Goal: Task Accomplishment & Management: Complete application form

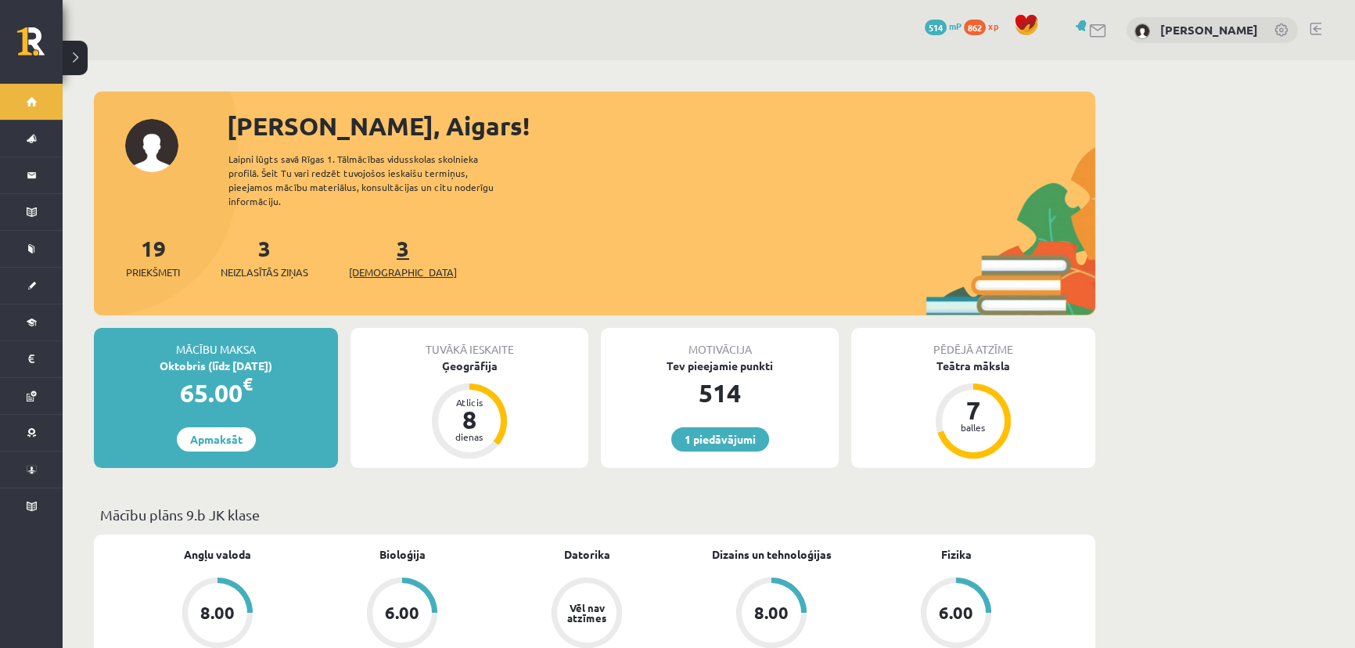
click at [375, 235] on link "3 Ieskaites" at bounding box center [403, 257] width 108 height 46
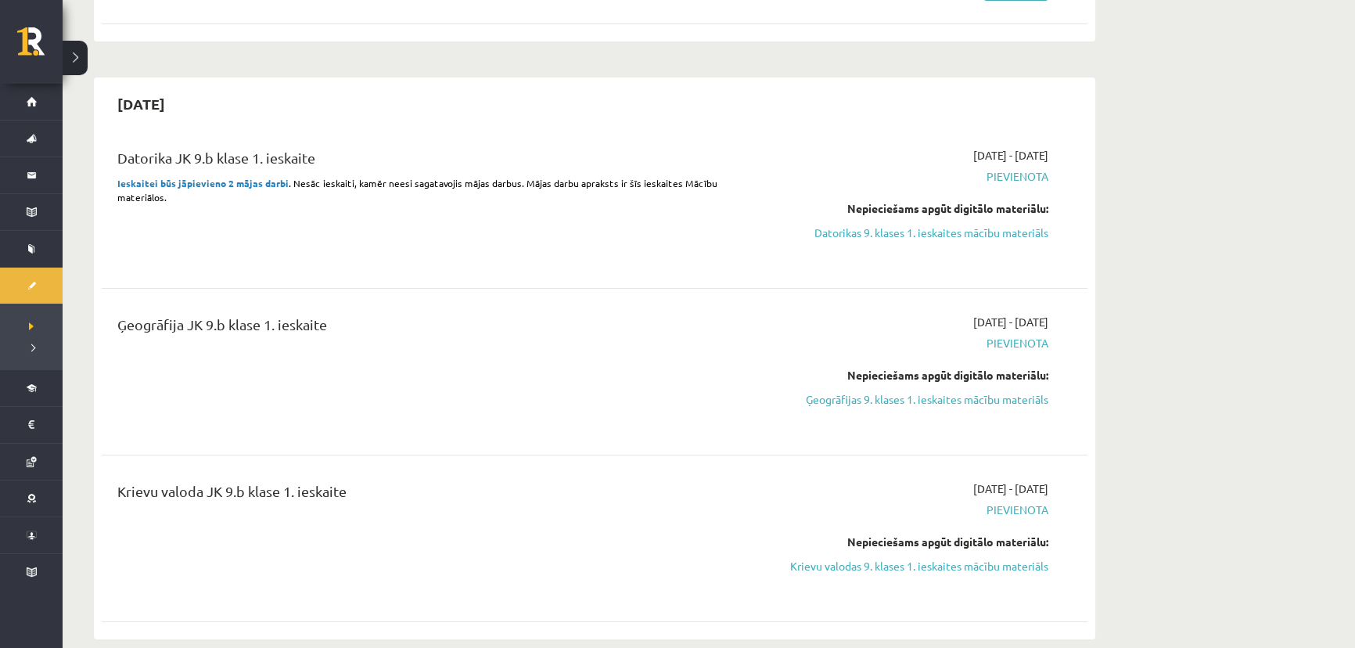
scroll to position [355, 0]
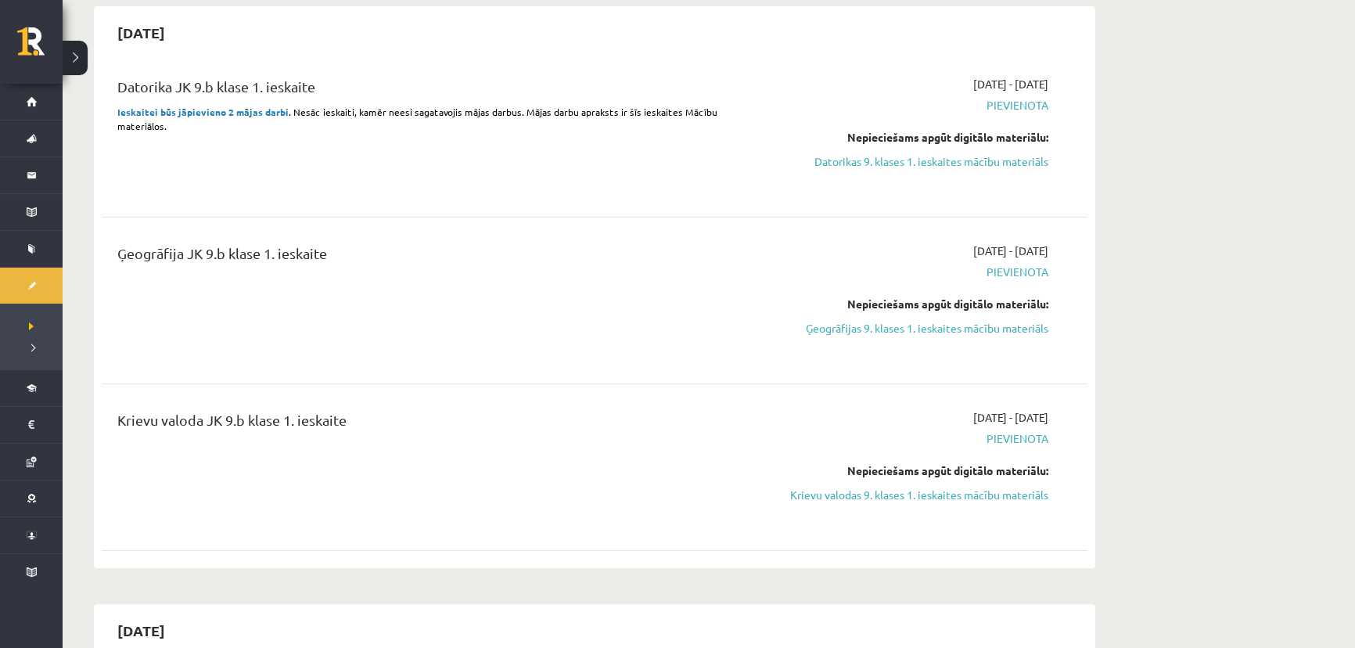
click at [959, 321] on link "Ģeogrāfijas 9. klases 1. ieskaites mācību materiāls" at bounding box center [900, 328] width 295 height 16
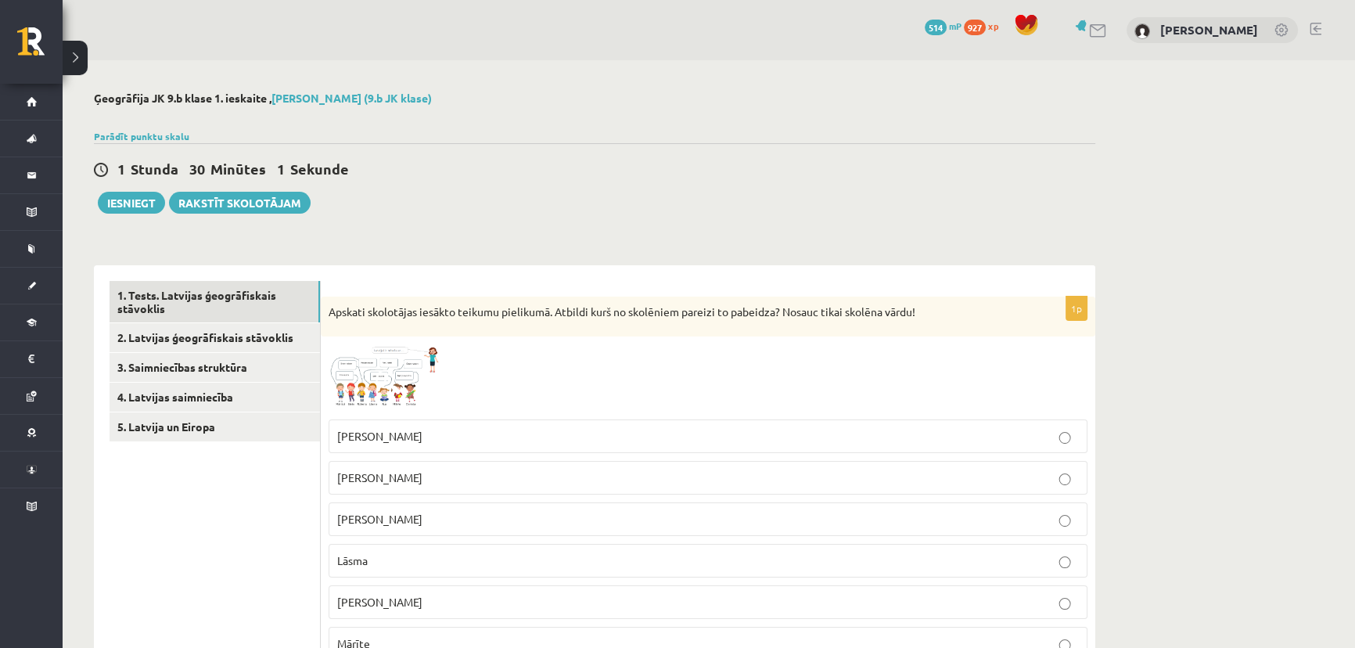
scroll to position [142, 0]
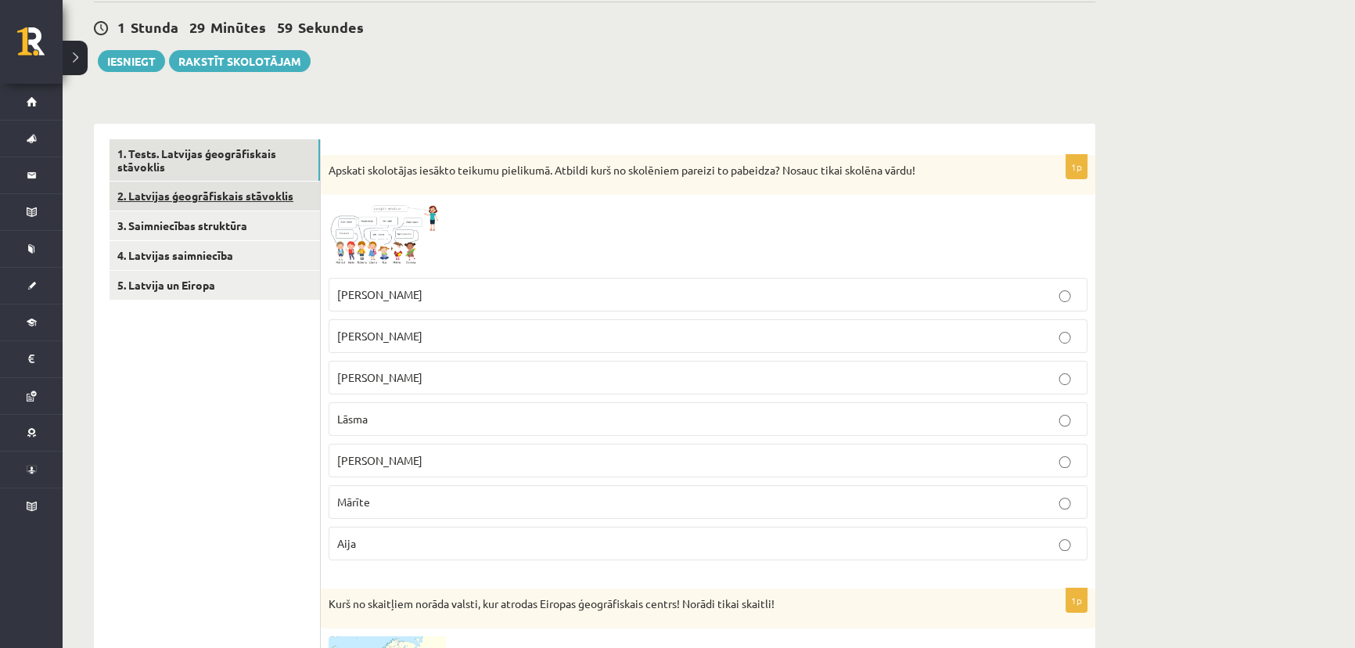
click at [253, 195] on link "2. Latvijas ģeogrāfiskais stāvoklis" at bounding box center [214, 195] width 210 height 29
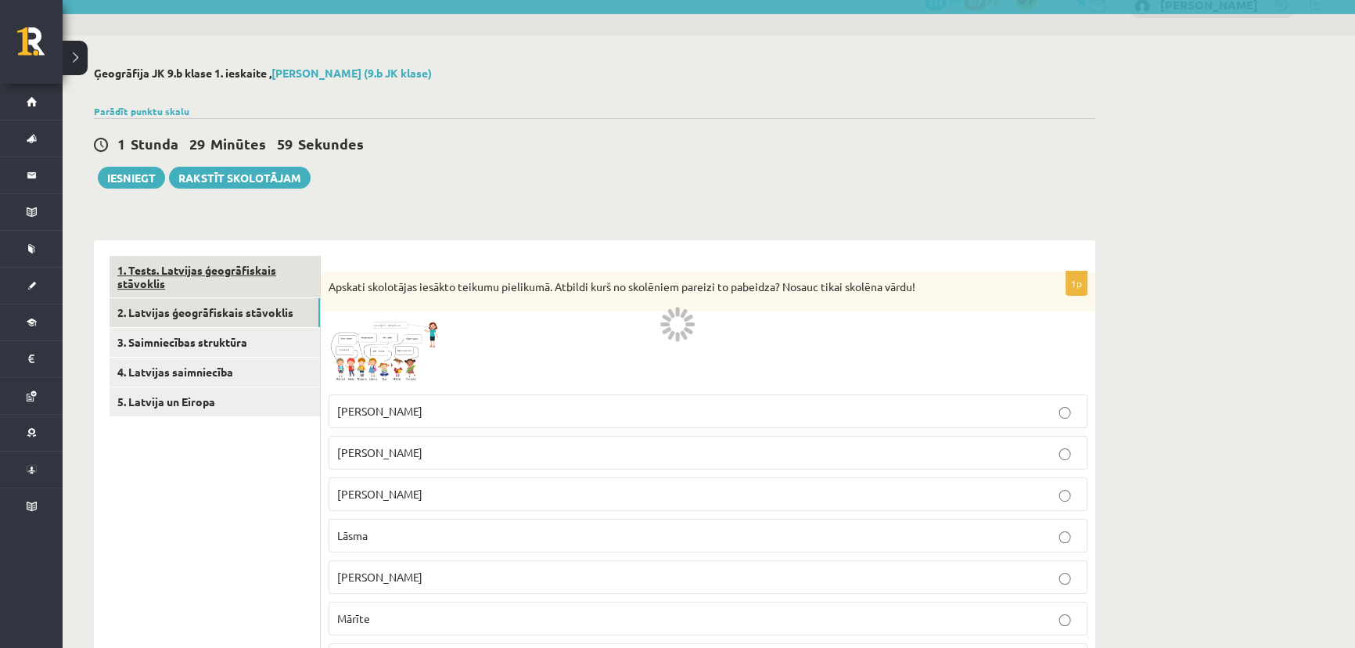
scroll to position [52, 0]
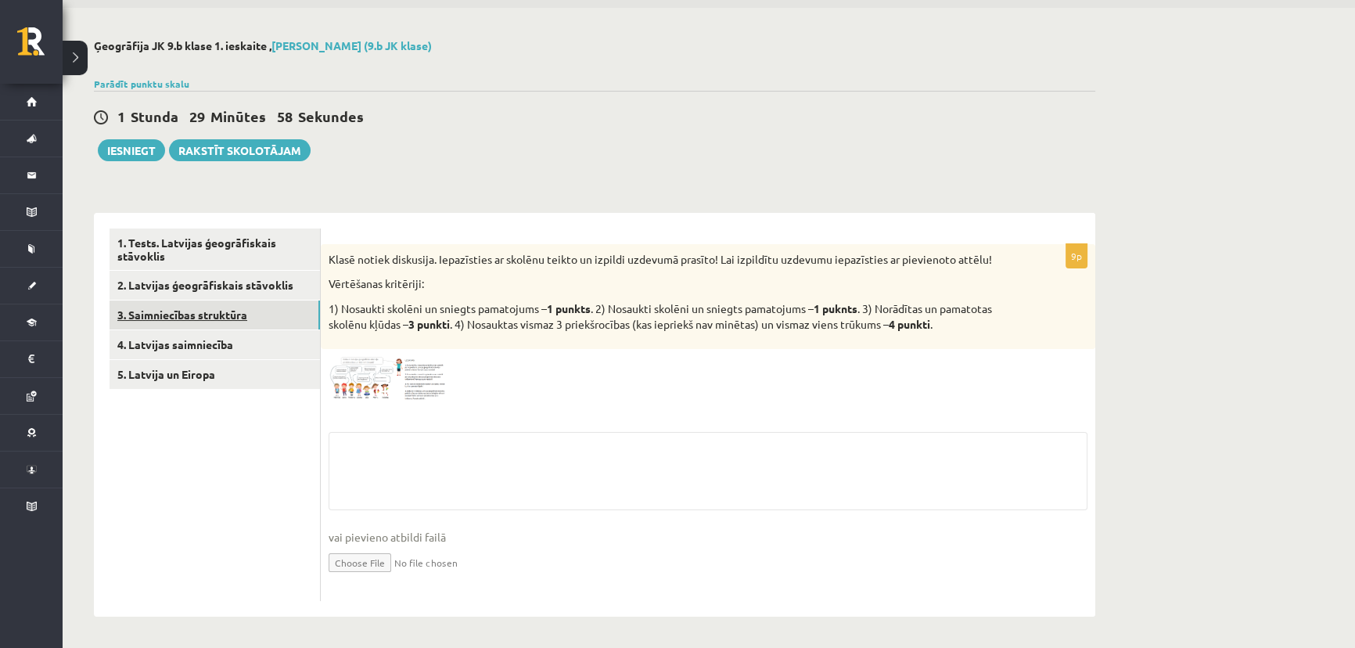
click at [227, 312] on link "3. Saimniecības struktūra" at bounding box center [214, 314] width 210 height 29
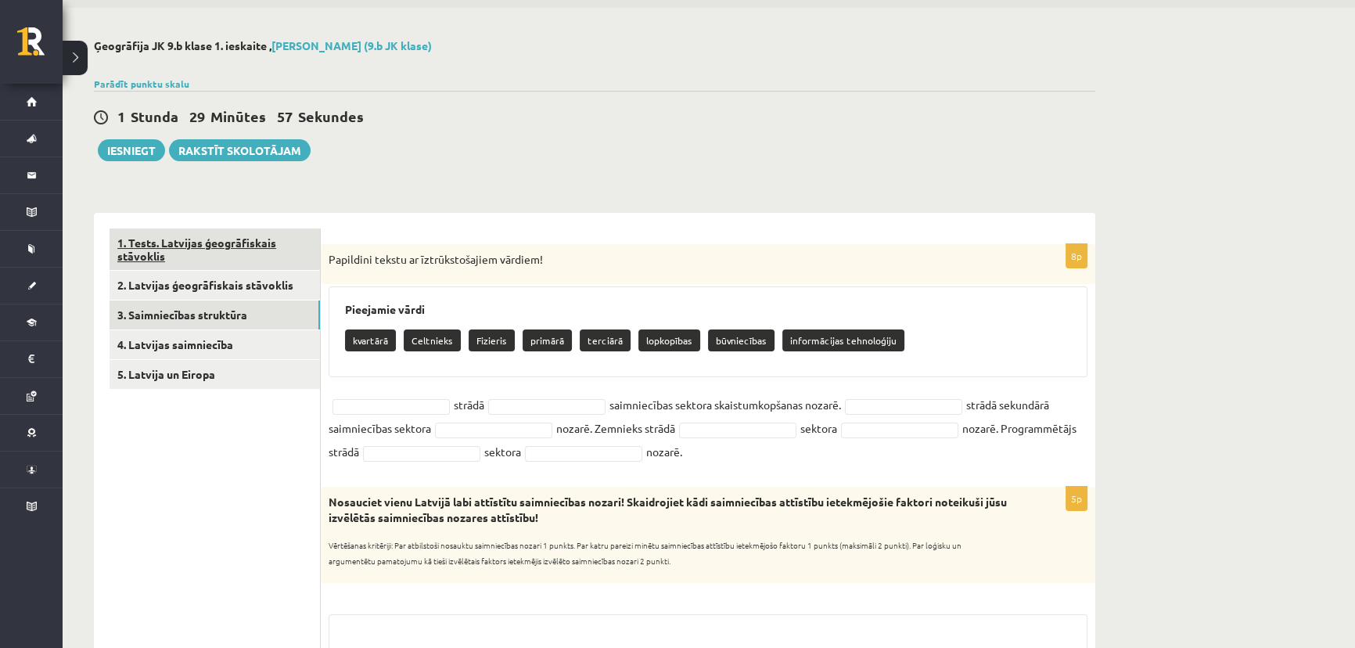
click at [211, 252] on link "1. Tests. Latvijas ģeogrāfiskais stāvoklis" at bounding box center [214, 249] width 210 height 42
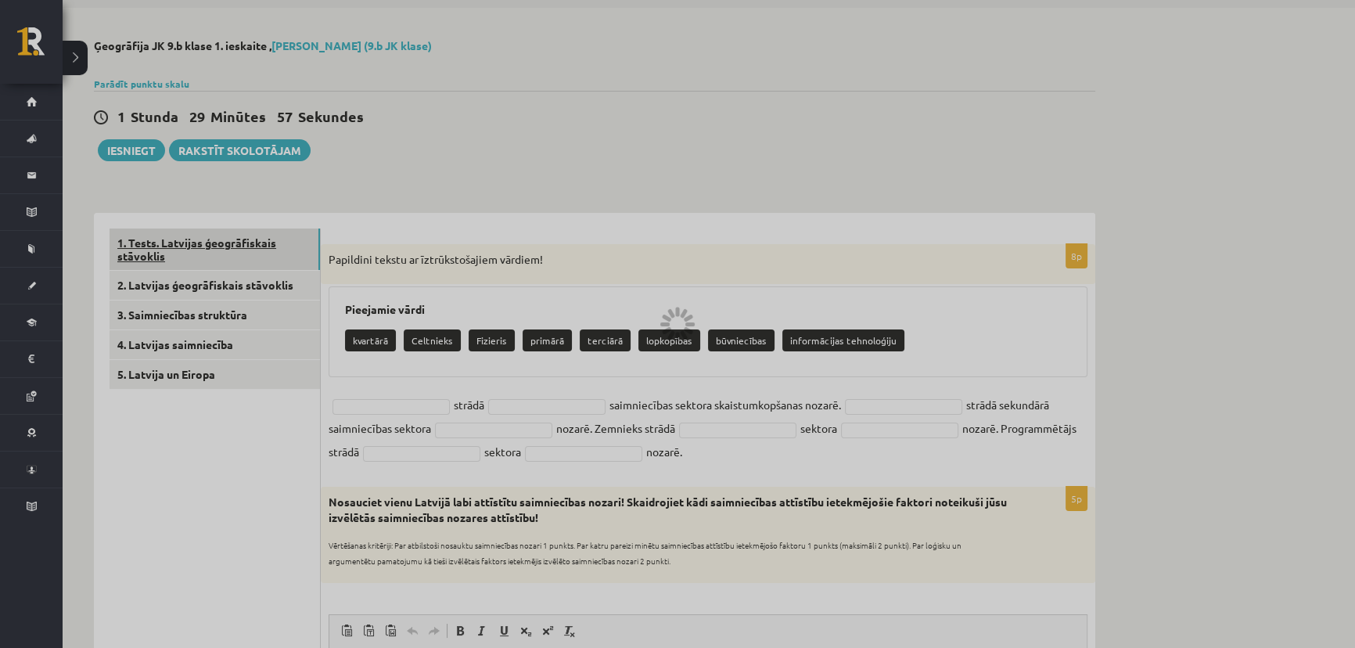
scroll to position [0, 0]
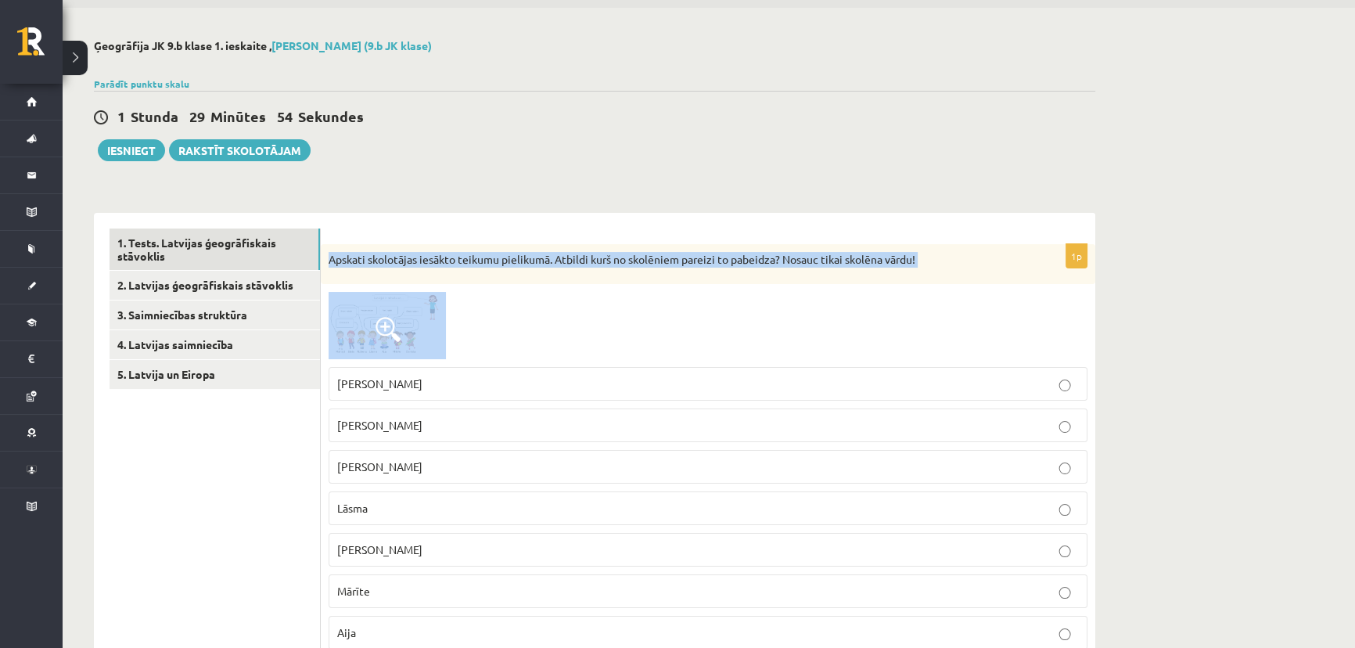
drag, startPoint x: 323, startPoint y: 257, endPoint x: 521, endPoint y: 285, distance: 199.7
click at [521, 285] on div "1p Apskati skolotājas iesākto teikumu pielikumā. Atbildi kurš no skolēniem pare…" at bounding box center [708, 453] width 774 height 418
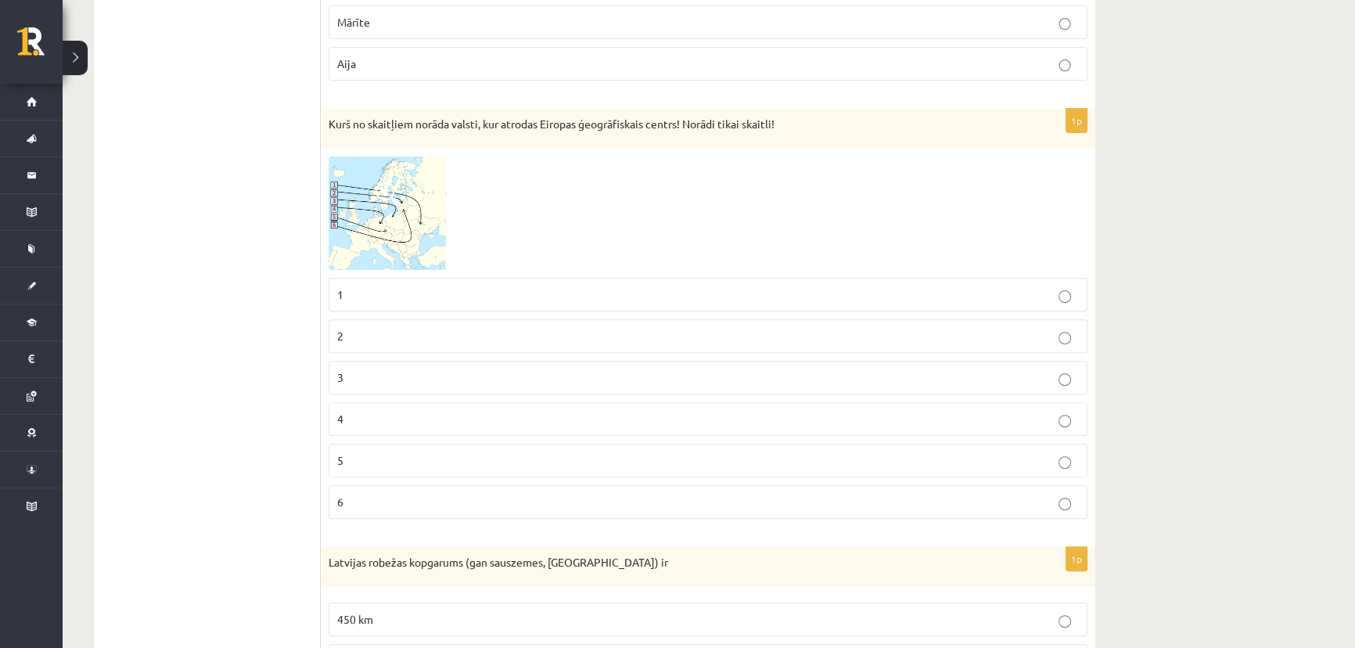
click at [573, 352] on fieldset "1 2 3 4 5 6" at bounding box center [707, 396] width 759 height 253
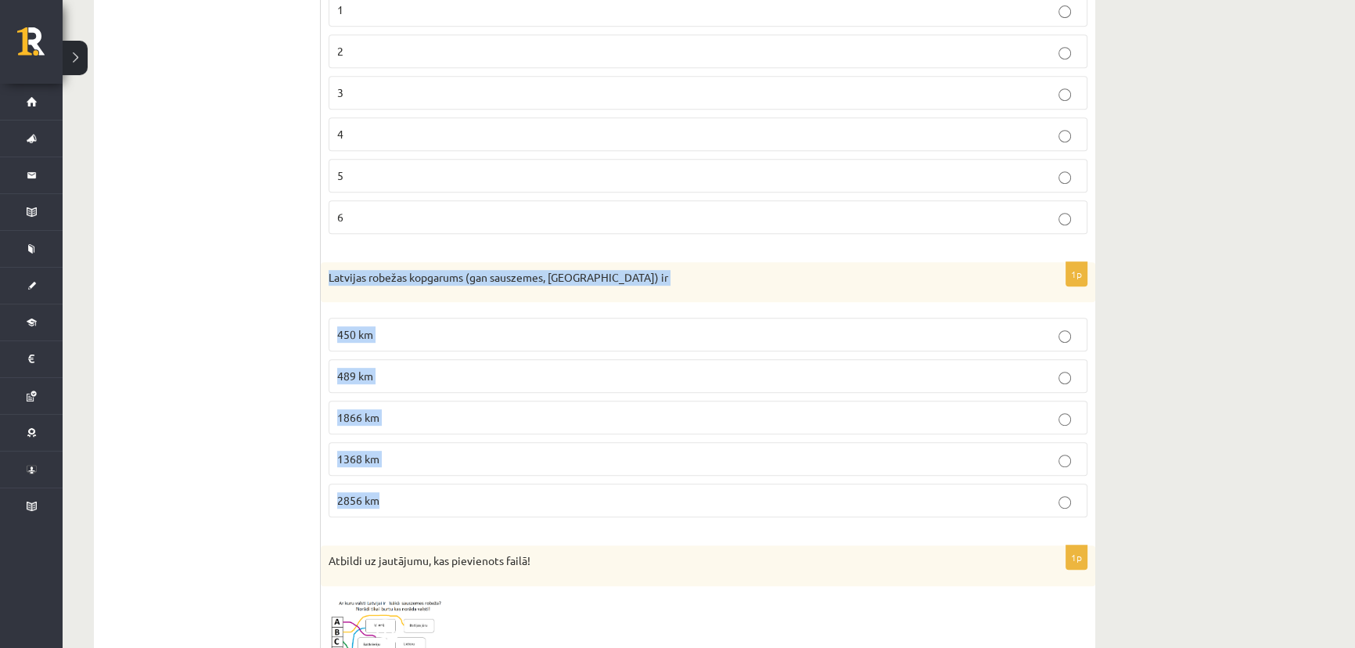
drag, startPoint x: 324, startPoint y: 274, endPoint x: 453, endPoint y: 500, distance: 260.3
click at [453, 500] on div "1p Latvijas robežas kopgarums (gan sauszemes, gan jūras) ir 450 km 489 km 1866 …" at bounding box center [708, 396] width 774 height 268
copy div "Latvijas robežas kopgarums (gan sauszemes, gan jūras) ir 450 km 489 km 1866 km …"
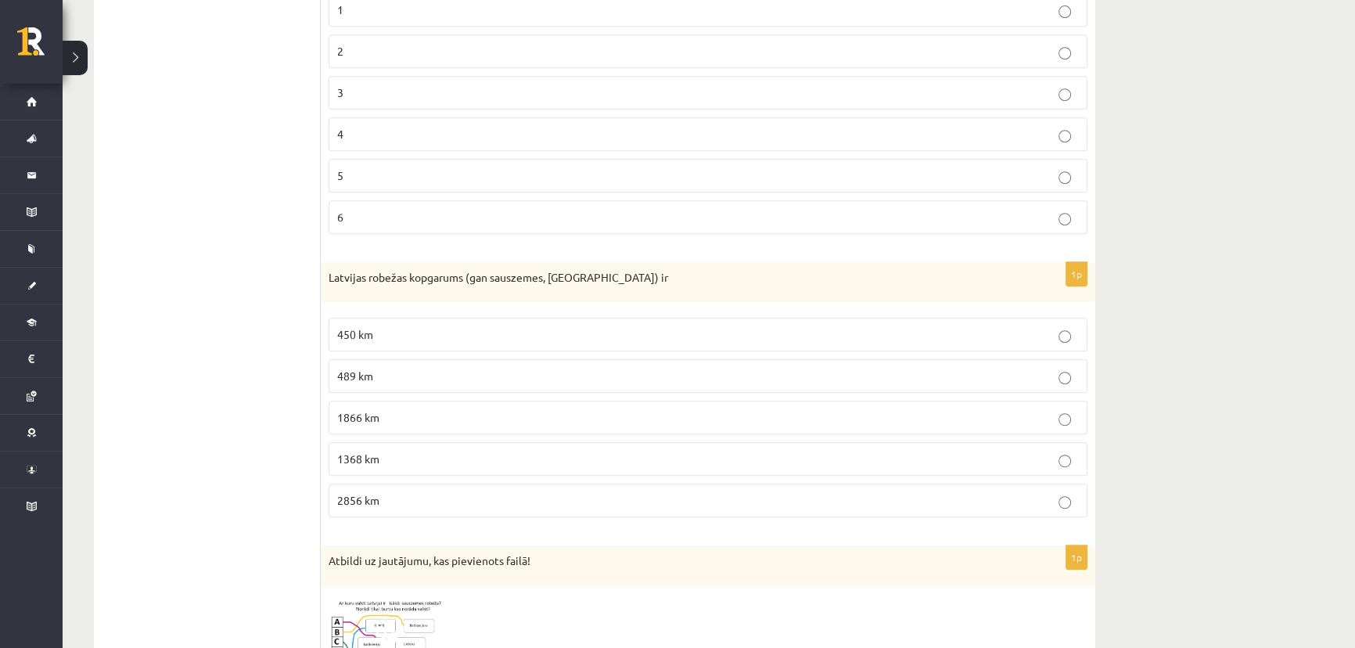
click at [390, 419] on p "1866 km" at bounding box center [707, 417] width 741 height 16
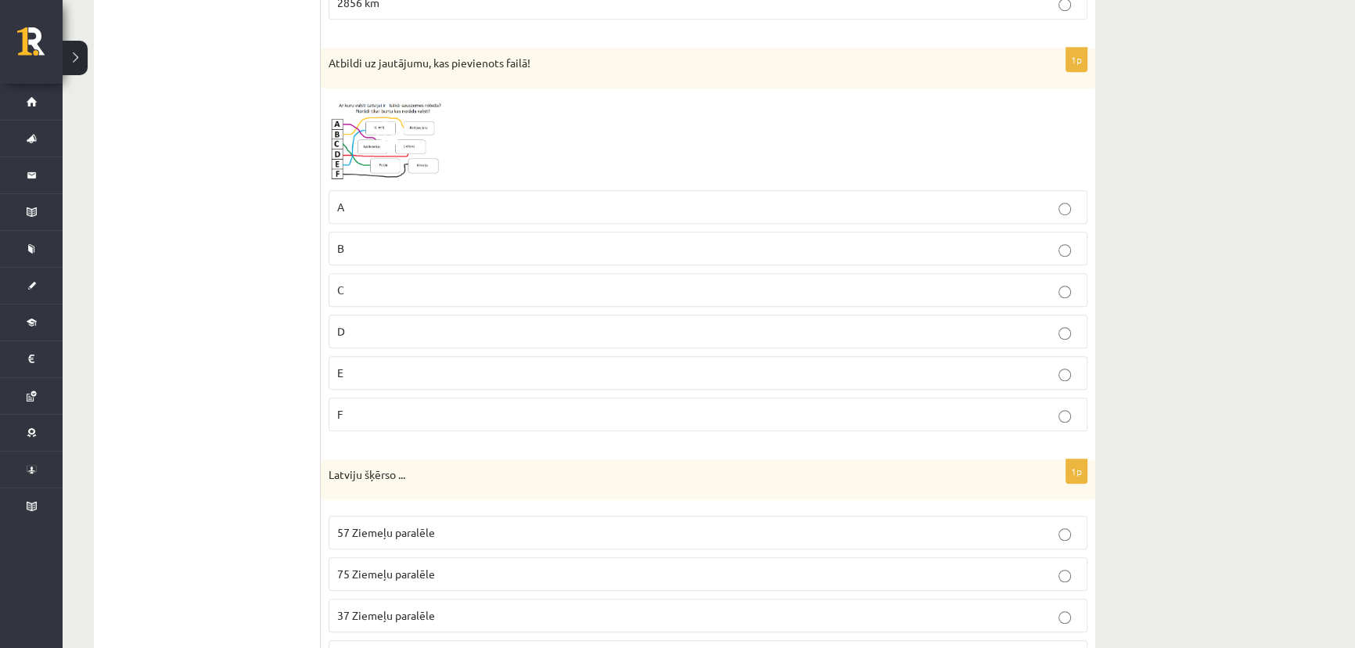
scroll to position [1688, 0]
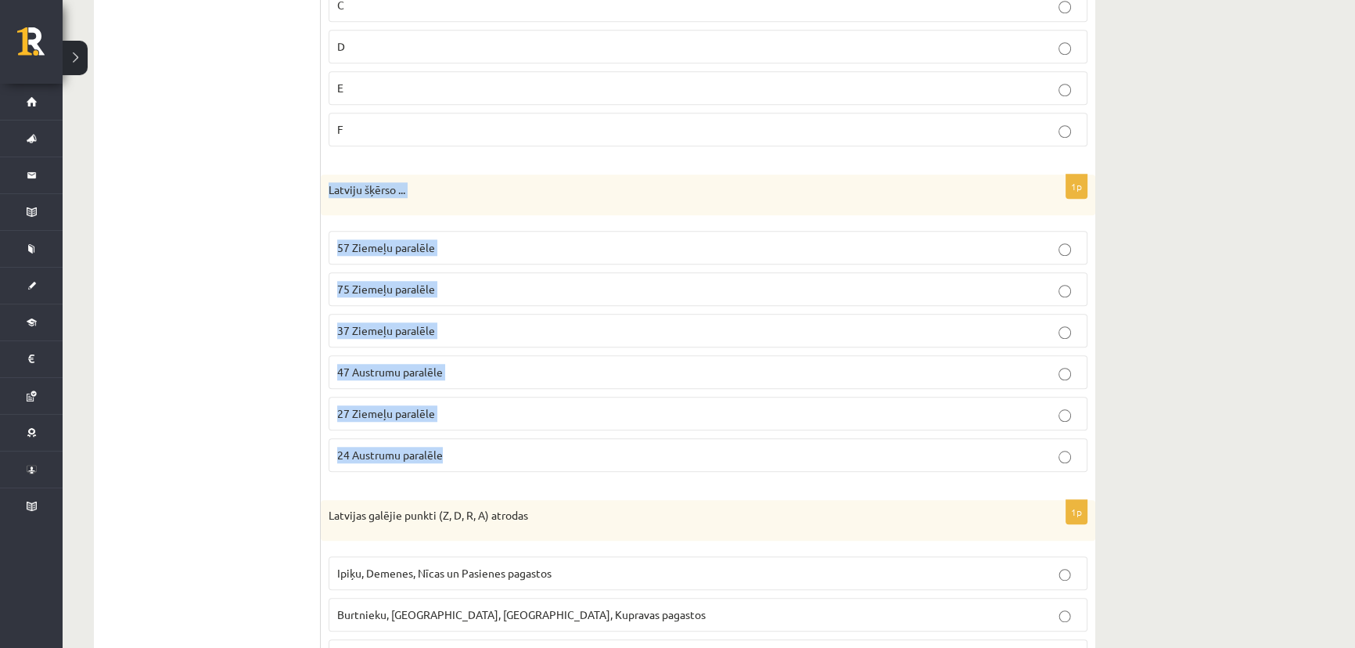
drag, startPoint x: 326, startPoint y: 187, endPoint x: 454, endPoint y: 455, distance: 297.3
click at [454, 455] on div "1p Latviju šķērso ... 57 Ziemeļu paralēle 75 Ziemeļu paralēle 37 Ziemeļu paralē…" at bounding box center [708, 329] width 774 height 310
copy div "Latviju šķērso ... 57 Ziemeļu paralēle 75 Ziemeļu paralēle 37 Ziemeļu paralēle …"
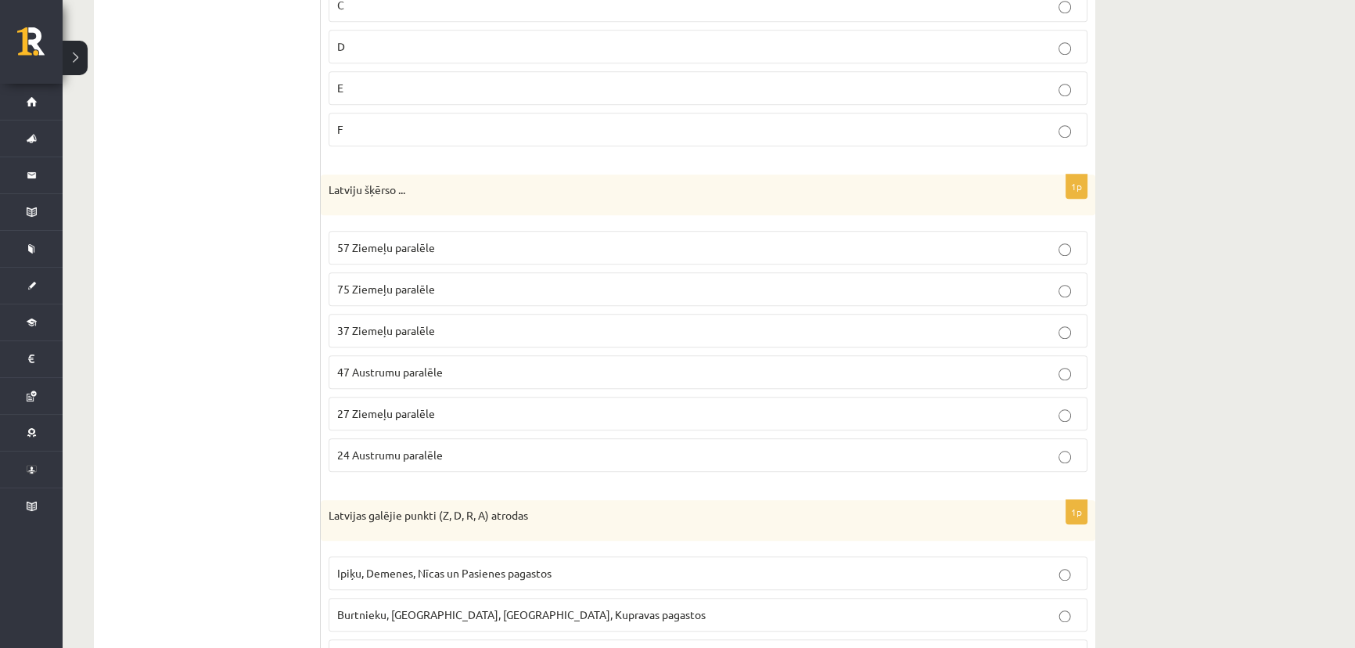
click at [235, 307] on ul "1. Tests. Latvijas ģeogrāfiskais stāvoklis 2. Latvijas ģeogrāfiskais stāvoklis …" at bounding box center [214, 479] width 211 height 3773
click at [383, 244] on span "57 Ziemeļu paralēle" at bounding box center [386, 247] width 98 height 14
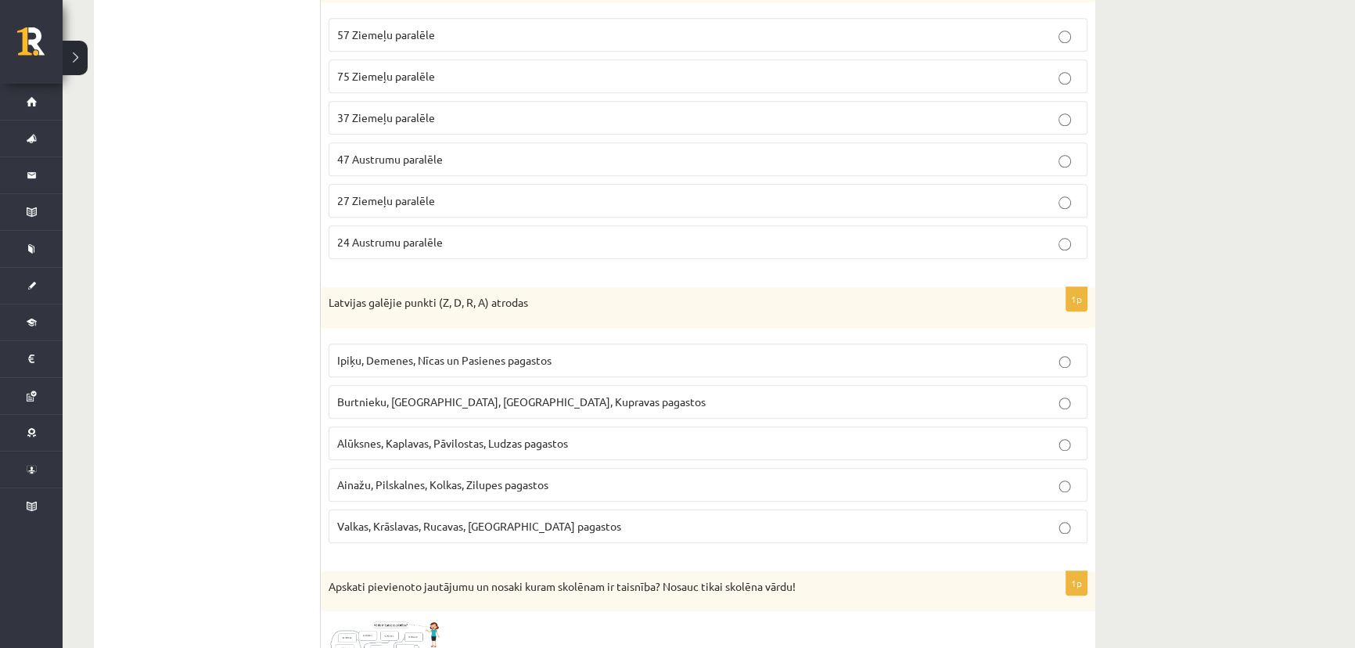
scroll to position [2114, 0]
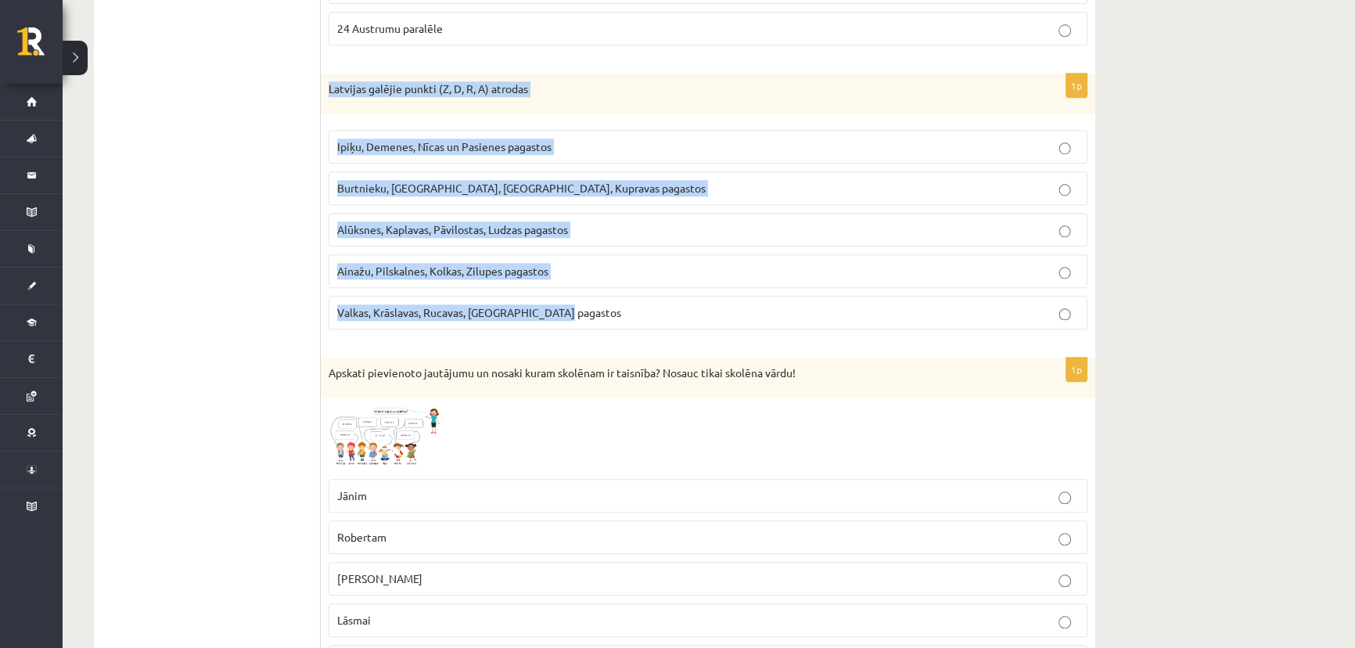
drag, startPoint x: 368, startPoint y: 120, endPoint x: 565, endPoint y: 307, distance: 271.6
click at [567, 310] on div "1p Latvijas galējie punkti (Z, D, R, A) atrodas Ipiķu, Demenes, Nīcas un Pasien…" at bounding box center [708, 208] width 774 height 268
copy div "Latvijas galējie punkti (Z, D, R, A) atrodas Ipiķu, Demenes, Nīcas un Pasienes …"
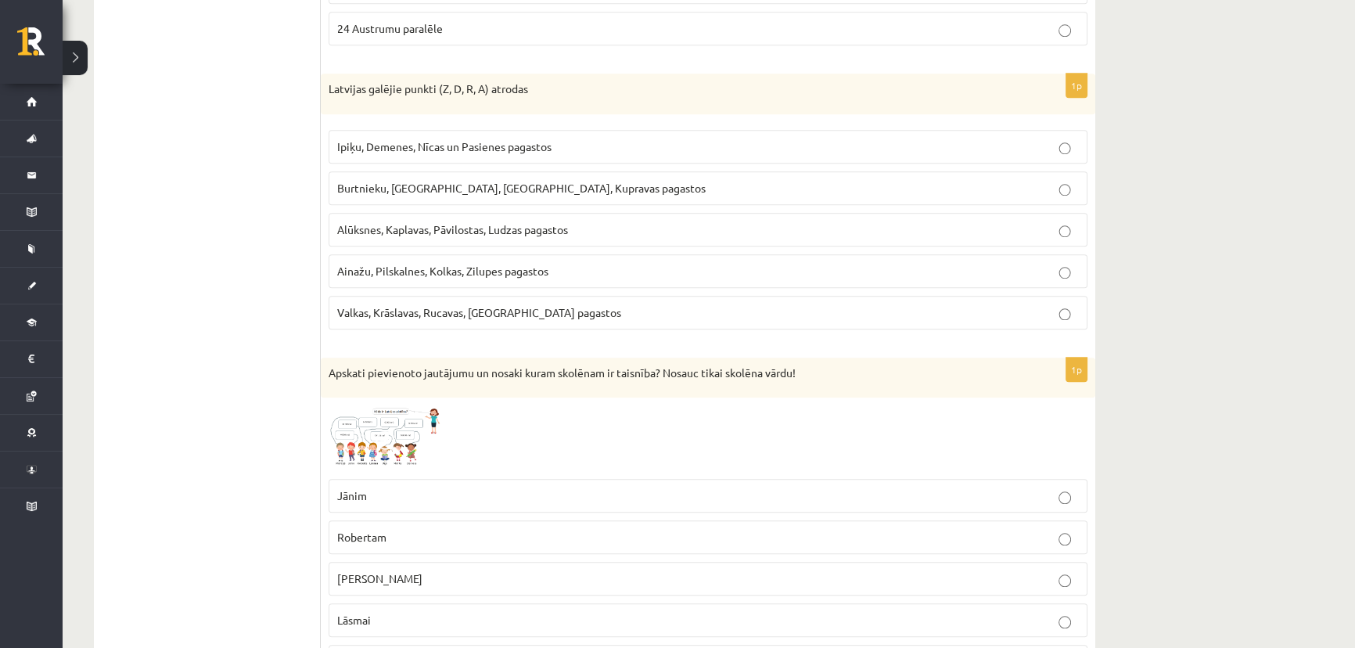
click at [188, 325] on ul "1. Tests. Latvijas ģeogrāfiskais stāvoklis 2. Latvijas ģeogrāfiskais stāvoklis …" at bounding box center [214, 53] width 211 height 3773
click at [352, 145] on span "Ipiķu, Demenes, Nīcas un Pasienes pagastos" at bounding box center [444, 146] width 214 height 14
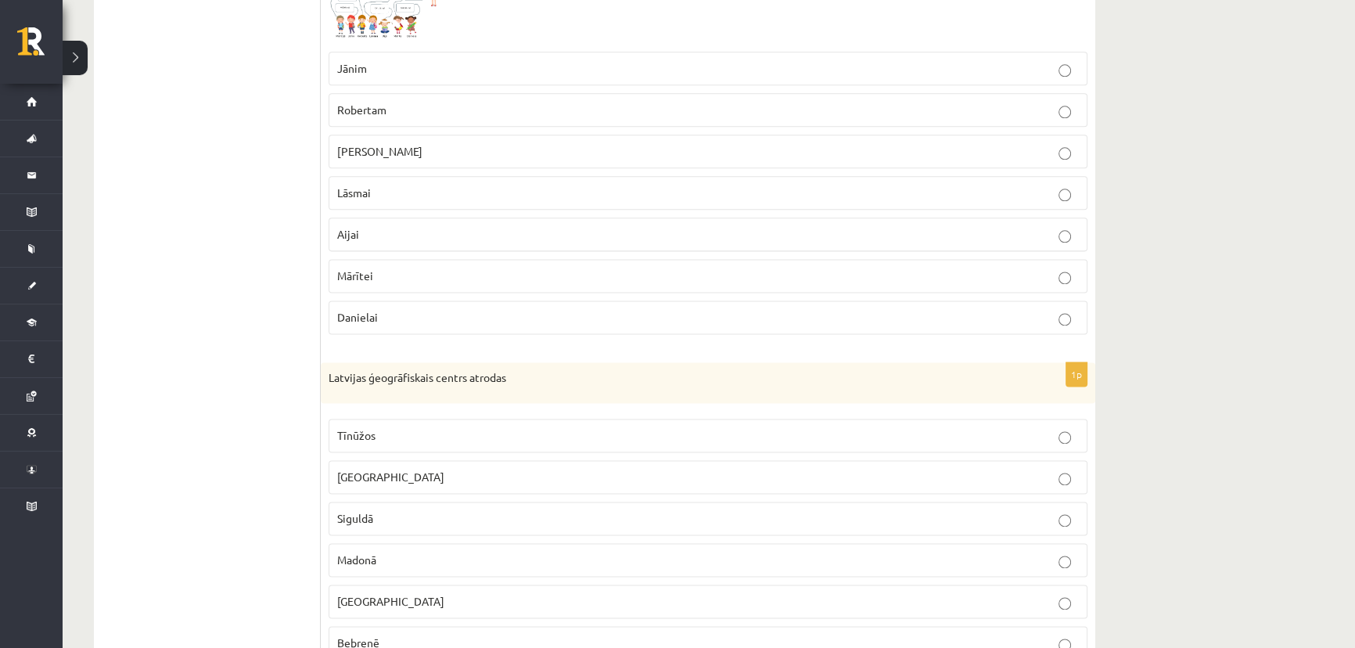
scroll to position [2682, 0]
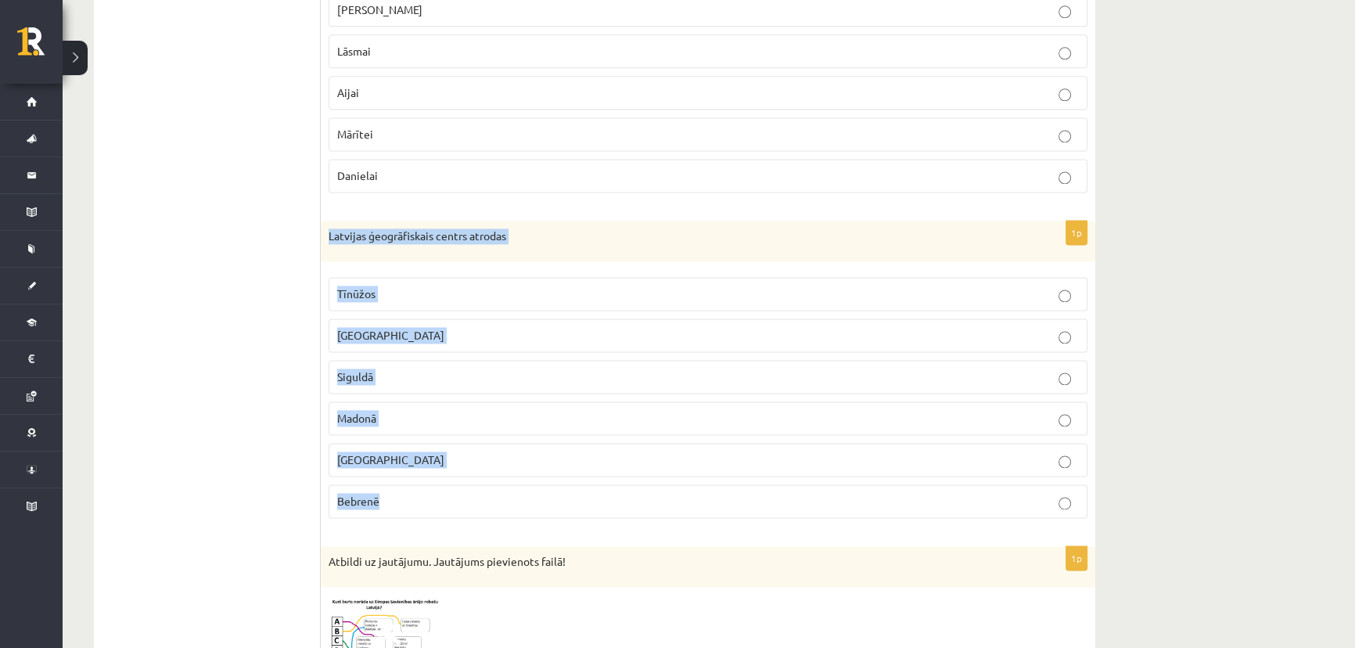
drag, startPoint x: 321, startPoint y: 228, endPoint x: 408, endPoint y: 487, distance: 273.8
click at [408, 487] on div "1p Latvijas ģeogrāfiskais centrs atrodas Tīnūžos Rīgā Siguldā Madonā Jelgavā Be…" at bounding box center [708, 376] width 774 height 310
copy div "Latvijas ģeogrāfiskais centrs atrodas Tīnūžos Rīgā Siguldā Madonā Jelgavā Bebre…"
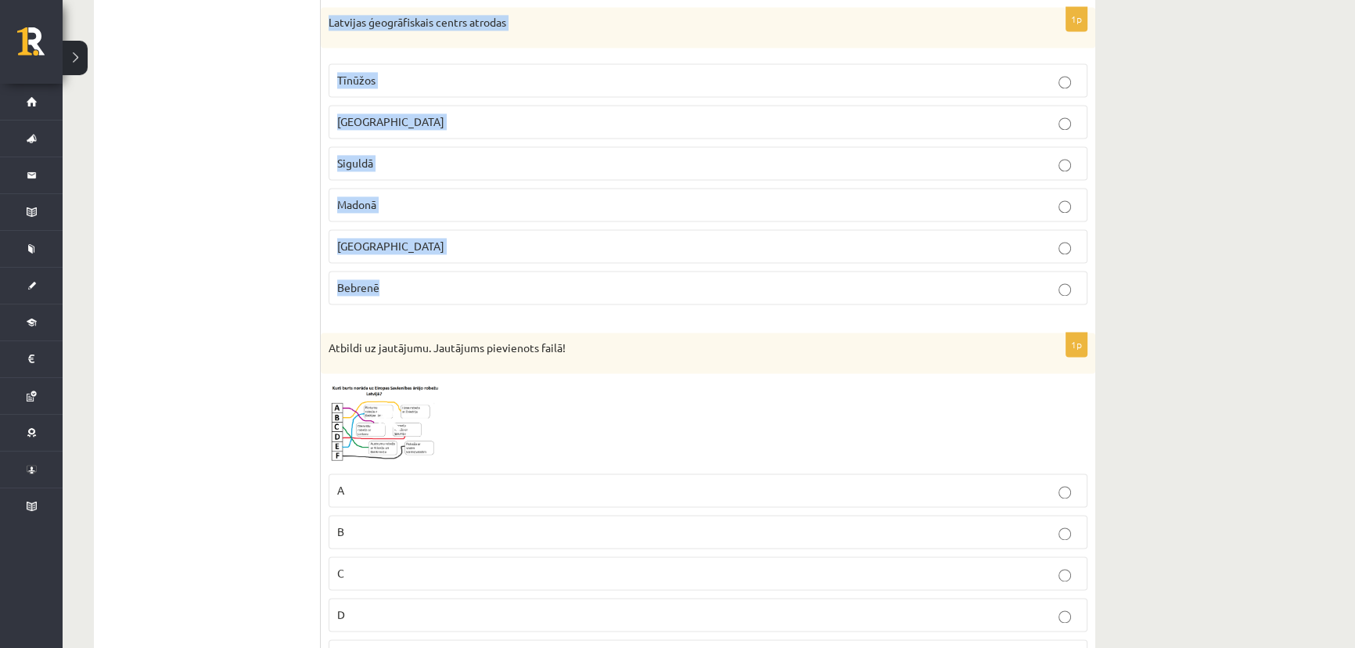
scroll to position [2754, 0]
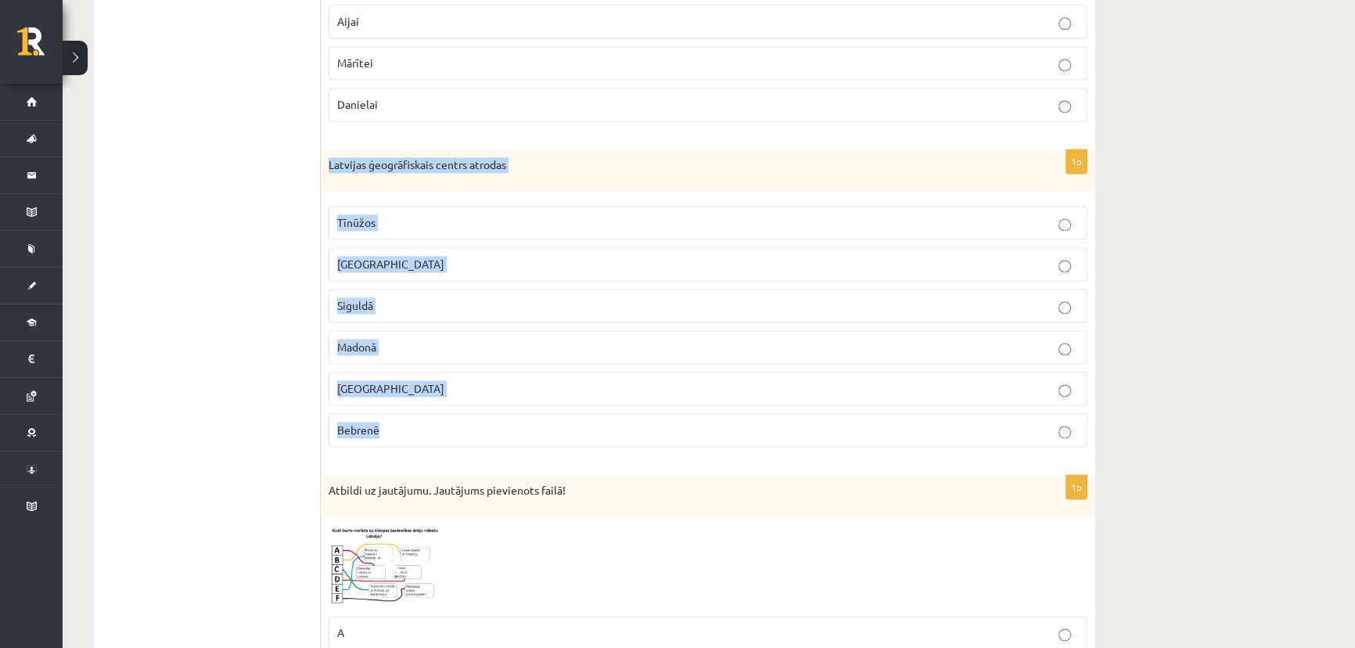
click at [453, 371] on label "Jelgavā" at bounding box center [707, 388] width 759 height 34
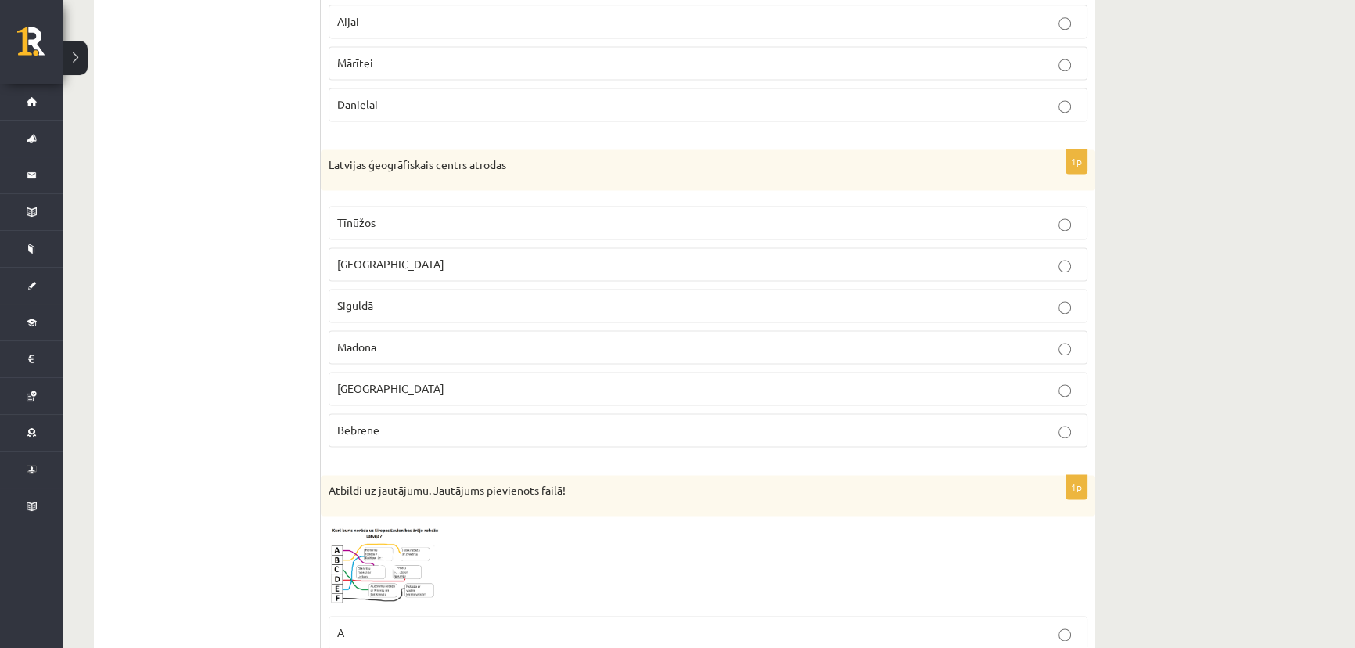
click at [438, 350] on label "Madonā" at bounding box center [707, 347] width 759 height 34
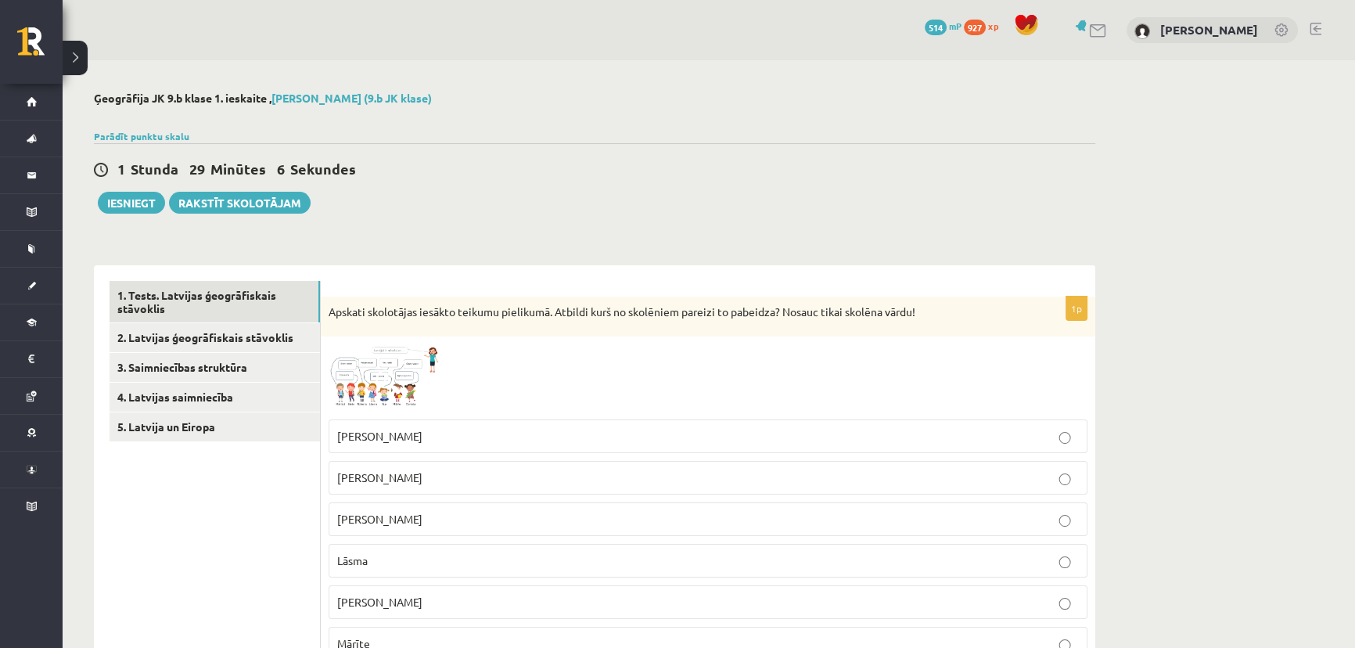
scroll to position [70, 0]
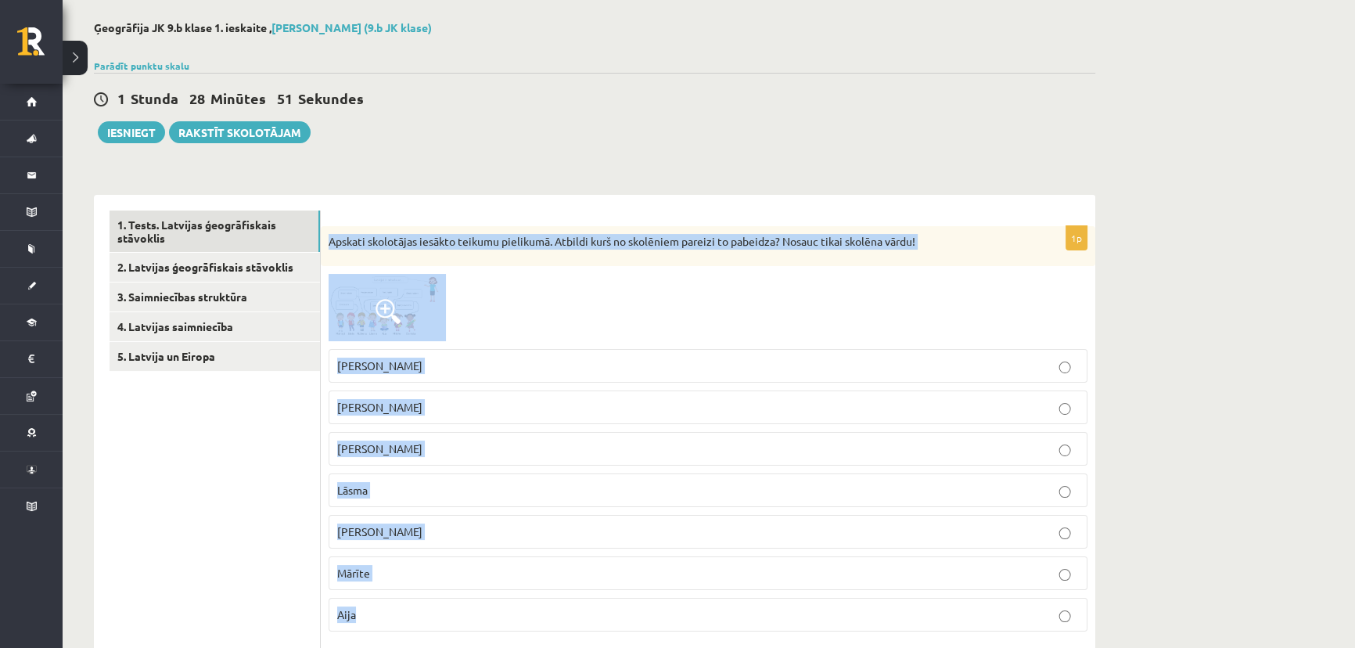
drag, startPoint x: 326, startPoint y: 237, endPoint x: 423, endPoint y: 606, distance: 381.7
click at [424, 607] on div "1p Apskati skolotājas iesākto teikumu pielikumā. Atbildi kurš no skolēniem pare…" at bounding box center [708, 435] width 774 height 418
copy div "Apskati skolotājas iesākto teikumu pielikumā. Atbildi kurš no skolēniem pareizi…"
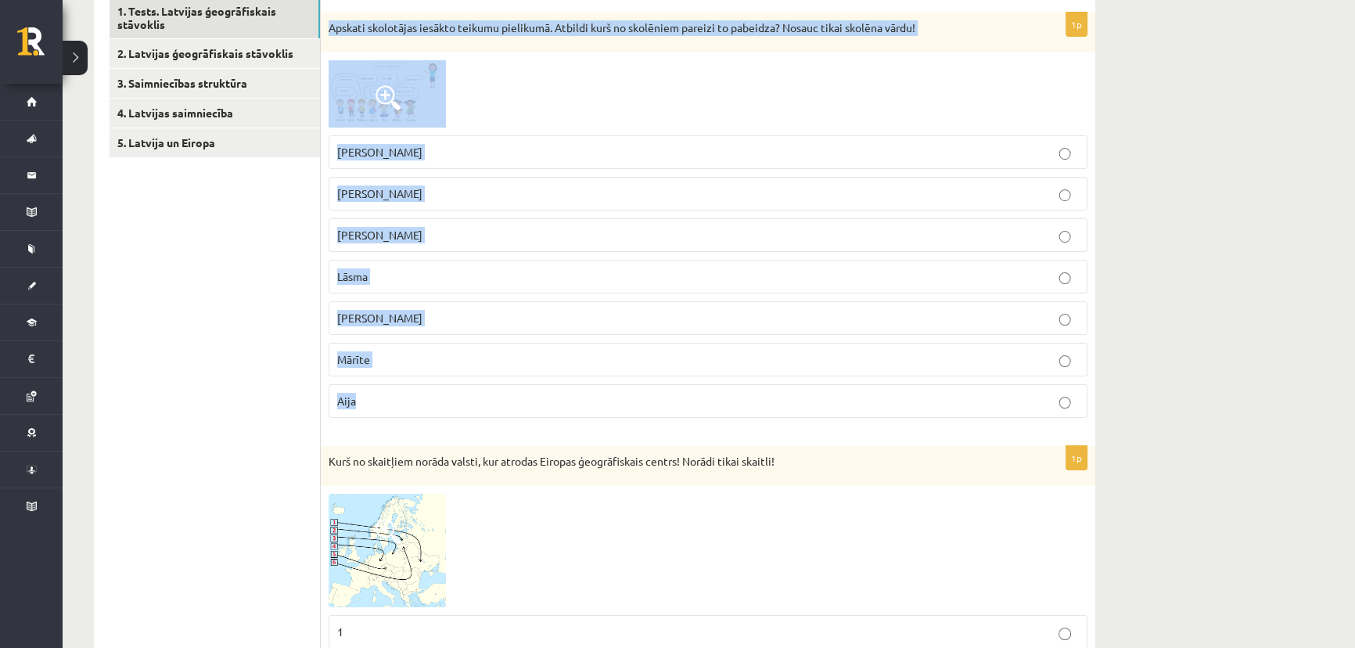
click at [439, 310] on p "Daniela" at bounding box center [707, 318] width 741 height 16
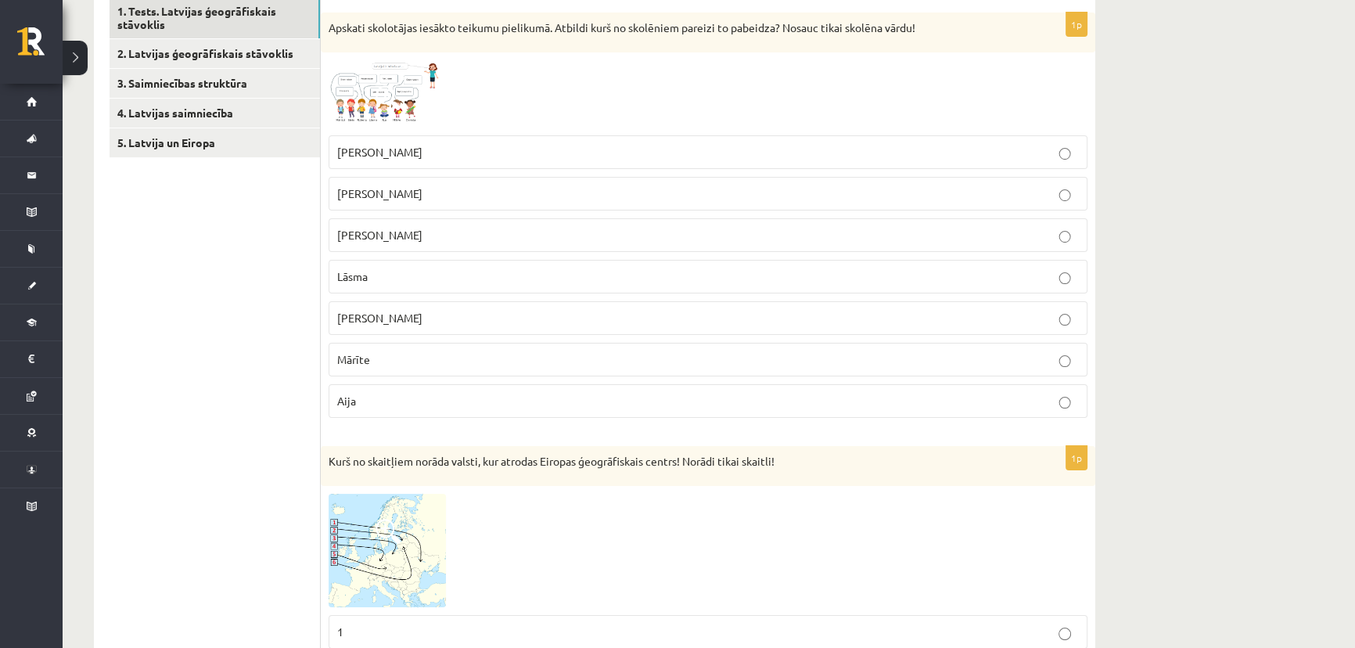
scroll to position [70, 0]
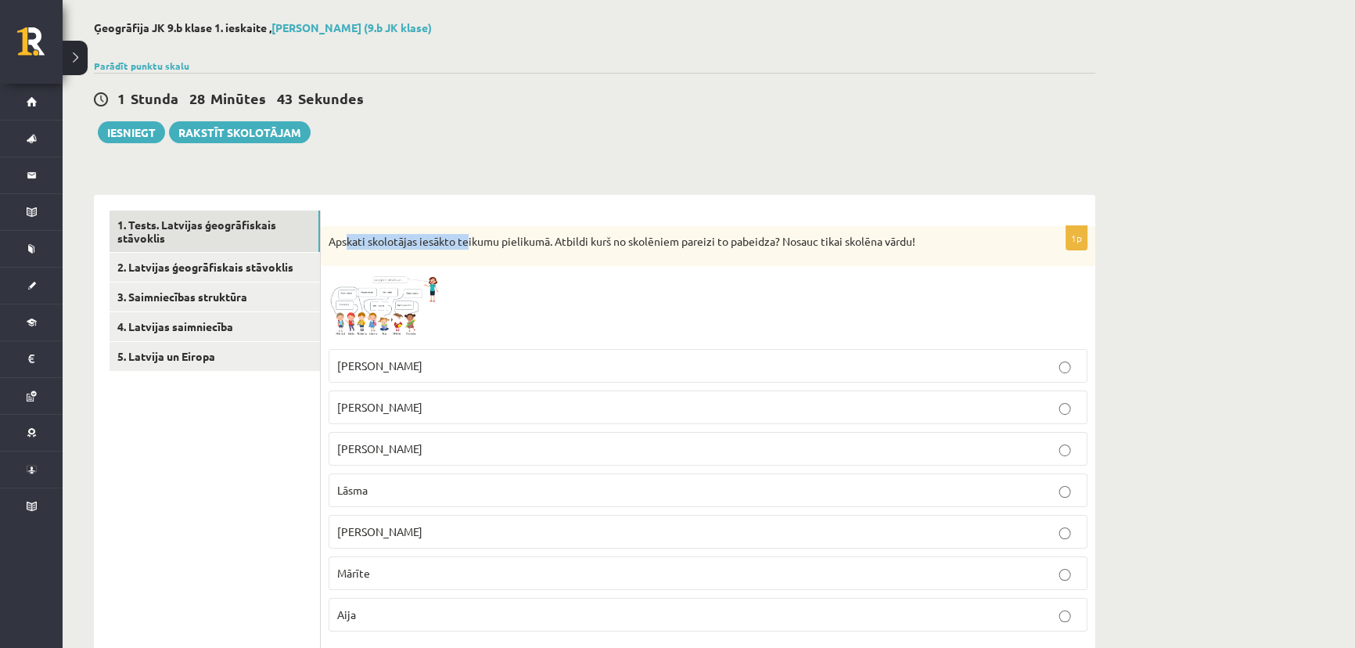
drag, startPoint x: 349, startPoint y: 235, endPoint x: 468, endPoint y: 242, distance: 119.1
click at [468, 242] on p "Apskati skolotājas iesākto teikumu pielikumā. Atbildi kurš no skolēniem pareizi…" at bounding box center [668, 242] width 680 height 16
drag, startPoint x: 585, startPoint y: 238, endPoint x: 605, endPoint y: 243, distance: 21.1
click at [604, 242] on p "Apskati skolotājas iesākto teikumu pielikumā. Atbildi kurš no skolēniem pareizi…" at bounding box center [668, 242] width 680 height 16
click at [373, 310] on img at bounding box center [386, 307] width 117 height 66
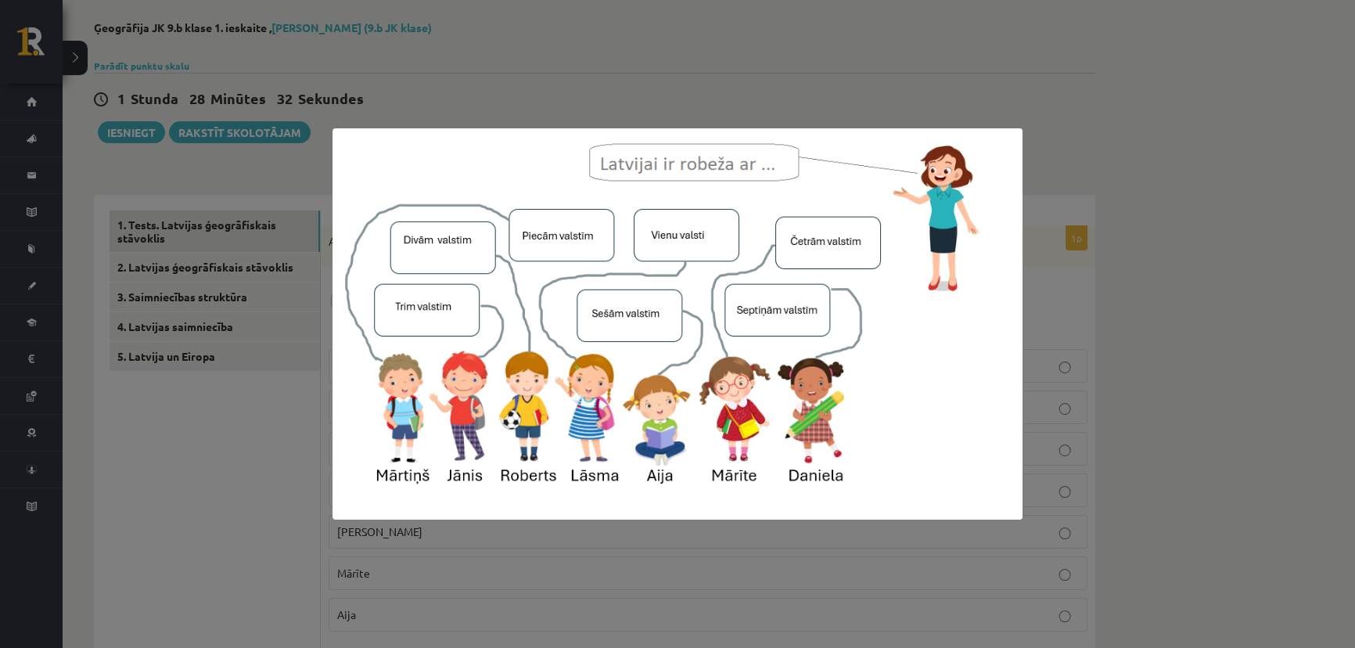
click at [1083, 329] on div at bounding box center [677, 324] width 1355 height 648
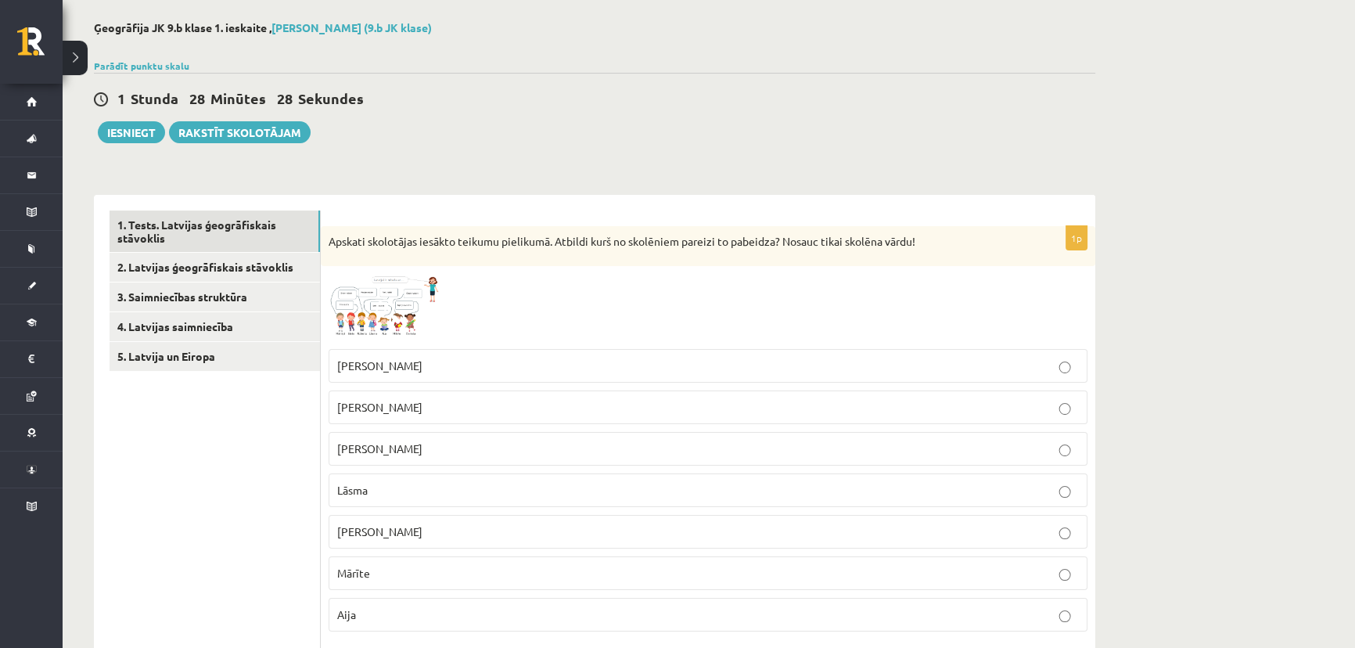
click at [357, 288] on img at bounding box center [386, 307] width 117 height 66
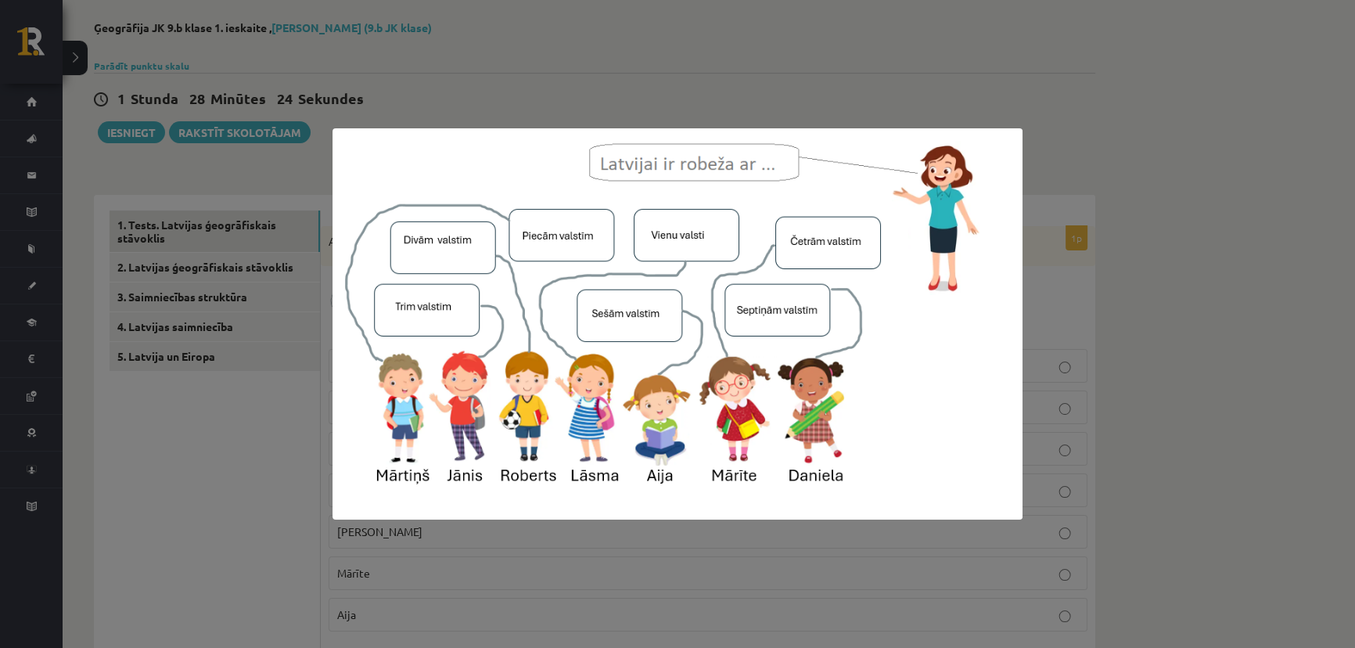
click at [1045, 430] on div at bounding box center [677, 324] width 1355 height 648
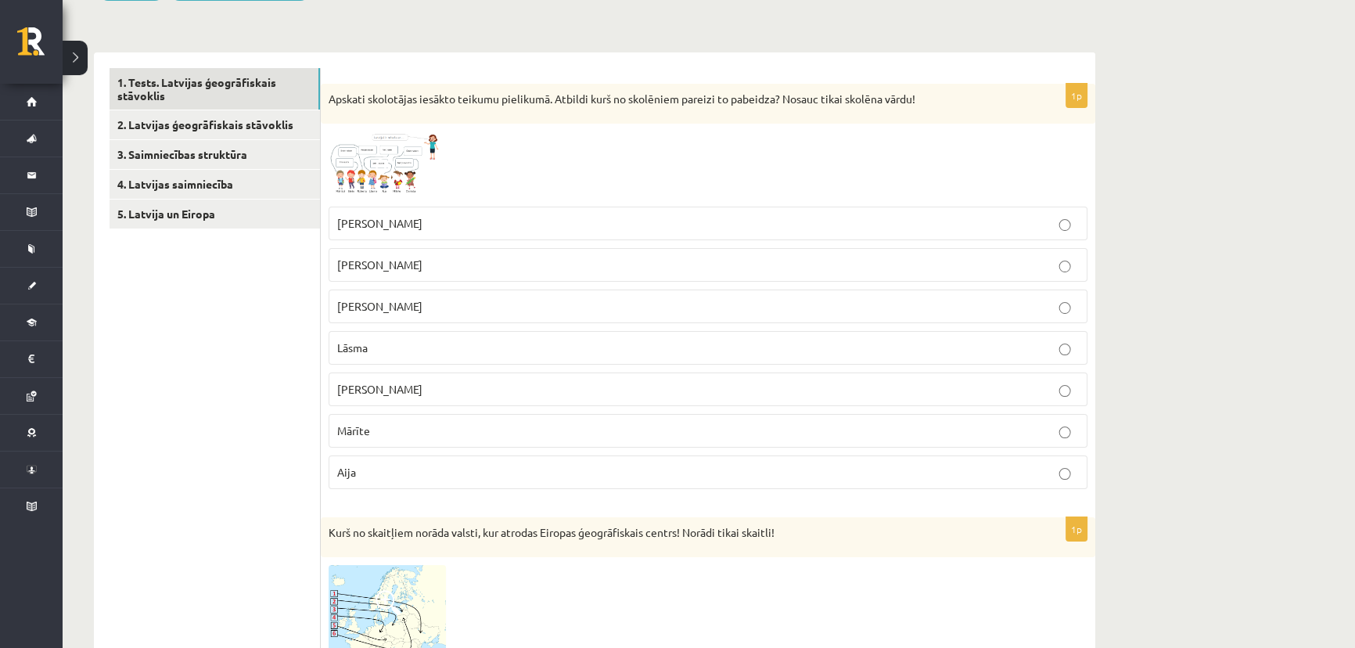
scroll to position [284, 0]
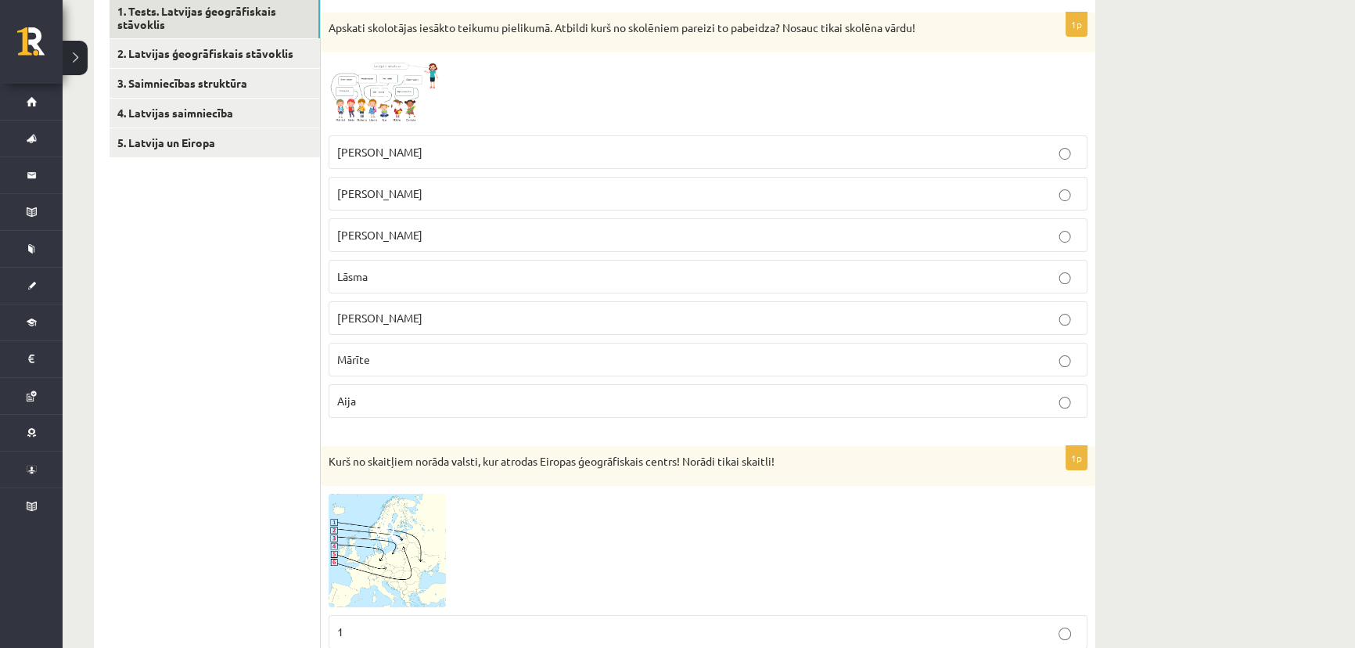
click at [446, 358] on p "Mārīte" at bounding box center [707, 359] width 741 height 16
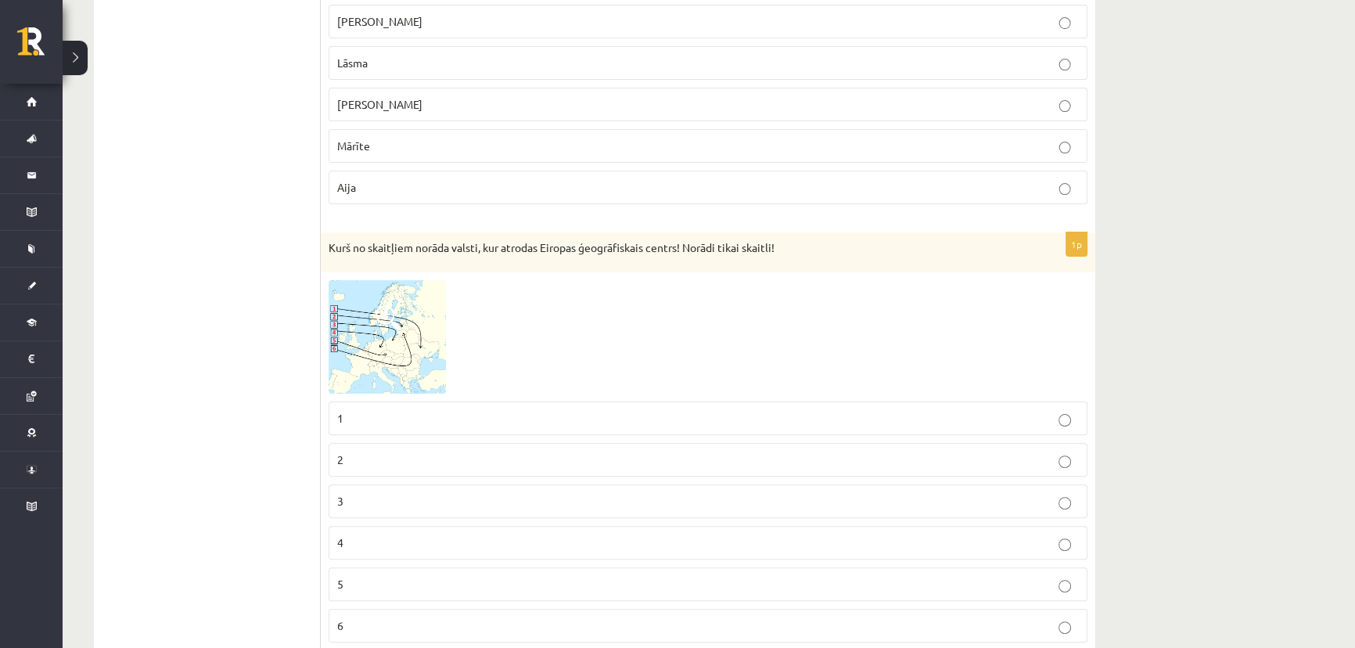
scroll to position [711, 0]
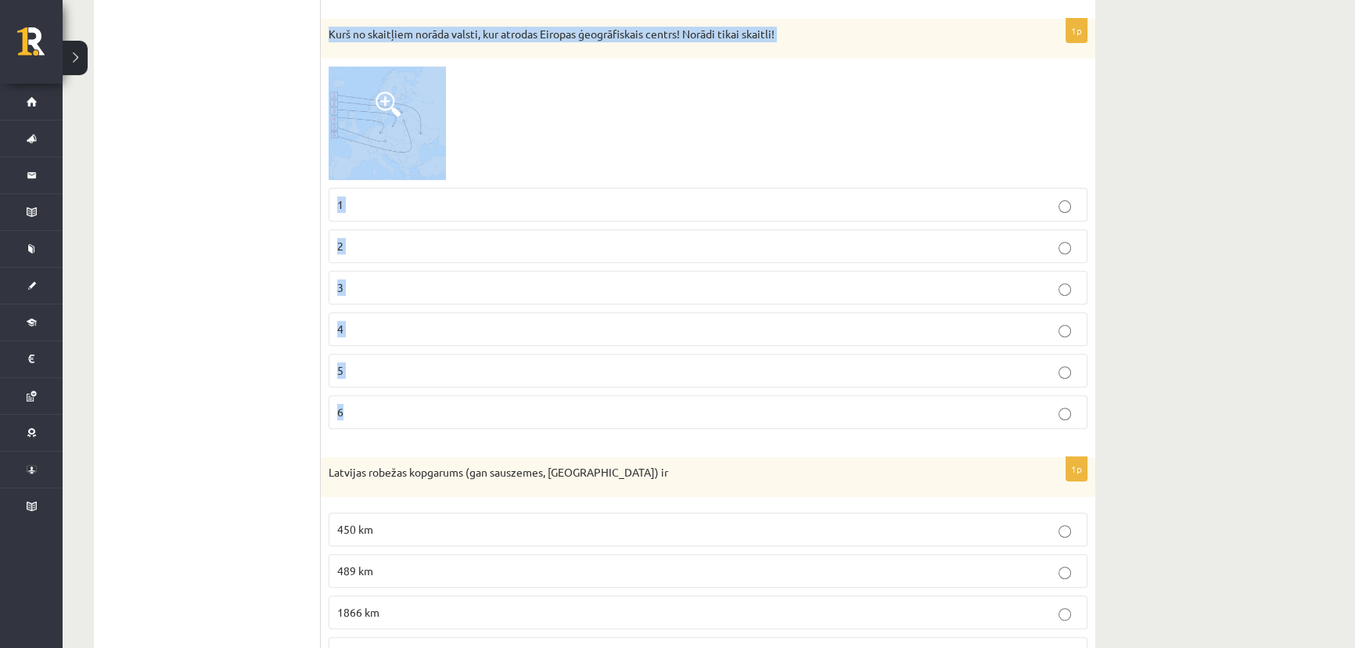
drag, startPoint x: 328, startPoint y: 37, endPoint x: 361, endPoint y: 429, distance: 393.2
click at [361, 429] on div "1p Kurš no skaitļiem norāda valsti, kur atrodas Eiropas ģeogrāfiskais centrs! N…" at bounding box center [708, 230] width 774 height 422
copy div "Kurš no skaitļiem norāda valsti, kur atrodas Eiropas ģeogrāfiskais centrs! Norā…"
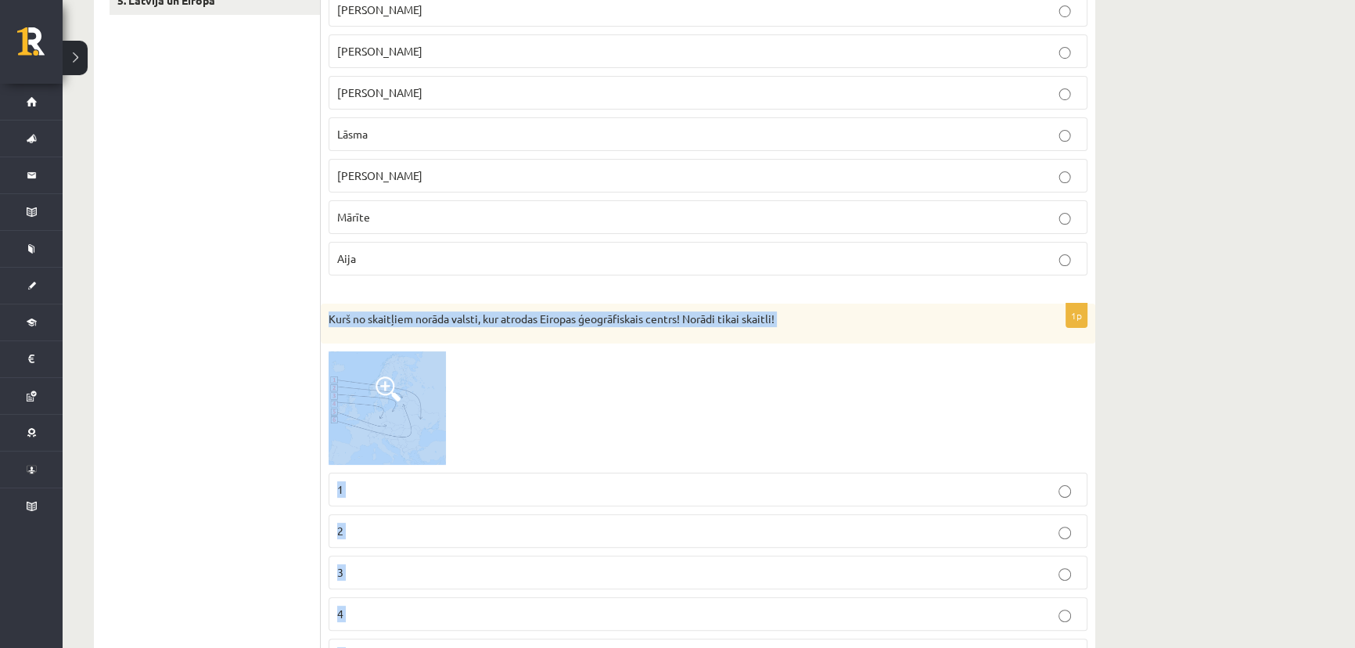
click at [493, 414] on div at bounding box center [707, 407] width 759 height 113
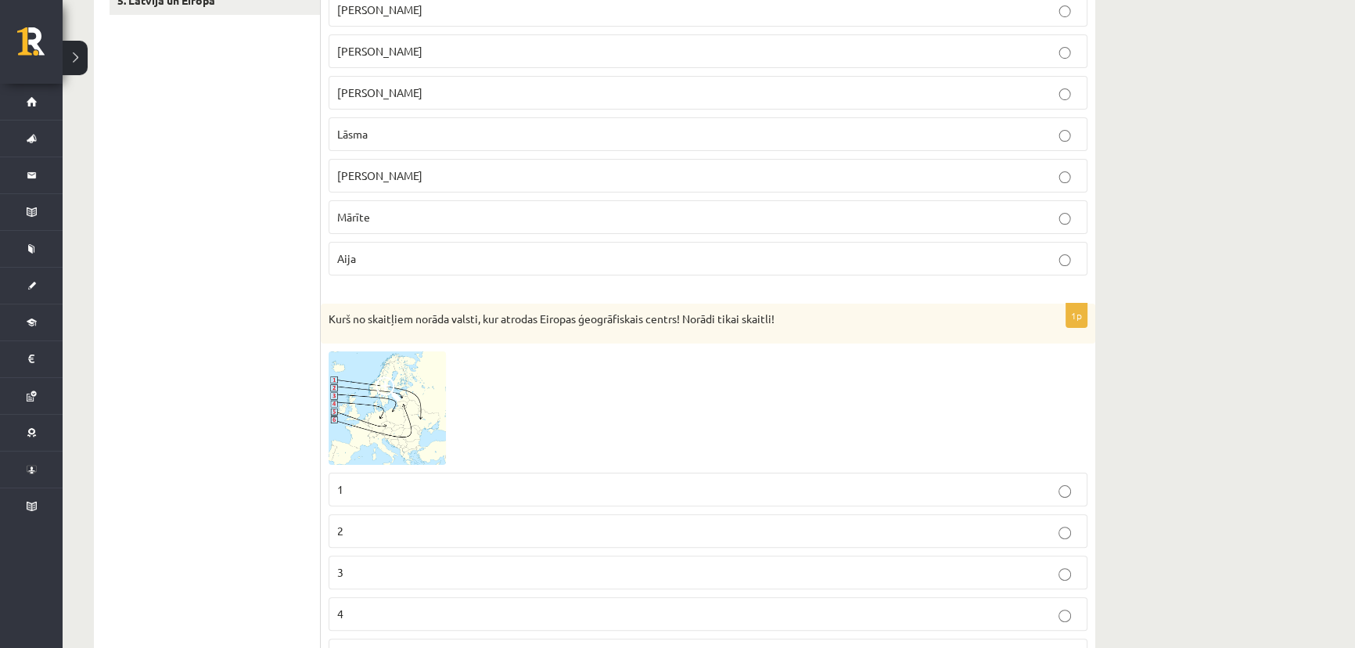
click at [397, 405] on img at bounding box center [386, 407] width 117 height 113
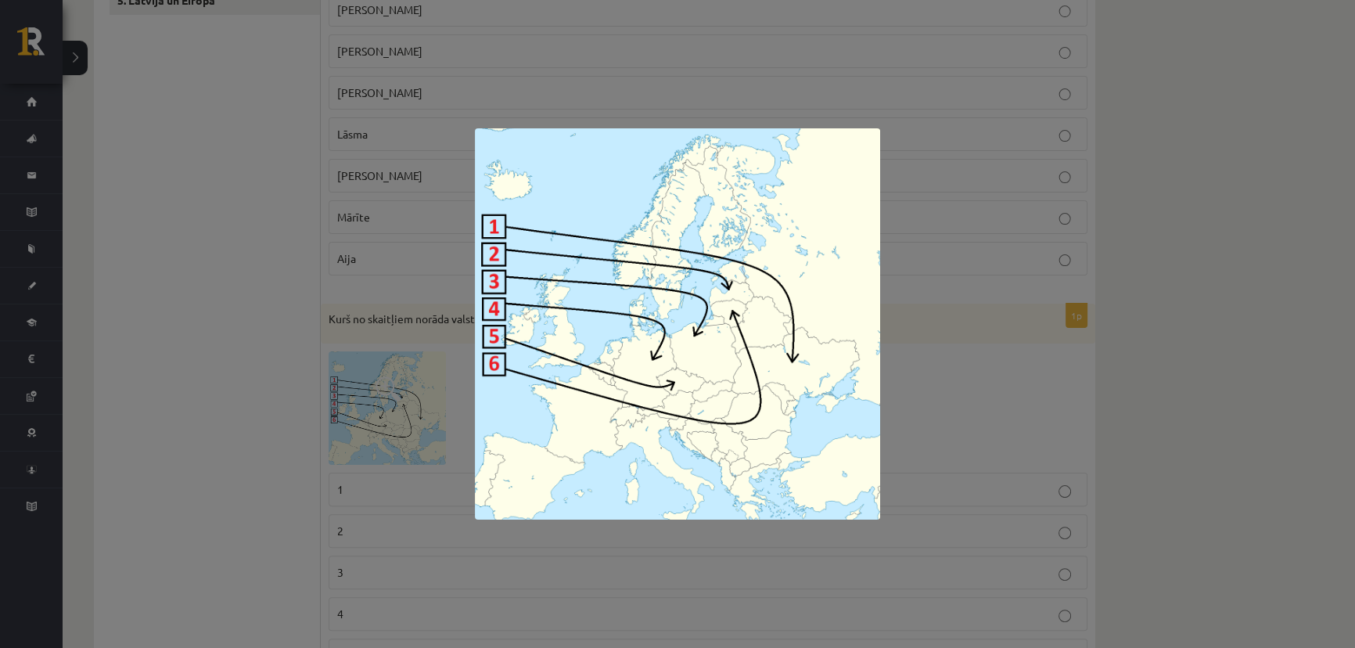
click at [454, 423] on div at bounding box center [677, 324] width 1355 height 648
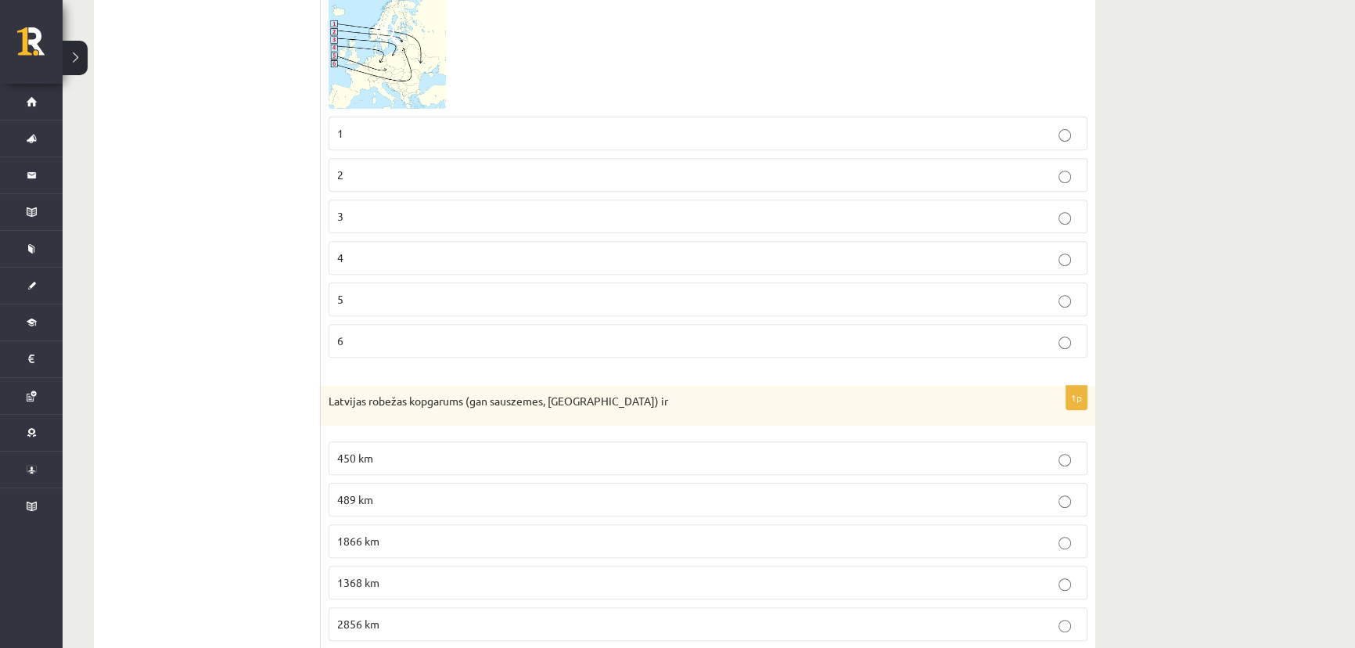
scroll to position [852, 0]
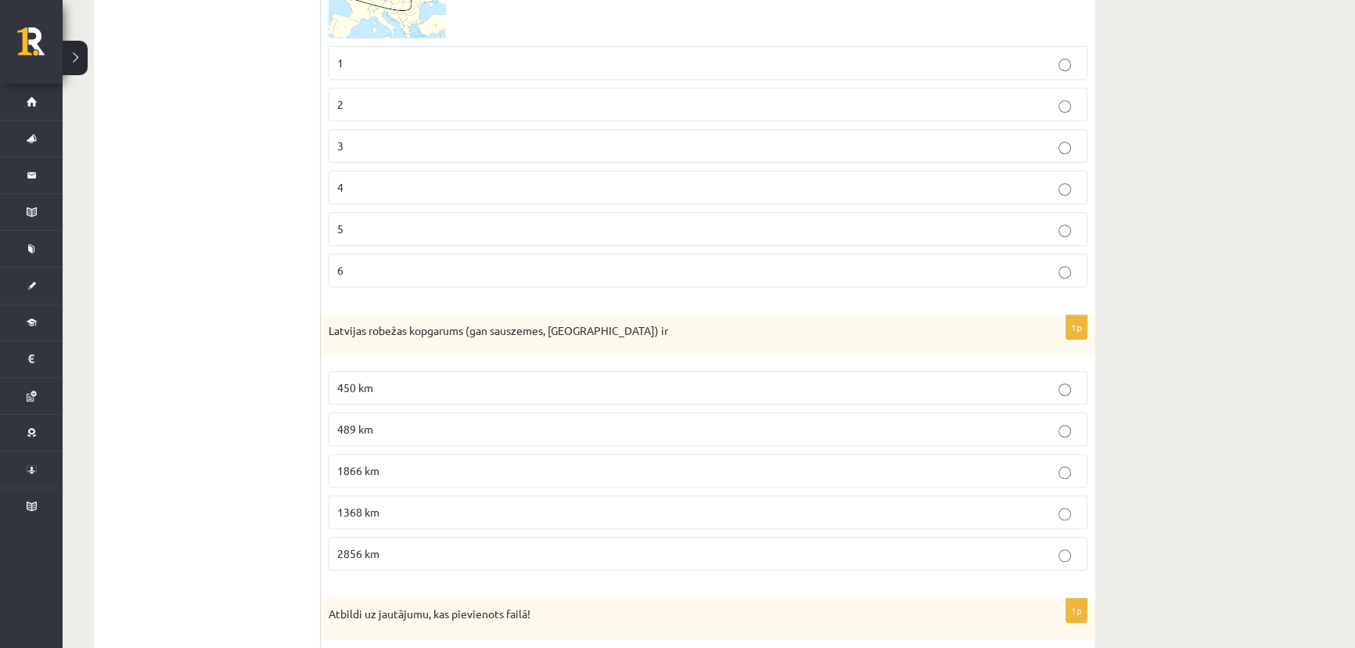
click at [379, 183] on p "4" at bounding box center [707, 187] width 741 height 16
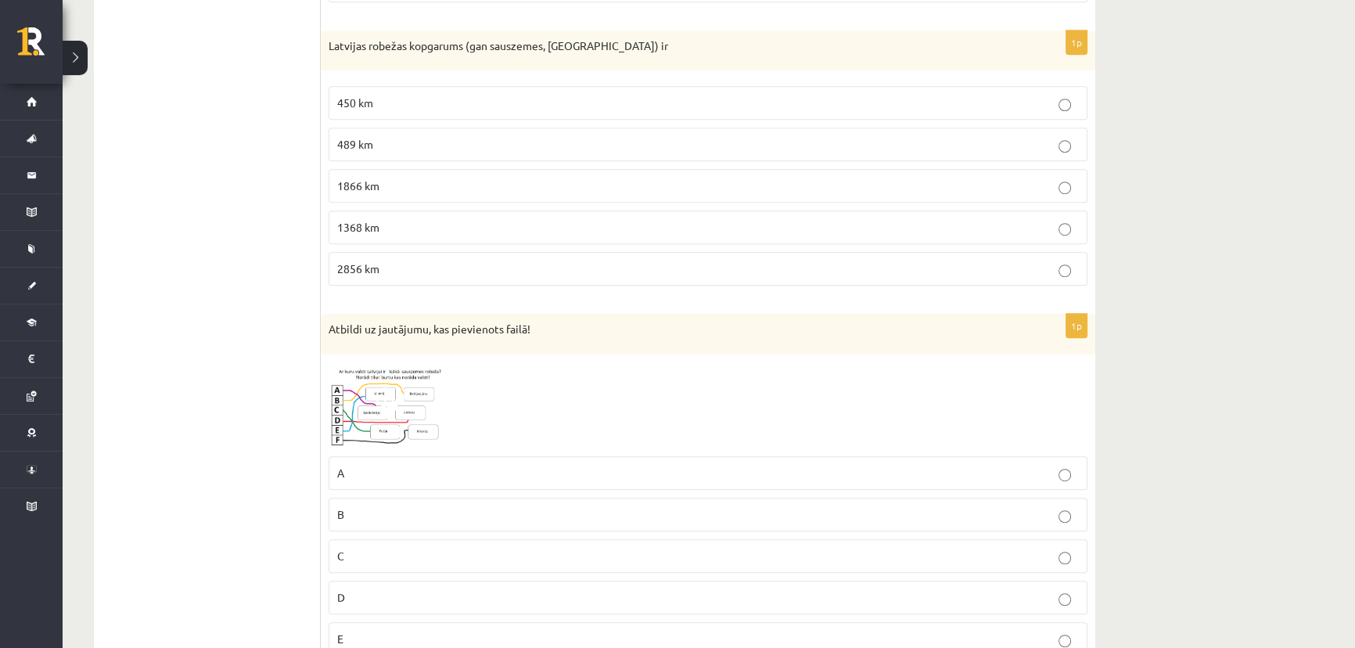
scroll to position [1279, 0]
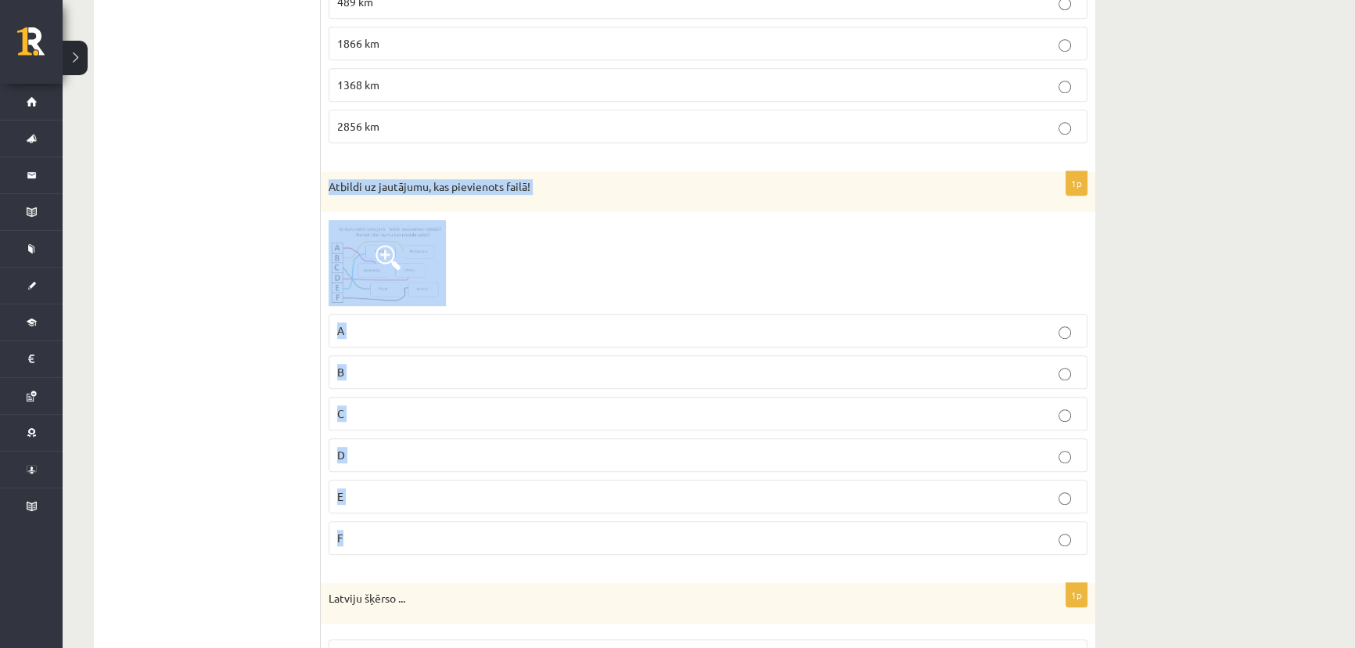
drag, startPoint x: 328, startPoint y: 192, endPoint x: 364, endPoint y: 537, distance: 347.5
click at [364, 537] on div "1p Atbildi uz jautājumu, kas pievienots failā! A B C D E F" at bounding box center [708, 369] width 774 height 396
copy div "Atbildi uz jautājumu, kas pievienots failā! A B C D E F"
click at [508, 397] on label "C" at bounding box center [707, 414] width 759 height 34
click at [429, 461] on label "D" at bounding box center [707, 455] width 759 height 34
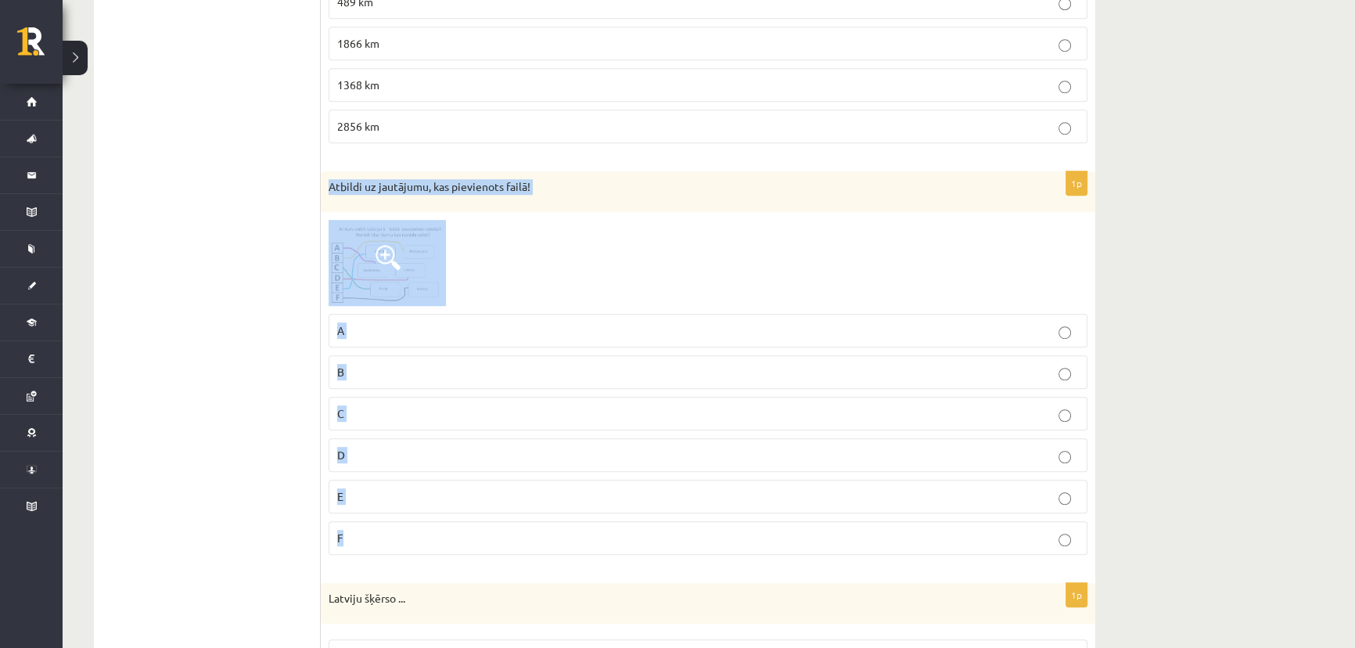
click at [450, 408] on p "C" at bounding box center [707, 413] width 741 height 16
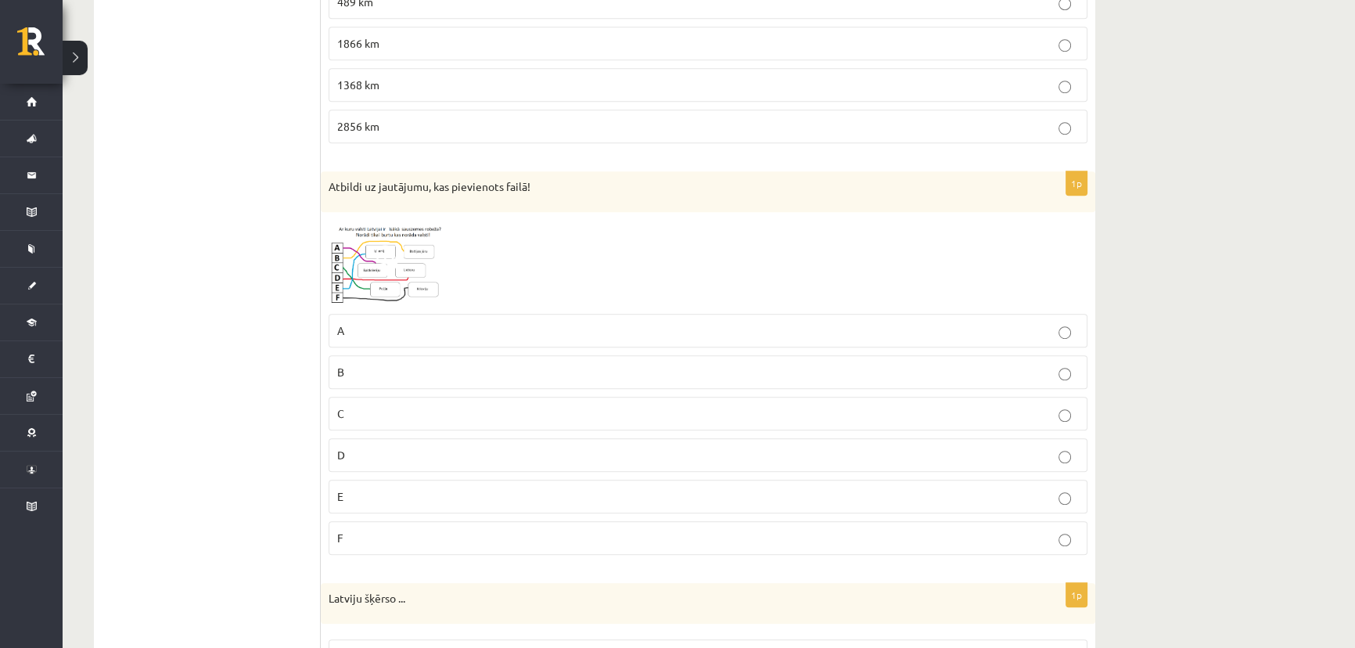
drag, startPoint x: 1247, startPoint y: 466, endPoint x: 1225, endPoint y: 462, distance: 22.2
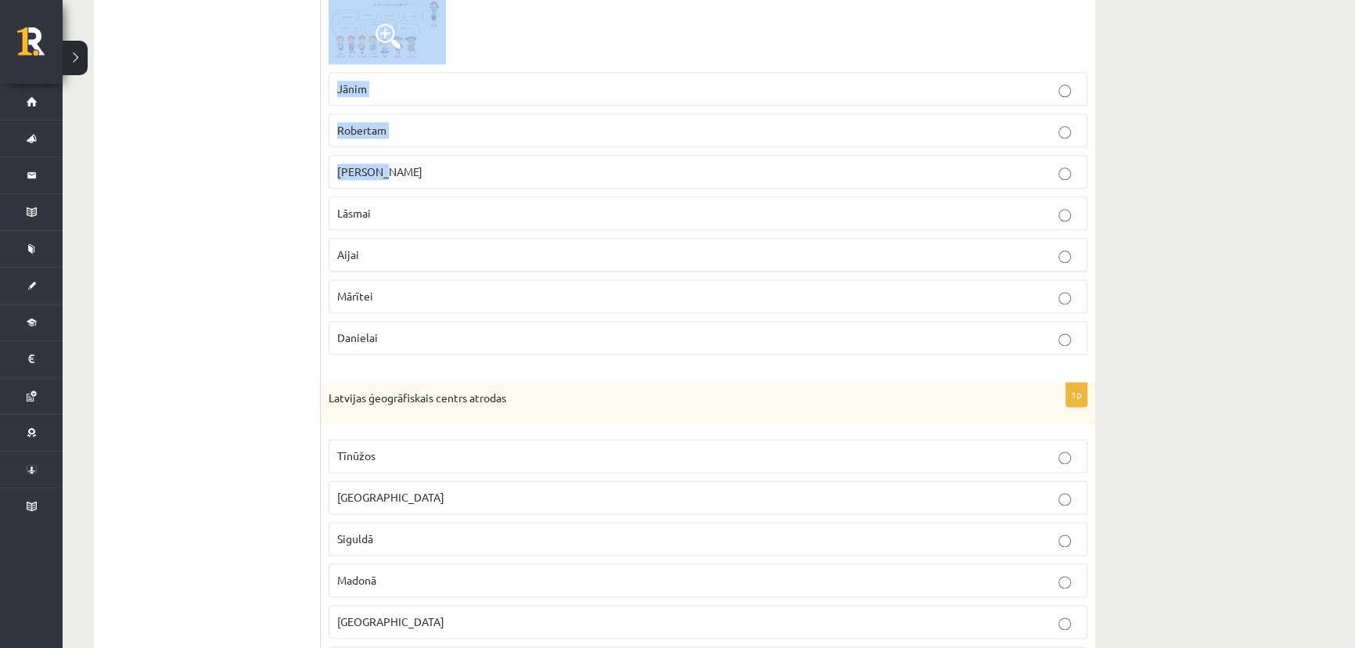
scroll to position [2378, 0]
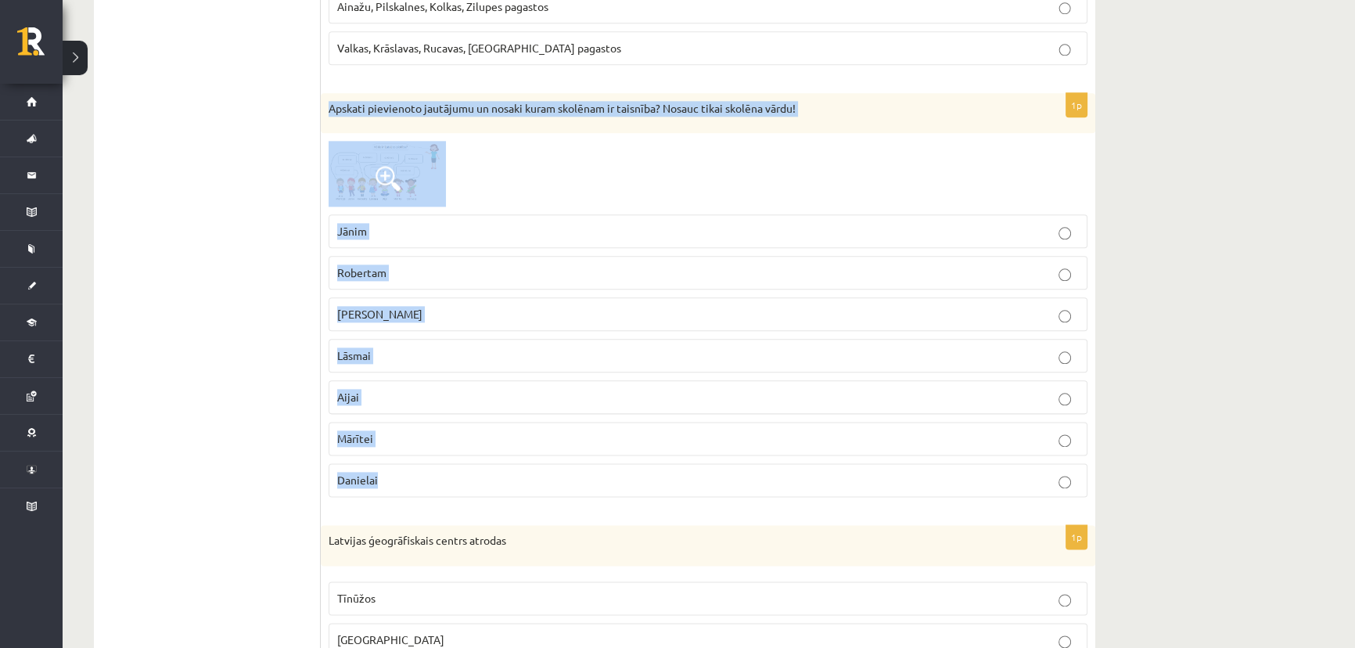
drag, startPoint x: 322, startPoint y: 247, endPoint x: 403, endPoint y: 472, distance: 238.5
click at [403, 472] on div "1p Apskati pievienoto jautājumu un nosaki kuram skolēnam ir taisnība? Nosauc ti…" at bounding box center [708, 301] width 774 height 417
copy div "Apskati pievienoto jautājumu un nosaki kuram skolēnam ir taisnība? Nosauc tikai…"
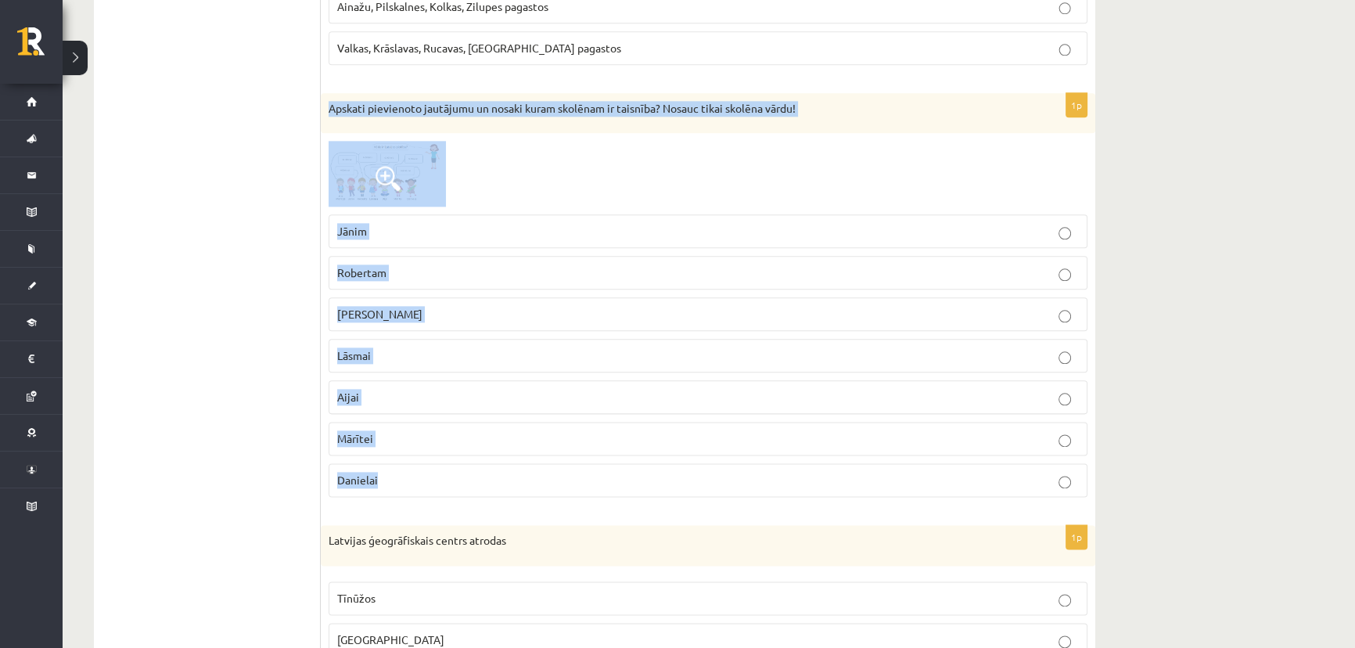
drag, startPoint x: 327, startPoint y: 102, endPoint x: 454, endPoint y: 497, distance: 415.7
click at [454, 501] on div "1p Apskati pievienoto jautājumu un nosaki kuram skolēnam ir taisnība? Nosauc ti…" at bounding box center [708, 301] width 774 height 417
copy div "Apskati pievienoto jautājumu un nosaki kuram skolēnam ir taisnība? Nosauc tikai…"
click at [468, 390] on p "Aijai" at bounding box center [707, 397] width 741 height 16
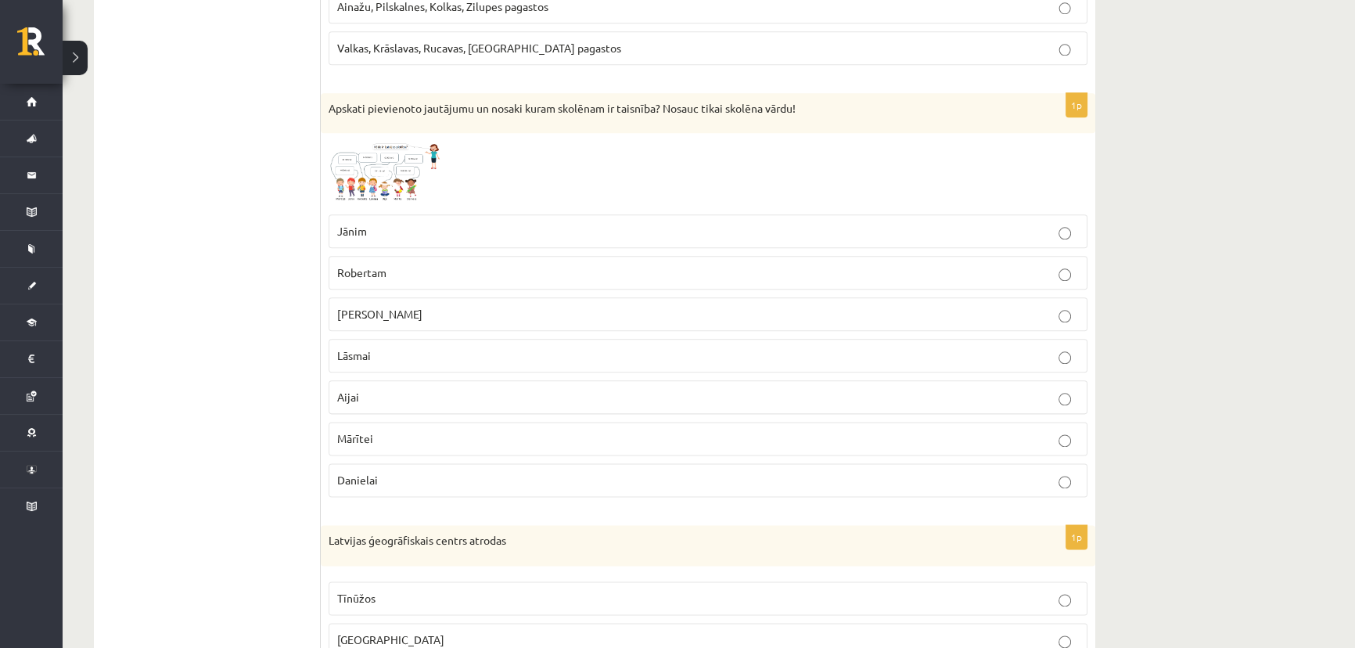
click at [375, 266] on span "Robertam" at bounding box center [361, 272] width 49 height 14
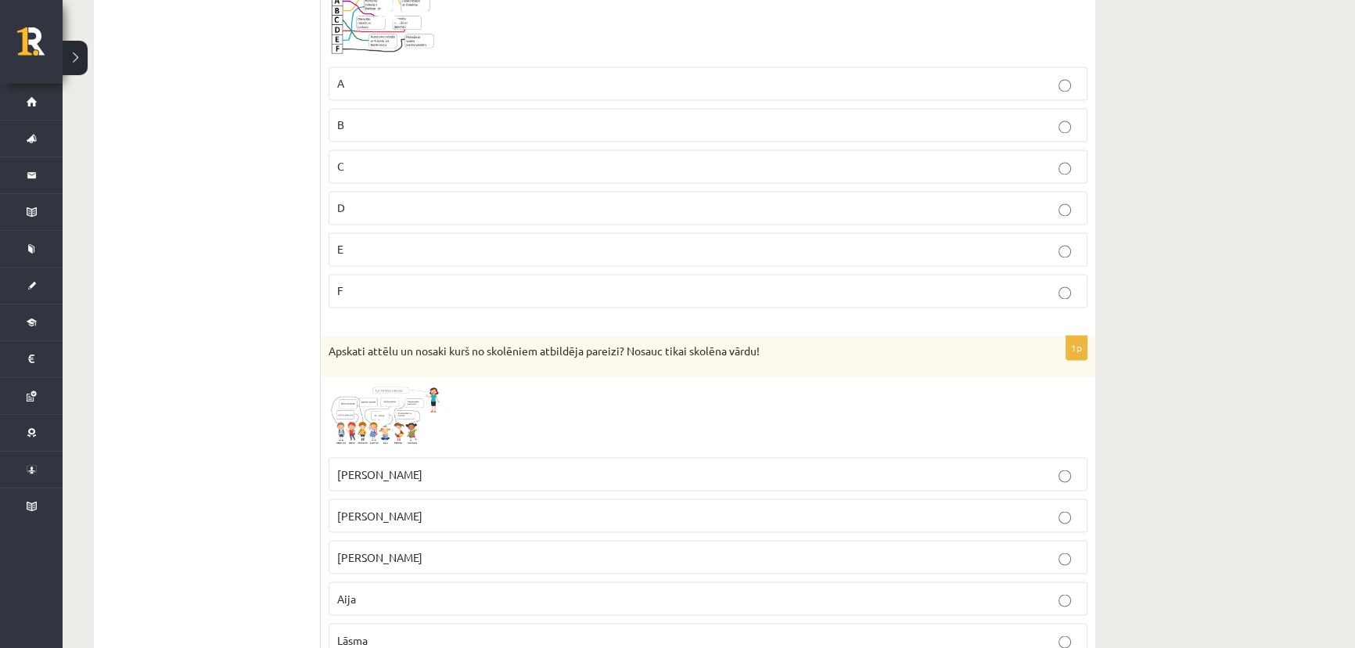
scroll to position [3445, 0]
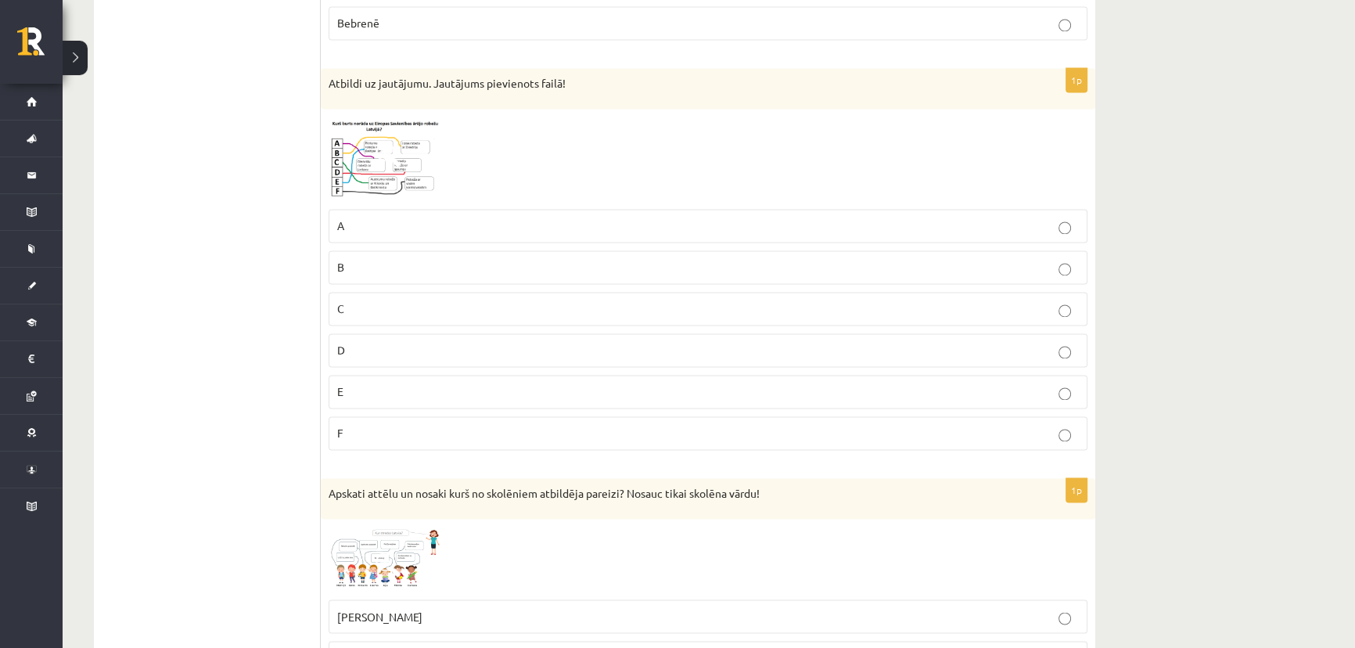
click at [404, 353] on label "D" at bounding box center [707, 350] width 759 height 34
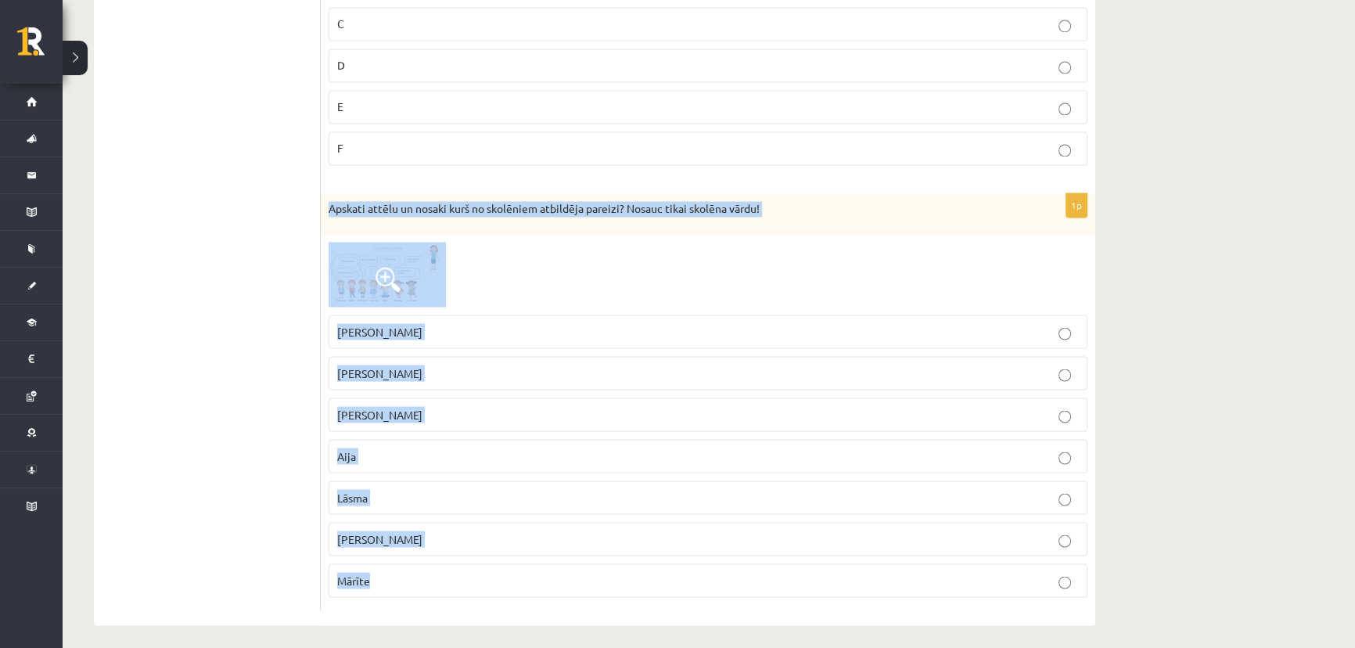
drag, startPoint x: 324, startPoint y: 196, endPoint x: 425, endPoint y: 553, distance: 370.8
click at [425, 554] on div "1p Apskati attēlu un nosaki kurš no skolēniem atbildēja pareizi? Nosauc tikai s…" at bounding box center [708, 401] width 774 height 416
copy div "Apskati attēlu un nosaki kurš no skolēniem atbildēja pareizi? Nosauc tikai skol…"
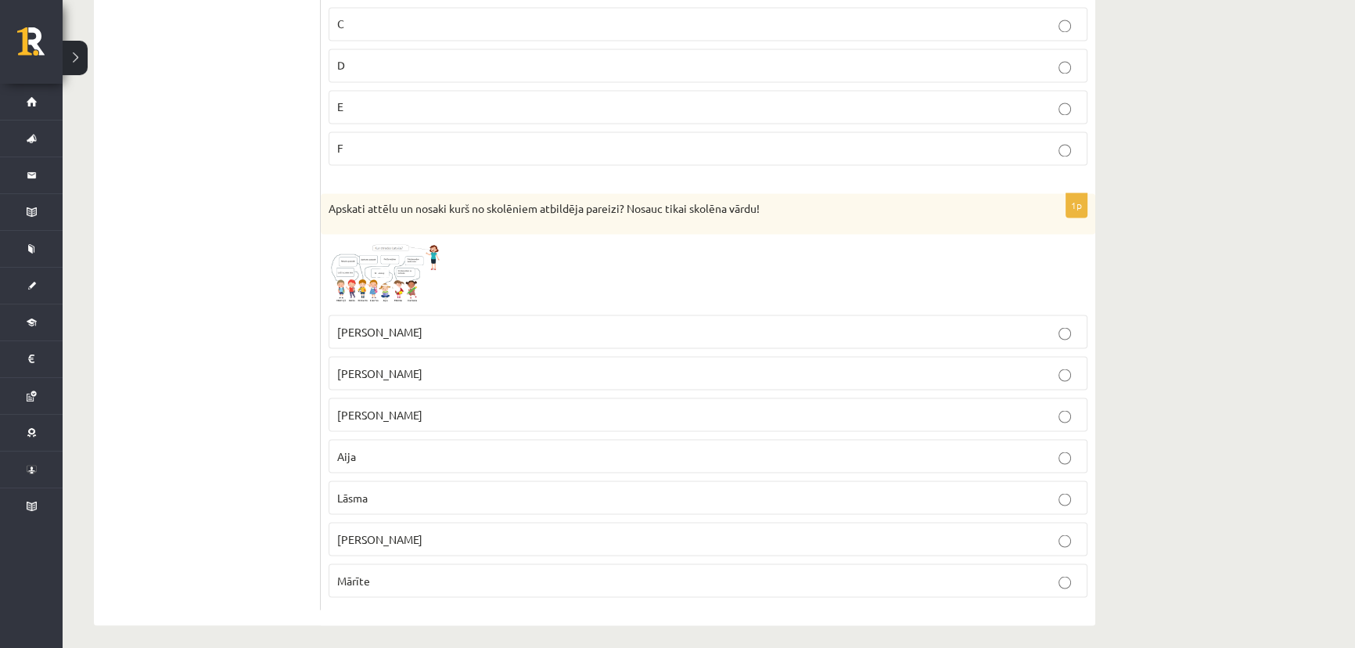
click at [351, 448] on span "Aija" at bounding box center [346, 455] width 19 height 14
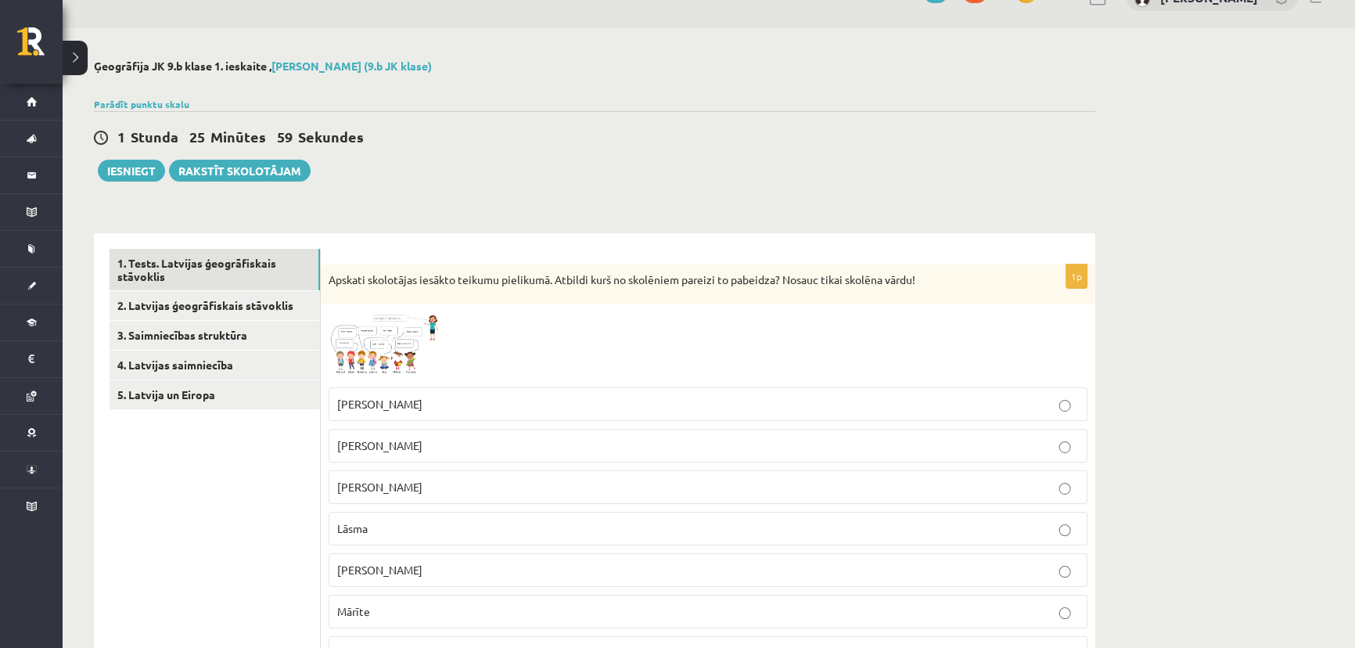
scroll to position [0, 0]
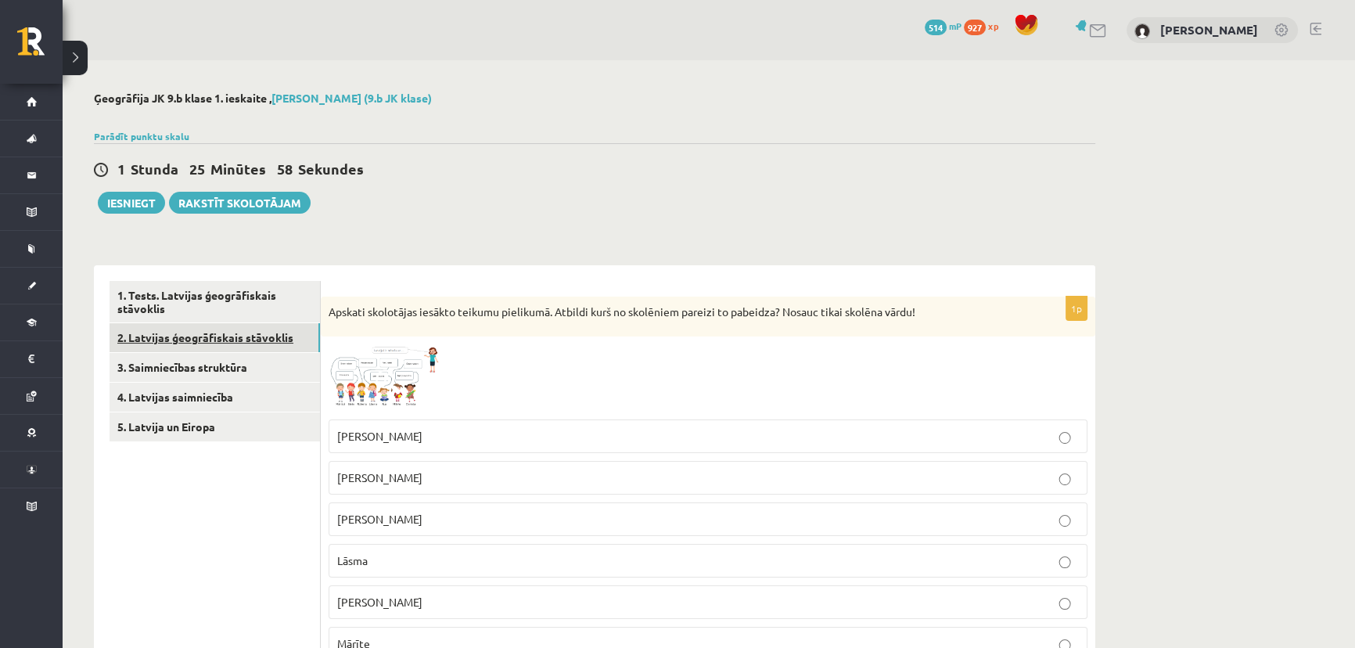
click at [210, 343] on link "2. Latvijas ģeogrāfiskais stāvoklis" at bounding box center [214, 337] width 210 height 29
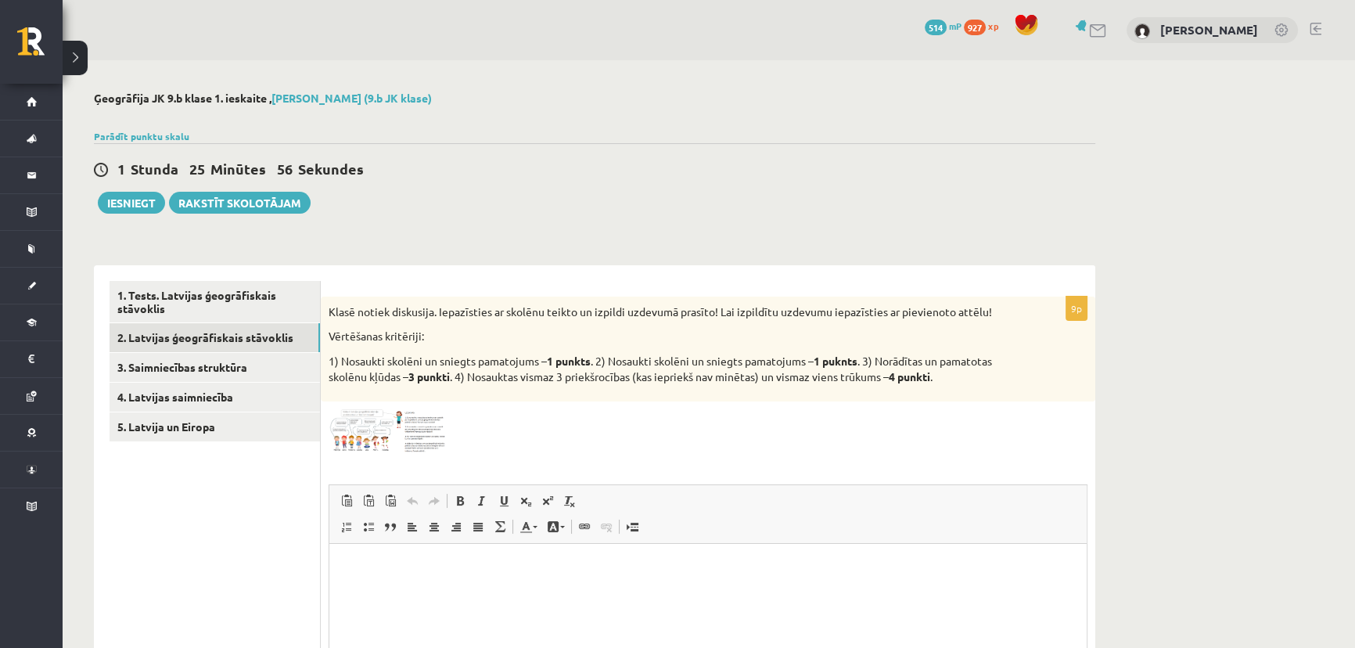
click at [324, 314] on div "Klasē notiek diskusija. Iepazīsties ar skolēnu teikto un izpildi uzdevumā prasī…" at bounding box center [708, 348] width 774 height 105
drag, startPoint x: 328, startPoint y: 309, endPoint x: 632, endPoint y: 328, distance: 304.8
click at [632, 328] on div "Klasē notiek diskusija. Iepazīsties ar skolēnu teikto un izpildi uzdevumā prasī…" at bounding box center [708, 348] width 774 height 105
click at [505, 339] on p "Vērtēšanas kritēriji:" at bounding box center [668, 336] width 680 height 16
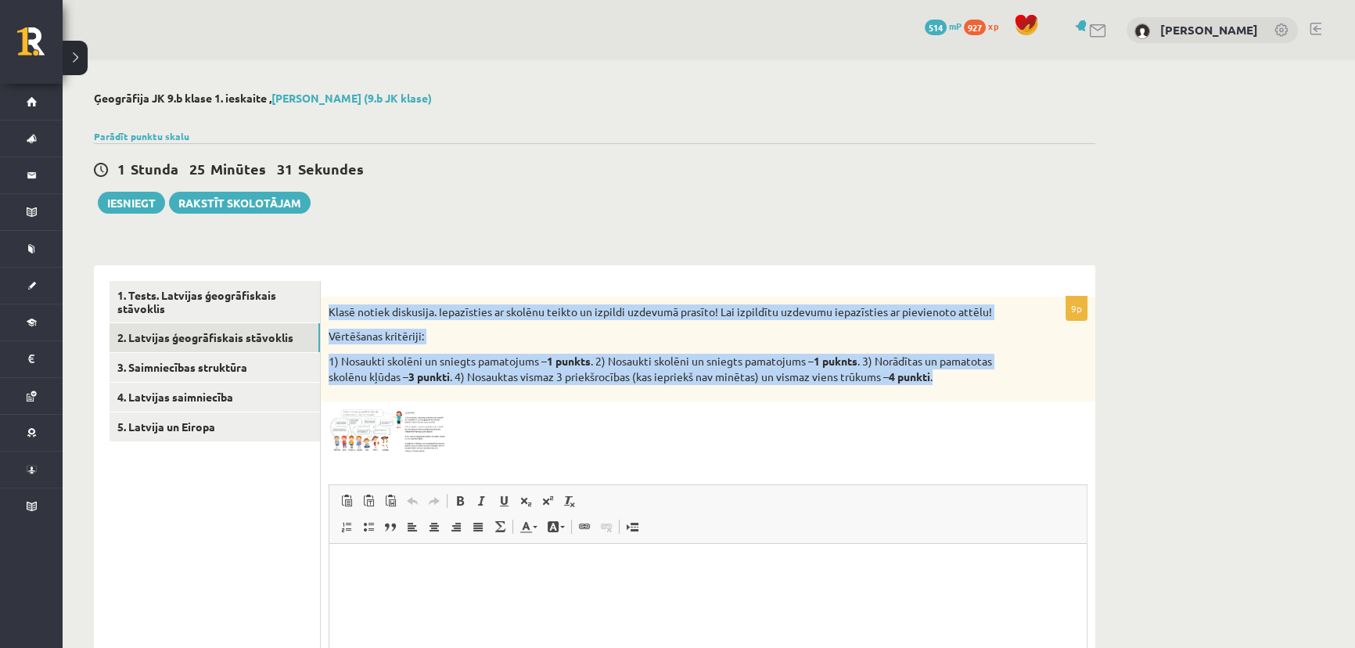
drag, startPoint x: 324, startPoint y: 307, endPoint x: 966, endPoint y: 375, distance: 645.6
click at [966, 375] on div "Klasē notiek diskusija. Iepazīsties ar skolēnu teikto un izpildi uzdevumā prasī…" at bounding box center [708, 348] width 774 height 105
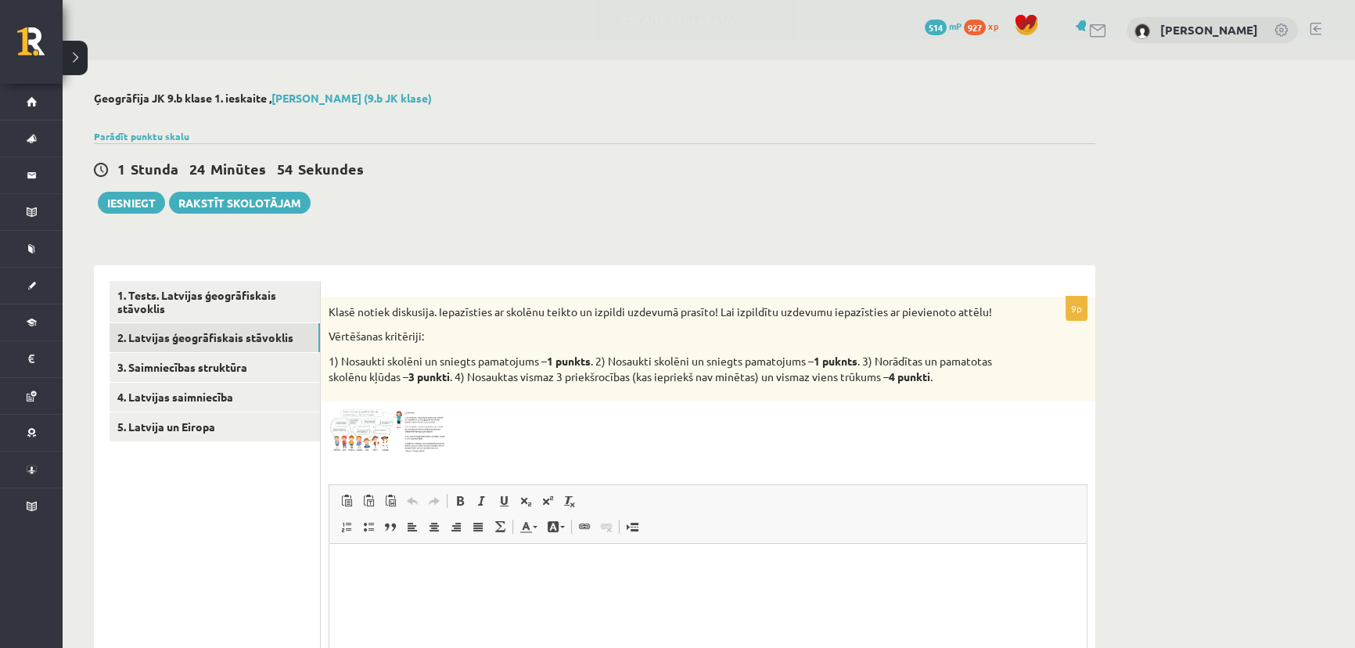
drag, startPoint x: 223, startPoint y: 602, endPoint x: 201, endPoint y: 622, distance: 29.4
click at [222, 602] on ul "1. Tests. Latvijas ģeogrāfiskais stāvoklis 2. Latvijas ģeogrāfiskais stāvoklis …" at bounding box center [214, 545] width 211 height 529
click at [418, 433] on img at bounding box center [386, 431] width 117 height 44
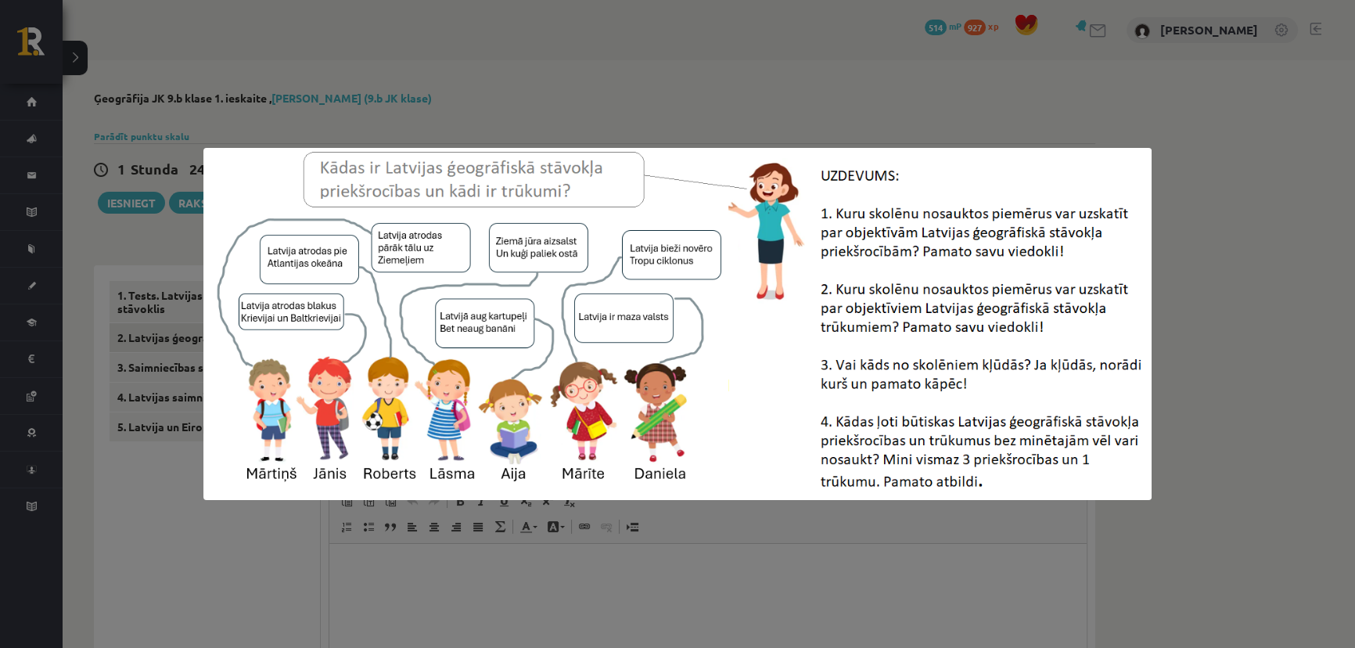
click at [486, 543] on div at bounding box center [677, 324] width 1355 height 648
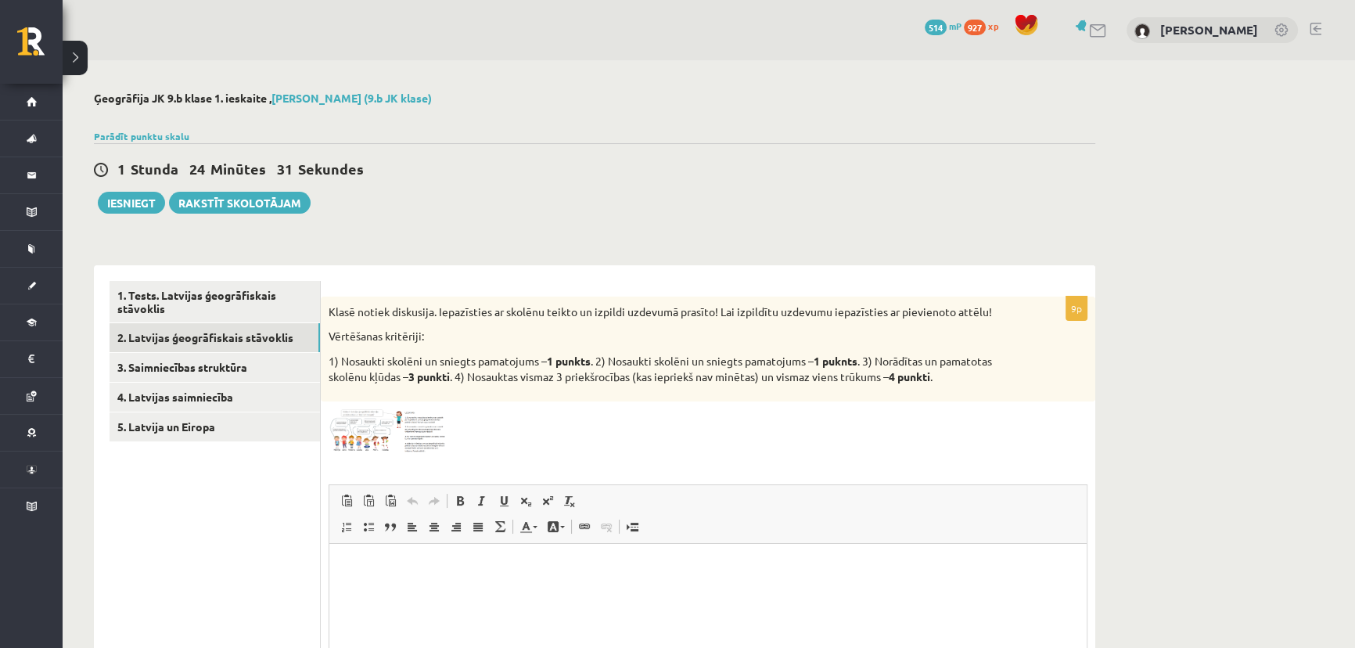
click at [345, 431] on img at bounding box center [386, 431] width 117 height 44
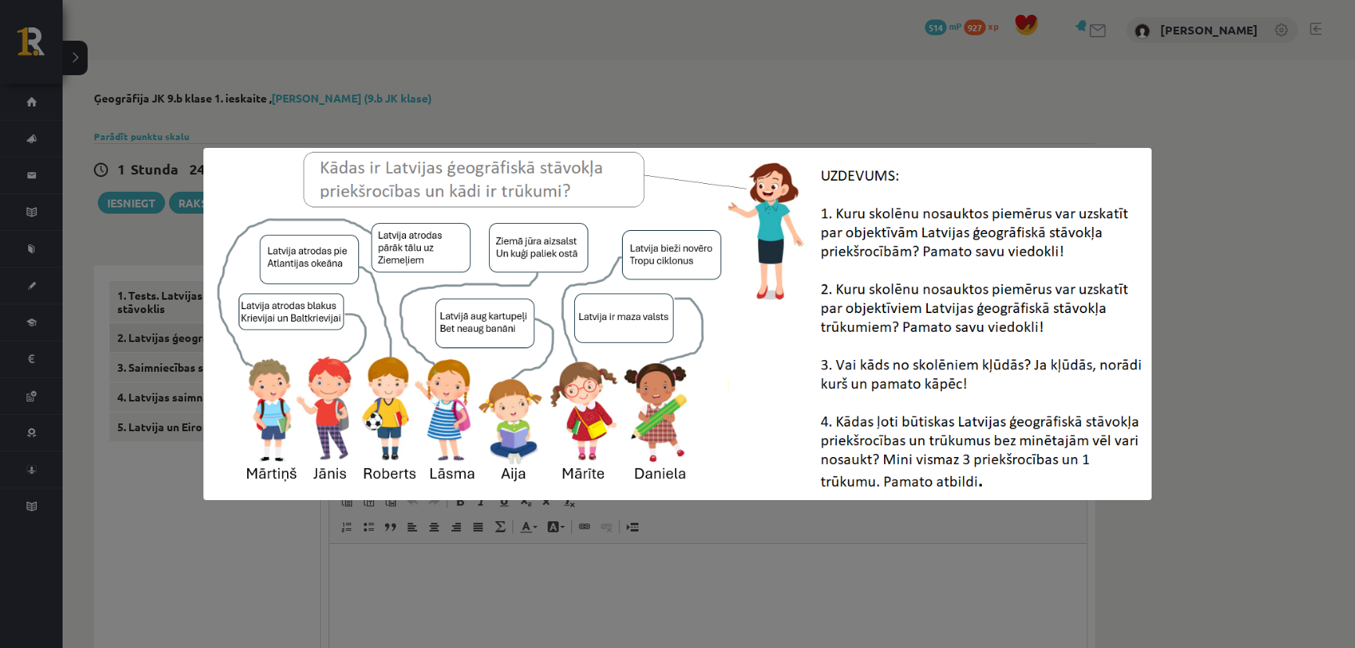
click at [389, 544] on div at bounding box center [677, 324] width 1355 height 648
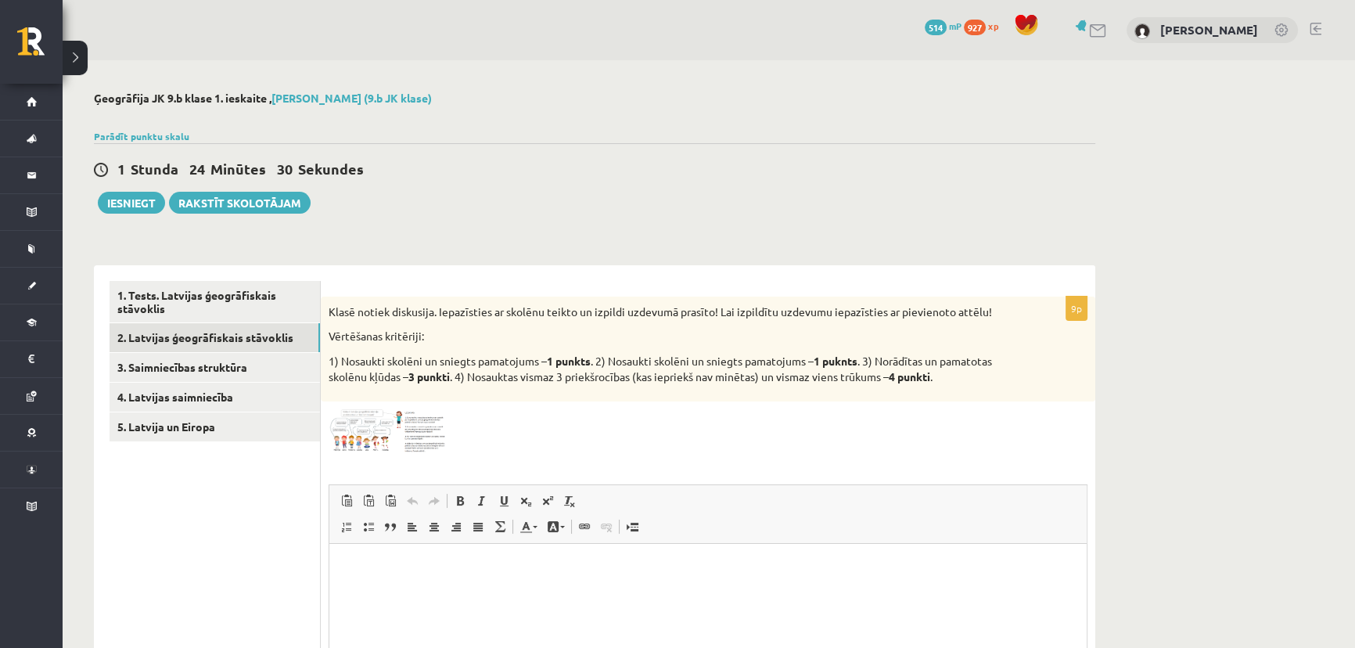
click at [426, 432] on img at bounding box center [386, 431] width 117 height 44
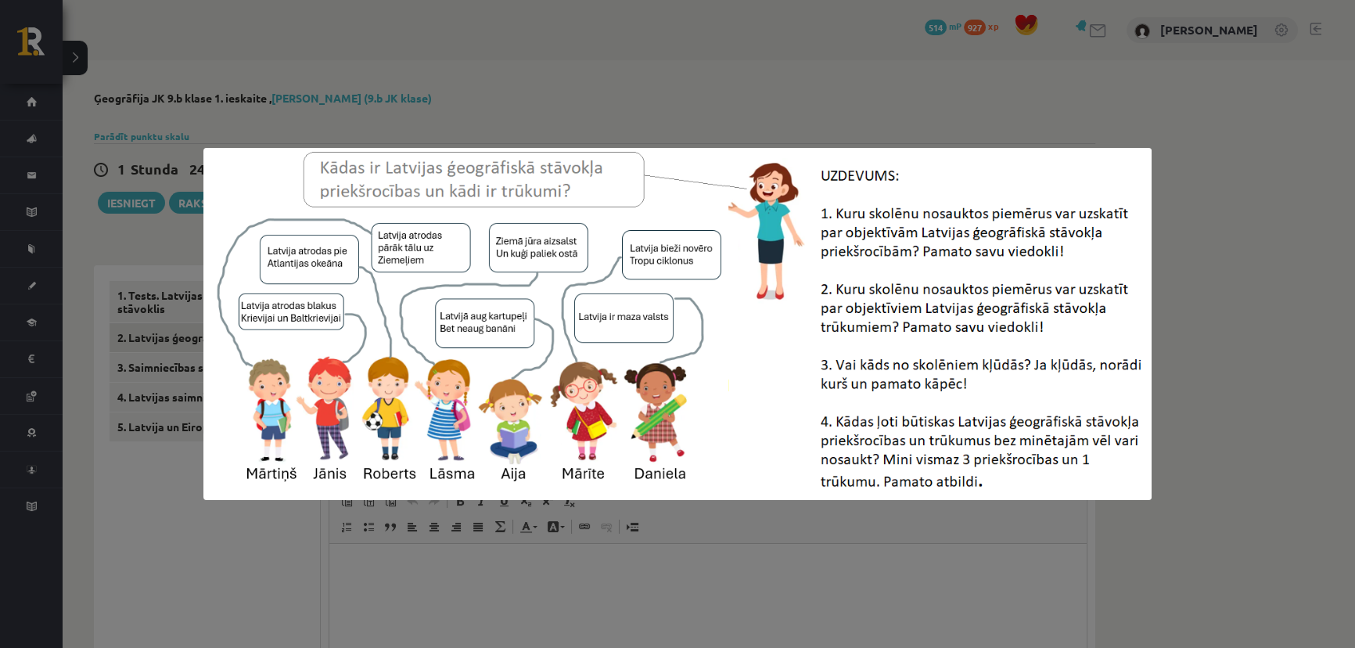
click at [725, 554] on div at bounding box center [677, 324] width 1355 height 648
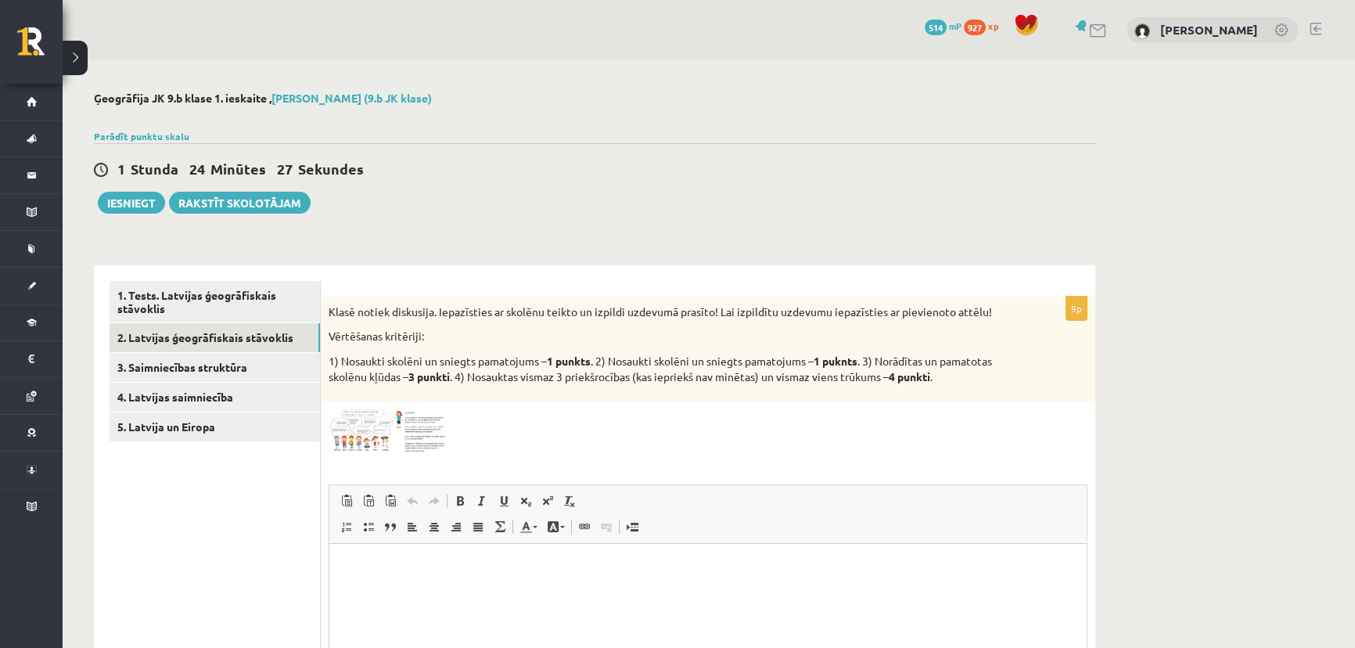
click at [415, 429] on img at bounding box center [386, 431] width 117 height 44
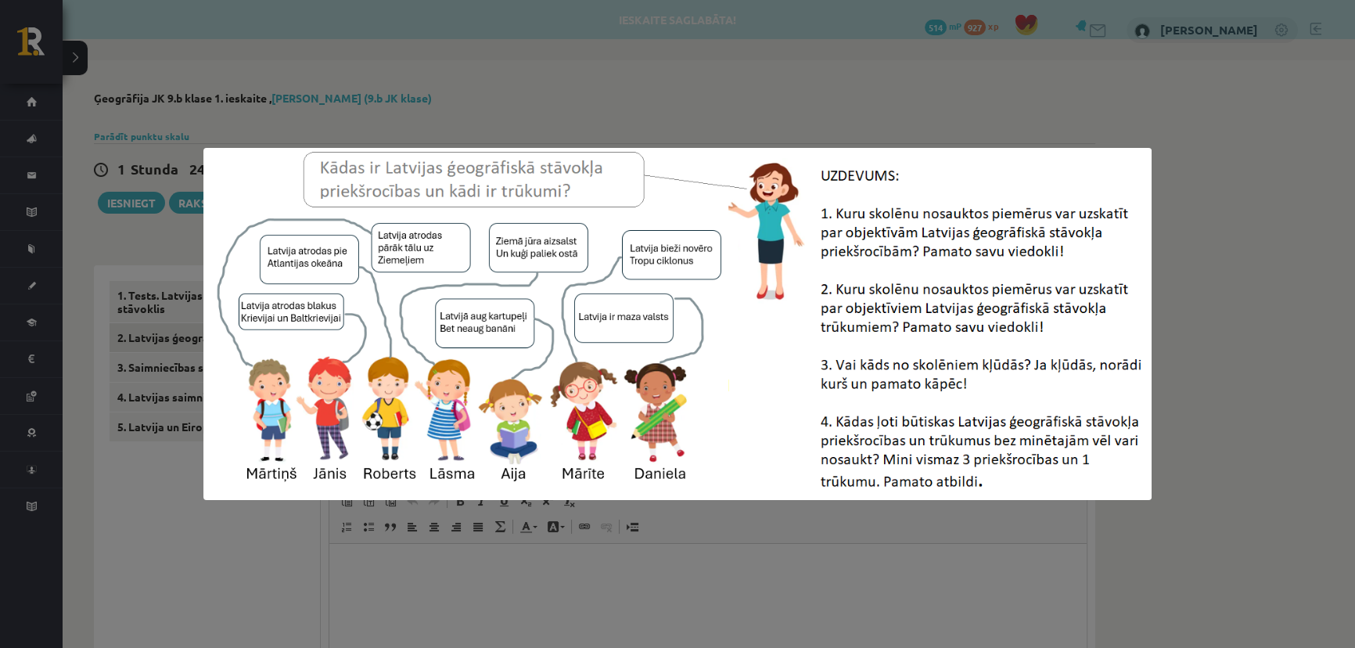
click at [529, 602] on div at bounding box center [677, 324] width 1355 height 648
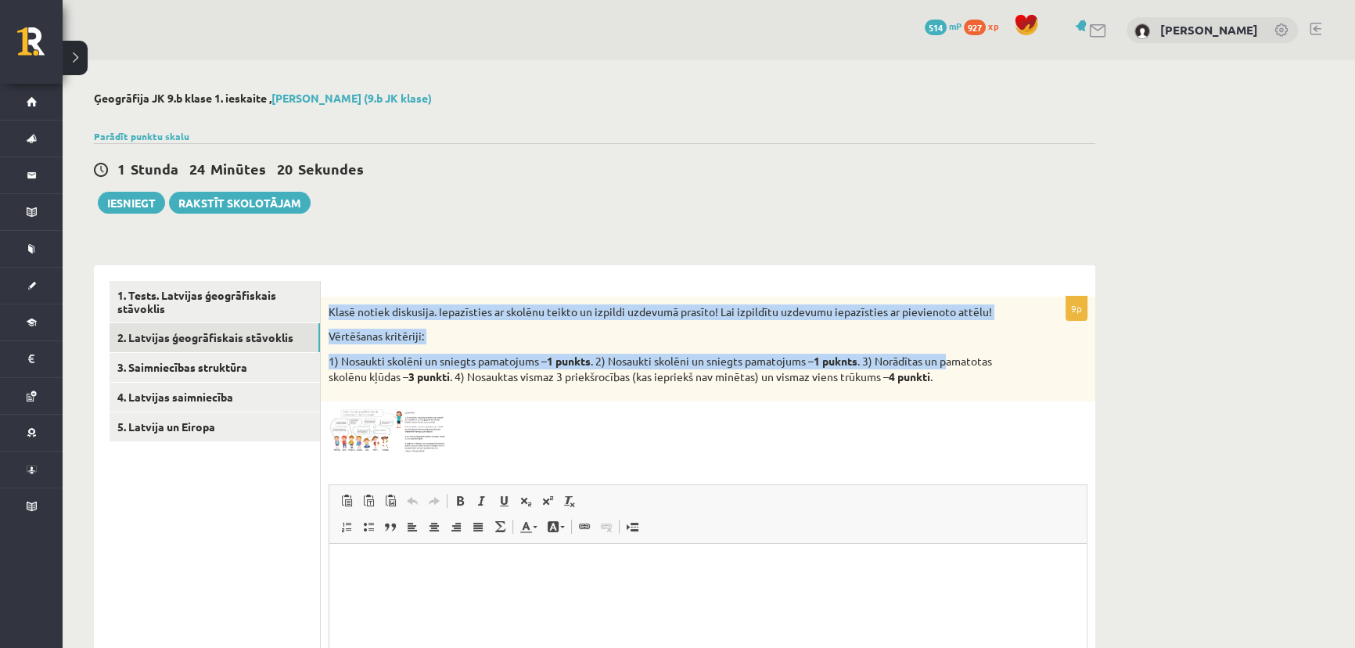
drag, startPoint x: 322, startPoint y: 306, endPoint x: 942, endPoint y: 366, distance: 622.3
click at [956, 365] on div "Klasē notiek diskusija. Iepazīsties ar skolēnu teikto un izpildi uzdevumā prasī…" at bounding box center [708, 348] width 774 height 105
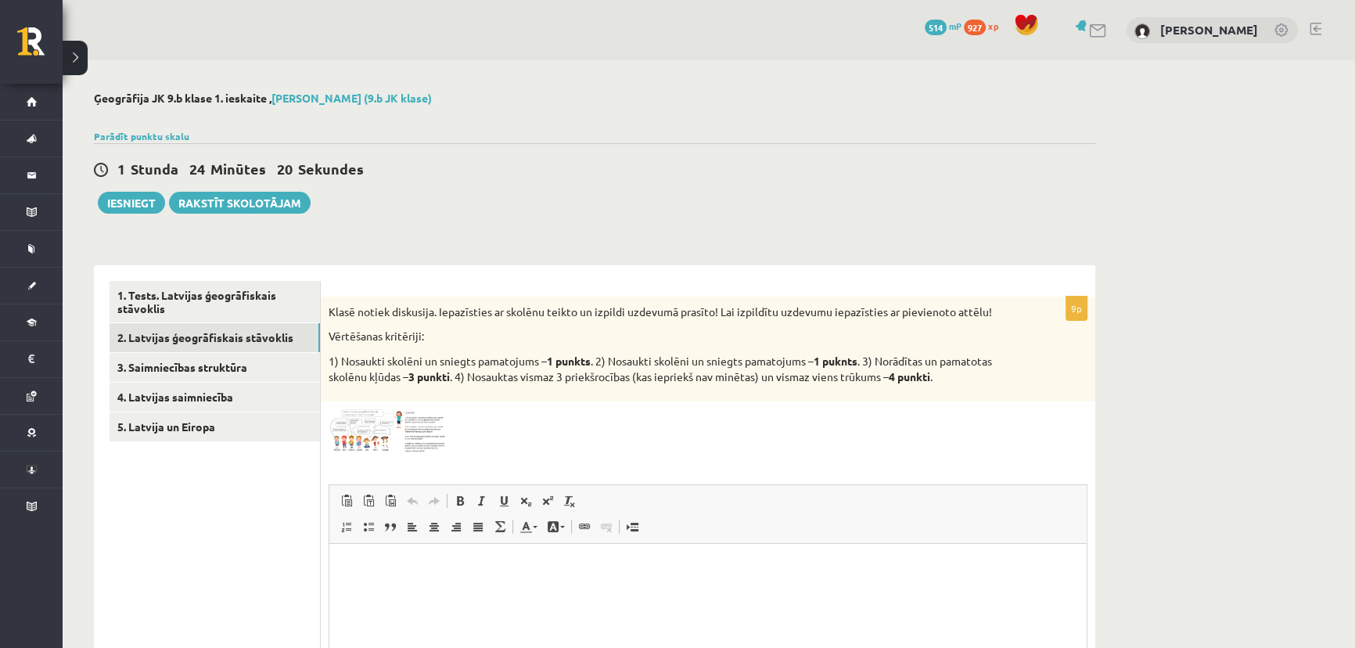
click at [949, 378] on p "1) Nosaukti skolēni un sniegts pamatojums – 1 punkts . 2) Nosaukti skolēni un s…" at bounding box center [668, 368] width 680 height 31
click at [953, 382] on p "1) Nosaukti skolēni un sniegts pamatojums – 1 punkts . 2) Nosaukti skolēni un s…" at bounding box center [668, 368] width 680 height 31
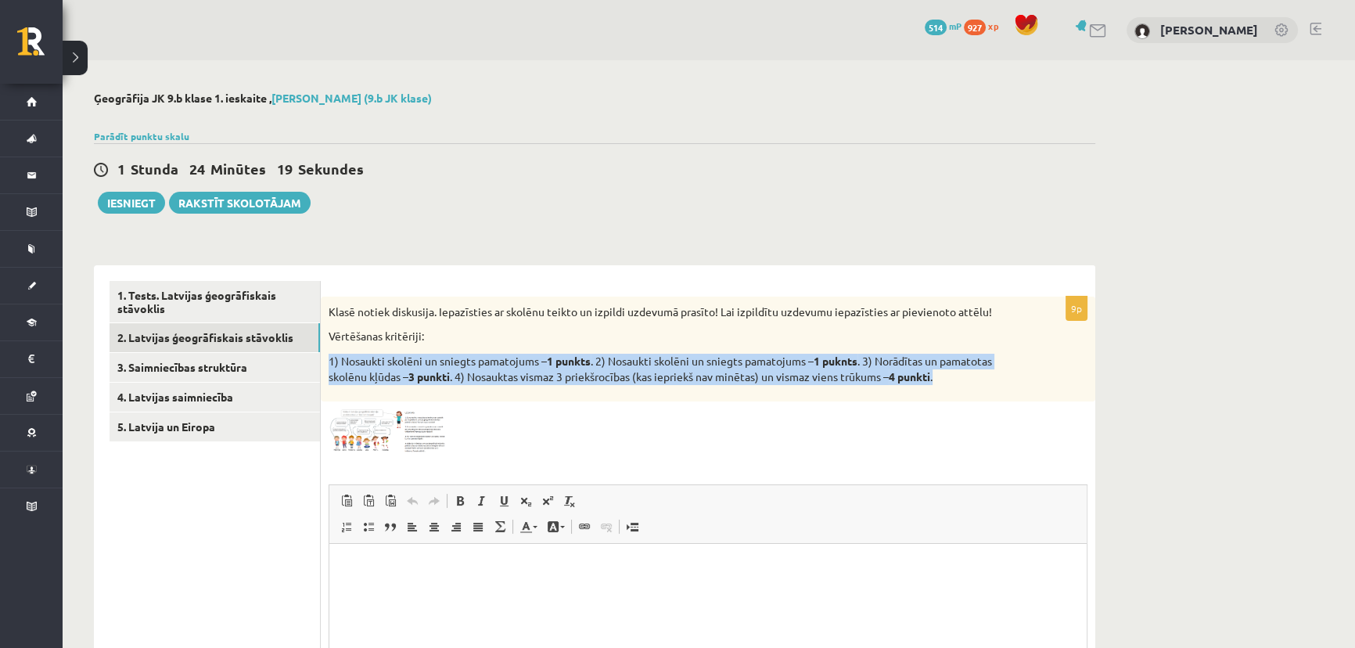
click at [953, 382] on p "1) Nosaukti skolēni un sniegts pamatojums – 1 punkts . 2) Nosaukti skolēni un s…" at bounding box center [668, 368] width 680 height 31
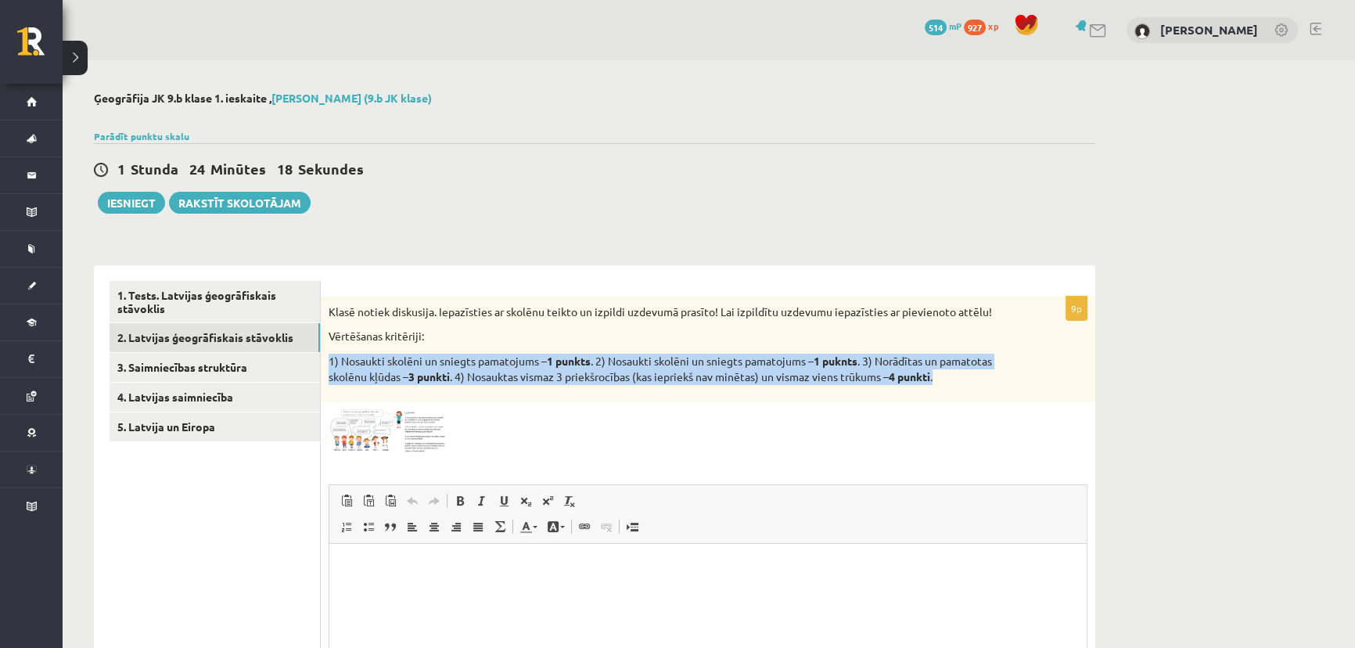
click at [953, 382] on p "1) Nosaukti skolēni un sniegts pamatojums – 1 punkts . 2) Nosaukti skolēni un s…" at bounding box center [668, 368] width 680 height 31
click at [955, 399] on div "Klasē notiek diskusija. Iepazīsties ar skolēnu teikto un izpildi uzdevumā prasī…" at bounding box center [708, 348] width 774 height 105
drag, startPoint x: 955, startPoint y: 379, endPoint x: 309, endPoint y: 285, distance: 652.8
click at [309, 285] on div "**********" at bounding box center [594, 545] width 1001 height 560
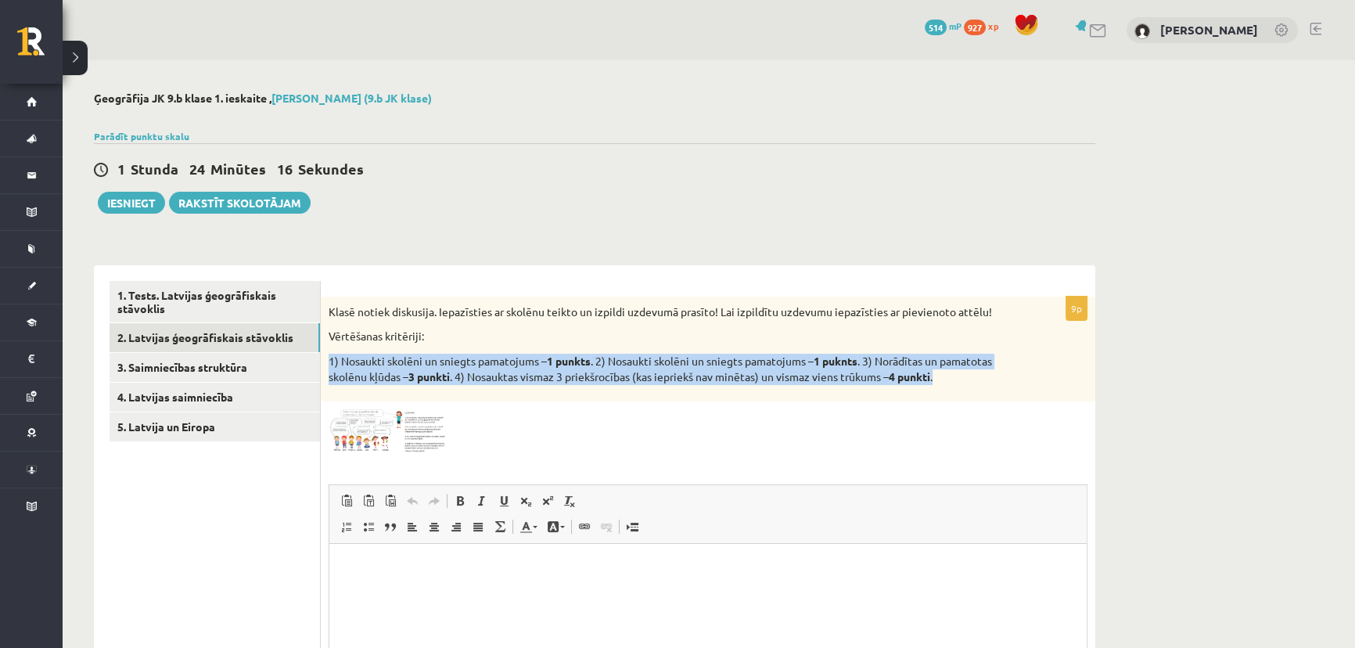
click at [381, 335] on p "Vērtēšanas kritēriji:" at bounding box center [668, 336] width 680 height 16
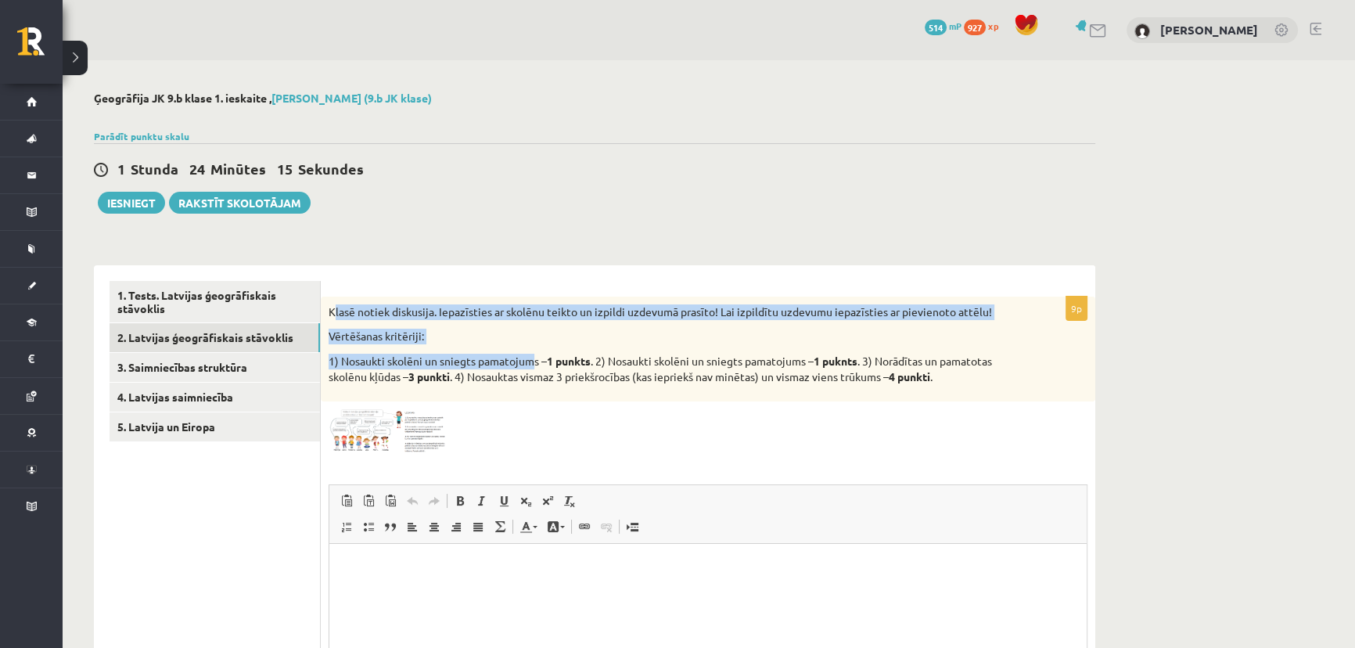
drag, startPoint x: 332, startPoint y: 312, endPoint x: 535, endPoint y: 364, distance: 210.0
click at [535, 364] on div "Klasē notiek diskusija. Iepazīsties ar skolēnu teikto un izpildi uzdevumā prasī…" at bounding box center [708, 348] width 774 height 105
drag, startPoint x: 418, startPoint y: 342, endPoint x: 341, endPoint y: 323, distance: 78.9
click at [417, 342] on p "Vērtēšanas kritēriji:" at bounding box center [668, 336] width 680 height 16
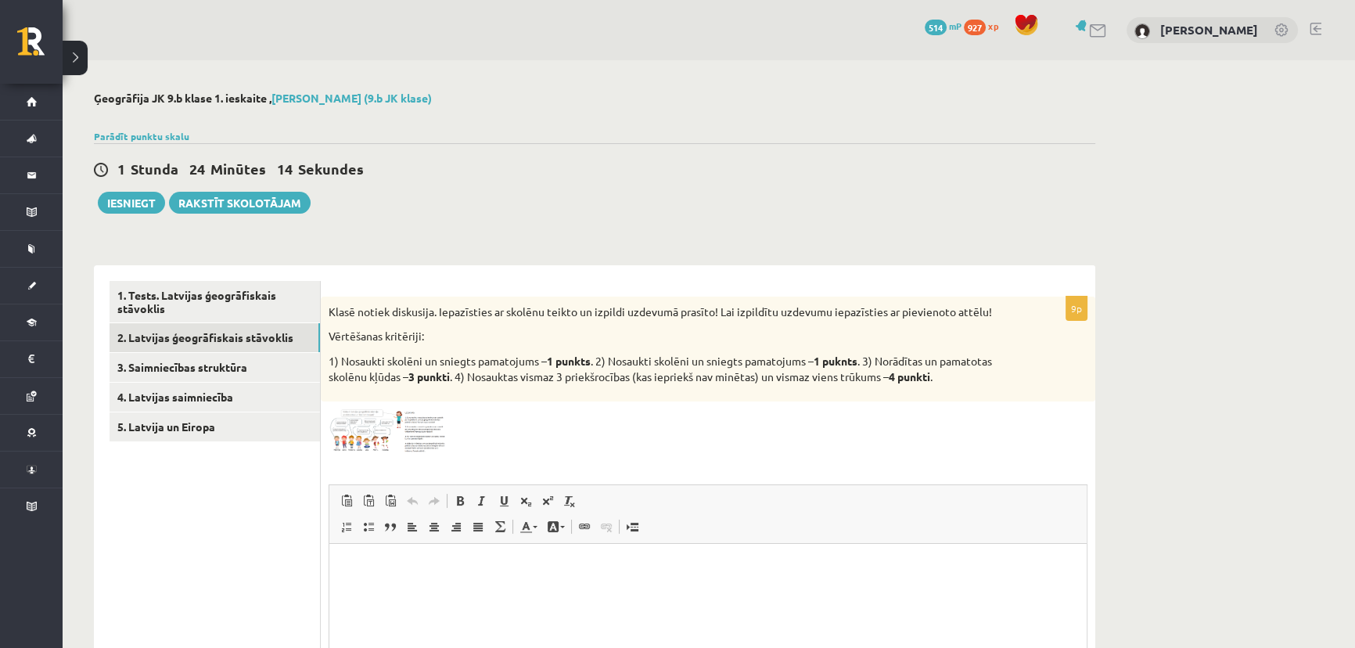
click at [331, 318] on p "Klasē notiek diskusija. Iepazīsties ar skolēnu teikto un izpildi uzdevumā prasī…" at bounding box center [668, 312] width 680 height 16
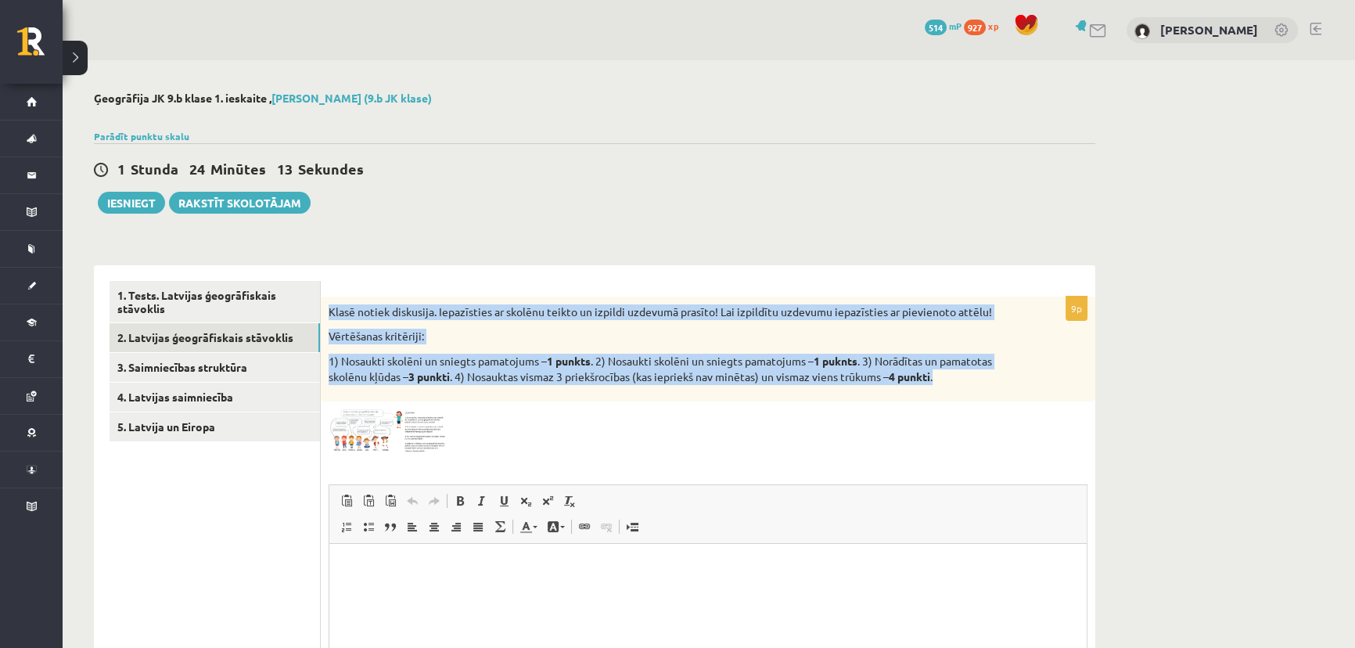
drag, startPoint x: 327, startPoint y: 312, endPoint x: 956, endPoint y: 394, distance: 634.1
click at [956, 394] on div "Klasē notiek diskusija. Iepazīsties ar skolēnu teikto un izpildi uzdevumā prasī…" at bounding box center [708, 348] width 774 height 105
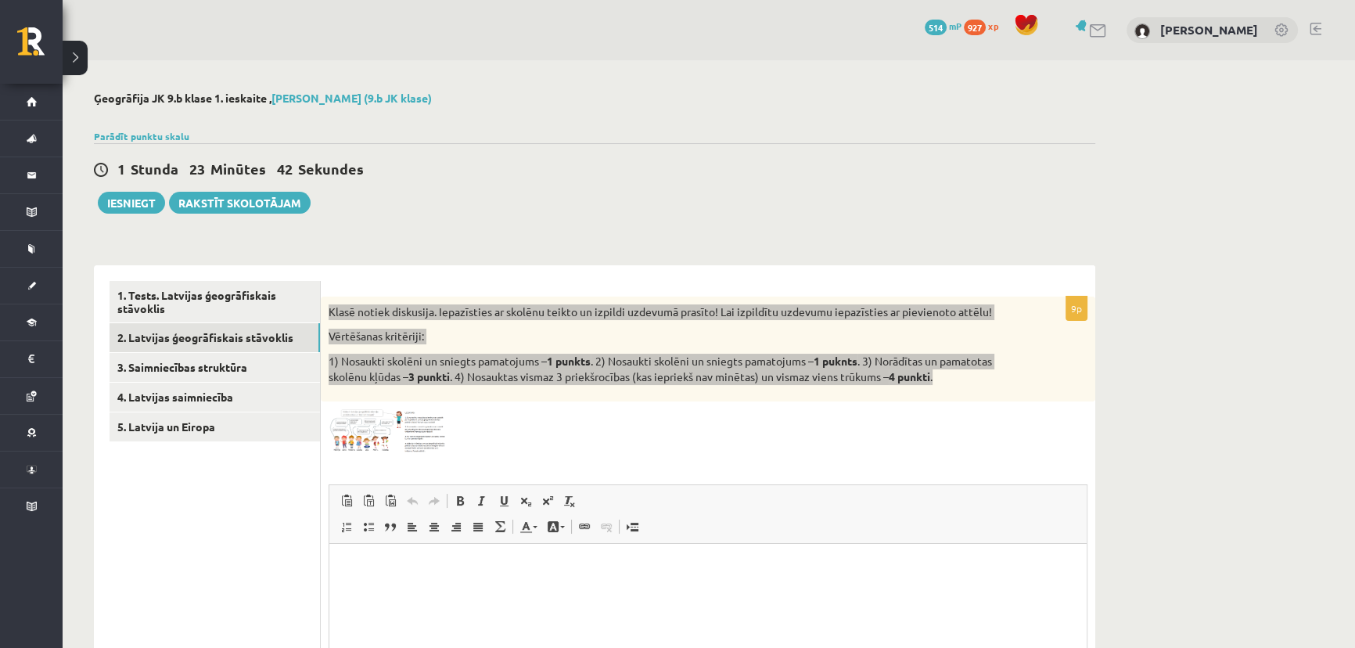
click at [425, 569] on p "Bagātinātā teksta redaktors, wiswyg-editor-user-answer-47433919039260" at bounding box center [708, 567] width 726 height 16
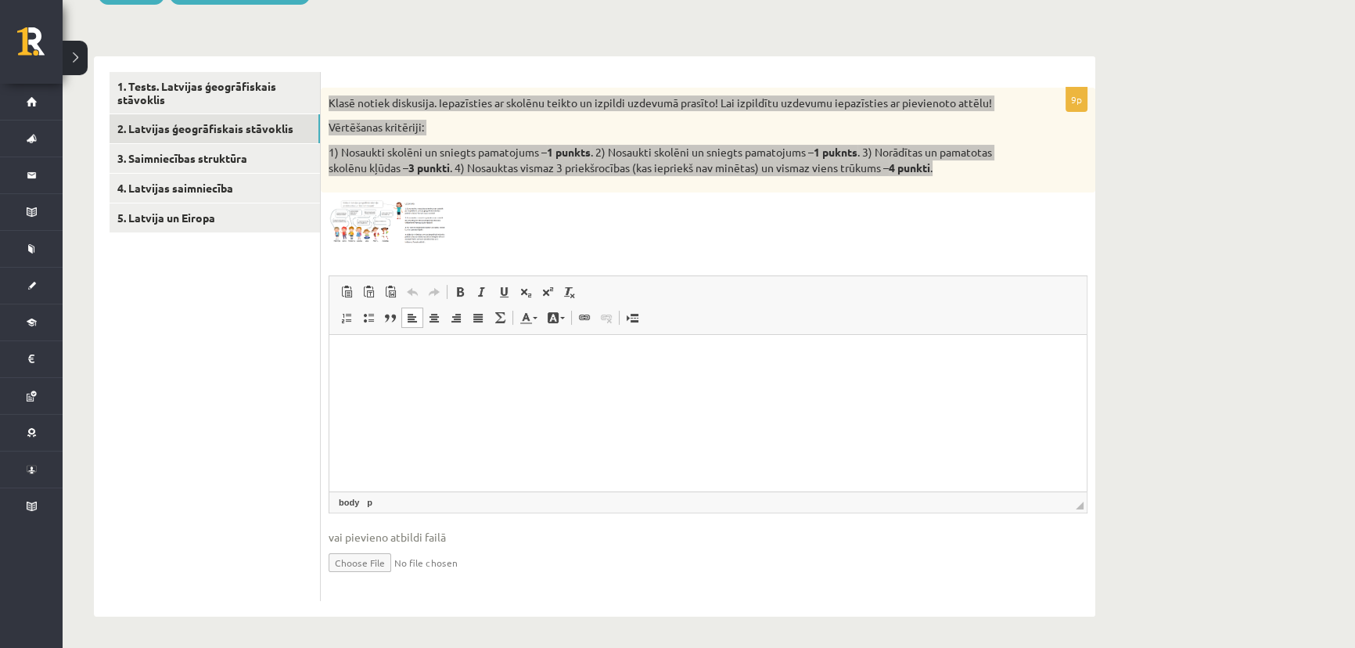
click at [465, 382] on html at bounding box center [707, 359] width 757 height 48
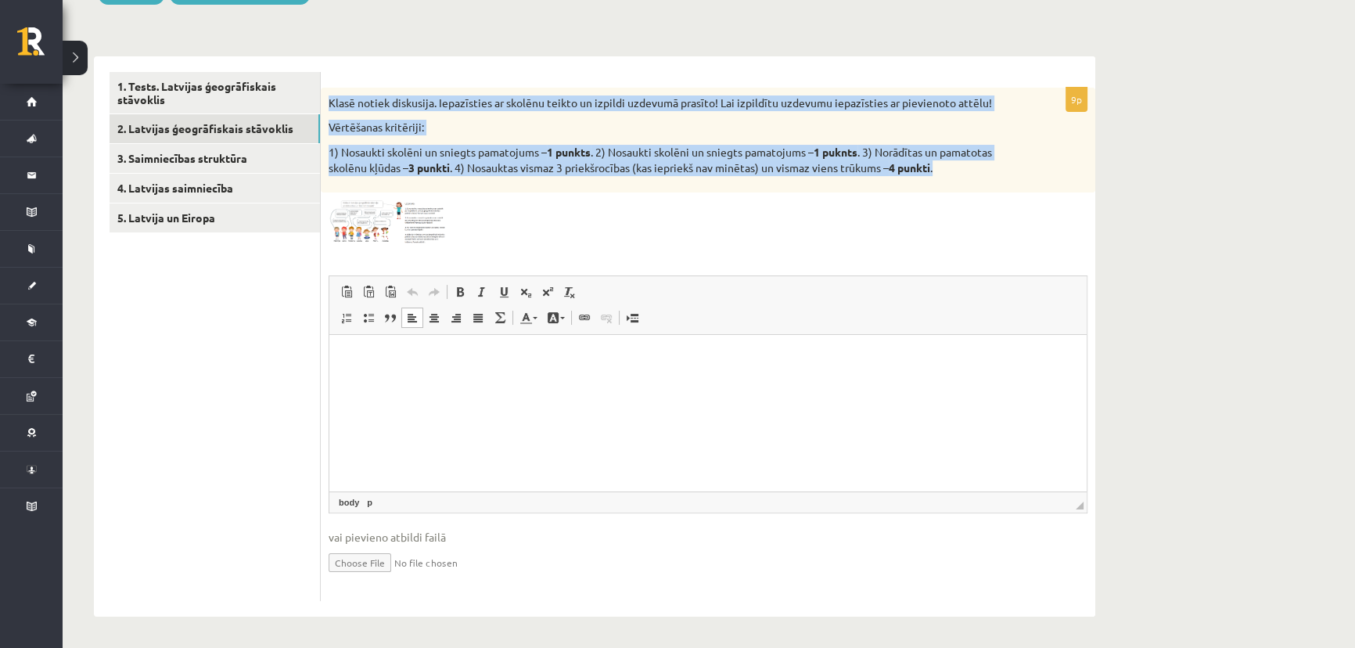
click at [545, 122] on p "Vērtēšanas kritēriji:" at bounding box center [668, 128] width 680 height 16
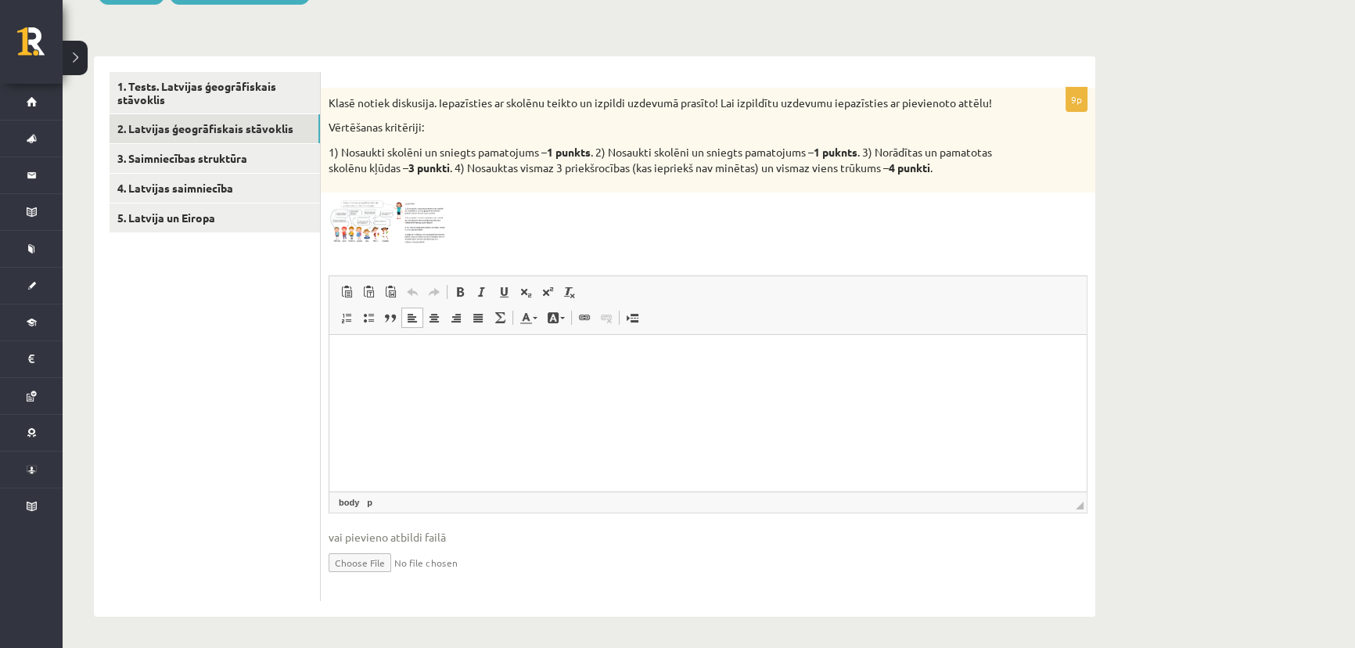
scroll to position [66, 0]
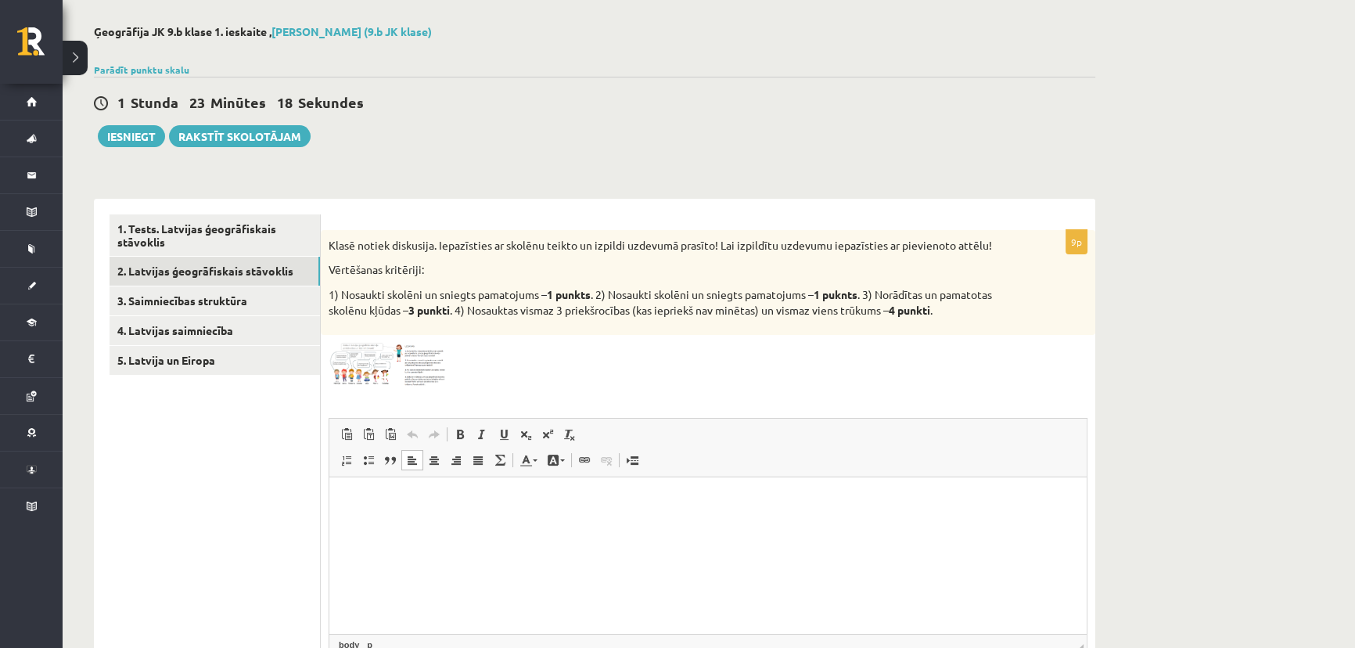
click at [373, 368] on img at bounding box center [386, 365] width 117 height 44
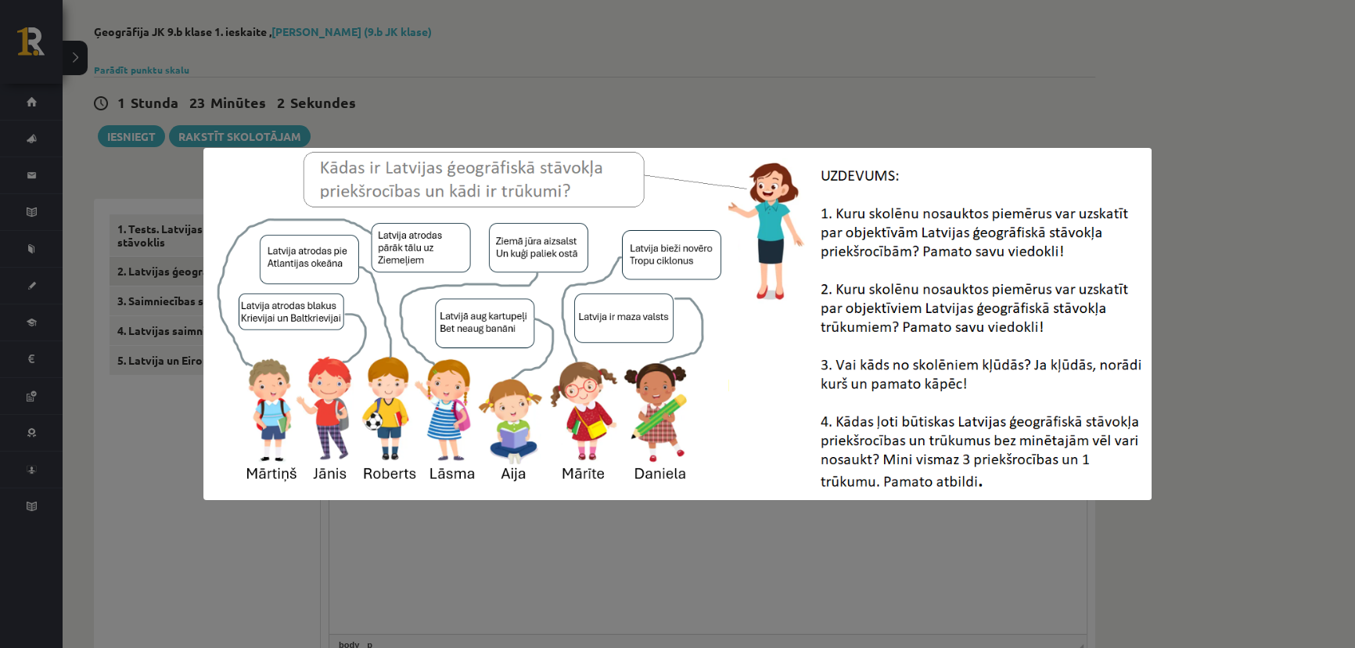
click at [694, 524] on div at bounding box center [677, 324] width 1355 height 648
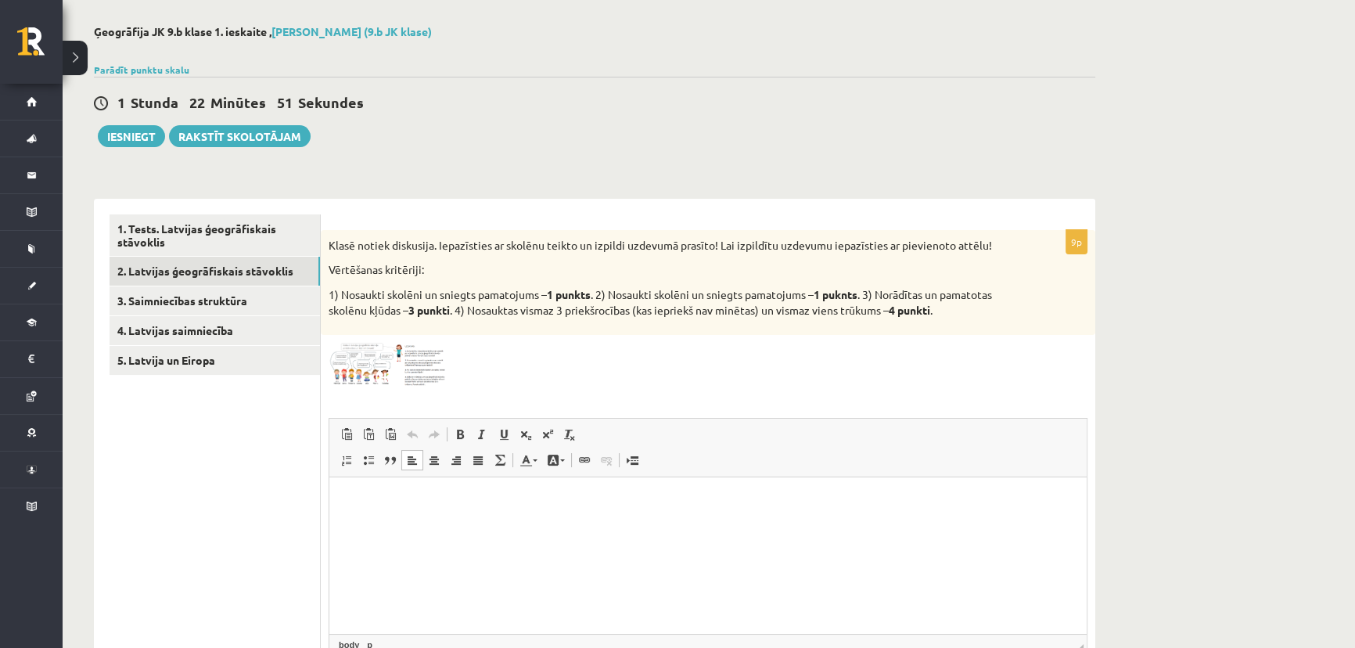
click at [393, 370] on span at bounding box center [387, 380] width 25 height 25
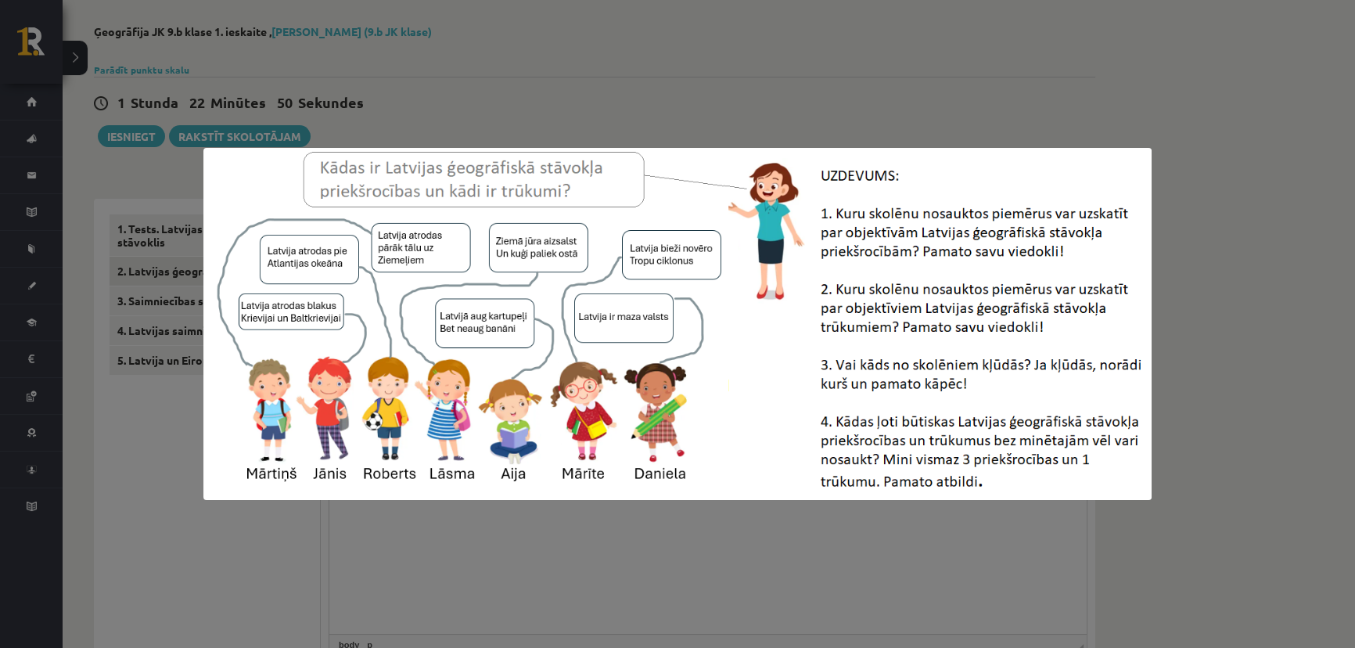
click at [321, 547] on div at bounding box center [677, 324] width 1355 height 648
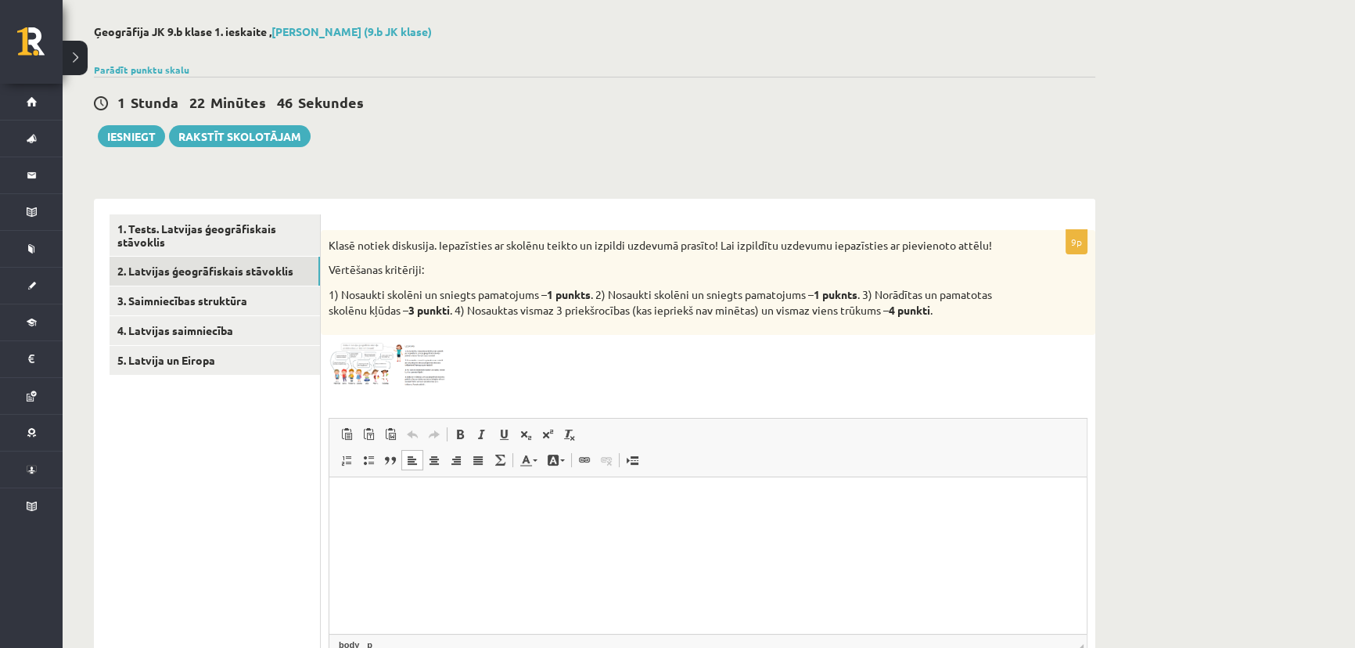
click at [400, 505] on p "Bagātinātā teksta redaktors, wiswyg-editor-user-answer-47433919039260" at bounding box center [708, 501] width 726 height 16
click at [368, 356] on img at bounding box center [386, 365] width 117 height 44
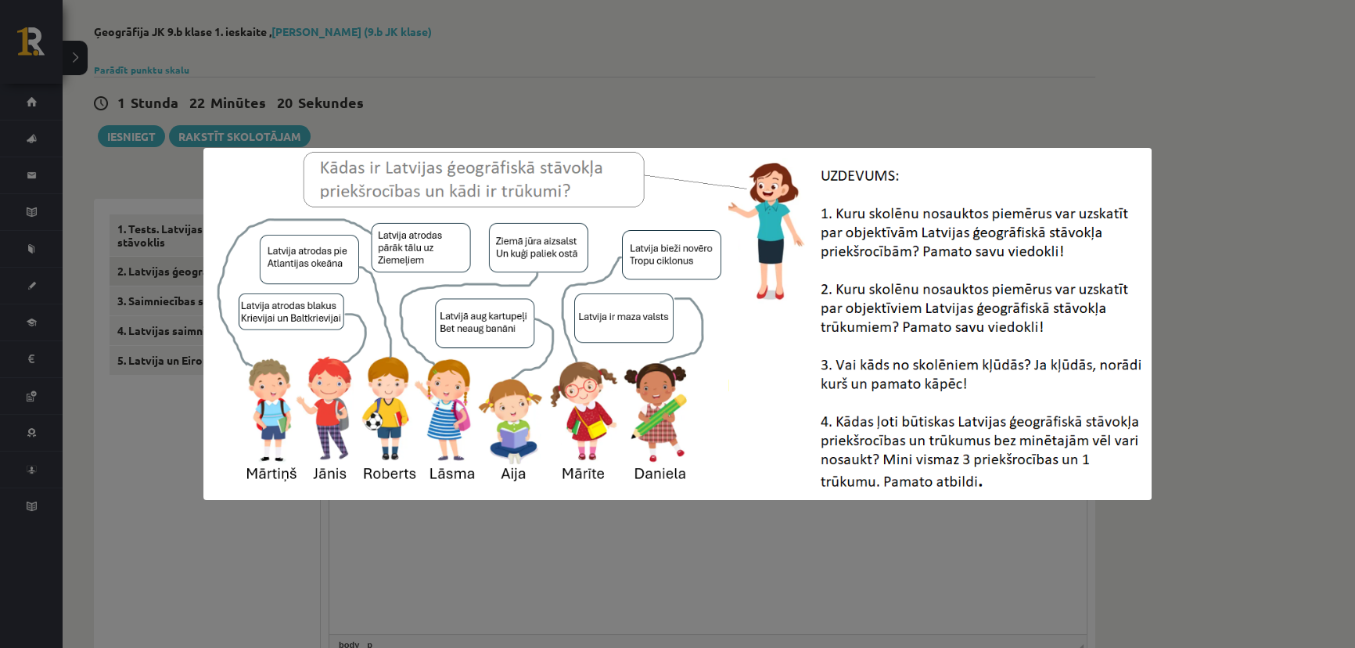
click at [446, 516] on div at bounding box center [677, 324] width 1355 height 648
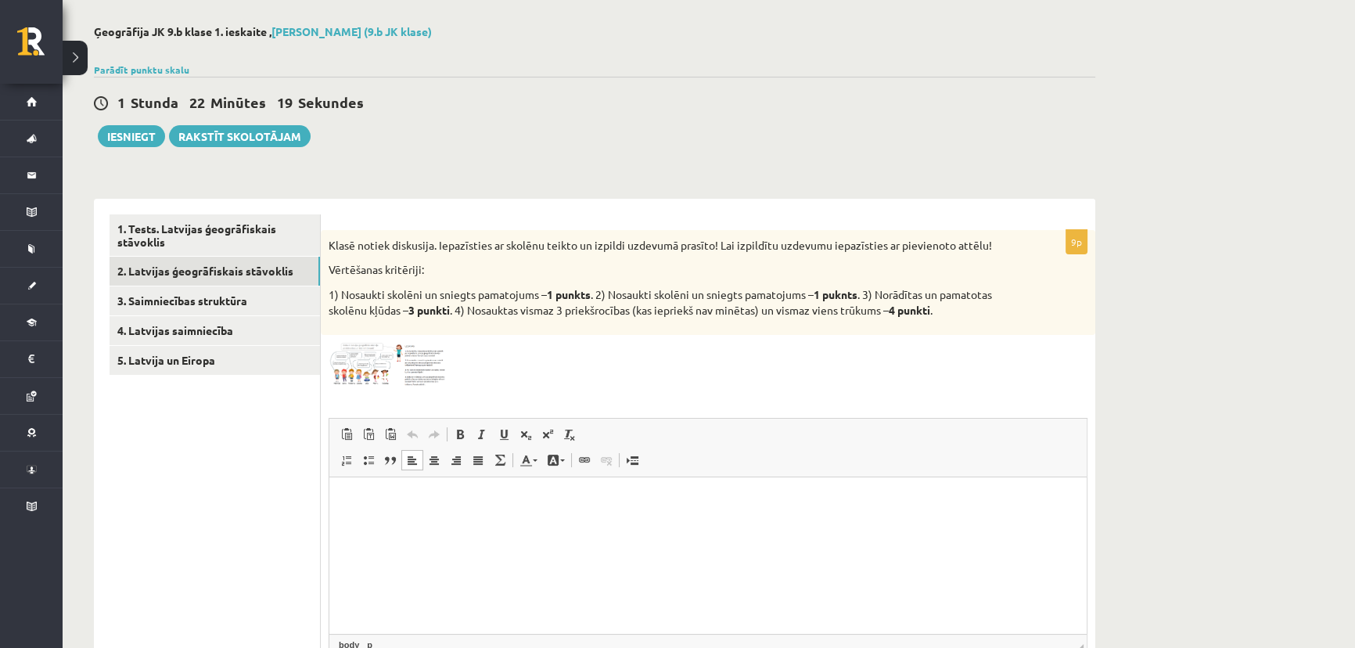
click at [397, 513] on html at bounding box center [707, 501] width 757 height 48
click at [367, 376] on img at bounding box center [386, 365] width 117 height 44
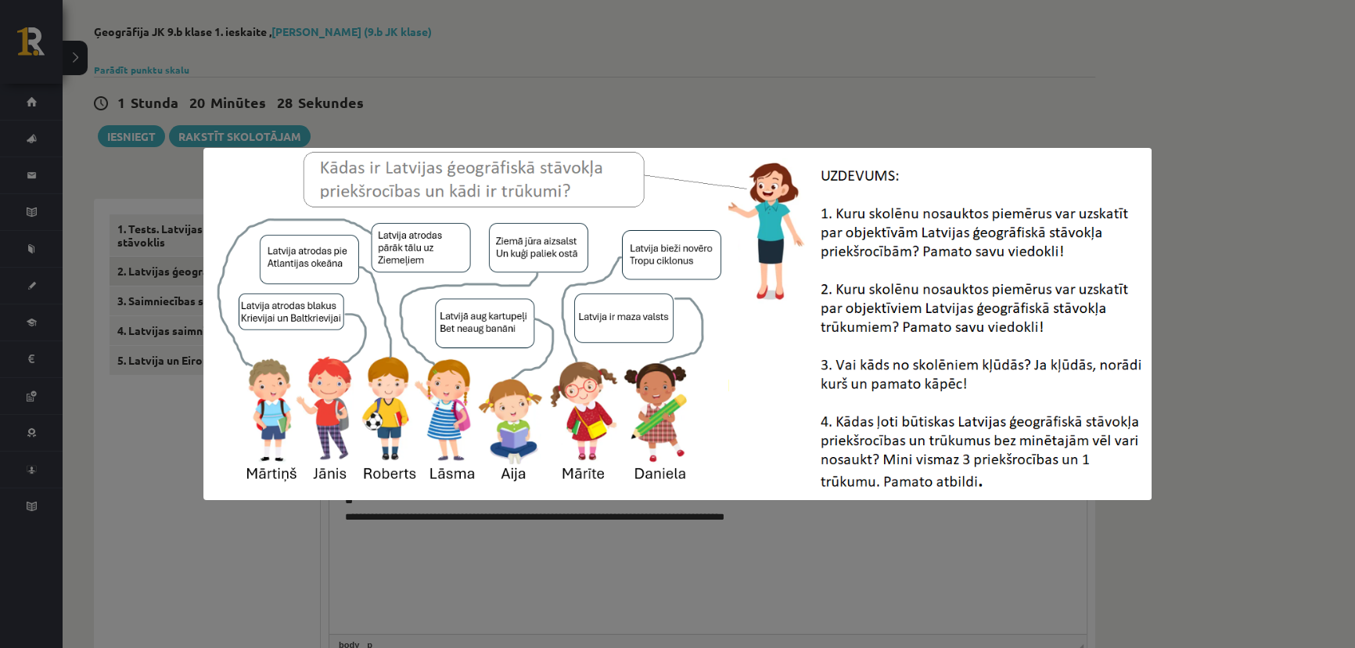
click at [504, 521] on div at bounding box center [677, 324] width 1355 height 648
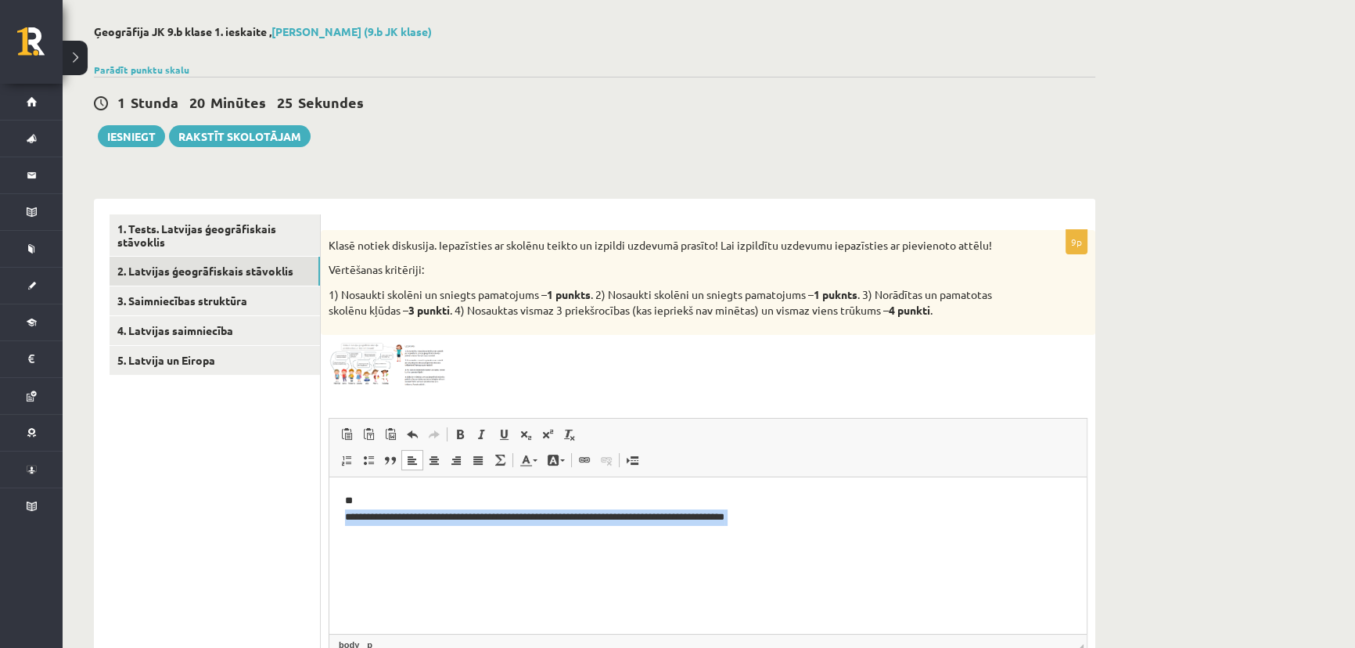
drag, startPoint x: 752, startPoint y: 521, endPoint x: 343, endPoint y: 525, distance: 408.3
click at [343, 525] on html "**********" at bounding box center [707, 517] width 757 height 80
click at [405, 519] on p "**********" at bounding box center [708, 517] width 726 height 48
click at [406, 519] on p "**********" at bounding box center [708, 517] width 726 height 48
click at [406, 520] on p "**********" at bounding box center [708, 517] width 726 height 48
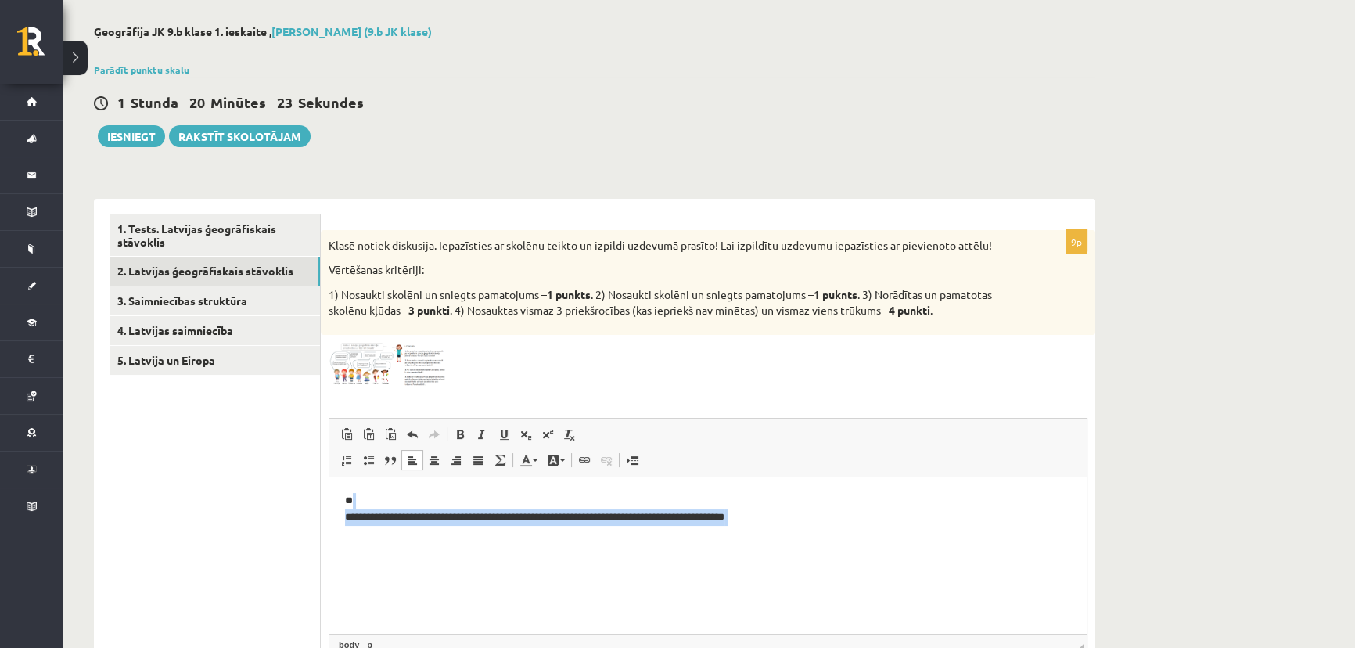
click at [406, 520] on p "**********" at bounding box center [708, 517] width 726 height 48
click at [354, 484] on html "**" at bounding box center [707, 509] width 757 height 64
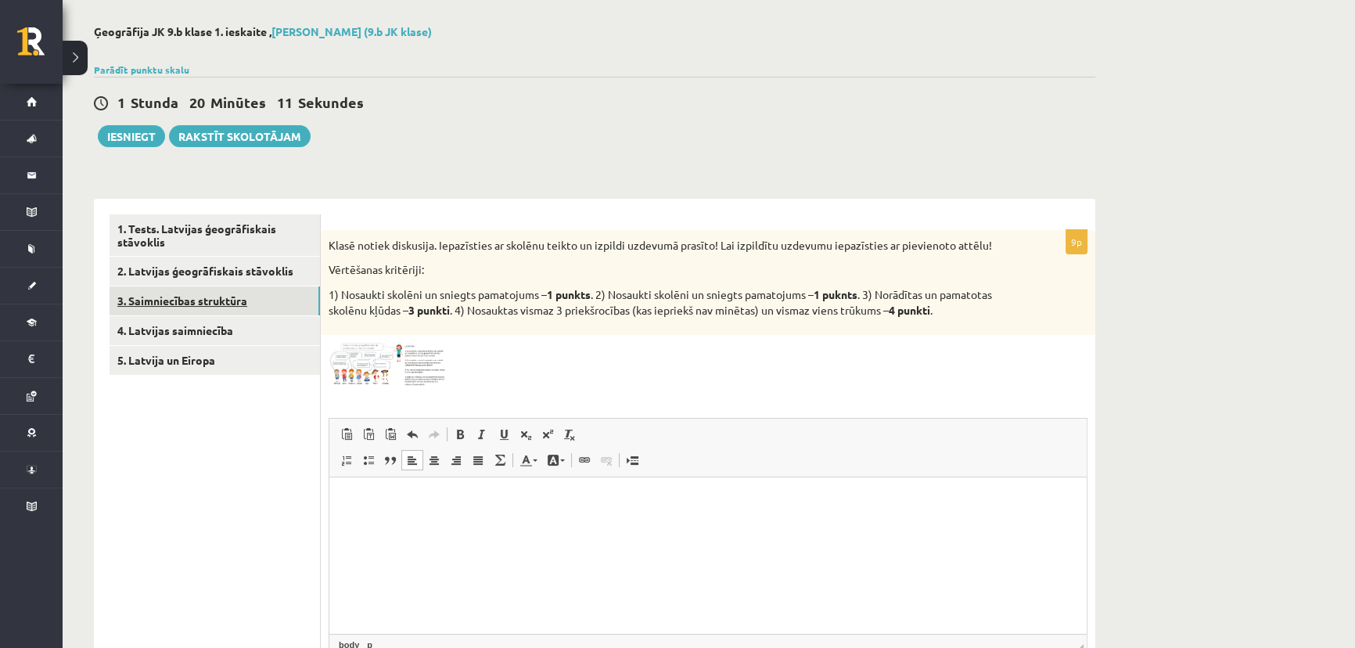
click at [217, 308] on link "3. Saimniecības struktūra" at bounding box center [214, 300] width 210 height 29
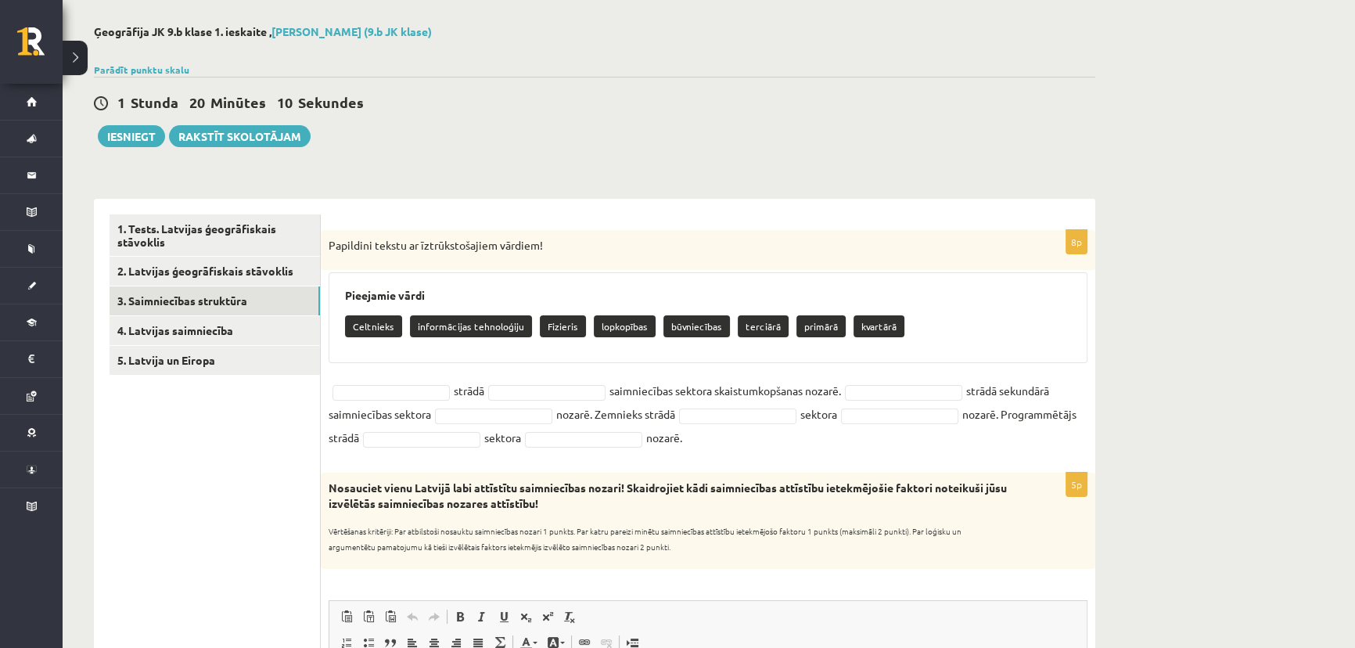
scroll to position [0, 0]
drag, startPoint x: 327, startPoint y: 247, endPoint x: 851, endPoint y: 443, distance: 559.3
click at [851, 443] on div "8p Papildini tekstu ar īztrūkstošajiem vārdiem! Pieejamie vārdi Celtnieks infor…" at bounding box center [708, 343] width 774 height 227
type input "***"
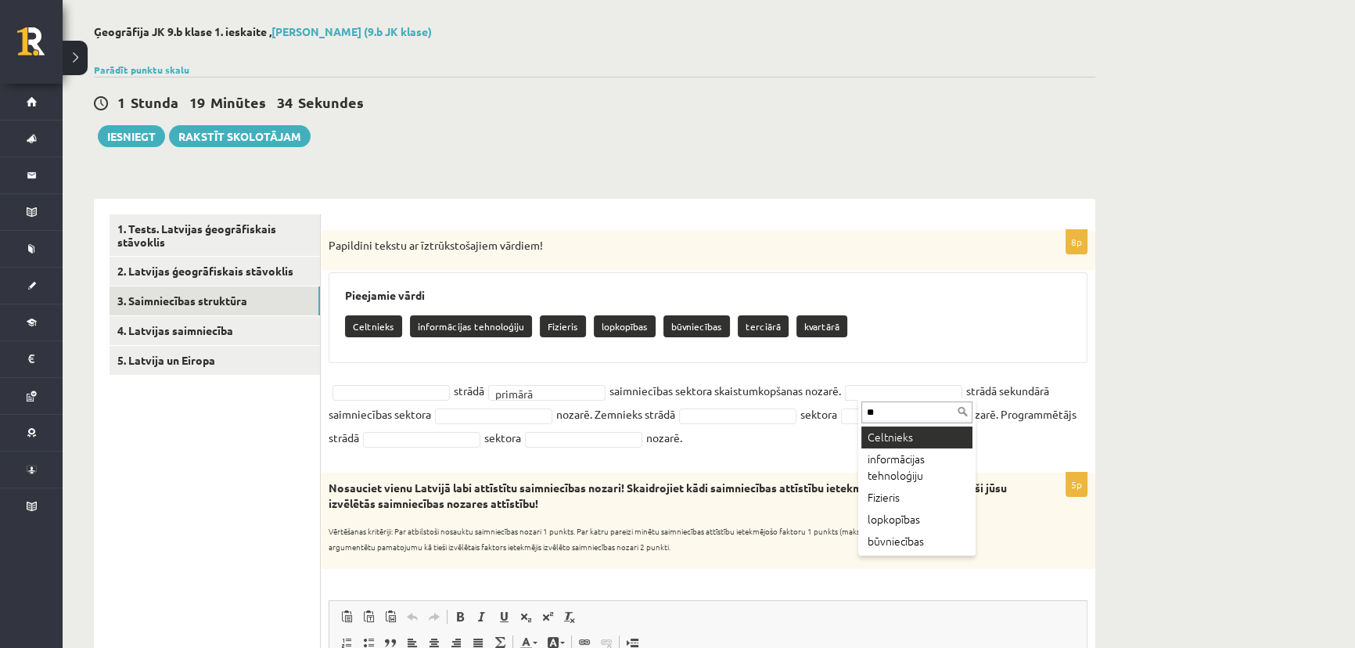
type input "***"
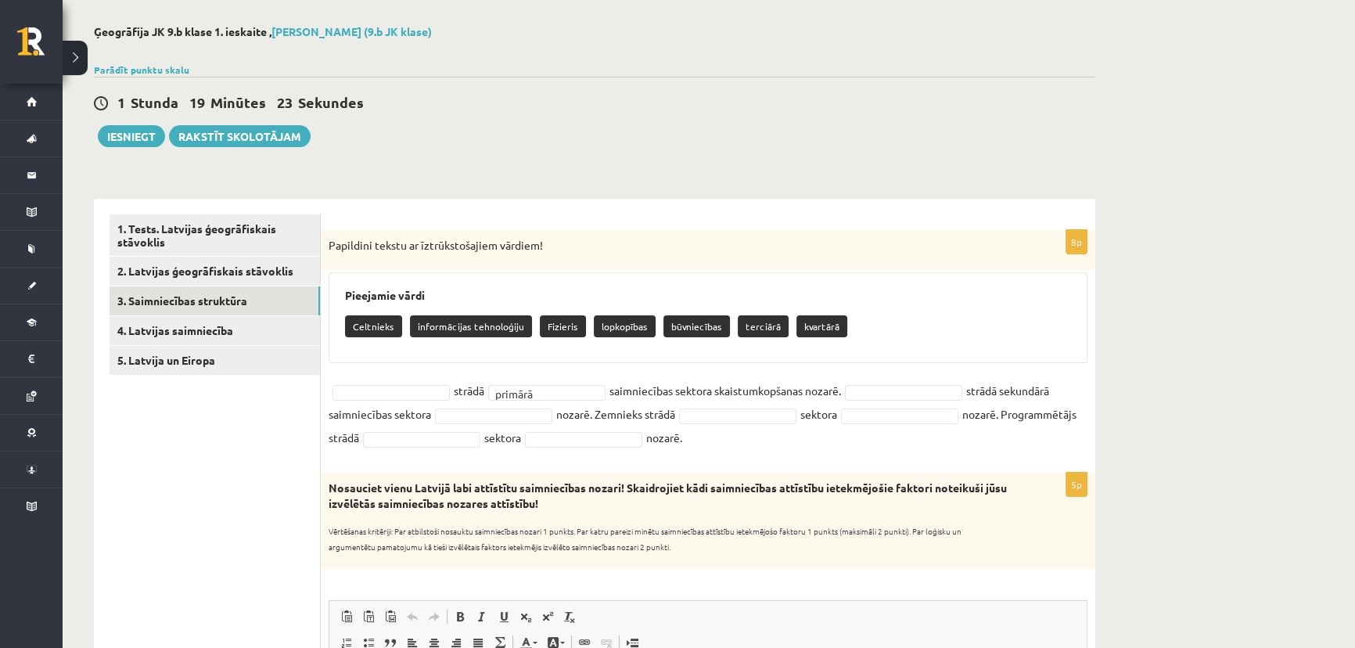
drag, startPoint x: 341, startPoint y: 322, endPoint x: 953, endPoint y: 442, distance: 623.2
click at [953, 442] on div "8p Papildini tekstu ar īztrūkstošajiem vārdiem! Pieejamie vārdi Celtnieks infor…" at bounding box center [708, 343] width 774 height 227
click at [367, 375] on div "8p Papildini tekstu ar īztrūkstošajiem vārdiem! Pieejamie vārdi Celtnieks infor…" at bounding box center [708, 343] width 774 height 227
type input "***"
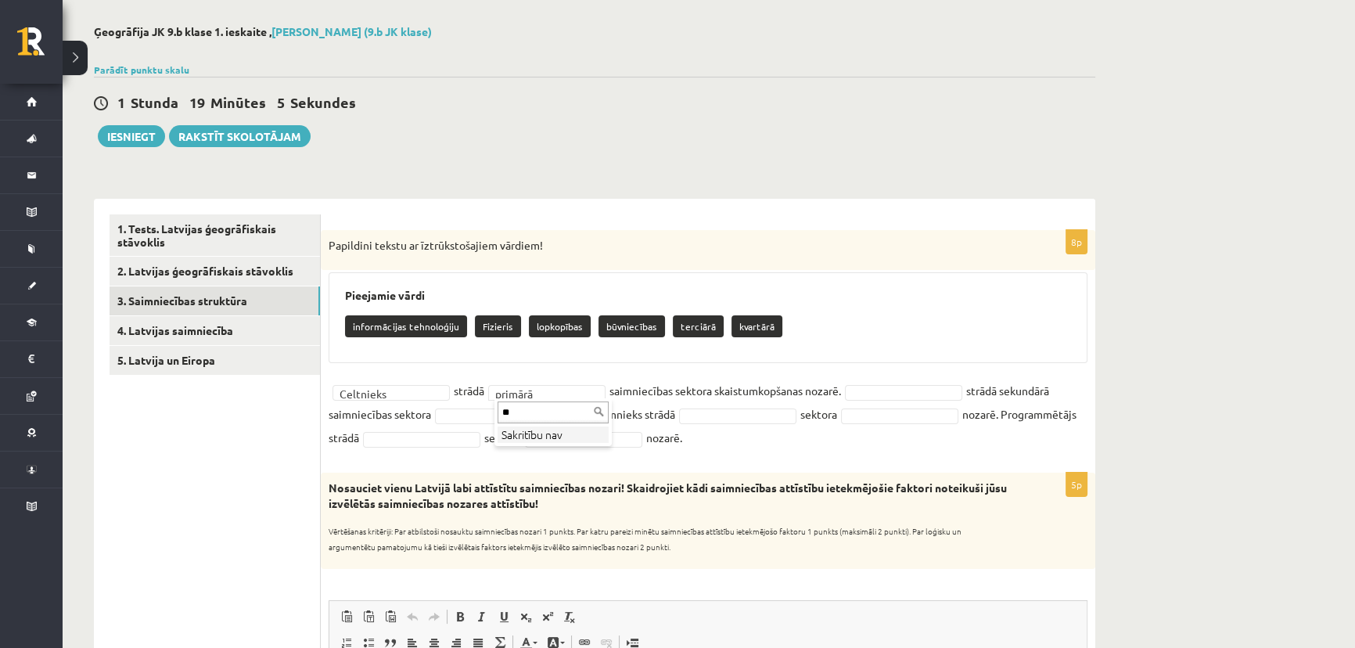
type input "*"
drag, startPoint x: 339, startPoint y: 294, endPoint x: 797, endPoint y: 416, distance: 474.2
click at [811, 424] on div "8p Papildini tekstu ar īztrūkstošajiem vārdiem! Pieejamie vārdi informācijas te…" at bounding box center [708, 343] width 774 height 227
drag, startPoint x: 333, startPoint y: 318, endPoint x: 1026, endPoint y: 428, distance: 701.6
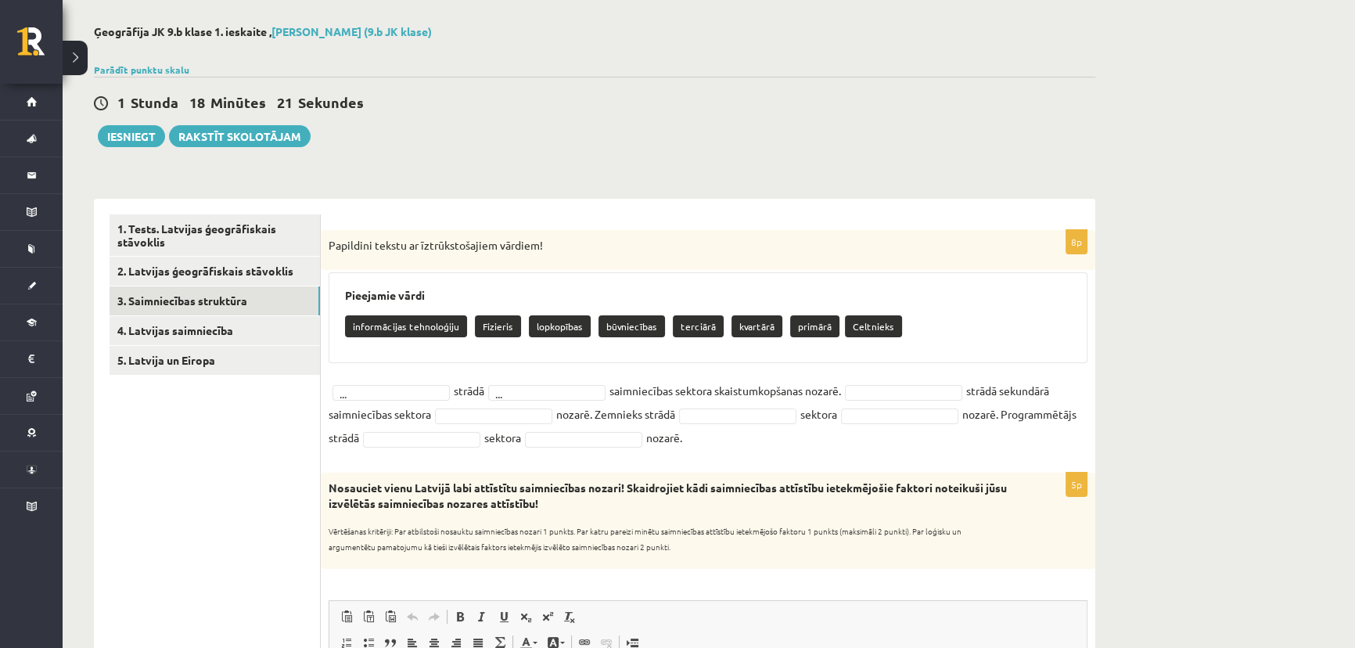
click at [1026, 428] on div "8p Papildini tekstu ar īztrūkstošajiem vārdiem! Pieejamie vārdi informācijas te…" at bounding box center [708, 343] width 774 height 227
click at [389, 381] on fieldset "... strādā ... saimniecības sektora skaistumkopšanas nozarē. strādā sekundārā s…" at bounding box center [707, 414] width 759 height 70
click at [359, 403] on fieldset "... strādā ... saimniecības sektora skaistumkopšanas nozarē. strādā sekundārā s…" at bounding box center [707, 414] width 759 height 70
type input "***"
click at [356, 448] on div "*** Celtnieks" at bounding box center [390, 424] width 117 height 53
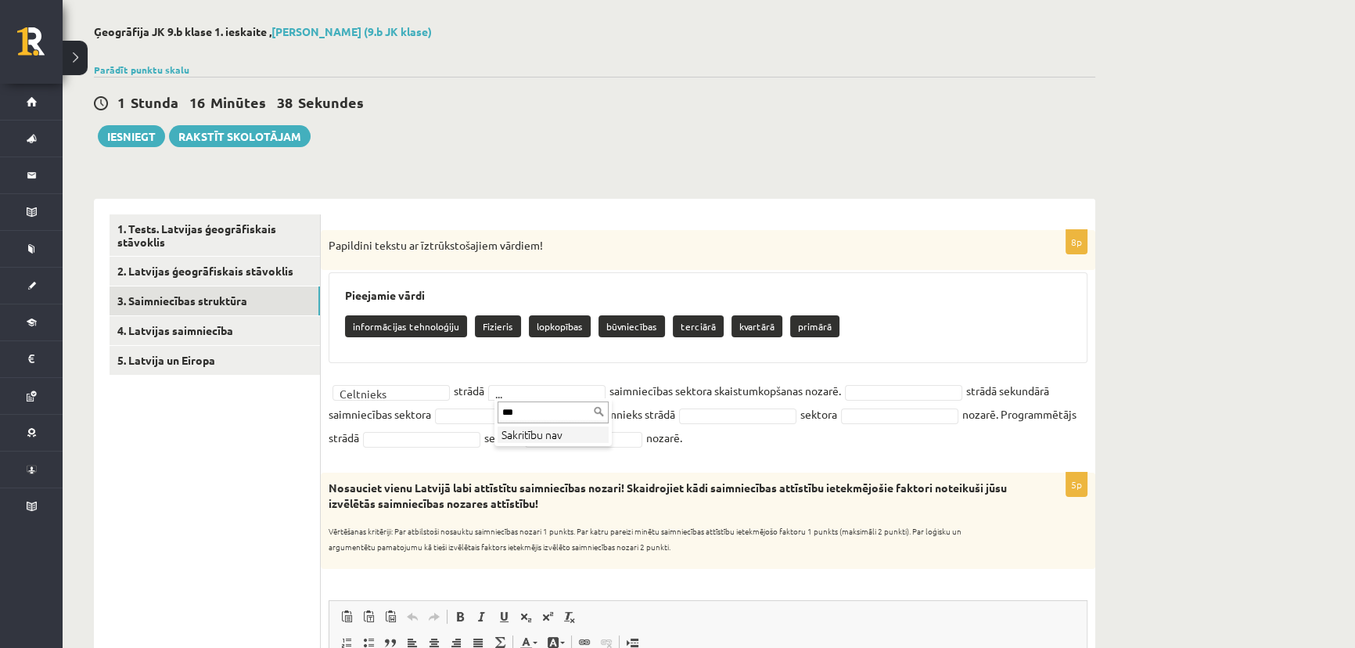
click at [539, 440] on li "Sakritību nav" at bounding box center [552, 434] width 111 height 16
click at [550, 414] on input "***" at bounding box center [552, 412] width 111 height 22
type input "*"
type input "**"
click at [904, 381] on fieldset "Celtnieks ********* strādā primārā ******* saimniecības sektora skaistumkopšana…" at bounding box center [707, 414] width 759 height 70
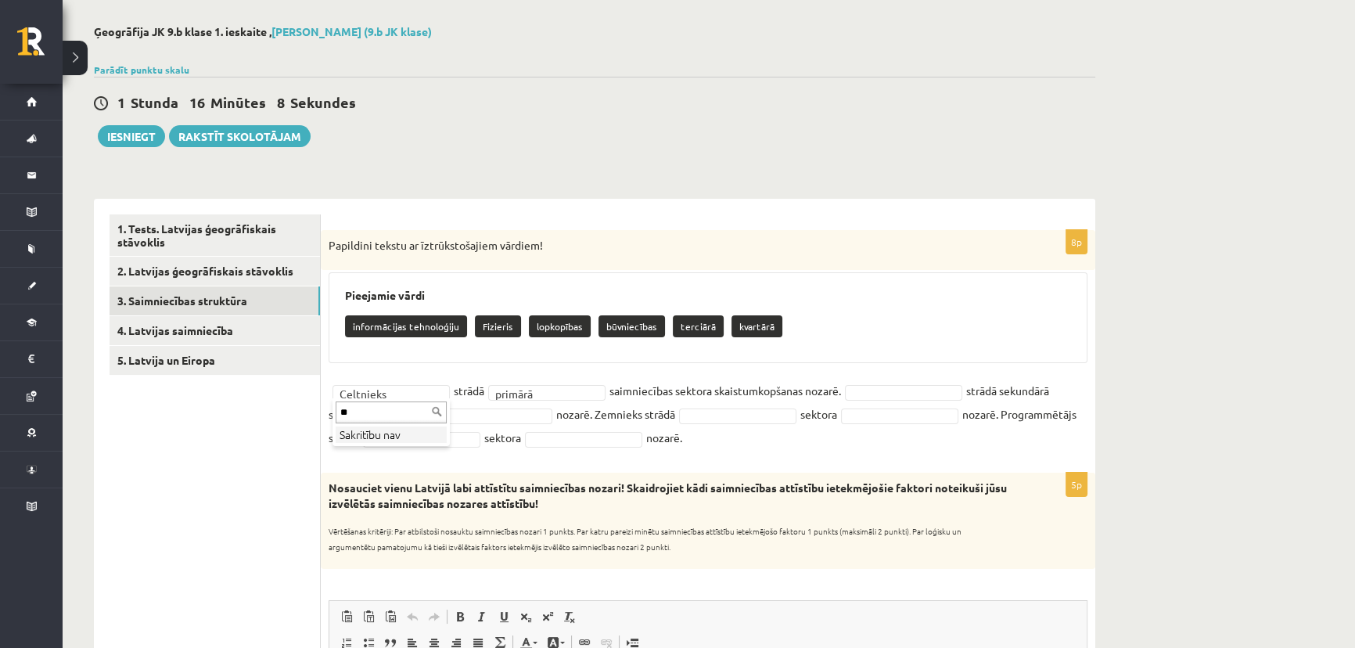
type input "*"
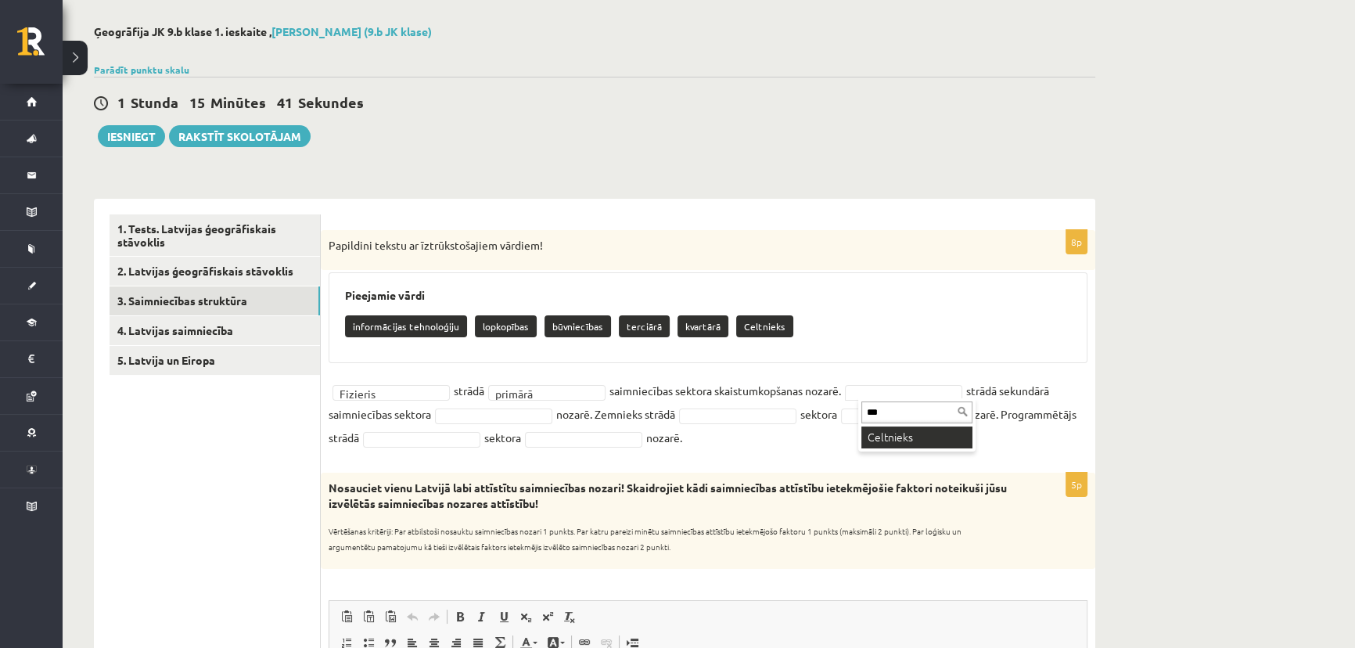
type input "***"
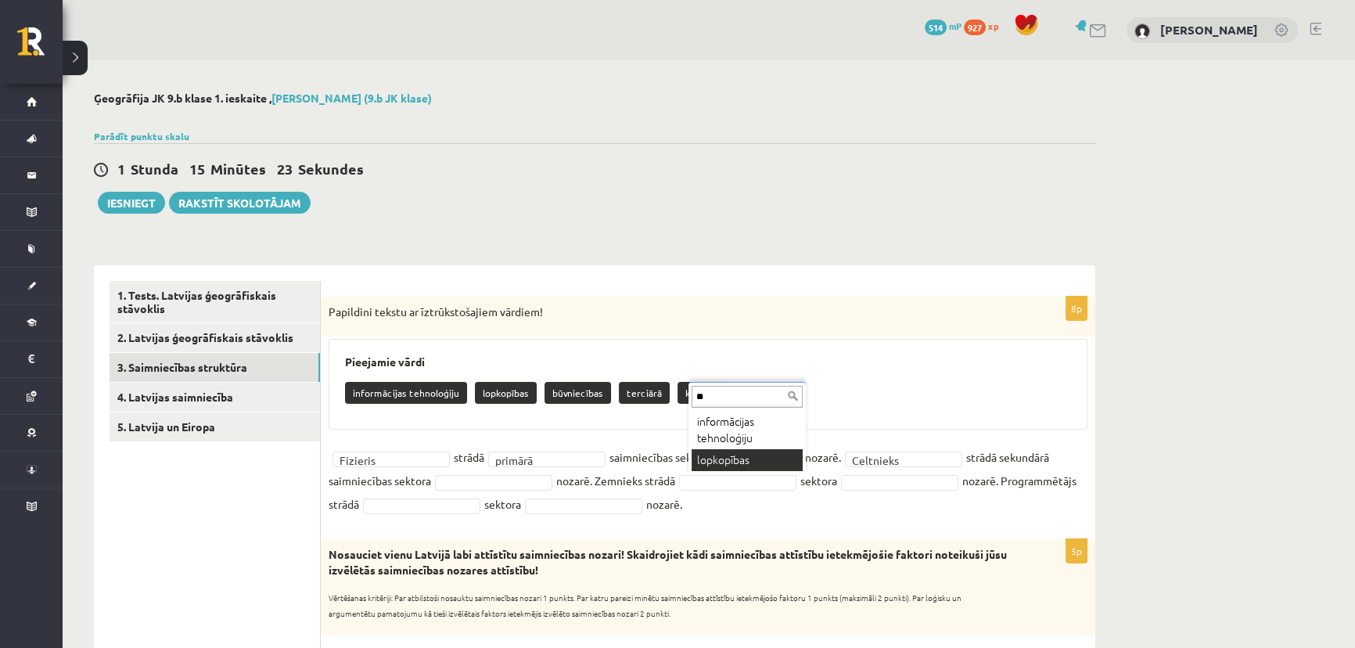
type input "**"
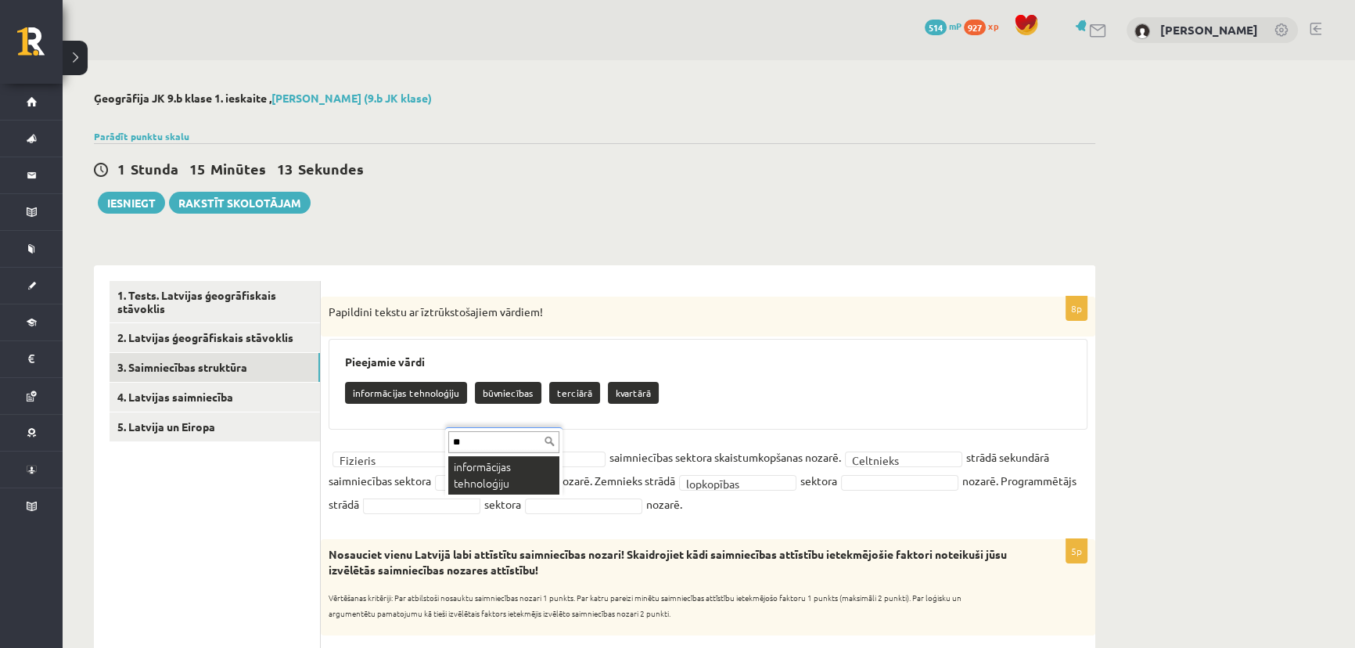
type input "**"
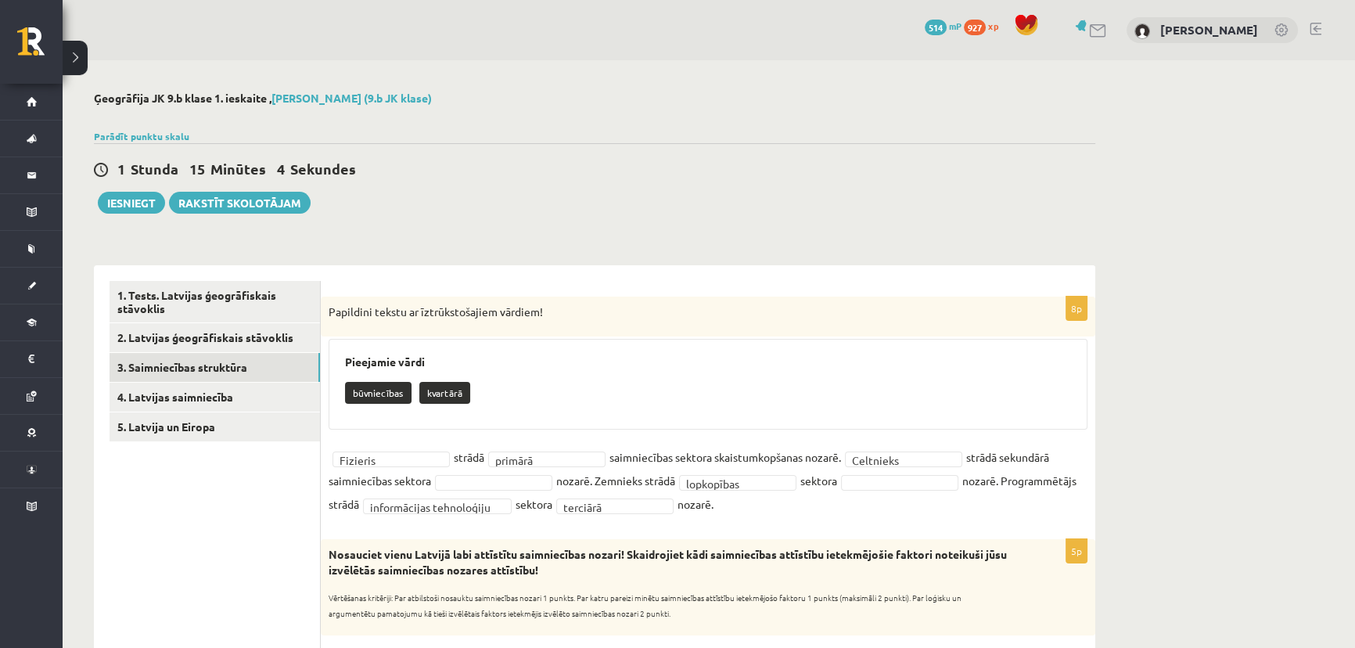
click at [909, 490] on fieldset "**********" at bounding box center [707, 480] width 759 height 70
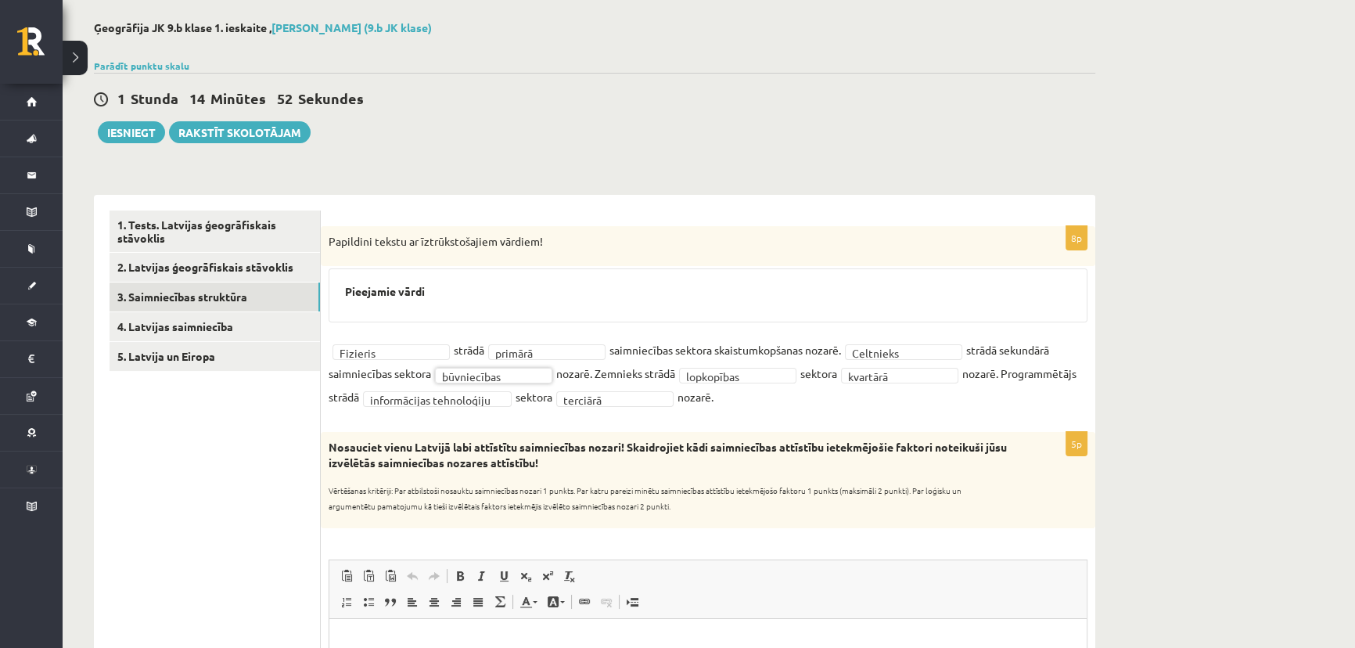
scroll to position [142, 0]
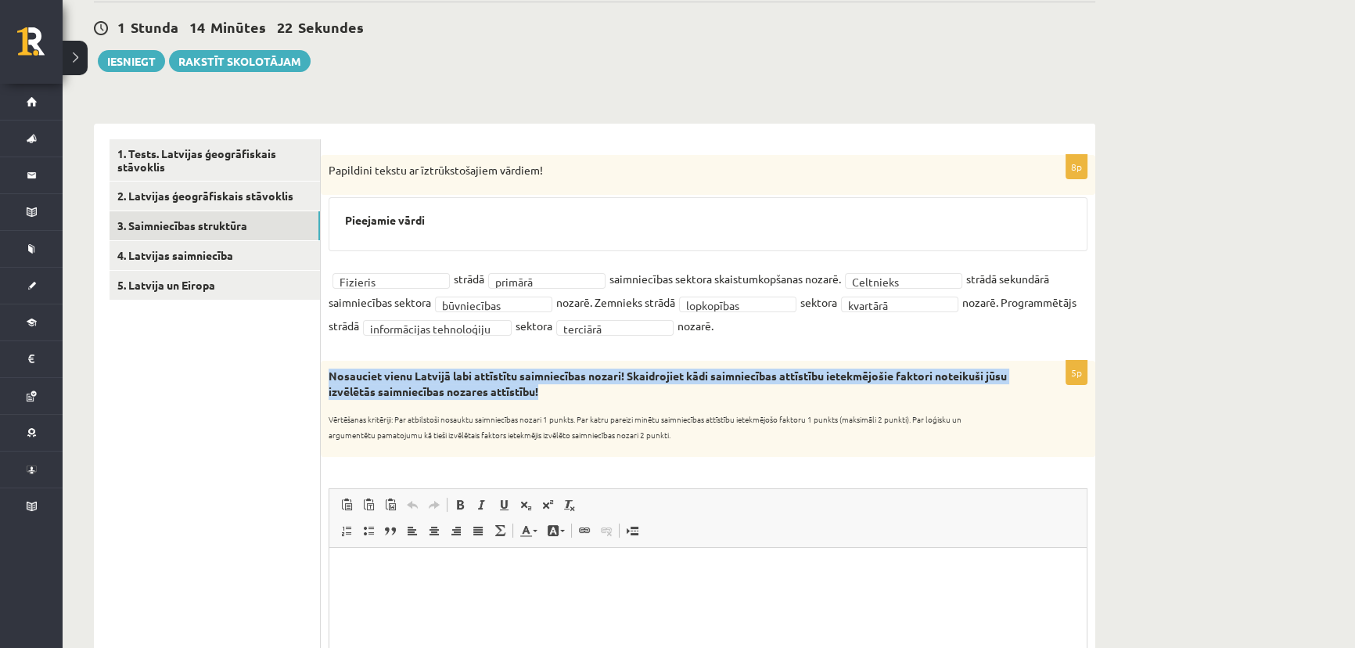
drag, startPoint x: 325, startPoint y: 374, endPoint x: 584, endPoint y: 391, distance: 259.4
click at [584, 391] on div "Nosauciet vienu Latvijā labi attīstītu saimniecības nozari! Skaidrojiet kādi sa…" at bounding box center [708, 408] width 774 height 95
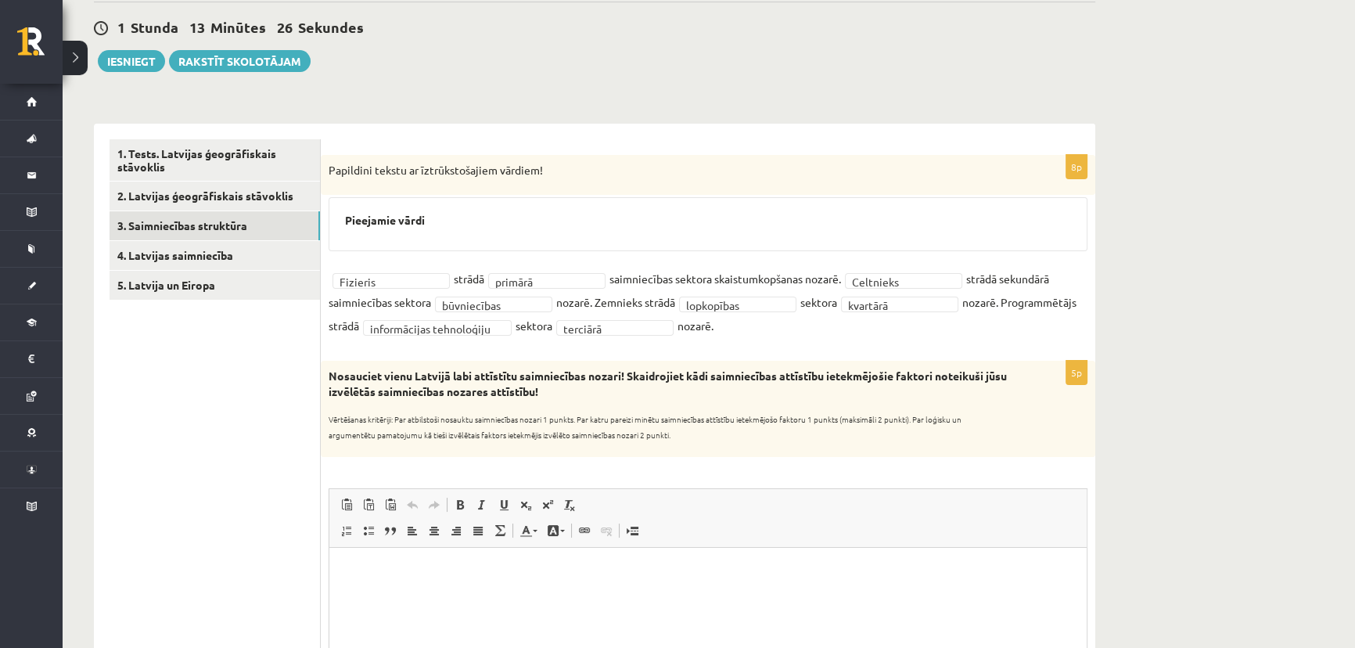
click at [551, 460] on div "5p Nosauciet vienu Latvijā labi attīstītu saimniecības nozari! Skaidrojiet kādi…" at bounding box center [708, 587] width 774 height 452
click at [209, 250] on link "4. Latvijas saimniecība" at bounding box center [214, 255] width 210 height 29
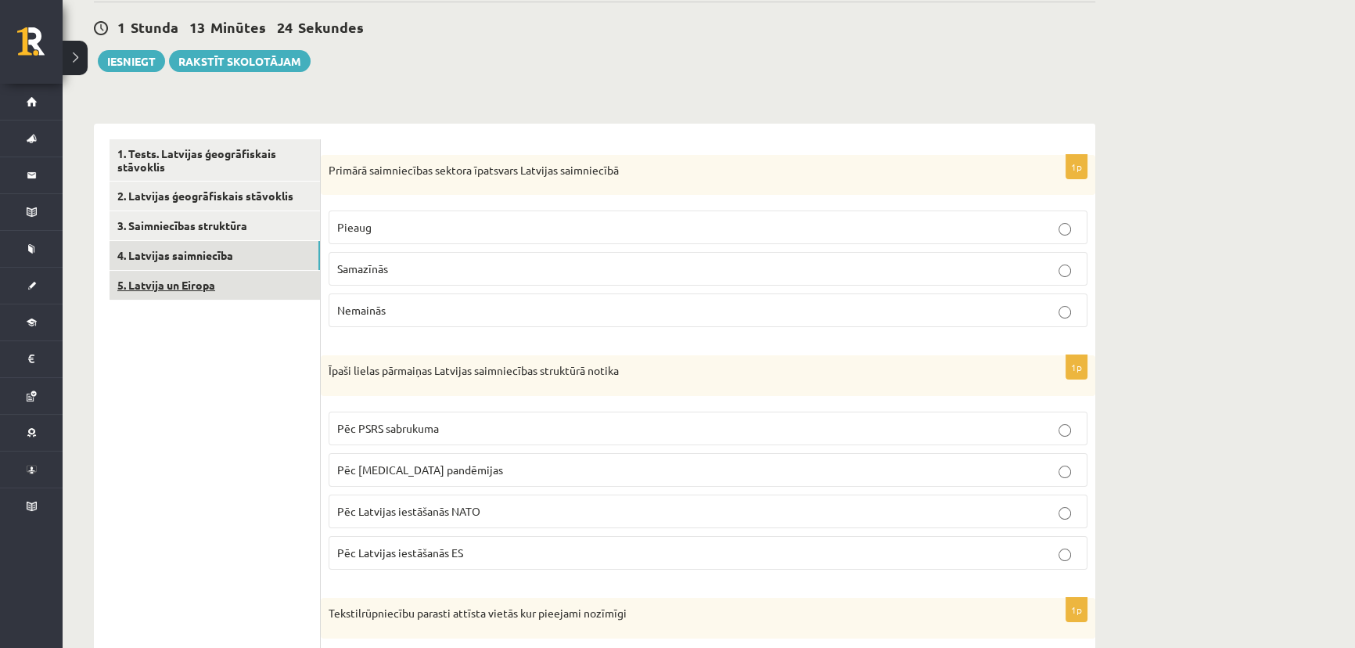
click at [231, 279] on link "5. Latvija un Eiropa" at bounding box center [214, 285] width 210 height 29
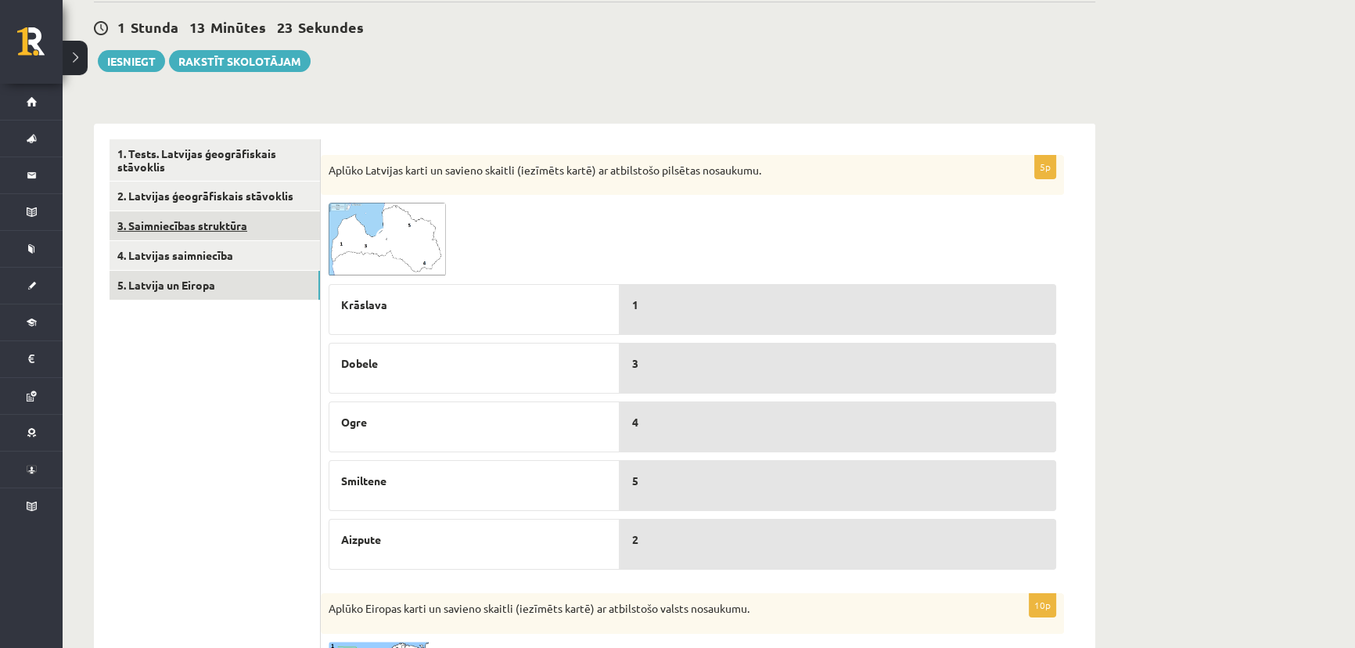
click at [211, 233] on link "3. Saimniecības struktūra" at bounding box center [214, 225] width 210 height 29
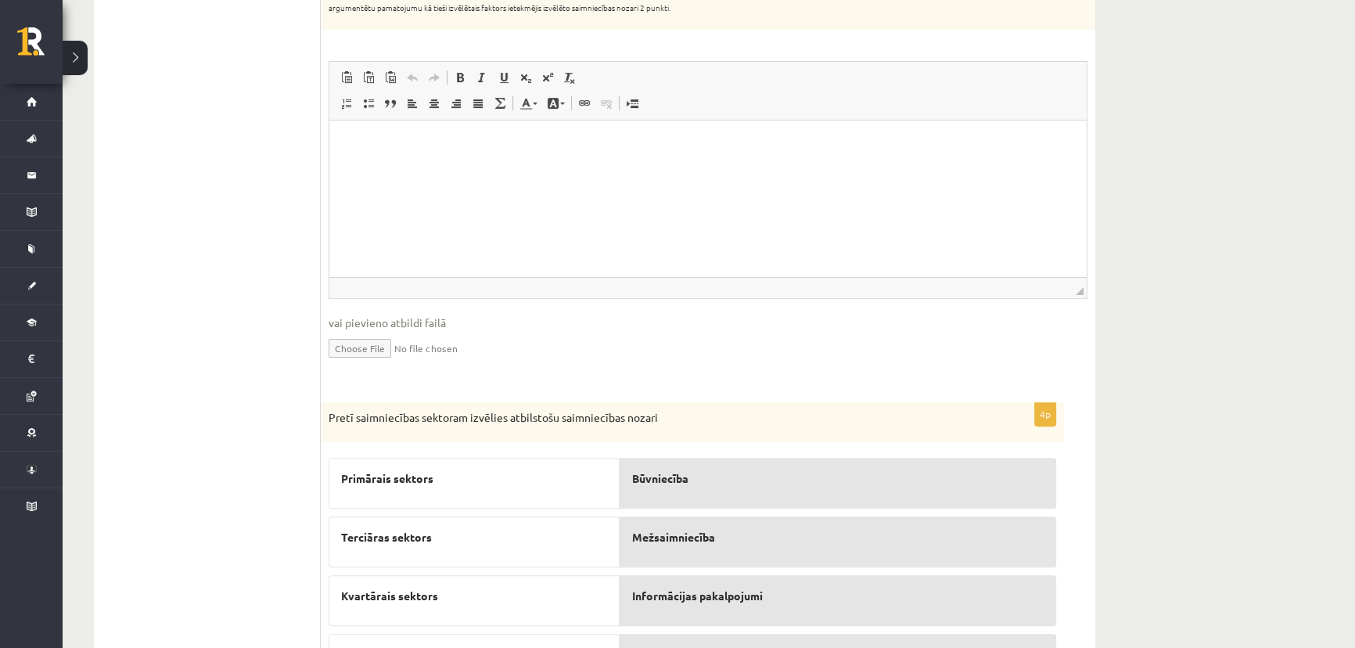
scroll to position [660, 0]
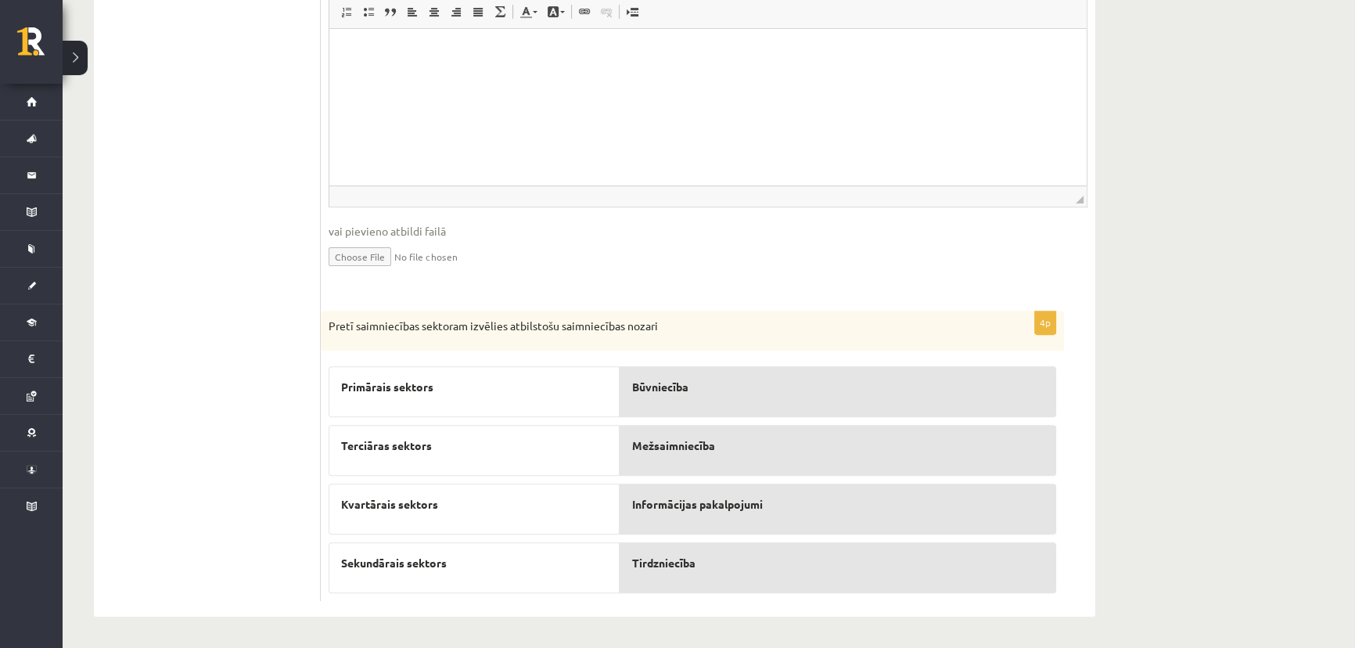
click at [615, 404] on div "Primārais sektors" at bounding box center [473, 391] width 291 height 51
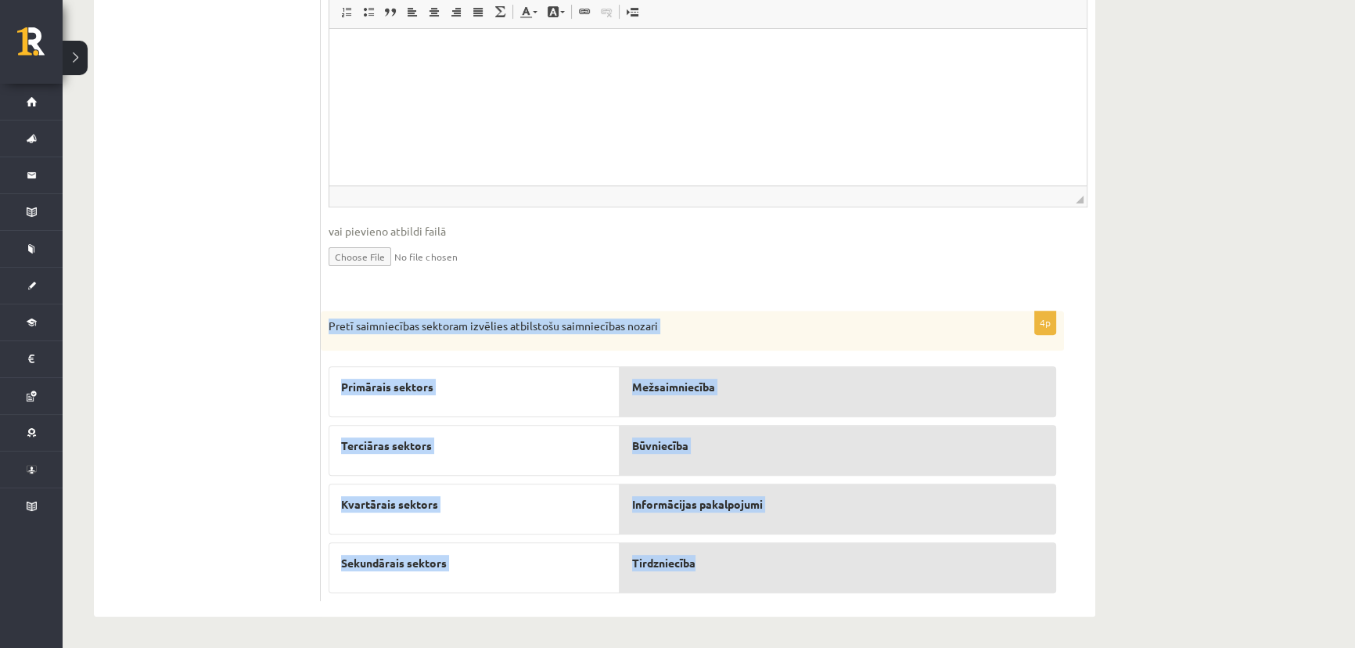
drag, startPoint x: 324, startPoint y: 327, endPoint x: 785, endPoint y: 554, distance: 514.5
click at [785, 554] on div "4p Pretī saimniecības sektoram izvēlies atbilstošu saimniecības nozari Primārai…" at bounding box center [692, 455] width 743 height 291
drag, startPoint x: 461, startPoint y: 384, endPoint x: 482, endPoint y: 386, distance: 21.2
click at [461, 384] on p "Primārais sektors" at bounding box center [474, 387] width 266 height 16
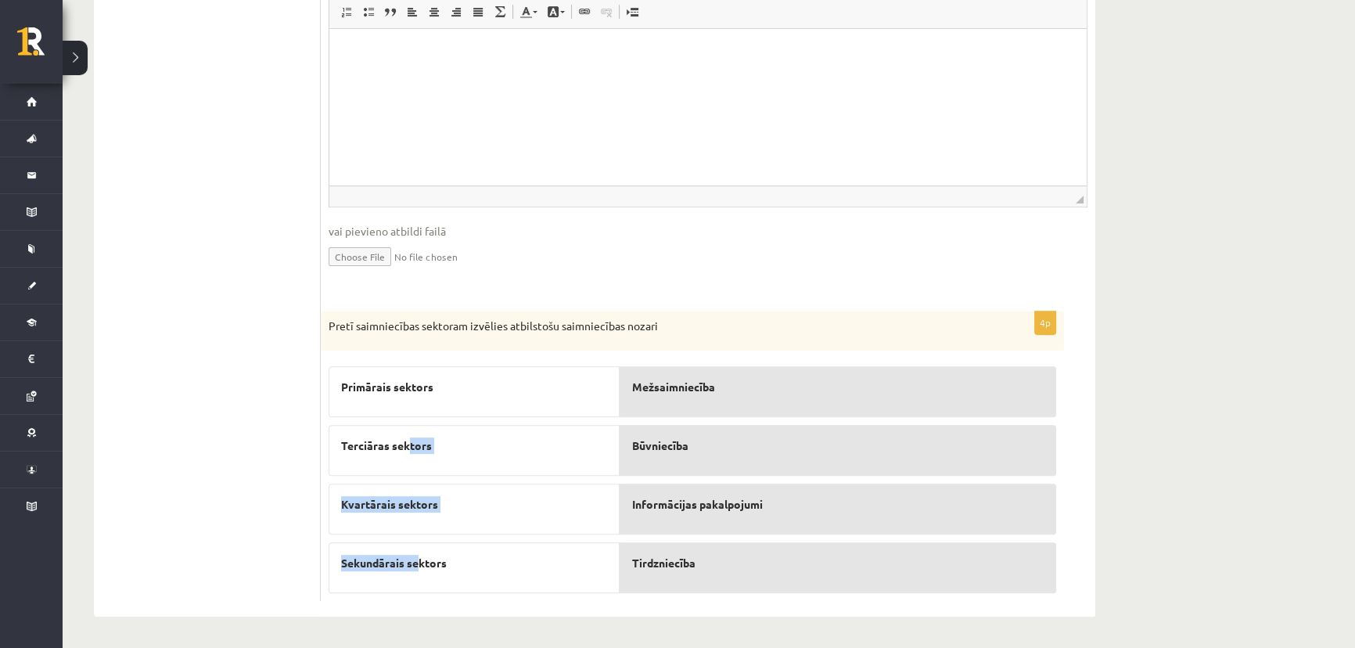
drag, startPoint x: 417, startPoint y: 562, endPoint x: 422, endPoint y: 478, distance: 83.9
click at [411, 456] on div "Primārais sektors Terciāras sektors Kvartārais sektors Sekundārais sektors" at bounding box center [473, 475] width 291 height 235
click at [505, 556] on p "Sekundārais sektors" at bounding box center [474, 562] width 266 height 16
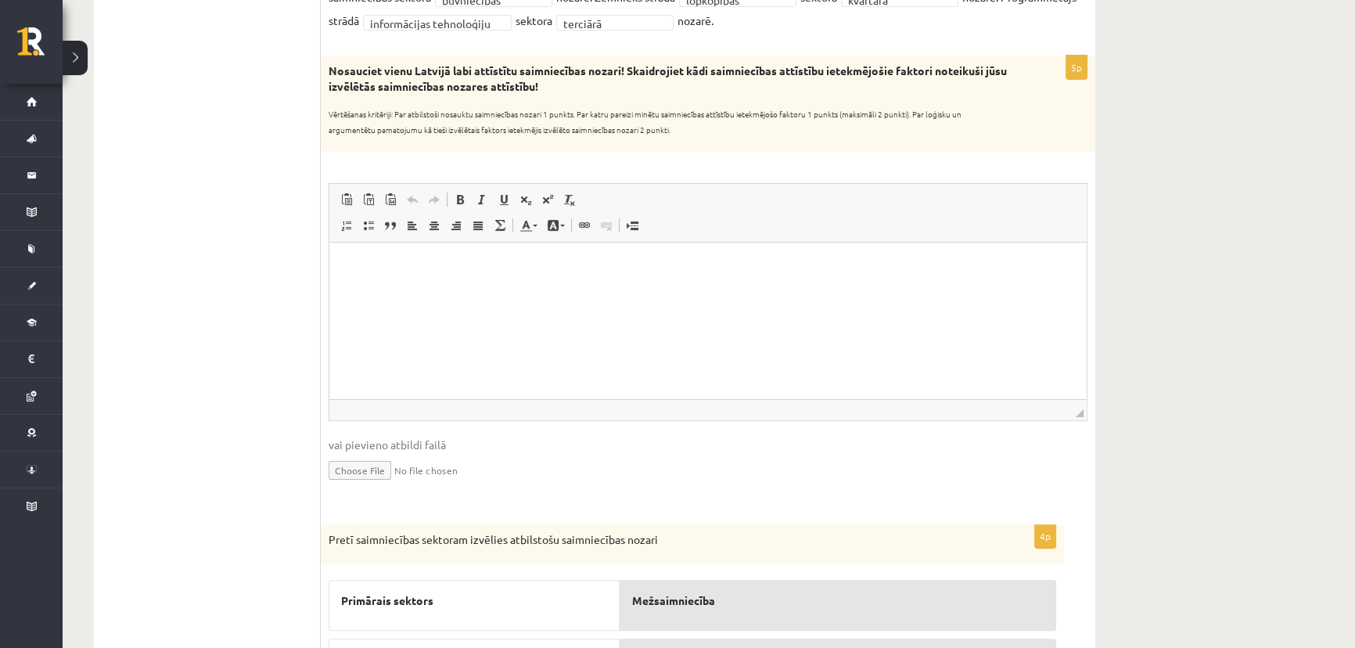
scroll to position [375, 0]
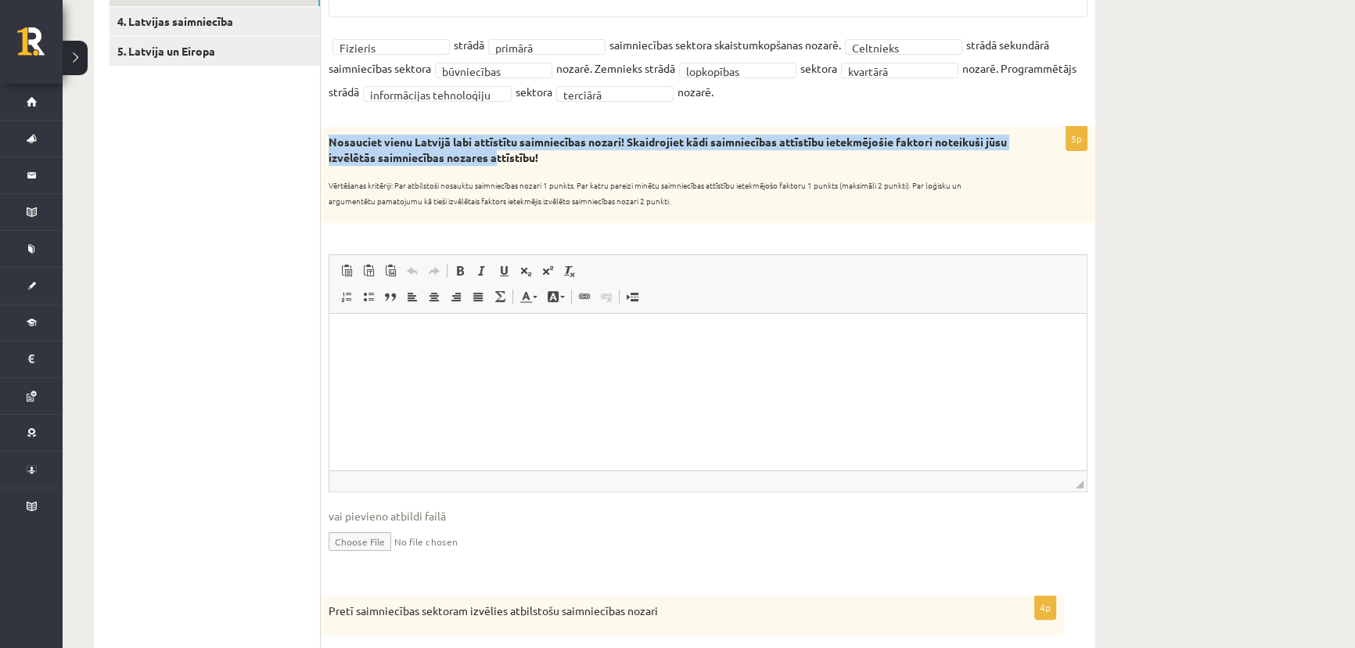
drag, startPoint x: 321, startPoint y: 138, endPoint x: 519, endPoint y: 154, distance: 199.3
click at [519, 154] on div "Nosauciet vienu Latvijā labi attīstītu saimniecības nozari! Skaidrojiet kādi sa…" at bounding box center [708, 174] width 774 height 95
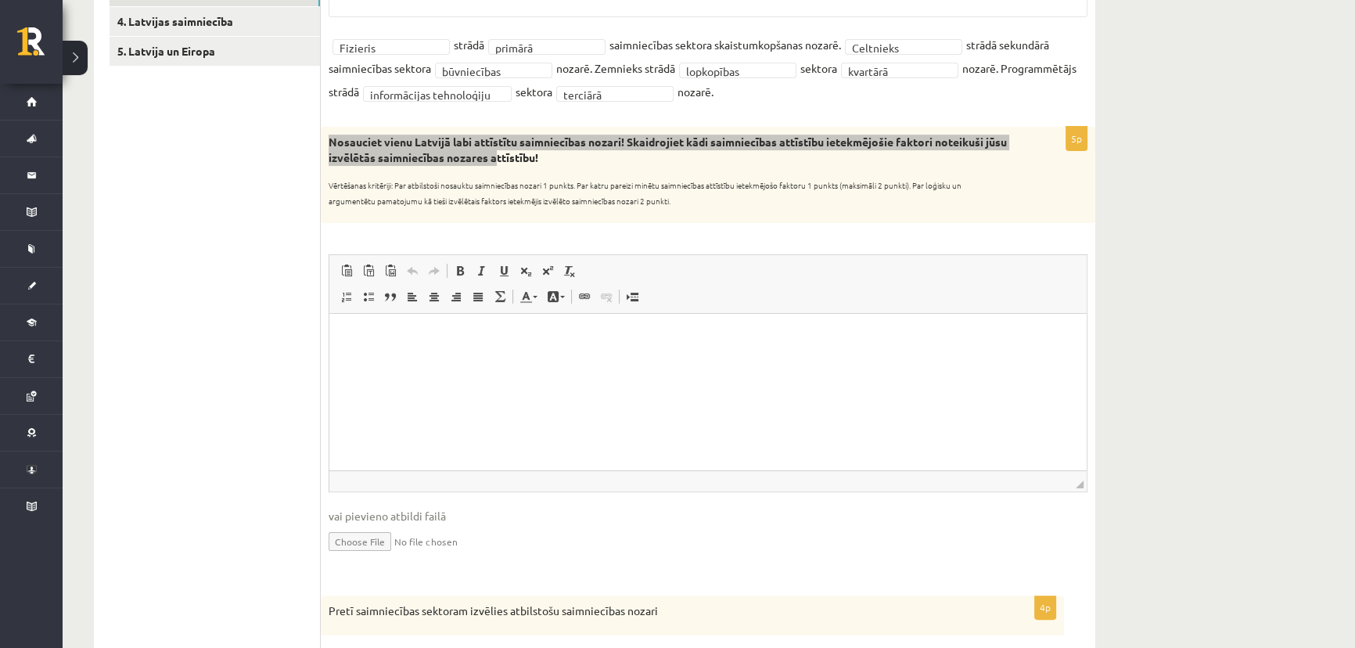
drag, startPoint x: 557, startPoint y: 372, endPoint x: 556, endPoint y: 357, distance: 14.9
click at [556, 361] on html at bounding box center [707, 337] width 757 height 48
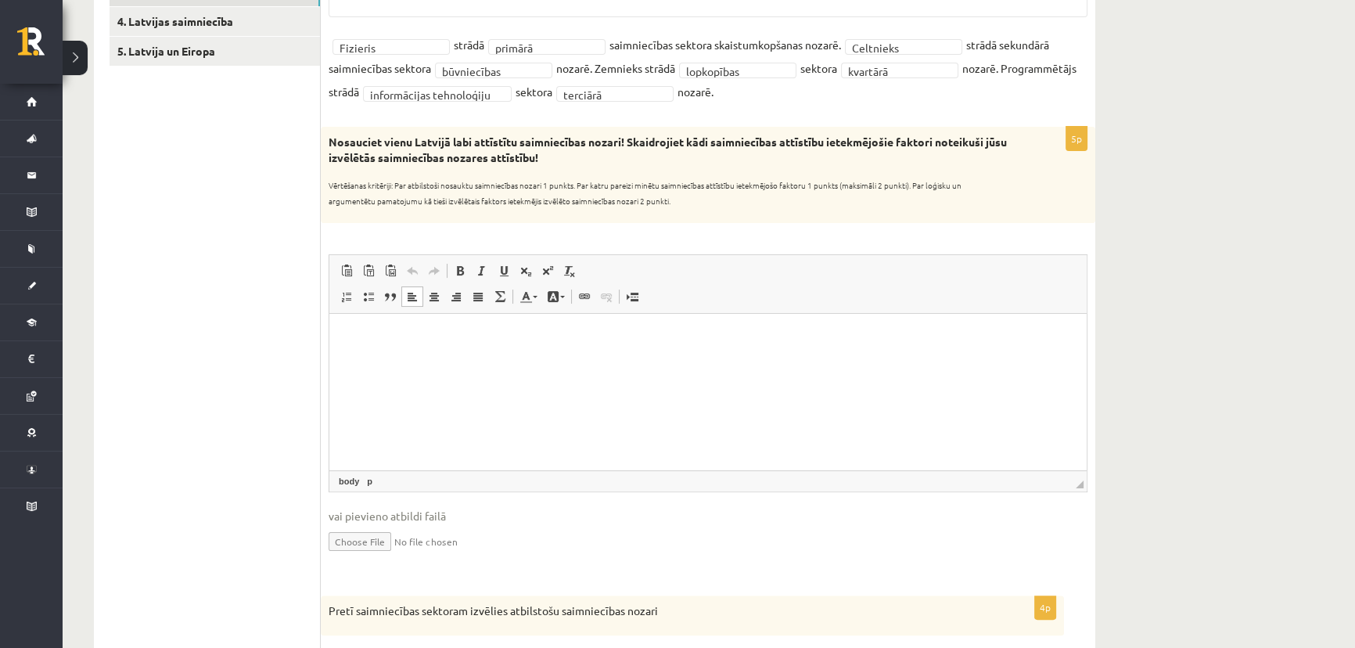
click at [592, 234] on div "5p Nosauciet vienu Latvijā labi attīstītu saimniecības nozari! Skaidrojiet kādi…" at bounding box center [708, 353] width 774 height 452
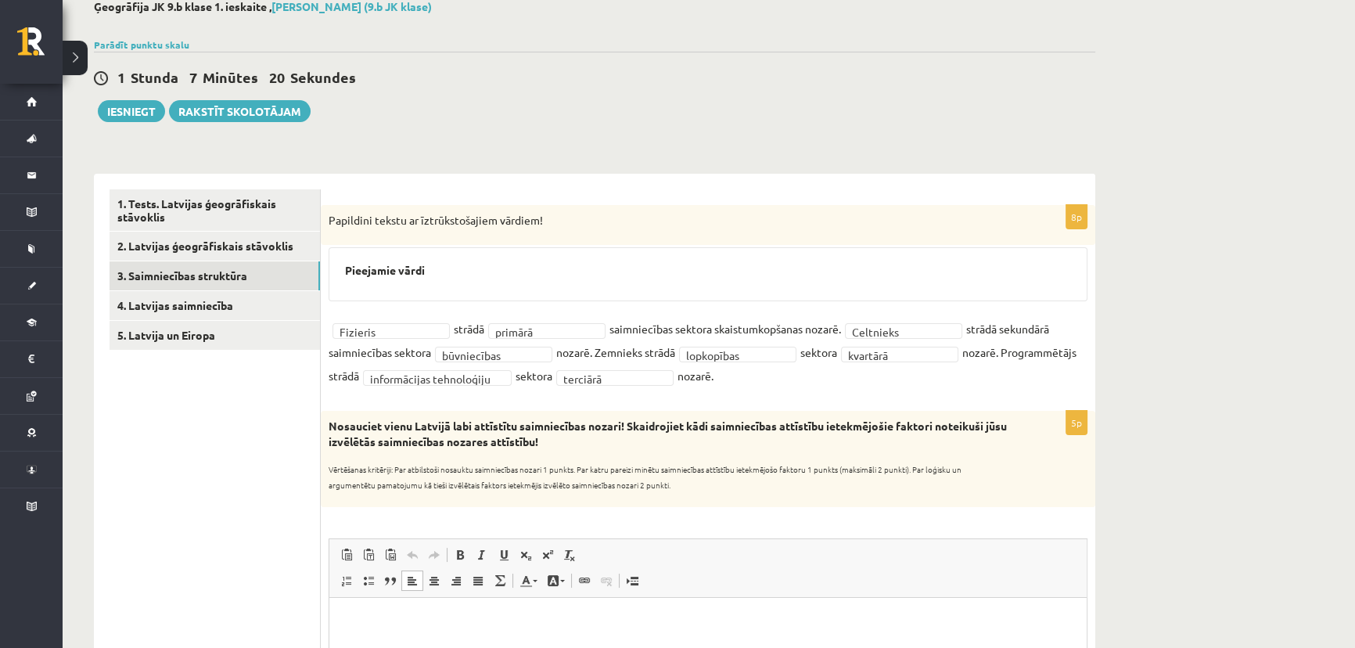
scroll to position [234, 0]
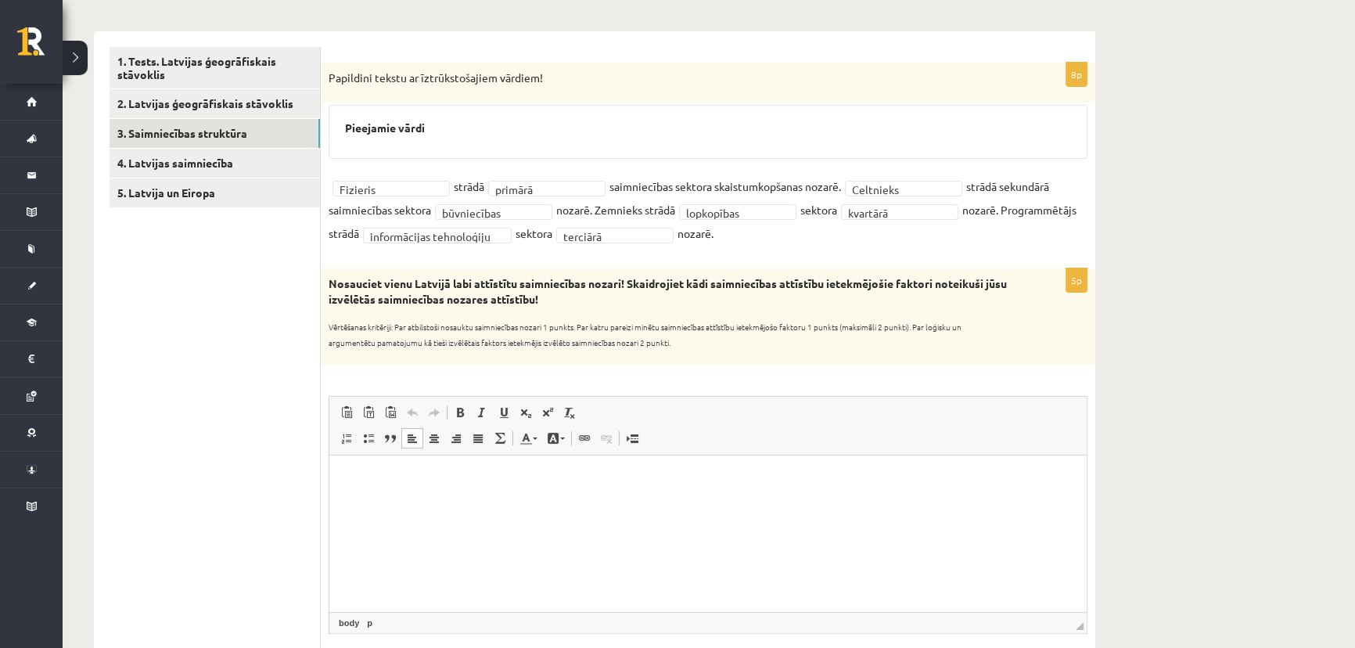
click at [486, 497] on html at bounding box center [707, 478] width 757 height 48
drag, startPoint x: 400, startPoint y: 479, endPoint x: 341, endPoint y: 475, distance: 59.6
click at [341, 475] on html "**********" at bounding box center [707, 478] width 757 height 48
click at [458, 403] on link "Treknraksts Klaviatūras saīsne vadīšanas taustiņš+B" at bounding box center [460, 412] width 22 height 20
click at [484, 407] on span at bounding box center [481, 412] width 13 height 13
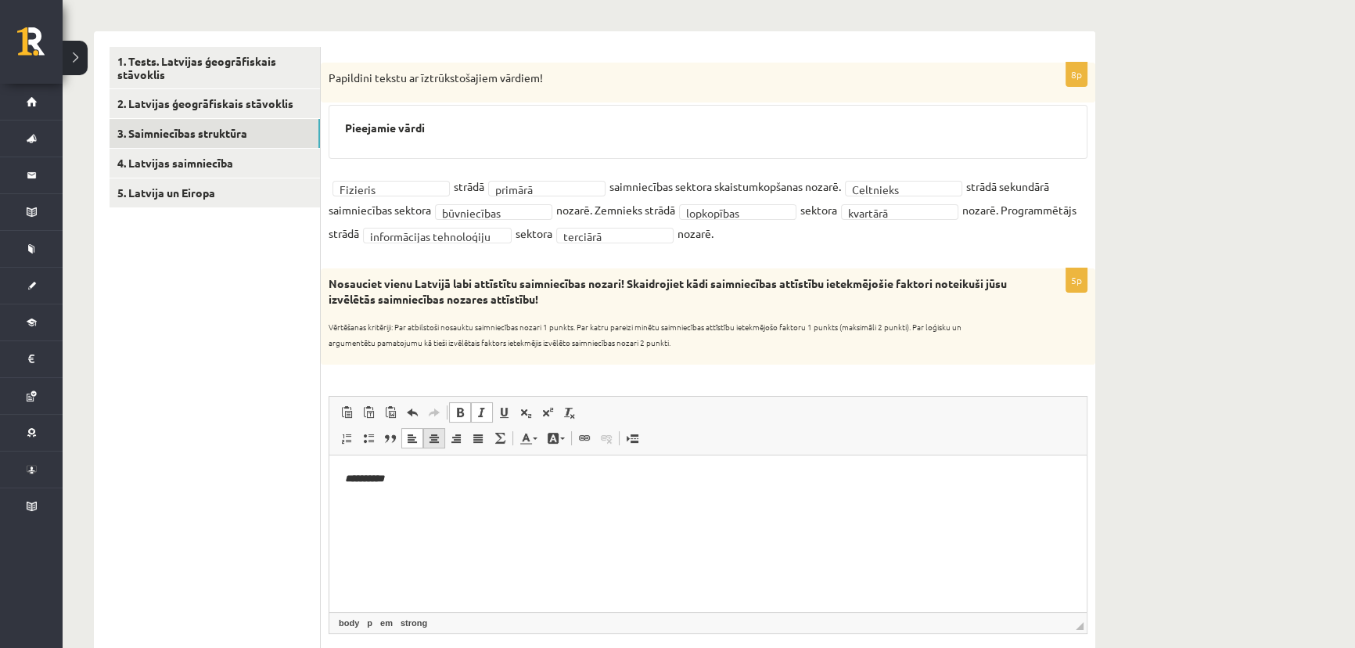
click at [441, 438] on link "Centrēti" at bounding box center [434, 438] width 22 height 20
drag, startPoint x: 580, startPoint y: 505, endPoint x: 665, endPoint y: 504, distance: 85.3
click at [580, 502] on html "**********" at bounding box center [707, 478] width 757 height 48
click at [709, 502] on html "**********" at bounding box center [707, 478] width 757 height 48
click at [738, 502] on html "**********" at bounding box center [707, 478] width 757 height 48
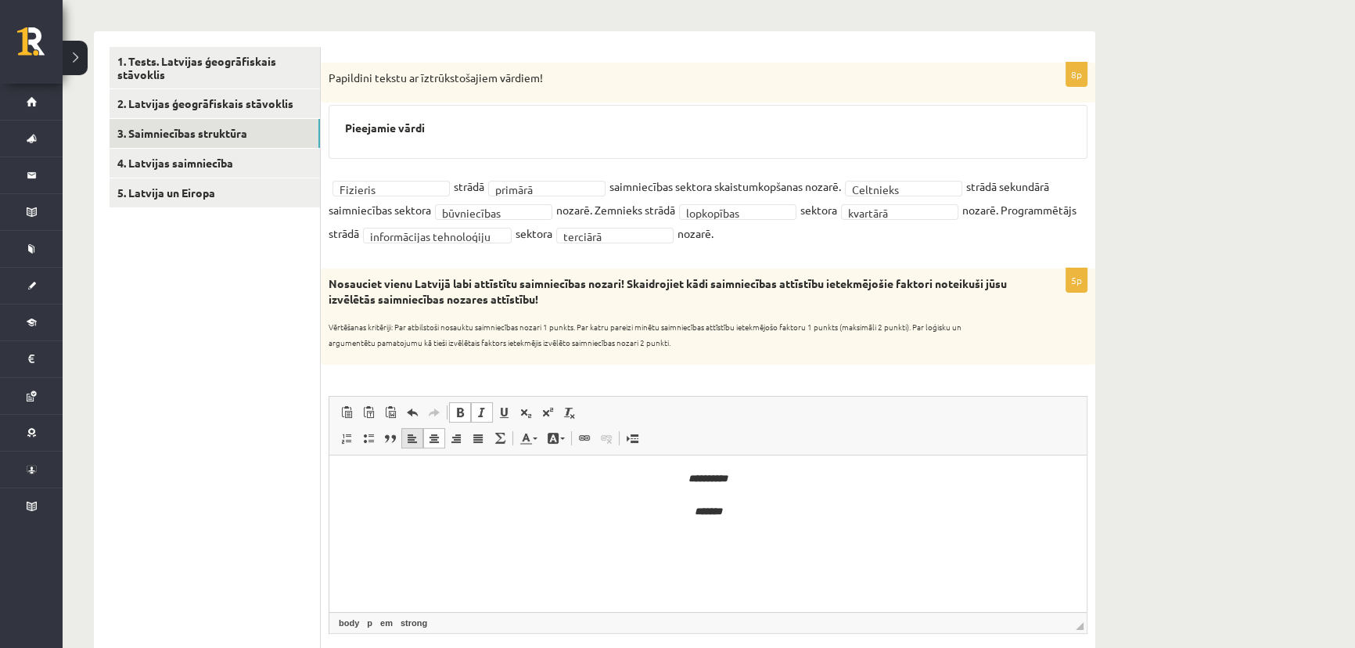
click at [414, 439] on span at bounding box center [412, 438] width 13 height 13
click at [432, 434] on span at bounding box center [434, 438] width 13 height 13
drag, startPoint x: 407, startPoint y: 440, endPoint x: 400, endPoint y: 453, distance: 15.0
click at [406, 440] on span at bounding box center [412, 438] width 13 height 13
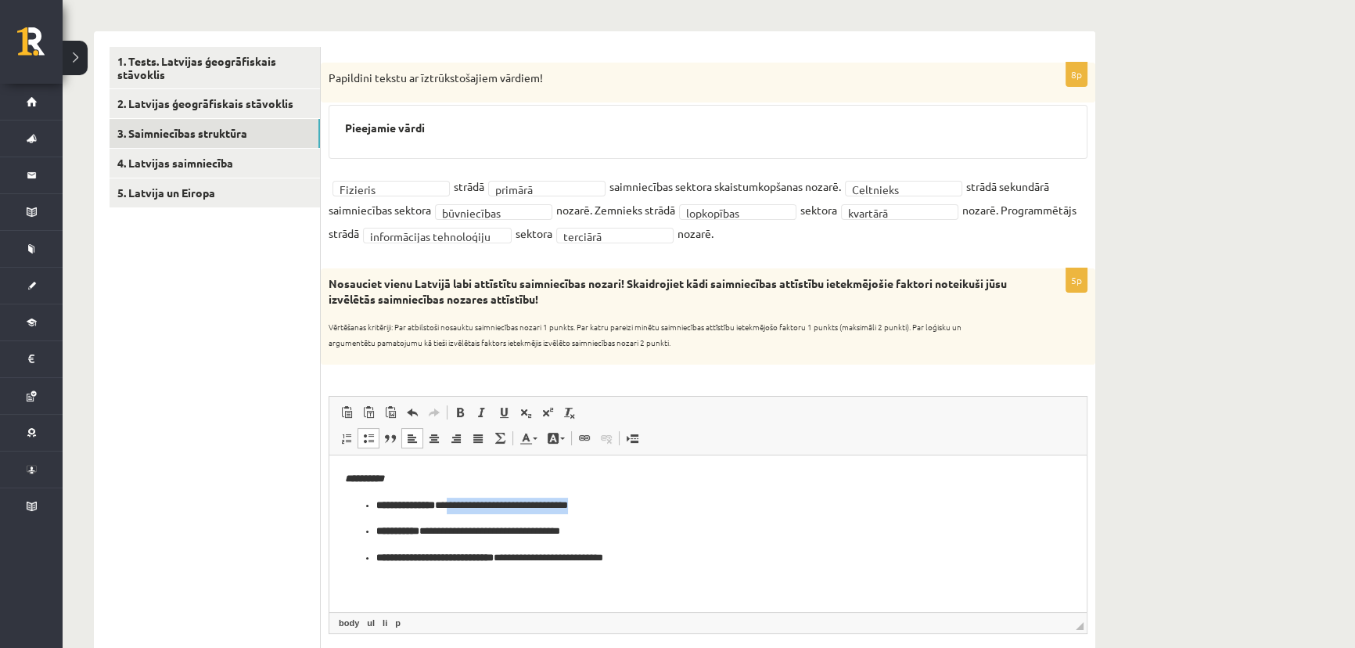
drag, startPoint x: 610, startPoint y: 510, endPoint x: 466, endPoint y: 509, distance: 143.9
click at [466, 509] on p "**********" at bounding box center [707, 505] width 663 height 16
click at [476, 415] on span at bounding box center [481, 412] width 13 height 13
click at [604, 531] on p "**********" at bounding box center [707, 530] width 663 height 16
drag, startPoint x: 619, startPoint y: 533, endPoint x: 462, endPoint y: 529, distance: 156.5
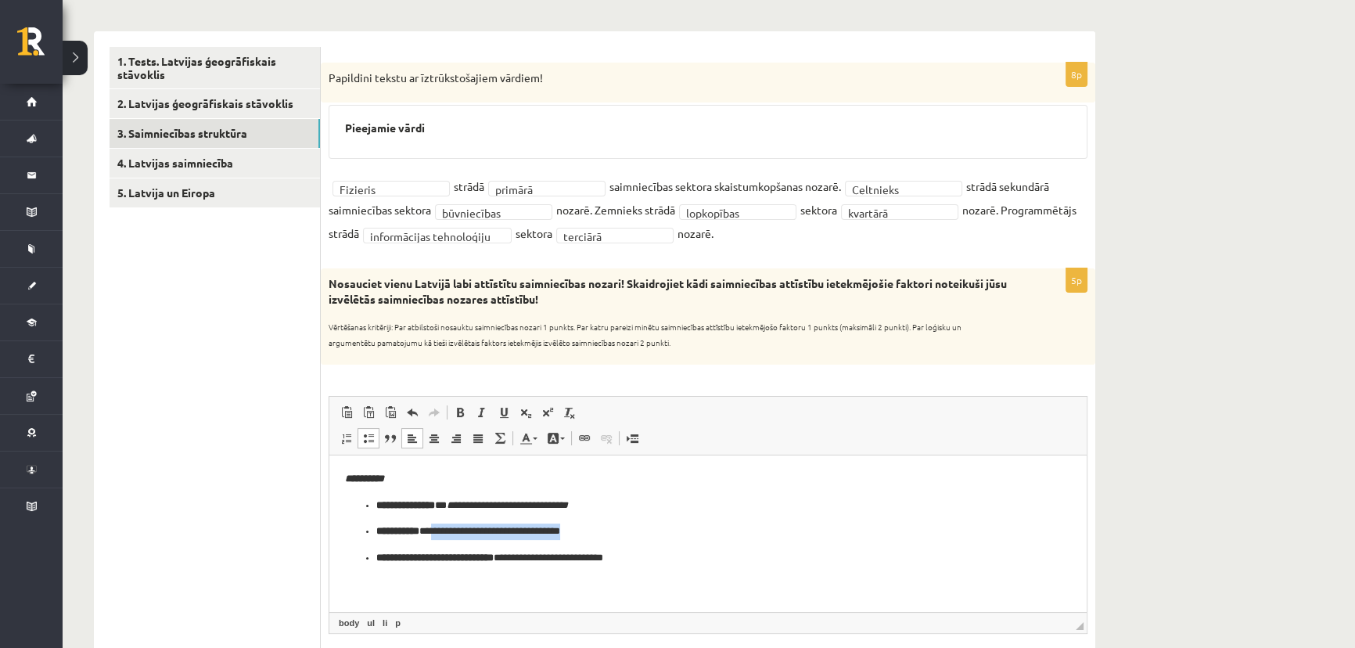
click at [451, 530] on p "**********" at bounding box center [707, 530] width 663 height 16
click at [480, 417] on span at bounding box center [481, 412] width 13 height 13
drag, startPoint x: 653, startPoint y: 560, endPoint x: 547, endPoint y: 558, distance: 105.6
click at [547, 558] on p "**********" at bounding box center [707, 557] width 663 height 16
click at [476, 411] on span at bounding box center [481, 412] width 13 height 13
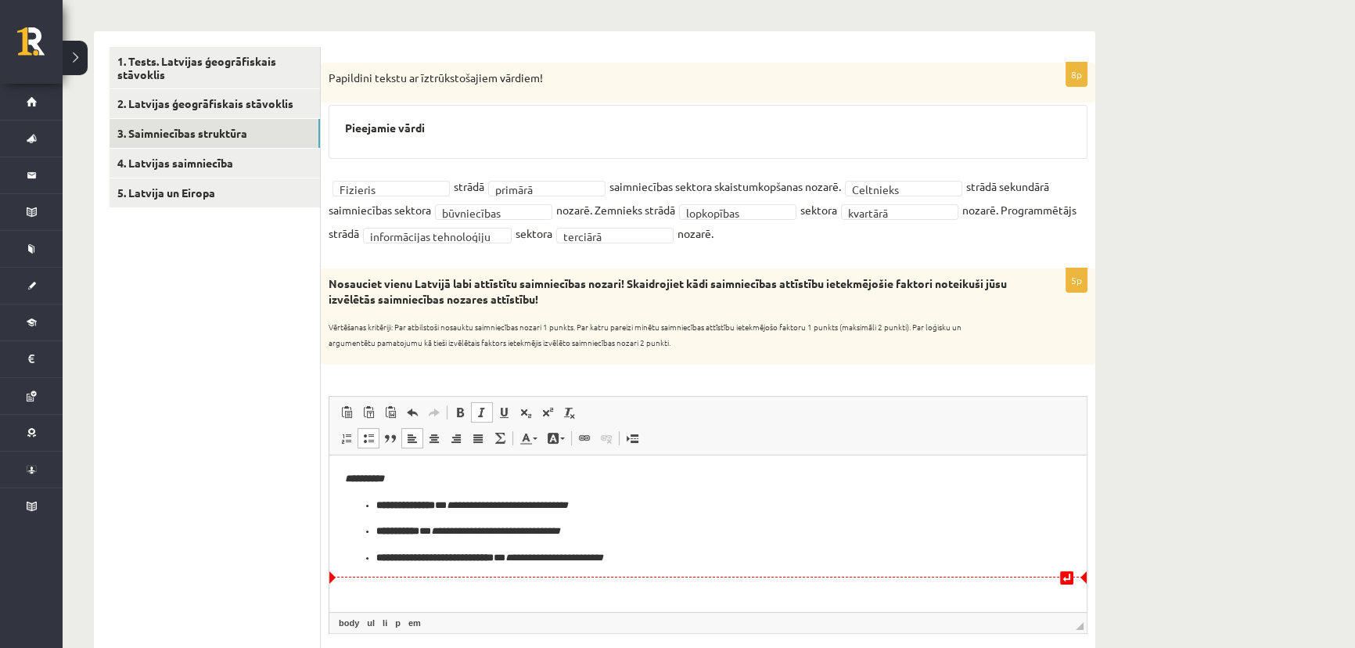
click at [699, 569] on html "**********" at bounding box center [707, 517] width 757 height 127
click at [711, 556] on p "**********" at bounding box center [707, 557] width 663 height 16
drag, startPoint x: 665, startPoint y: 328, endPoint x: 810, endPoint y: 323, distance: 145.5
click at [810, 323] on sub "Vērtēšanas kritēriji: Par atbilstoši nosauktu saimniecības nozari 1 punkts. Par…" at bounding box center [644, 334] width 633 height 27
click at [721, 329] on sub "Vērtēšanas kritēriji: Par atbilstoši nosauktu saimniecības nozari 1 punkts. Par…" at bounding box center [644, 334] width 633 height 27
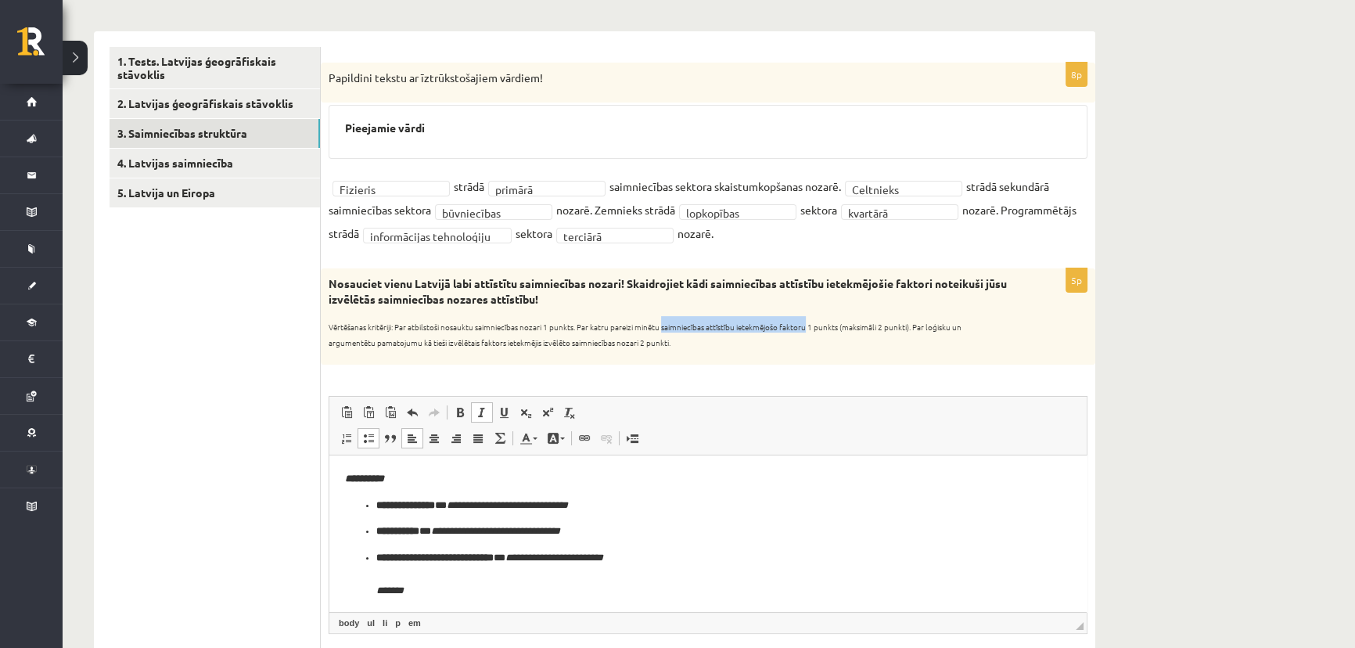
drag, startPoint x: 665, startPoint y: 321, endPoint x: 812, endPoint y: 325, distance: 147.1
click at [812, 325] on p "Vērtēšanas kritēriji: Par atbilstoši nosauktu saimniecības nozari 1 punkts. Par…" at bounding box center [668, 331] width 680 height 31
click at [652, 586] on p "**********" at bounding box center [702, 571] width 653 height 48
drag, startPoint x: 369, startPoint y: 594, endPoint x: 463, endPoint y: 592, distance: 93.9
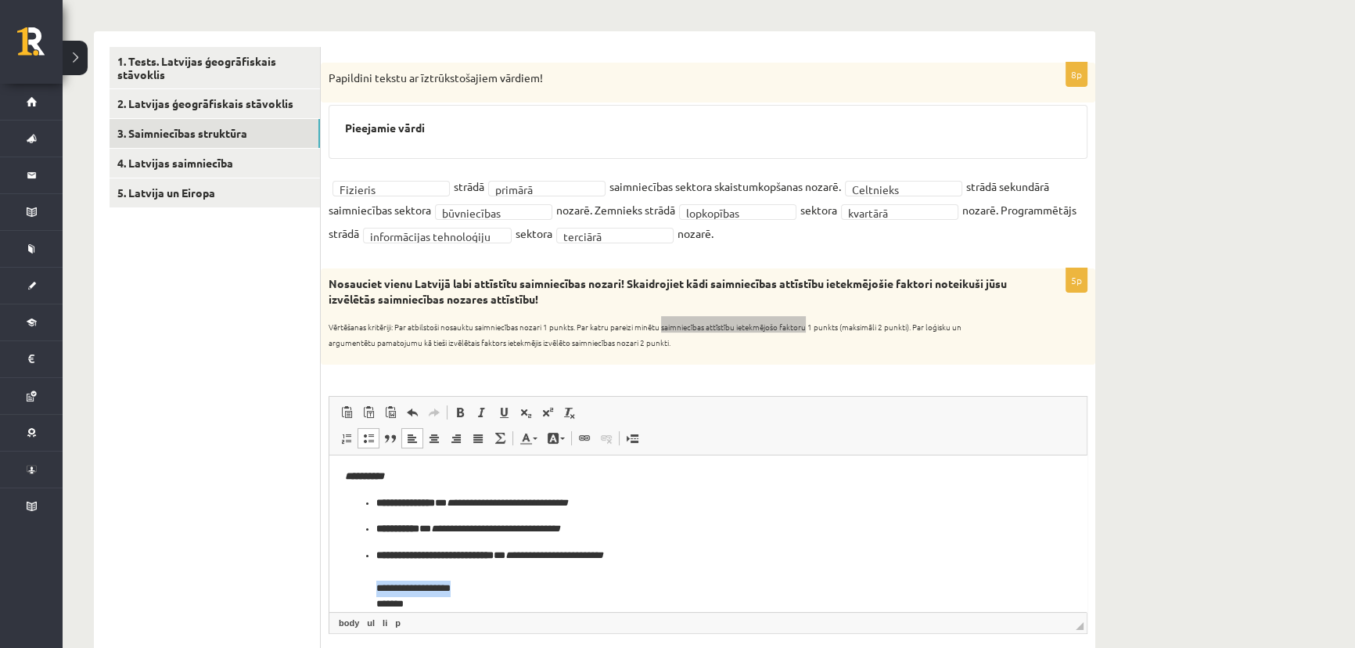
click at [463, 594] on ul "**********" at bounding box center [708, 552] width 726 height 117
click at [458, 414] on span at bounding box center [460, 412] width 13 height 13
click at [408, 442] on span at bounding box center [412, 438] width 13 height 13
click at [357, 580] on ul "**********" at bounding box center [708, 552] width 726 height 117
drag, startPoint x: 472, startPoint y: 590, endPoint x: 491, endPoint y: 597, distance: 19.8
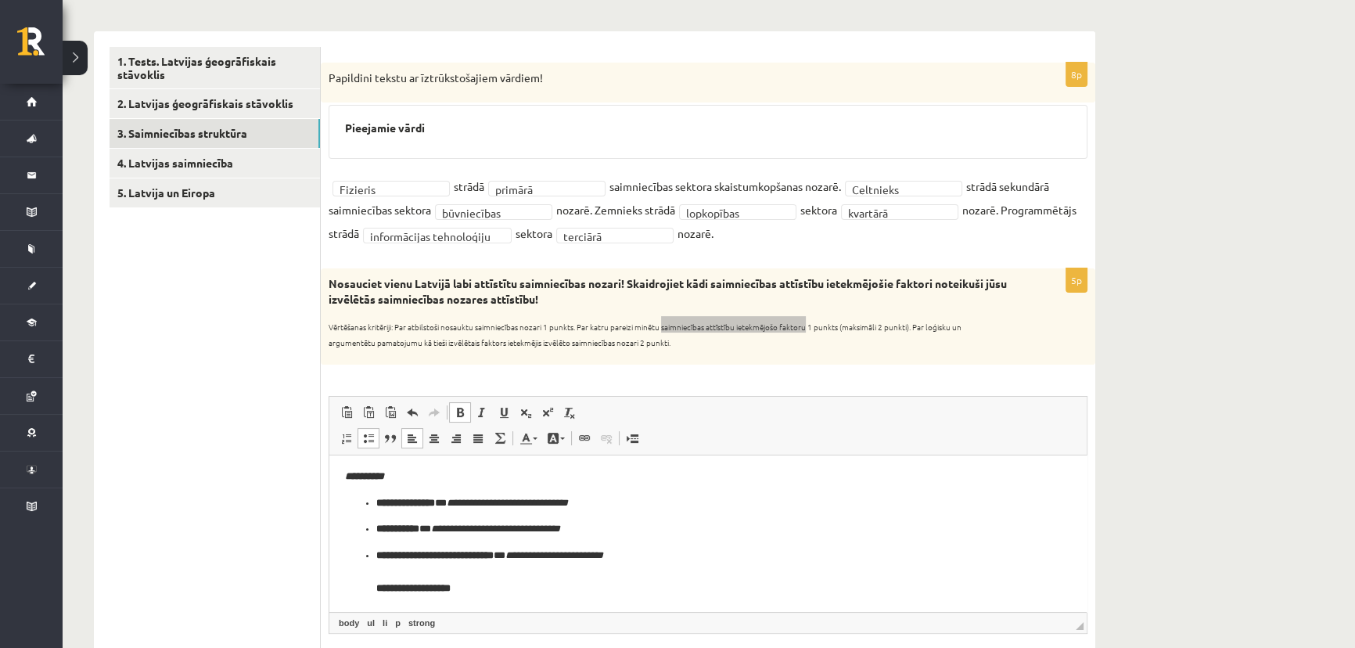
click at [474, 591] on p "**********" at bounding box center [702, 579] width 653 height 65
click at [486, 585] on p "**********" at bounding box center [702, 579] width 653 height 65
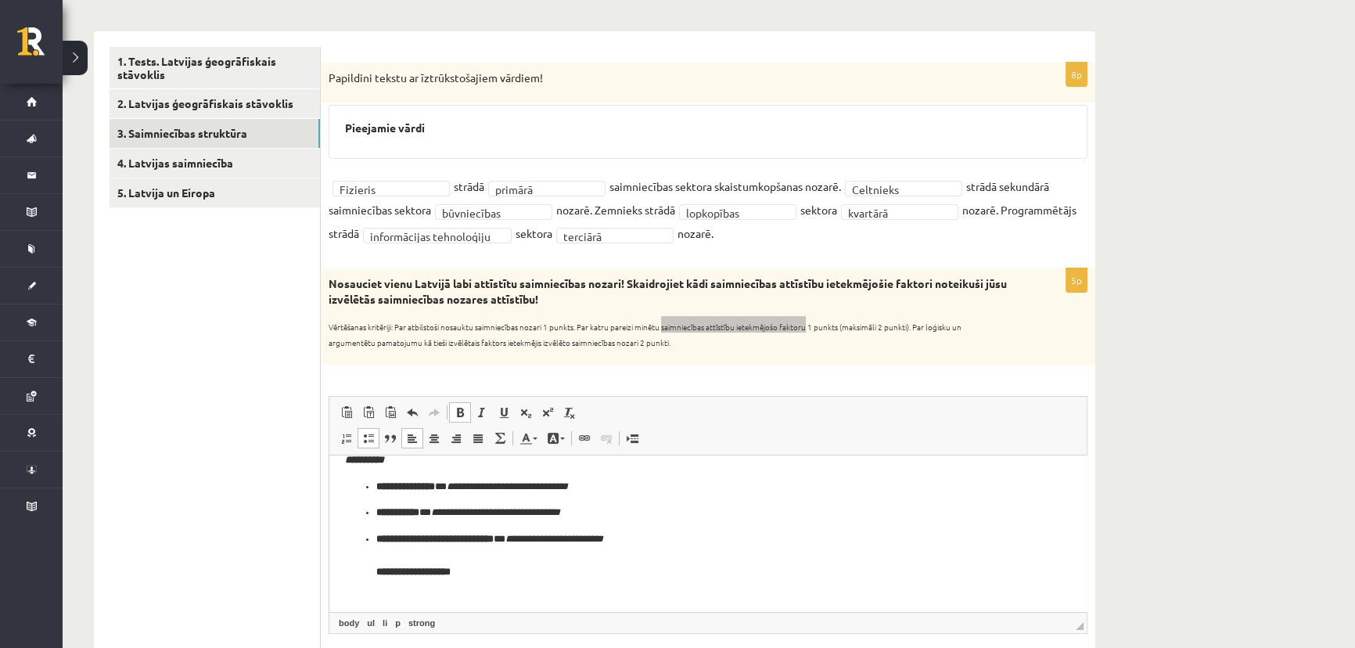
click at [358, 584] on ul "**********" at bounding box center [708, 536] width 726 height 117
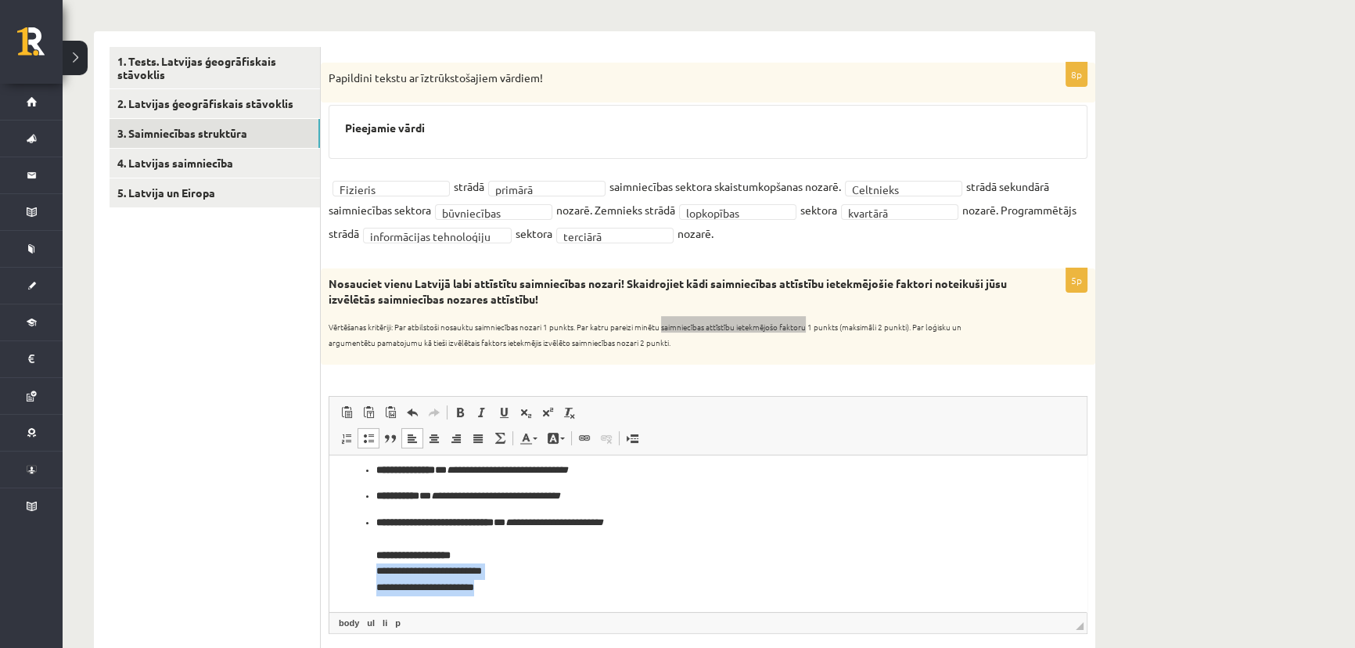
drag, startPoint x: 375, startPoint y: 571, endPoint x: 474, endPoint y: 591, distance: 100.6
click at [474, 591] on ul "**********" at bounding box center [708, 528] width 726 height 134
click at [477, 415] on span at bounding box center [481, 412] width 13 height 13
drag, startPoint x: 521, startPoint y: 594, endPoint x: 516, endPoint y: 572, distance: 22.4
click at [522, 594] on p "**********" at bounding box center [702, 554] width 653 height 81
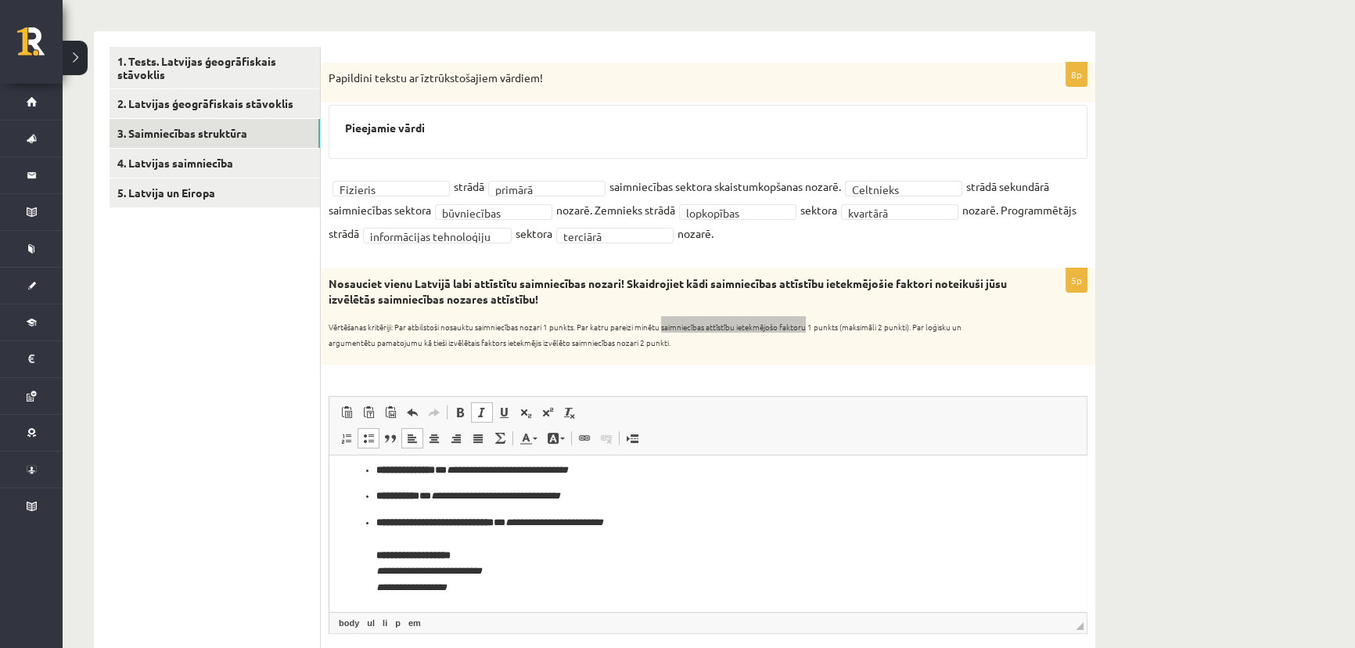
click at [546, 585] on p "**********" at bounding box center [702, 554] width 653 height 81
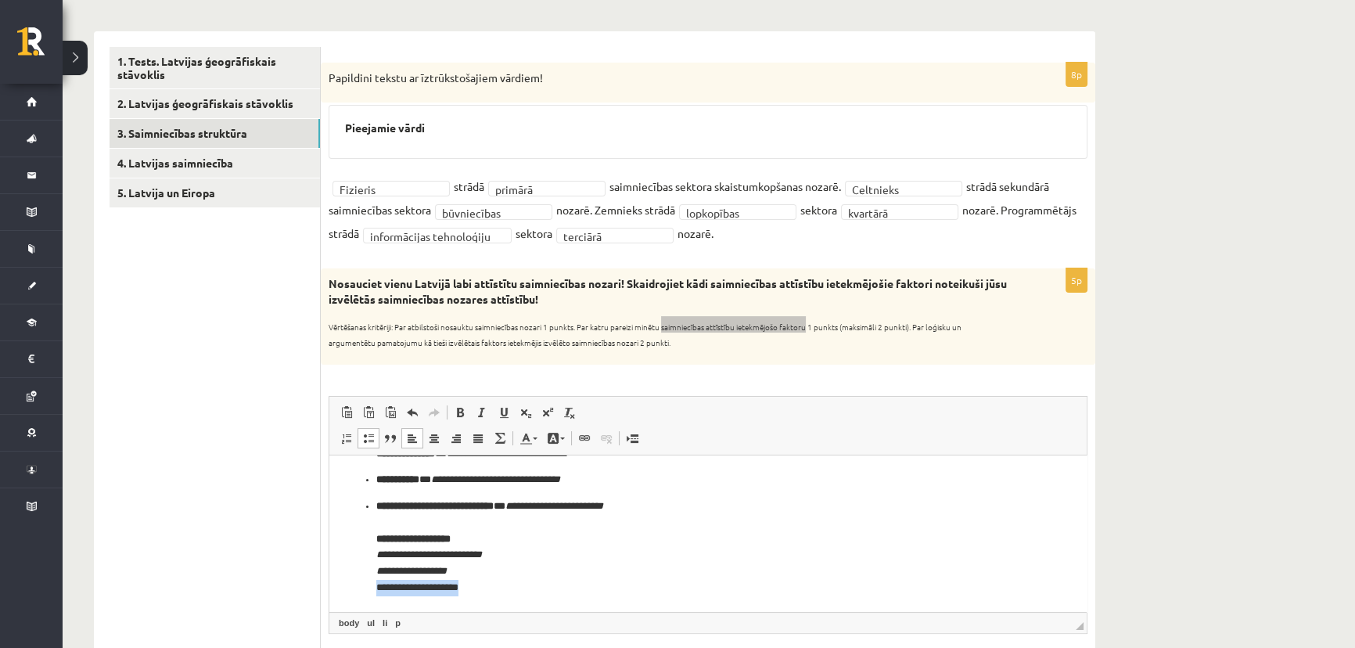
drag, startPoint x: 474, startPoint y: 605, endPoint x: 372, endPoint y: 604, distance: 101.7
click at [372, 604] on html "**********" at bounding box center [707, 507] width 757 height 208
click at [455, 416] on span at bounding box center [460, 412] width 13 height 13
click at [520, 595] on html "**********" at bounding box center [707, 507] width 757 height 208
click at [522, 595] on html "**********" at bounding box center [707, 507] width 757 height 208
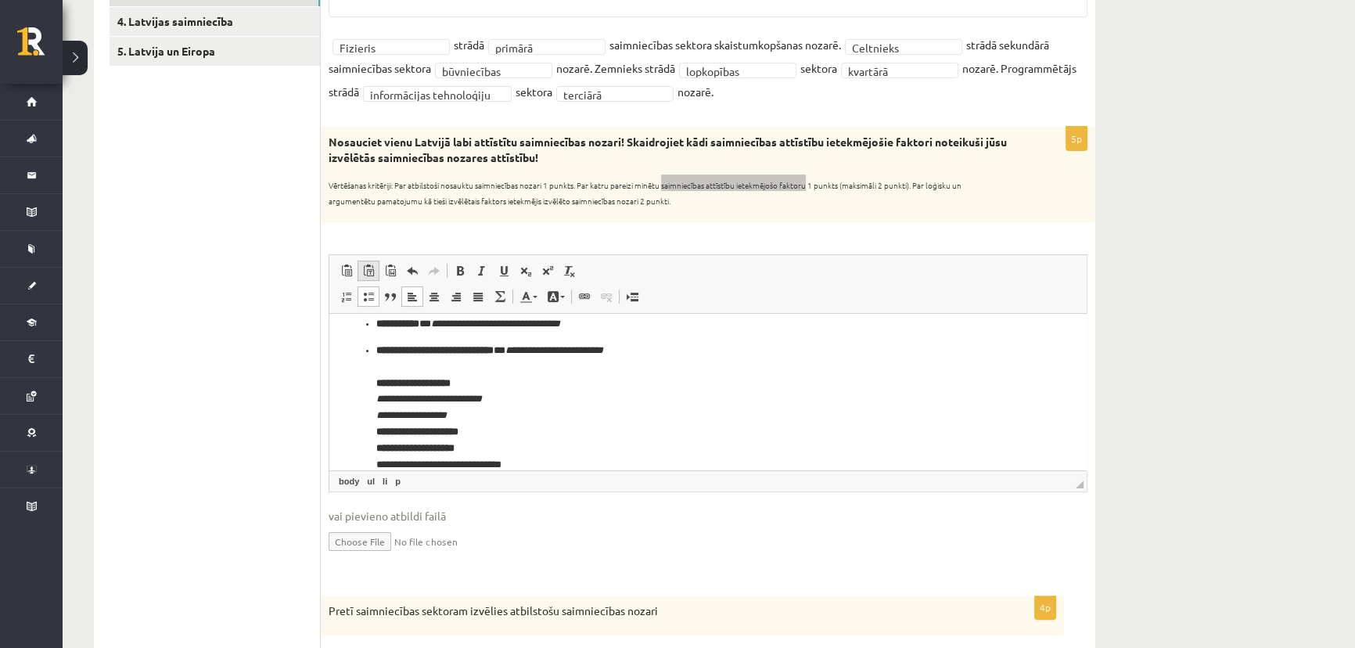
scroll to position [82, 0]
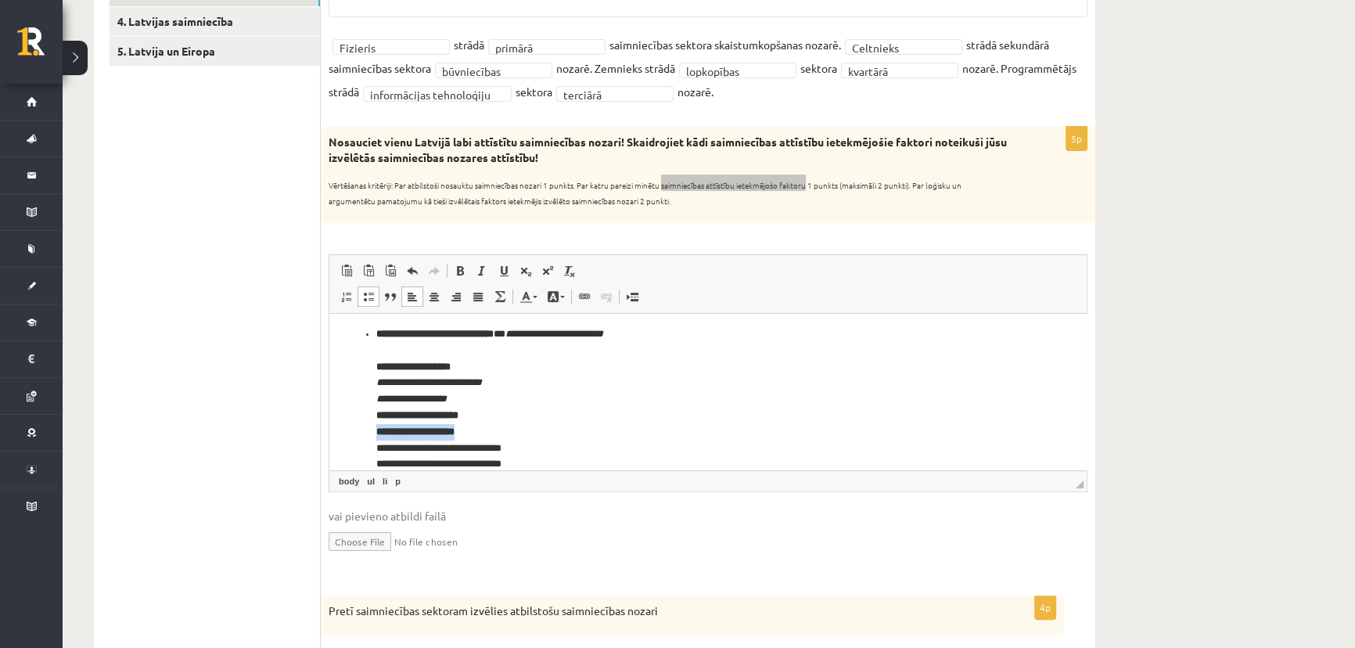
drag, startPoint x: 375, startPoint y: 429, endPoint x: 454, endPoint y: 353, distance: 109.0
click at [480, 431] on ul "**********" at bounding box center [708, 372] width 726 height 199
click at [462, 274] on span at bounding box center [460, 270] width 13 height 13
click at [457, 271] on span at bounding box center [460, 270] width 13 height 13
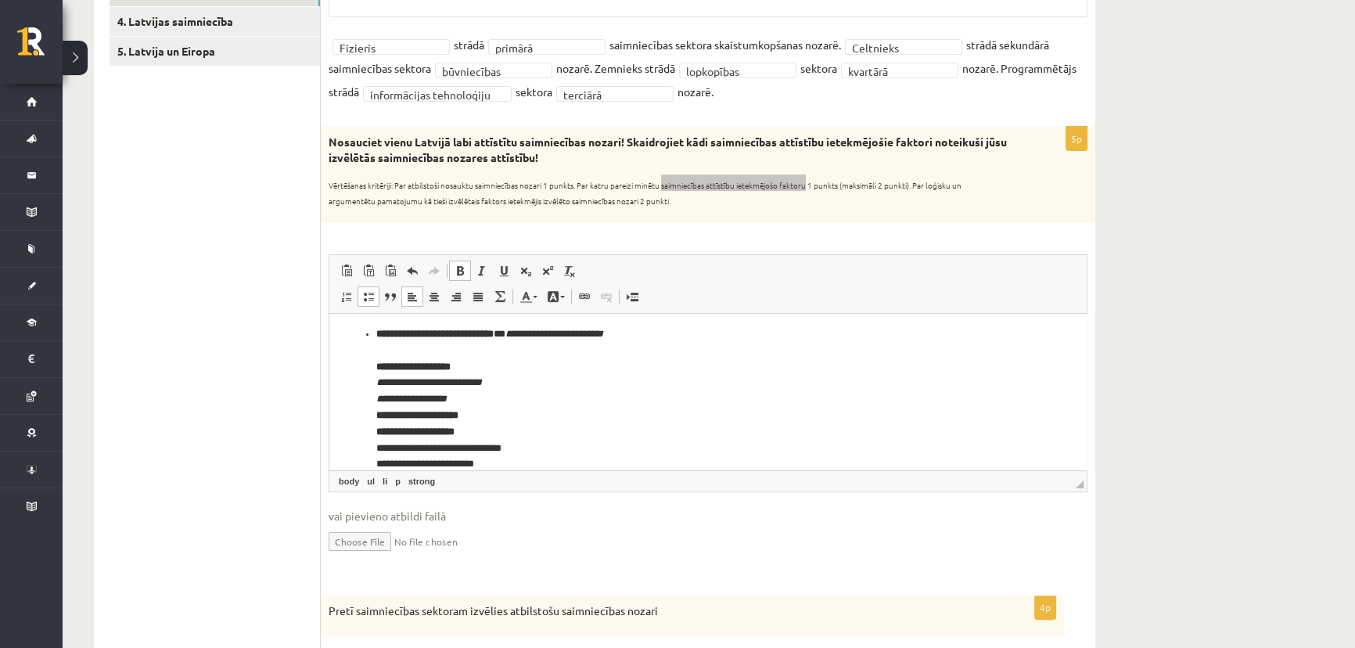
click at [504, 433] on p "**********" at bounding box center [702, 398] width 653 height 146
drag, startPoint x: 494, startPoint y: 432, endPoint x: 372, endPoint y: 428, distance: 122.1
click at [372, 428] on ul "**********" at bounding box center [708, 372] width 726 height 199
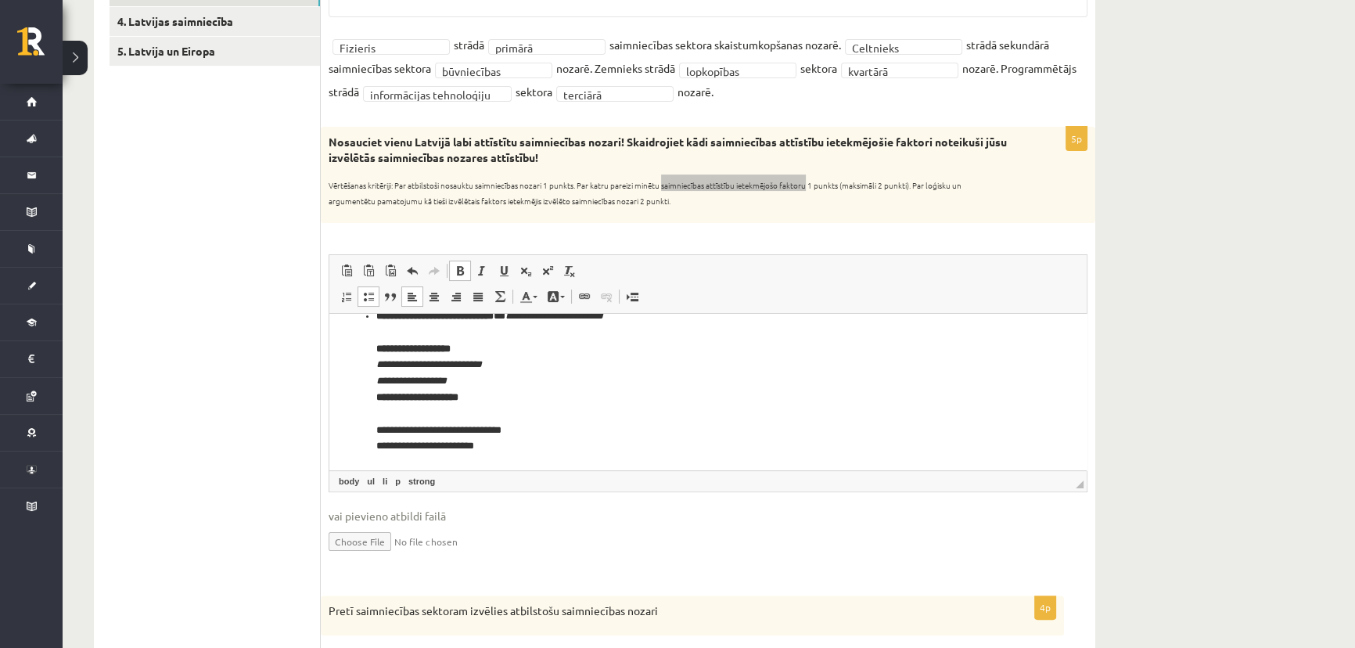
click at [569, 419] on p "**********" at bounding box center [702, 380] width 653 height 146
click at [572, 437] on p "**********" at bounding box center [702, 380] width 653 height 146
click at [572, 429] on p "**********" at bounding box center [702, 380] width 653 height 146
click at [564, 404] on p "**********" at bounding box center [702, 388] width 653 height 163
click at [562, 424] on p "**********" at bounding box center [702, 388] width 653 height 163
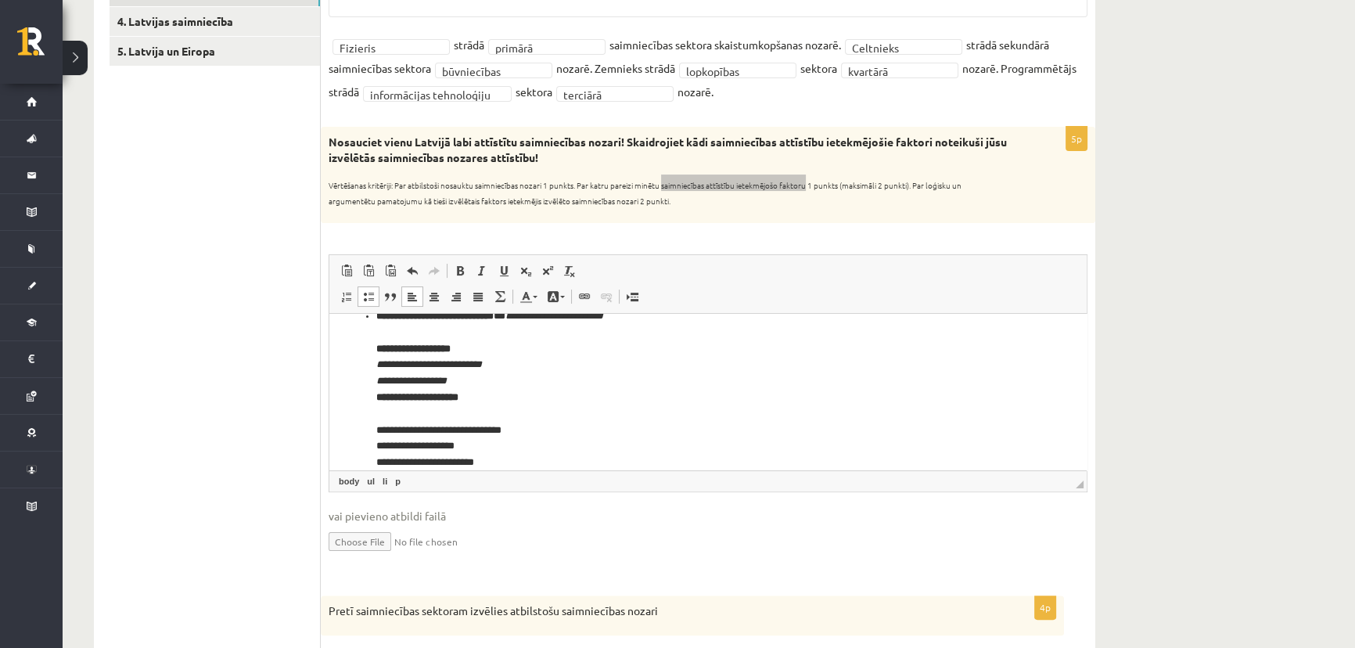
click at [556, 409] on p "**********" at bounding box center [702, 388] width 653 height 163
drag, startPoint x: 377, startPoint y: 411, endPoint x: 504, endPoint y: 448, distance: 132.9
click at [504, 448] on p "**********" at bounding box center [702, 380] width 653 height 146
click at [475, 276] on link "Slīpraksts Klaviatūras saīsne vadīšanas taustiņš+I" at bounding box center [482, 270] width 22 height 20
drag, startPoint x: 376, startPoint y: 364, endPoint x: 478, endPoint y: 381, distance: 103.0
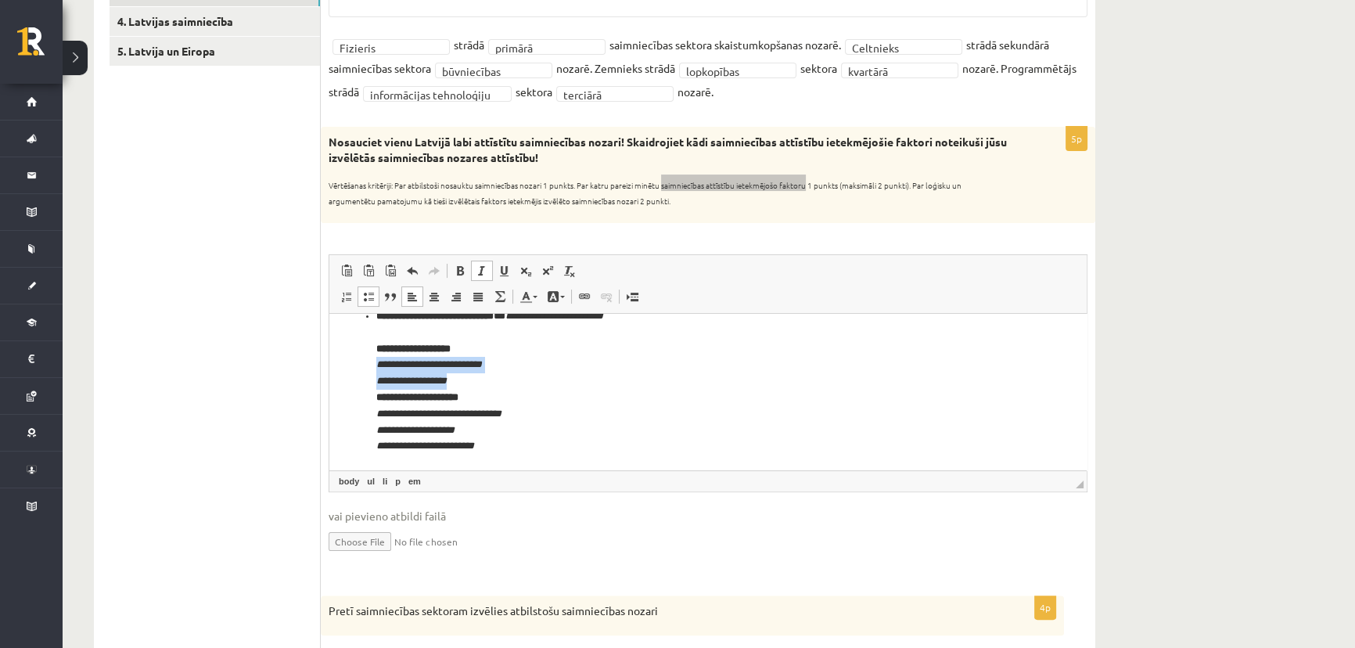
click at [478, 382] on p "**********" at bounding box center [702, 380] width 653 height 146
click at [367, 292] on span at bounding box center [368, 296] width 13 height 13
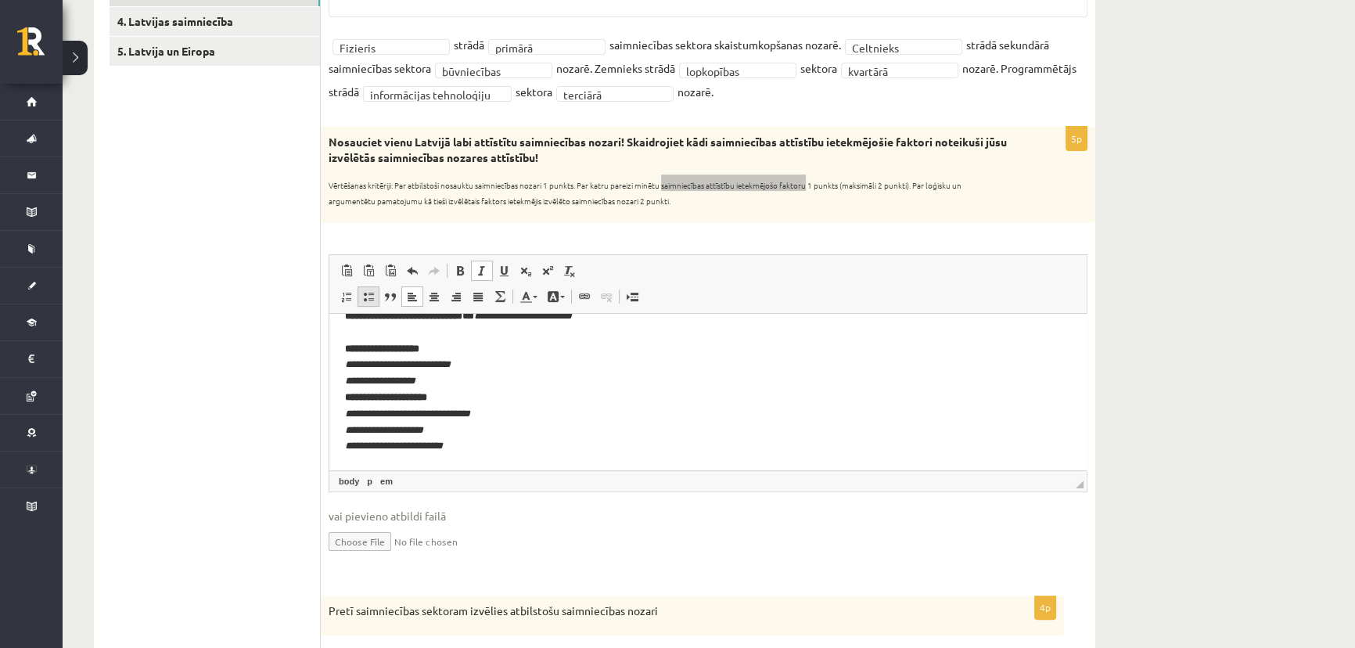
click at [367, 296] on span at bounding box center [368, 296] width 13 height 13
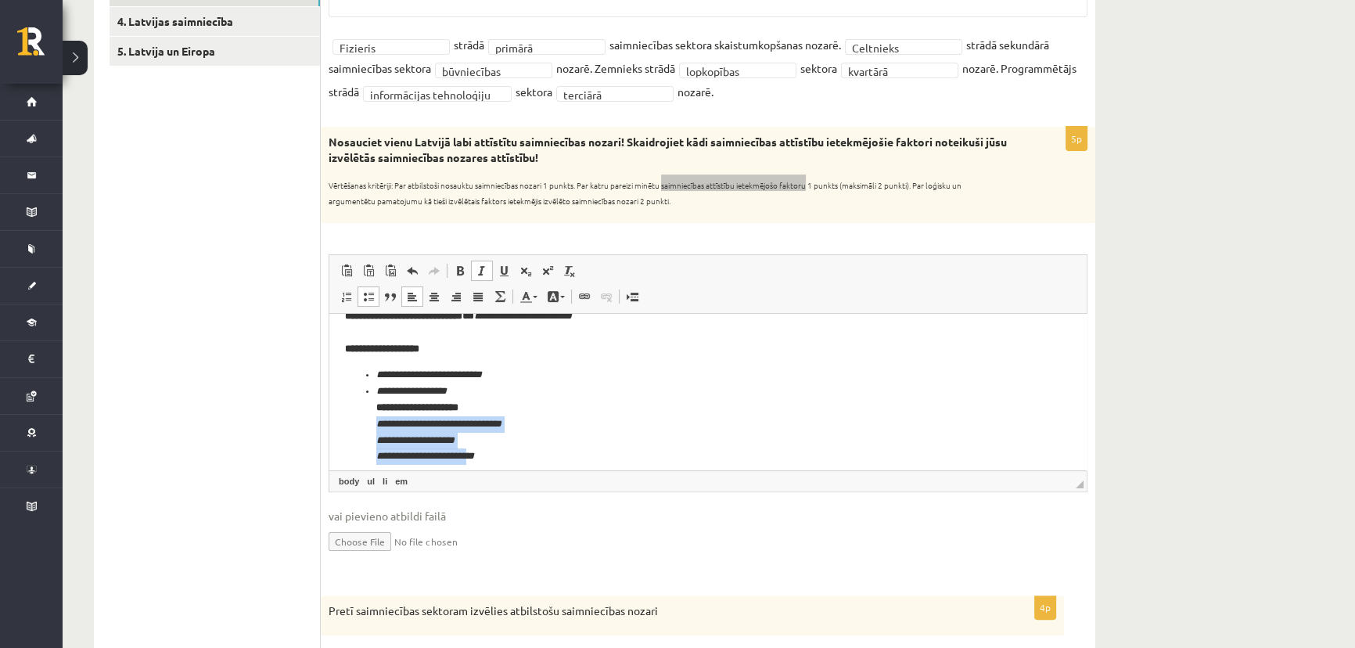
scroll to position [110, 0]
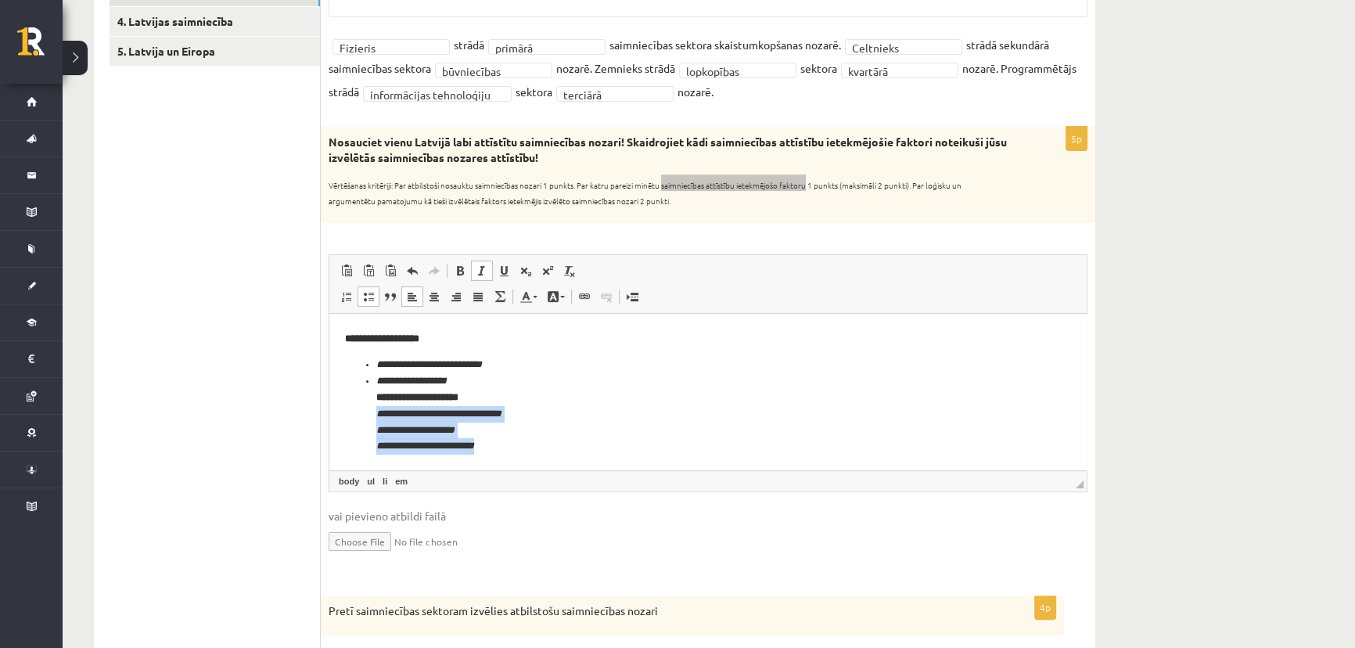
drag, startPoint x: 375, startPoint y: 423, endPoint x: 490, endPoint y: 459, distance: 120.5
click at [490, 460] on html "**********" at bounding box center [707, 336] width 757 height 267
click at [365, 292] on span at bounding box center [368, 296] width 13 height 13
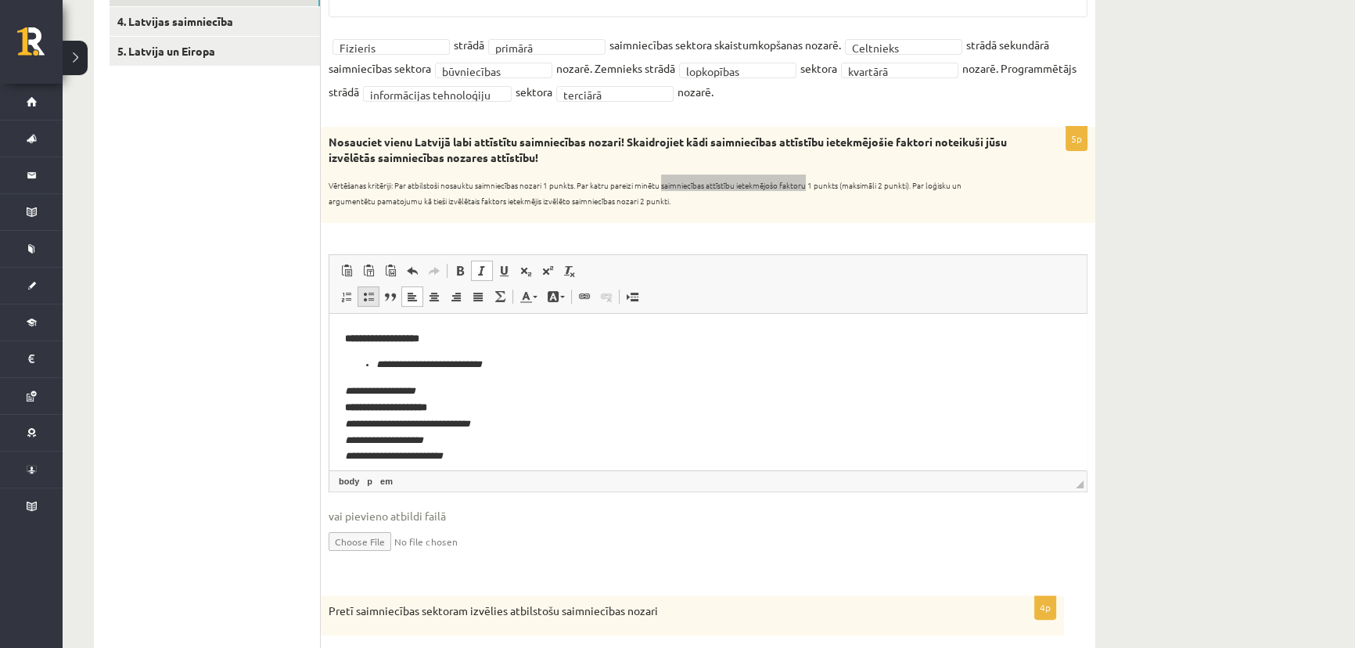
click at [365, 292] on span at bounding box center [368, 296] width 13 height 13
click at [535, 430] on li "**********" at bounding box center [707, 433] width 663 height 16
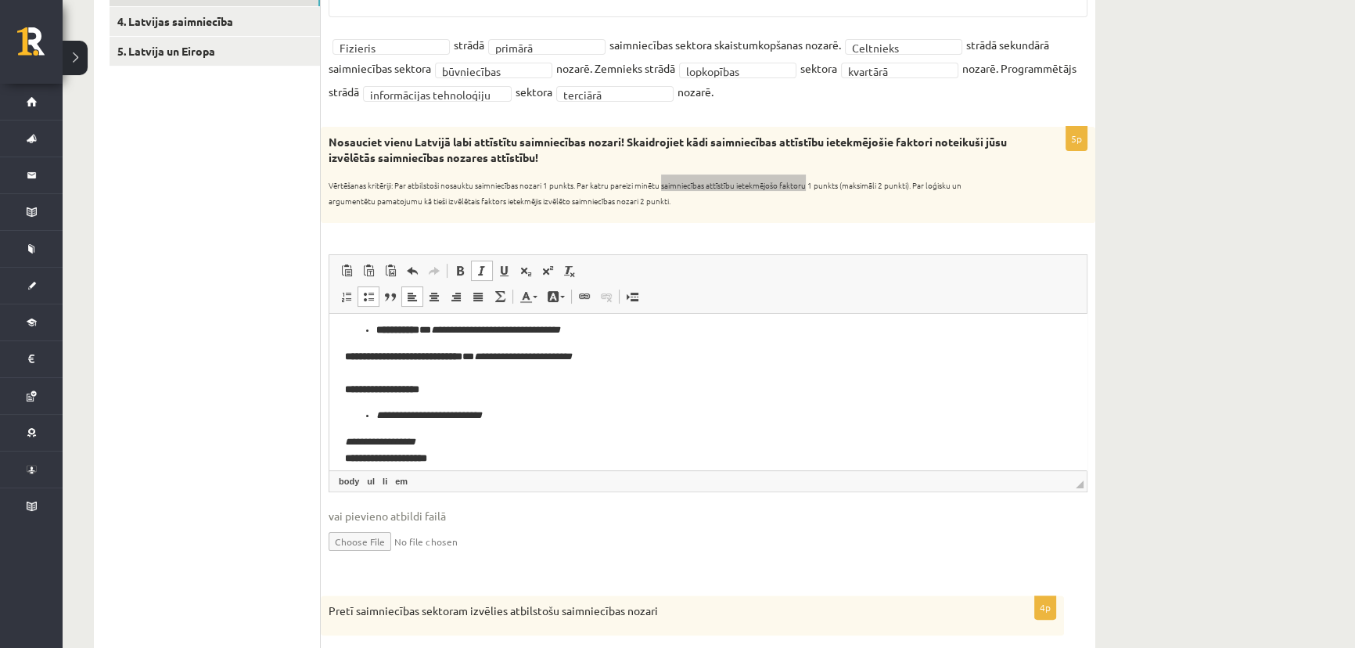
scroll to position [131, 0]
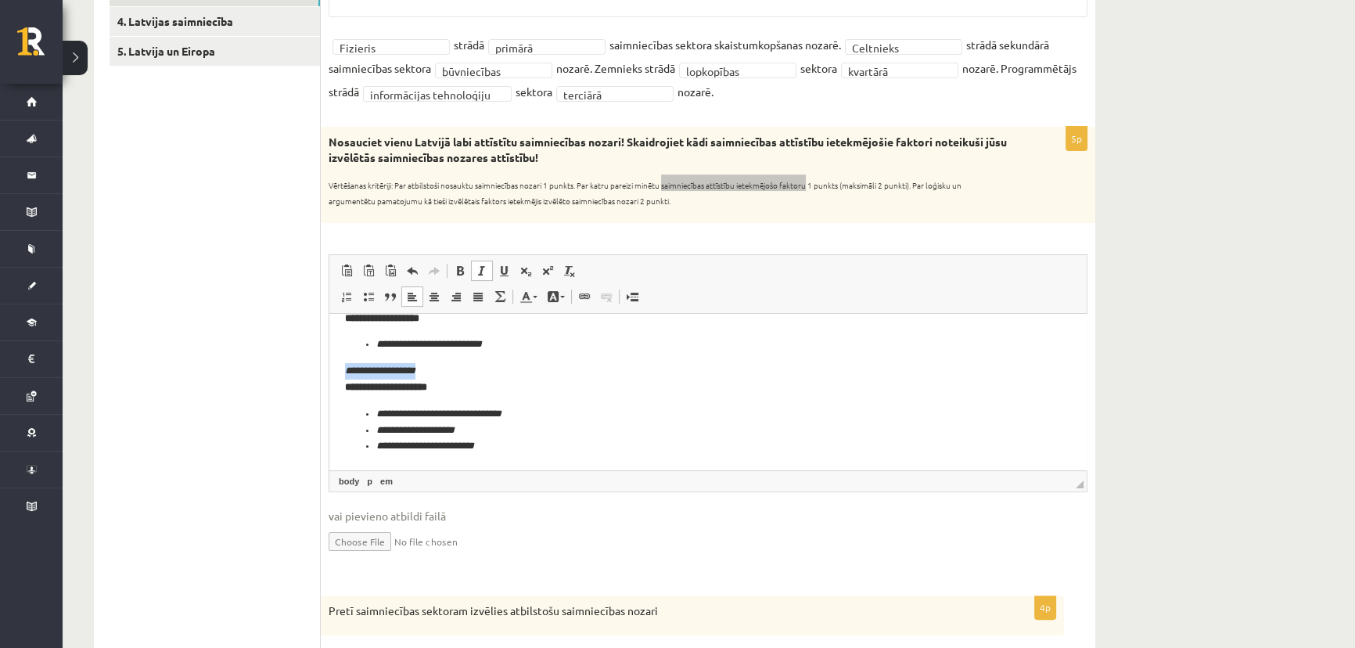
drag, startPoint x: 344, startPoint y: 368, endPoint x: 407, endPoint y: 336, distance: 71.4
click at [443, 372] on html "**********" at bounding box center [707, 325] width 757 height 287
click at [366, 293] on span at bounding box center [368, 296] width 13 height 13
click at [594, 400] on li "**********" at bounding box center [707, 388] width 663 height 33
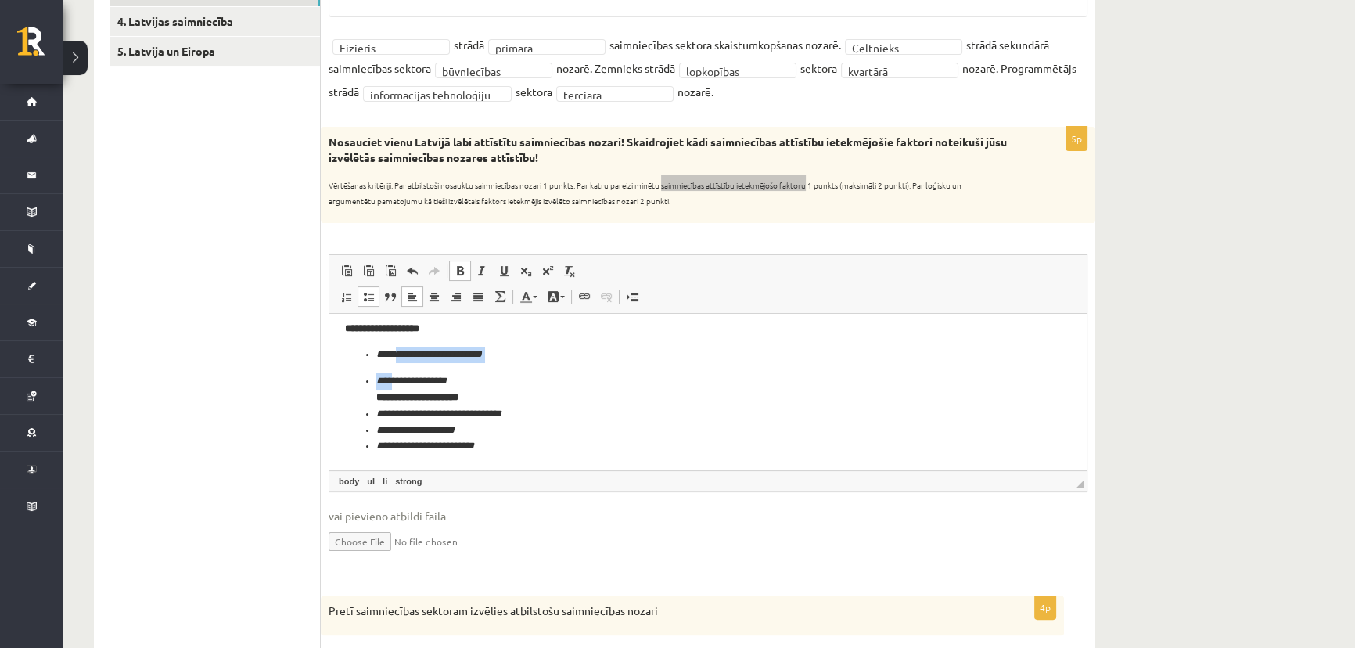
click at [400, 362] on body "**********" at bounding box center [708, 331] width 726 height 246
click at [477, 375] on li "**********" at bounding box center [707, 388] width 663 height 33
click at [458, 369] on body "**********" at bounding box center [708, 331] width 726 height 246
click at [515, 389] on li "**********" at bounding box center [707, 388] width 663 height 33
click at [481, 365] on body "**********" at bounding box center [708, 331] width 726 height 246
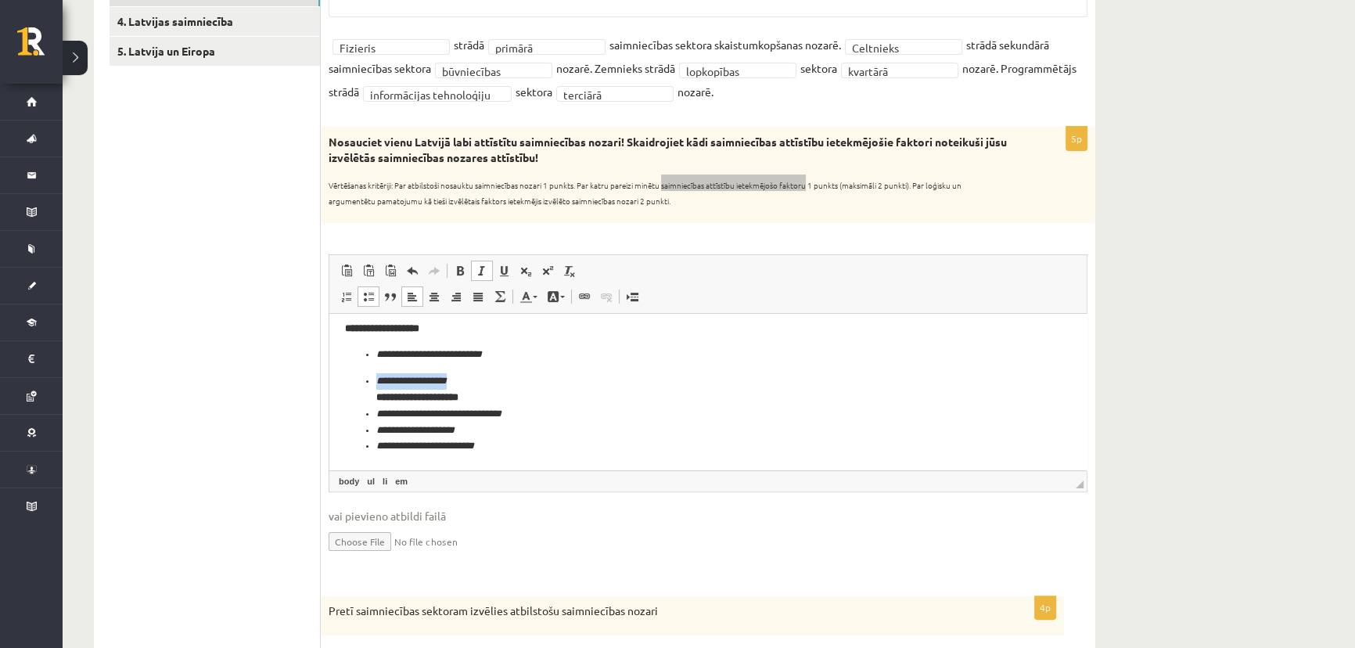
drag, startPoint x: 363, startPoint y: 379, endPoint x: 475, endPoint y: 387, distance: 112.1
click at [475, 387] on ul "**********" at bounding box center [708, 412] width 726 height 81
drag, startPoint x: 362, startPoint y: 365, endPoint x: 398, endPoint y: 371, distance: 36.5
click at [363, 365] on body "**********" at bounding box center [708, 336] width 726 height 256
click at [551, 352] on li "**********" at bounding box center [707, 354] width 663 height 16
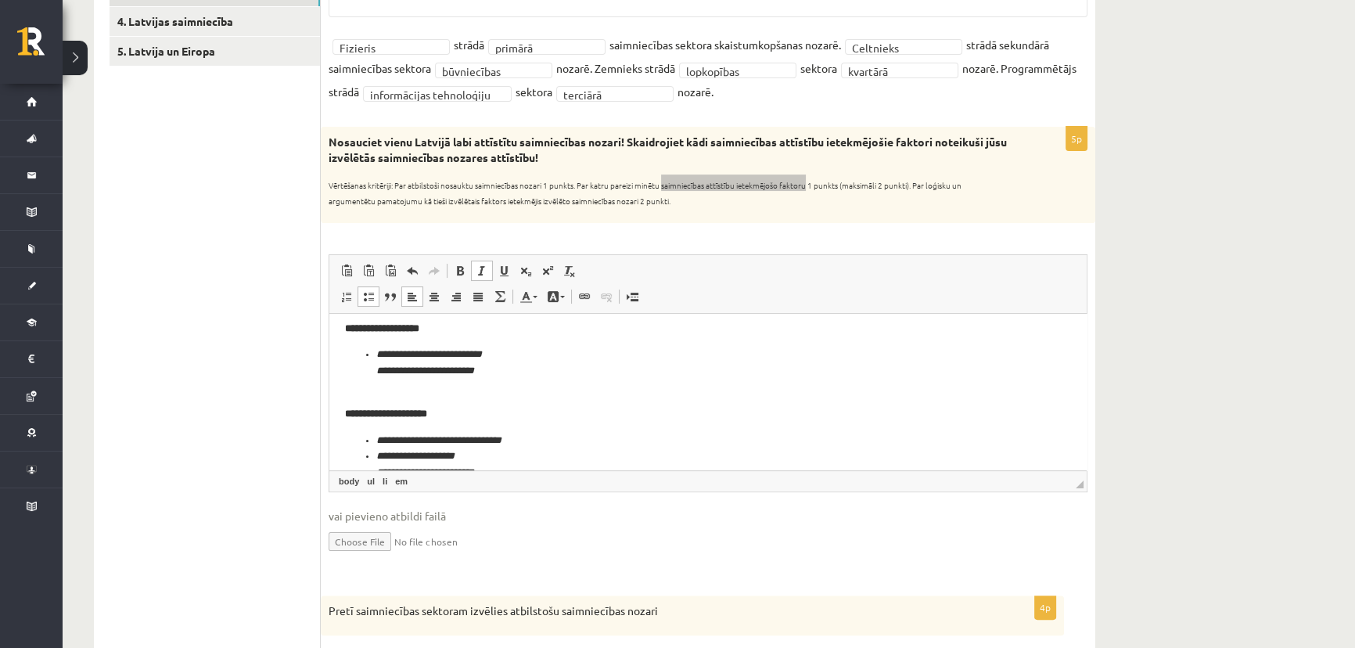
click at [480, 399] on p "**********" at bounding box center [708, 405] width 726 height 33
drag, startPoint x: 375, startPoint y: 365, endPoint x: 486, endPoint y: 368, distance: 110.3
click at [486, 368] on ul "**********" at bounding box center [708, 370] width 726 height 48
click at [369, 302] on link "Ievietot/noņemt sarakstu ar aizzīmēm" at bounding box center [368, 296] width 22 height 20
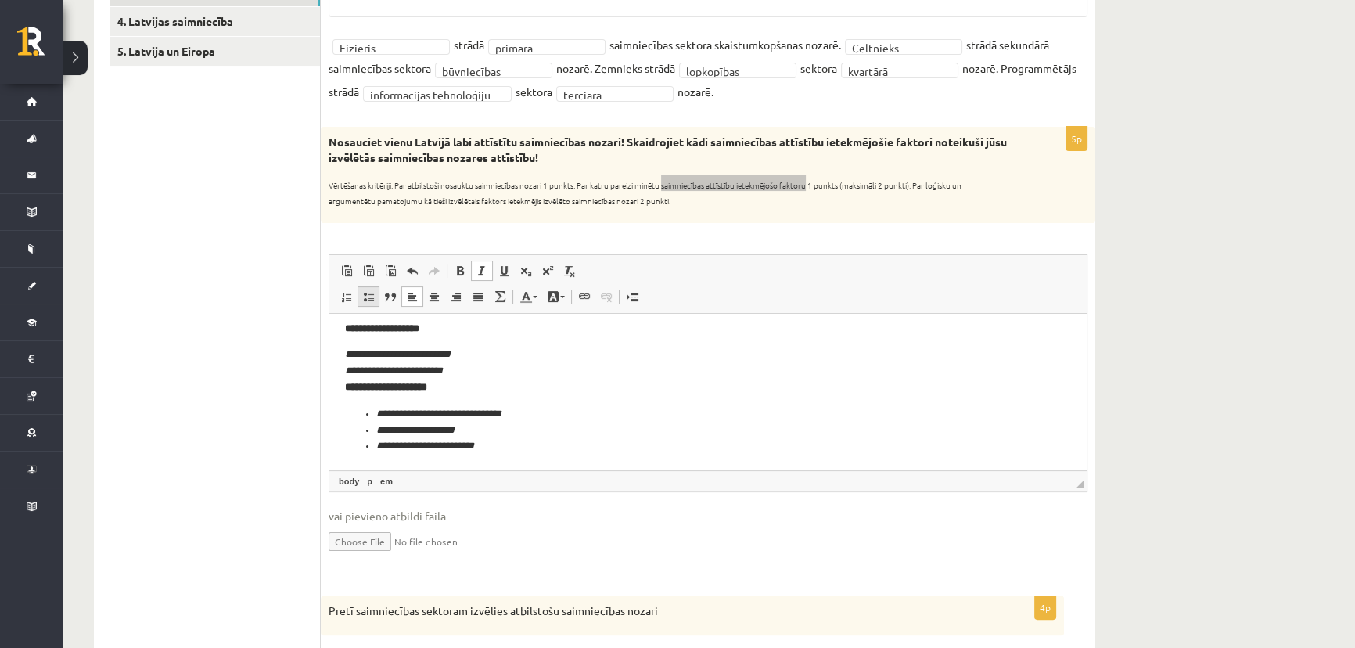
click at [369, 302] on link "Ievietot/noņemt sarakstu ar aizzīmēm" at bounding box center [368, 296] width 22 height 20
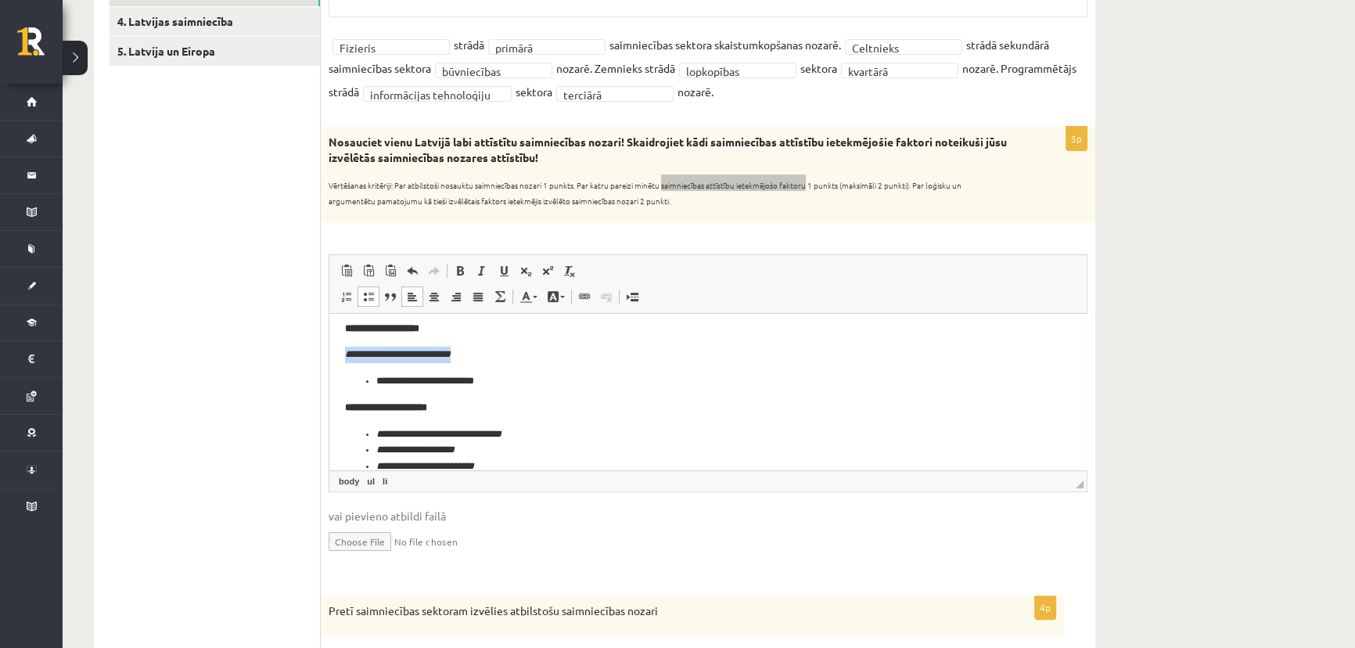
drag, startPoint x: 347, startPoint y: 354, endPoint x: 454, endPoint y: 343, distance: 107.0
click at [478, 357] on p "**********" at bounding box center [708, 354] width 726 height 16
click at [375, 298] on link "Ievietot/noņemt sarakstu ar aizzīmēm" at bounding box center [368, 296] width 22 height 20
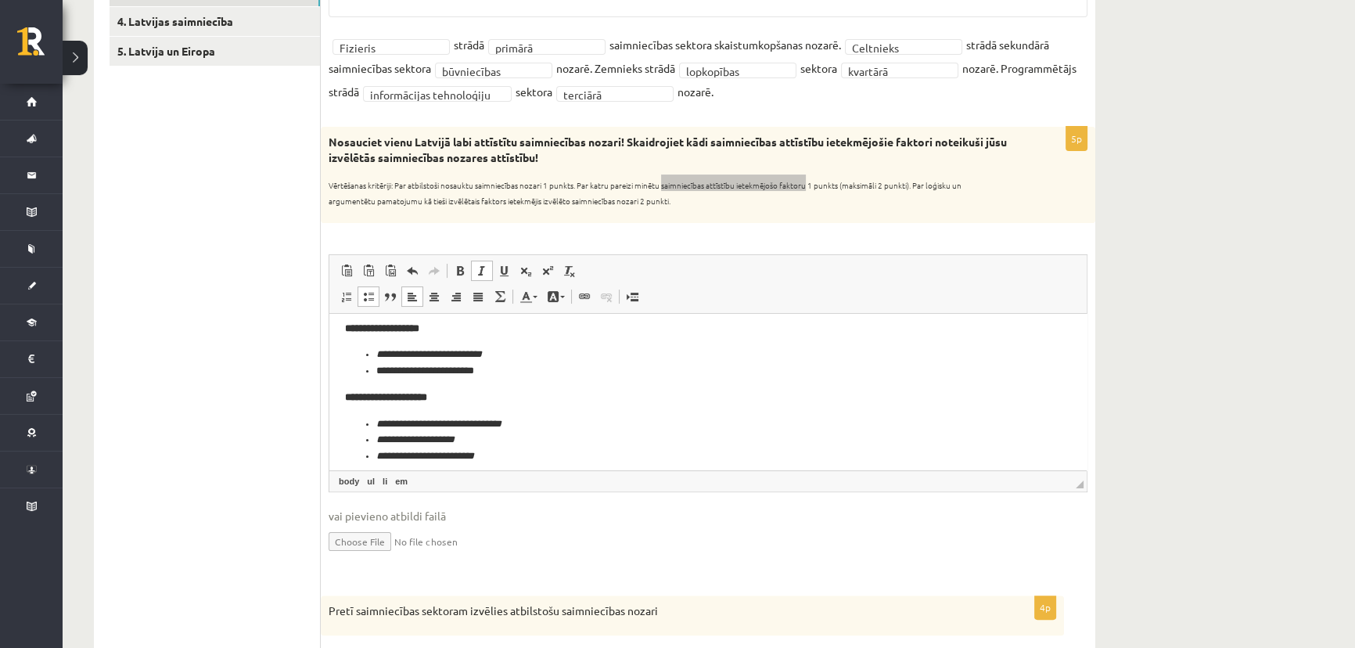
click at [374, 298] on span at bounding box center [368, 296] width 13 height 13
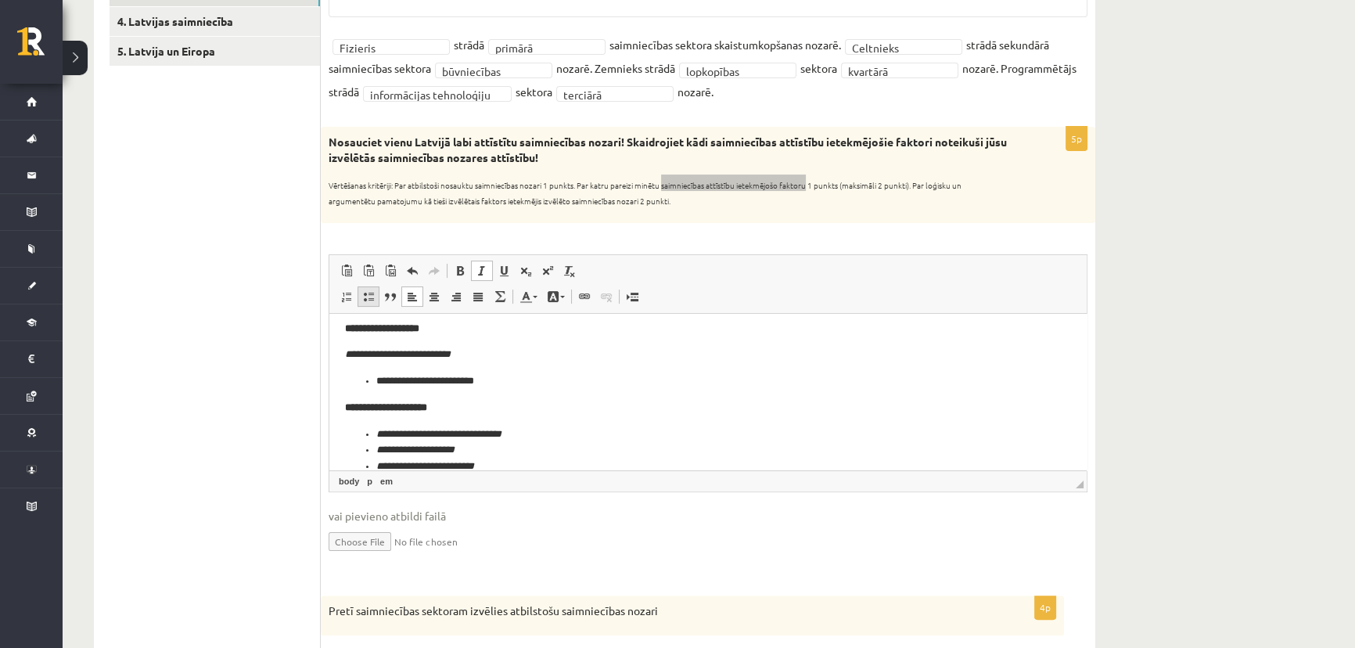
click at [374, 298] on span at bounding box center [368, 296] width 13 height 13
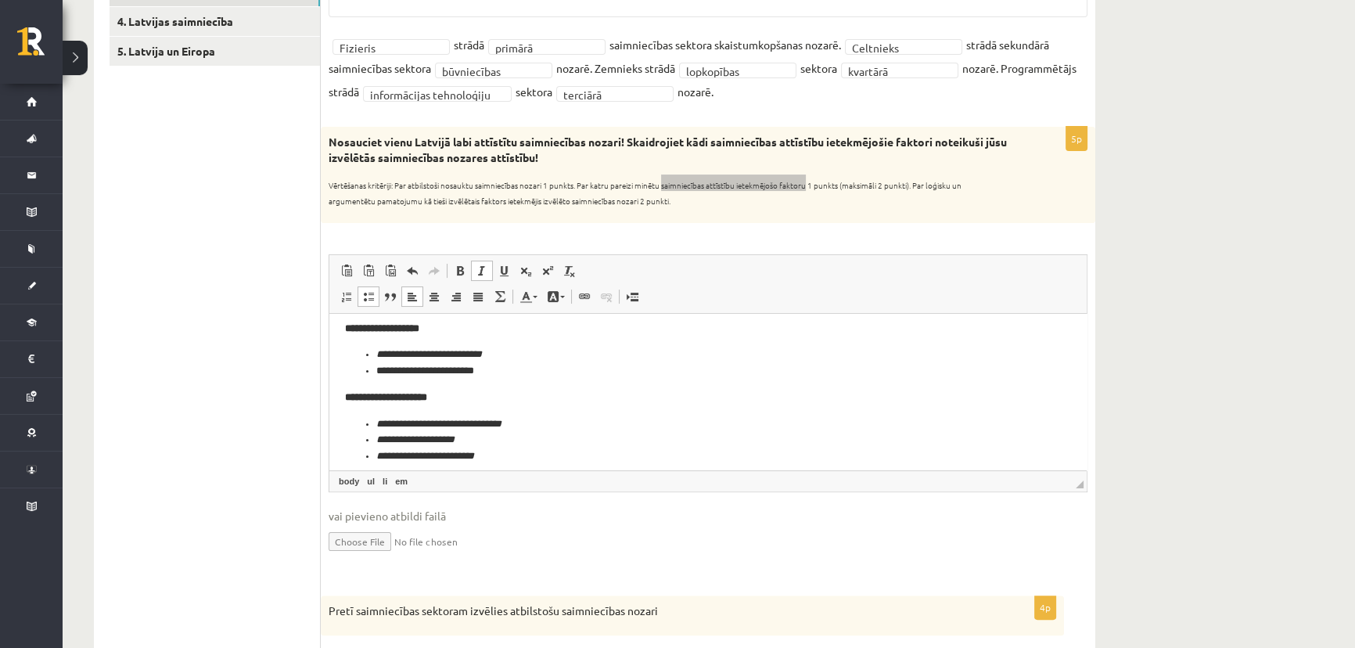
click at [558, 396] on p "**********" at bounding box center [708, 397] width 726 height 16
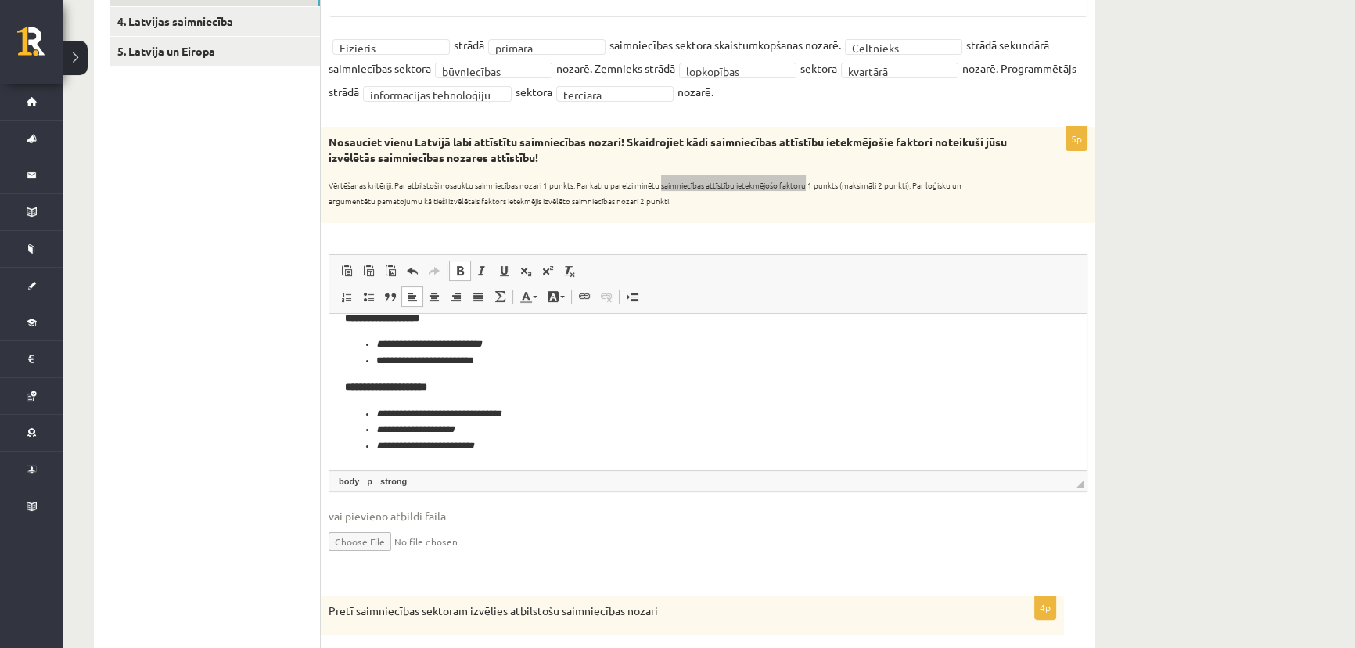
click at [438, 398] on body "**********" at bounding box center [708, 326] width 726 height 256
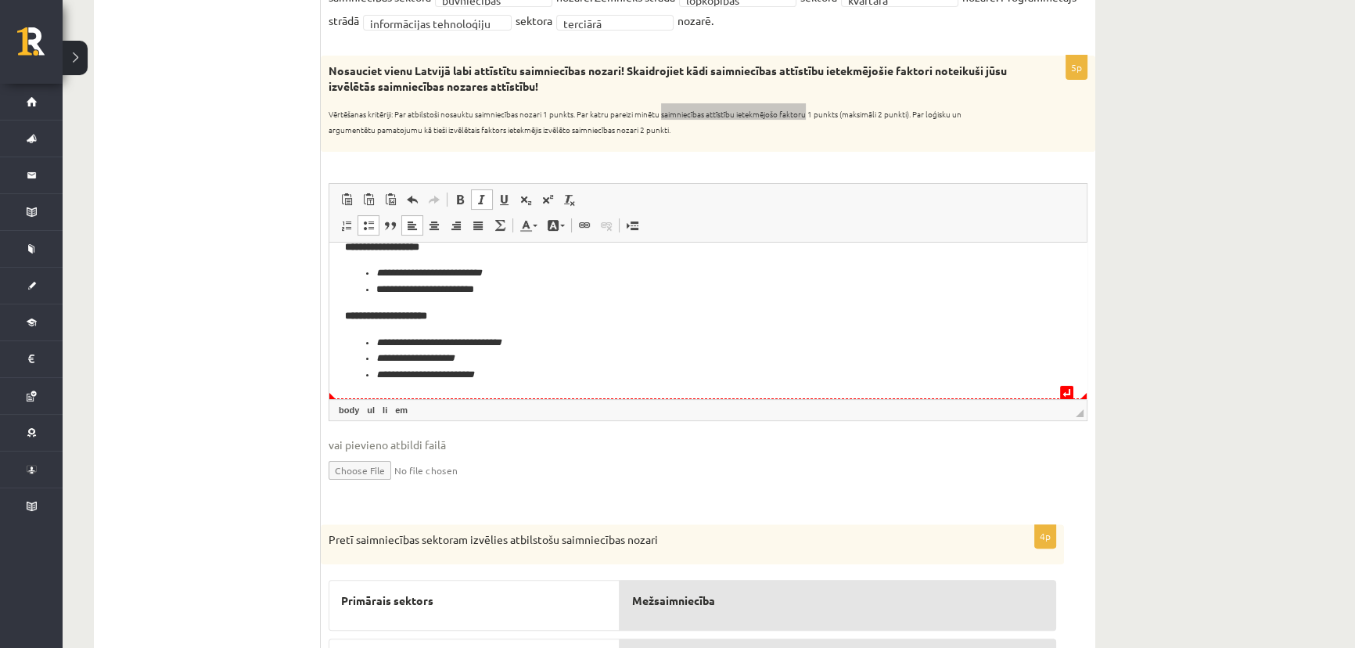
scroll to position [518, 0]
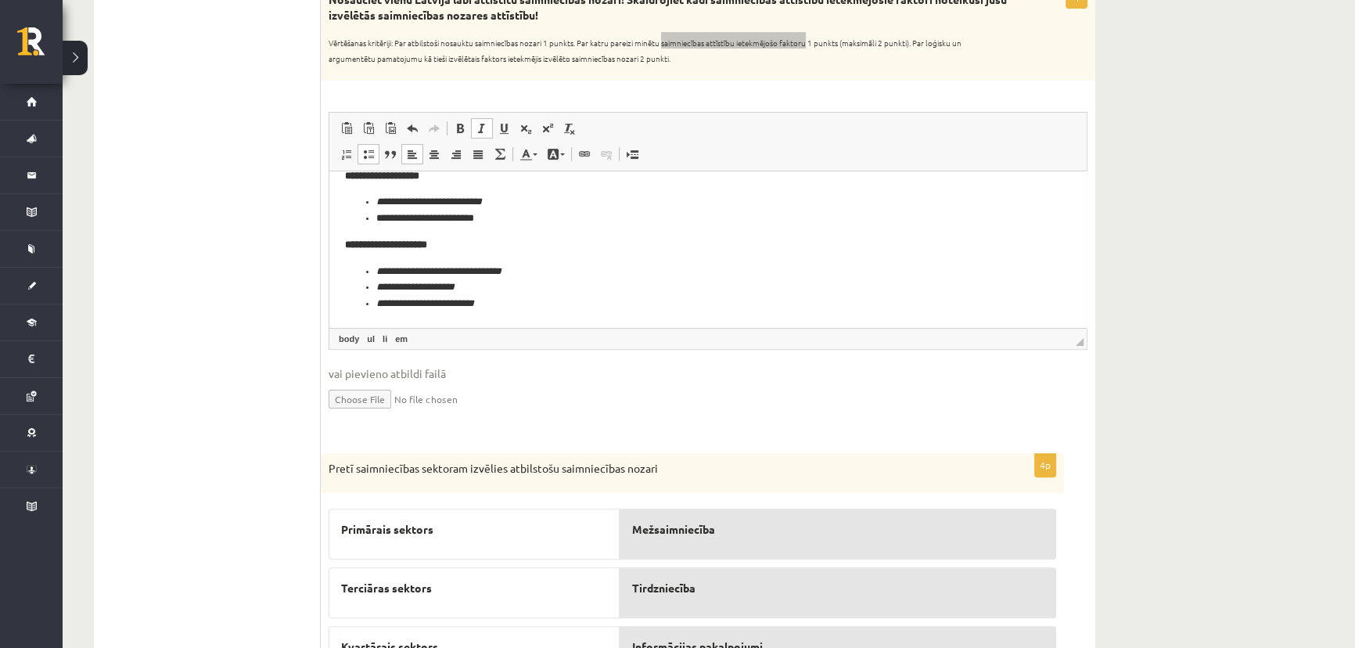
click at [544, 302] on li "**********" at bounding box center [707, 303] width 663 height 16
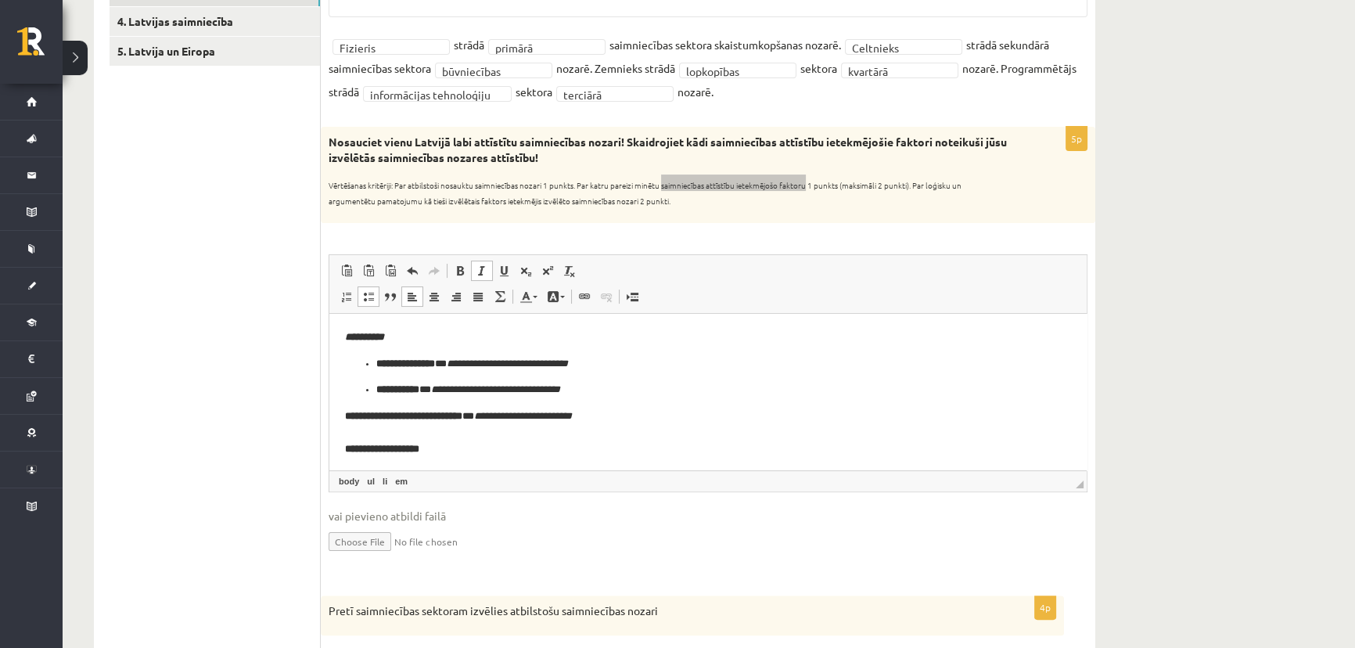
scroll to position [305, 0]
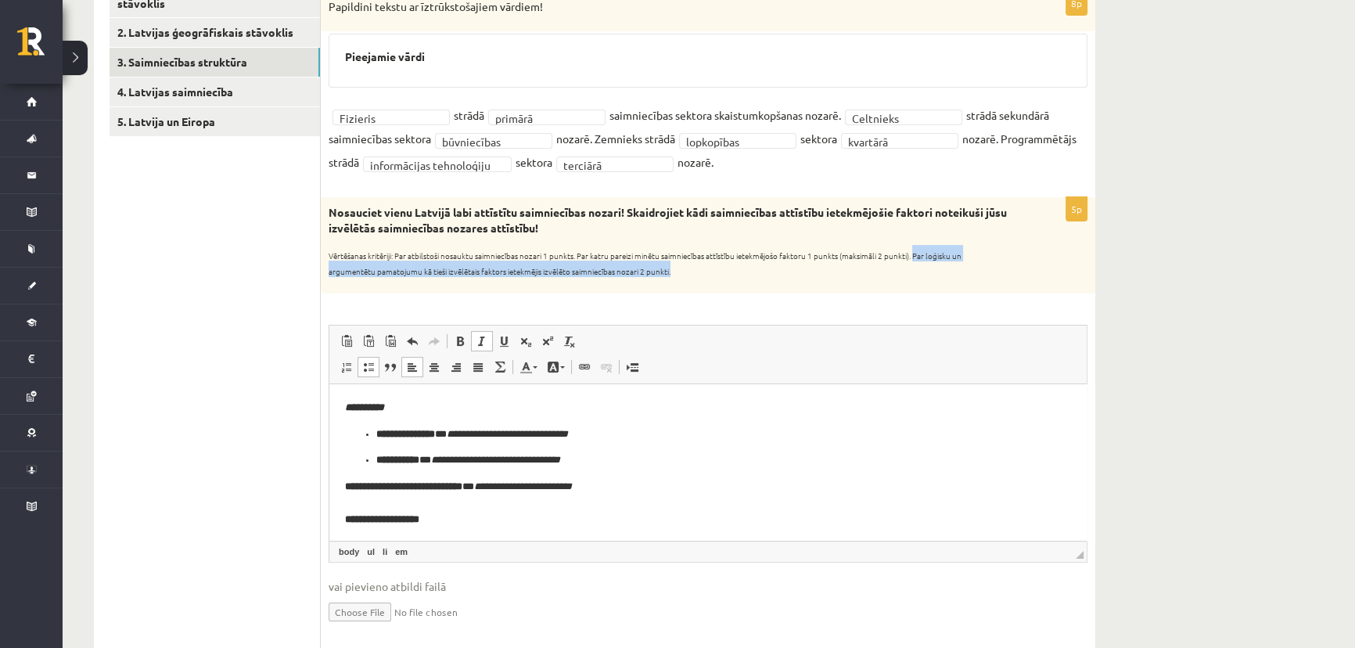
drag, startPoint x: 919, startPoint y: 253, endPoint x: 953, endPoint y: 265, distance: 35.6
click at [953, 265] on p "Vērtēšanas kritēriji: Par atbilstoši nosauktu saimniecības nozari 1 punkts. Par…" at bounding box center [668, 260] width 680 height 31
click at [574, 296] on div "5p Nosauciet vienu Latvijā labi attīstītu saimniecības nozari! Skaidrojiet kādi…" at bounding box center [708, 423] width 774 height 452
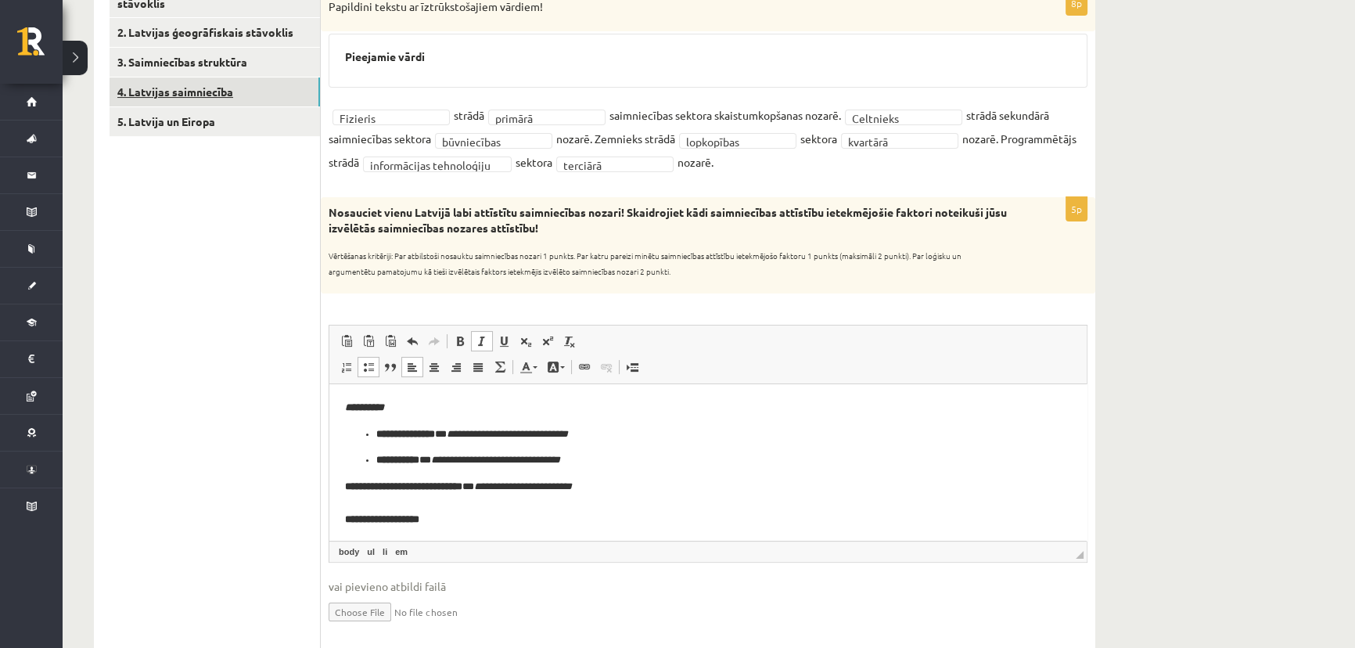
click at [275, 99] on link "4. Latvijas saimniecība" at bounding box center [214, 91] width 210 height 29
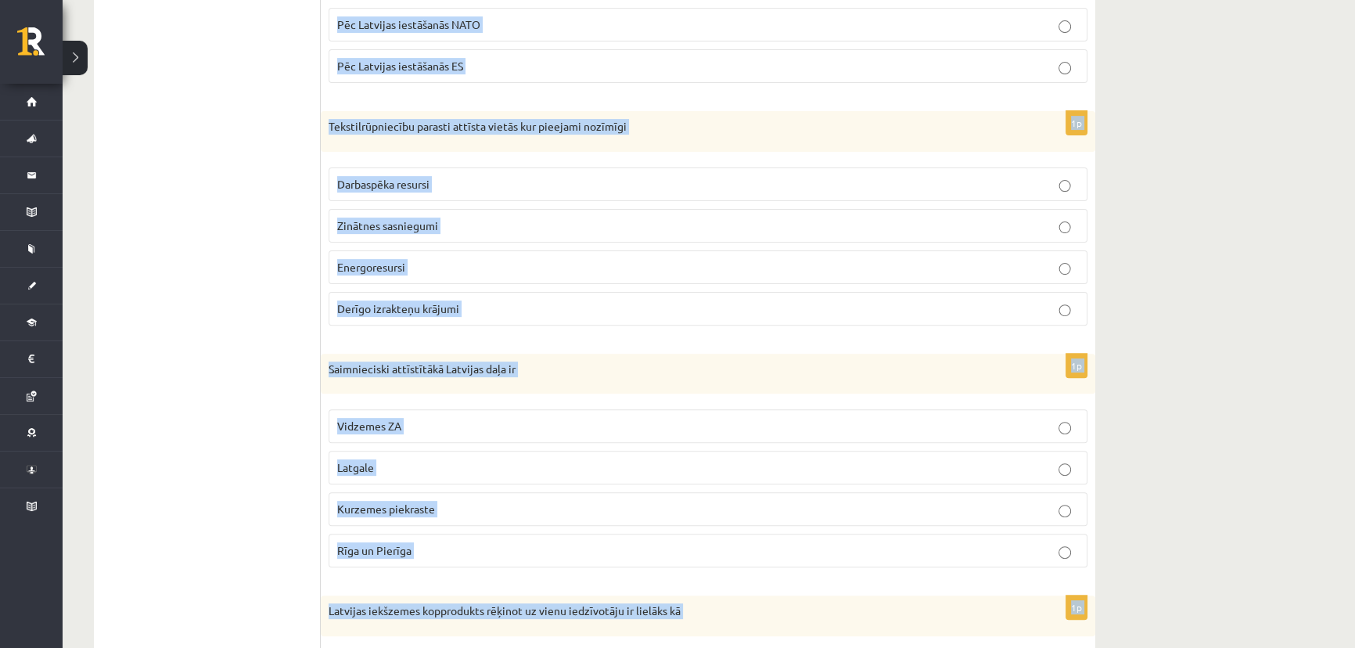
scroll to position [846, 0]
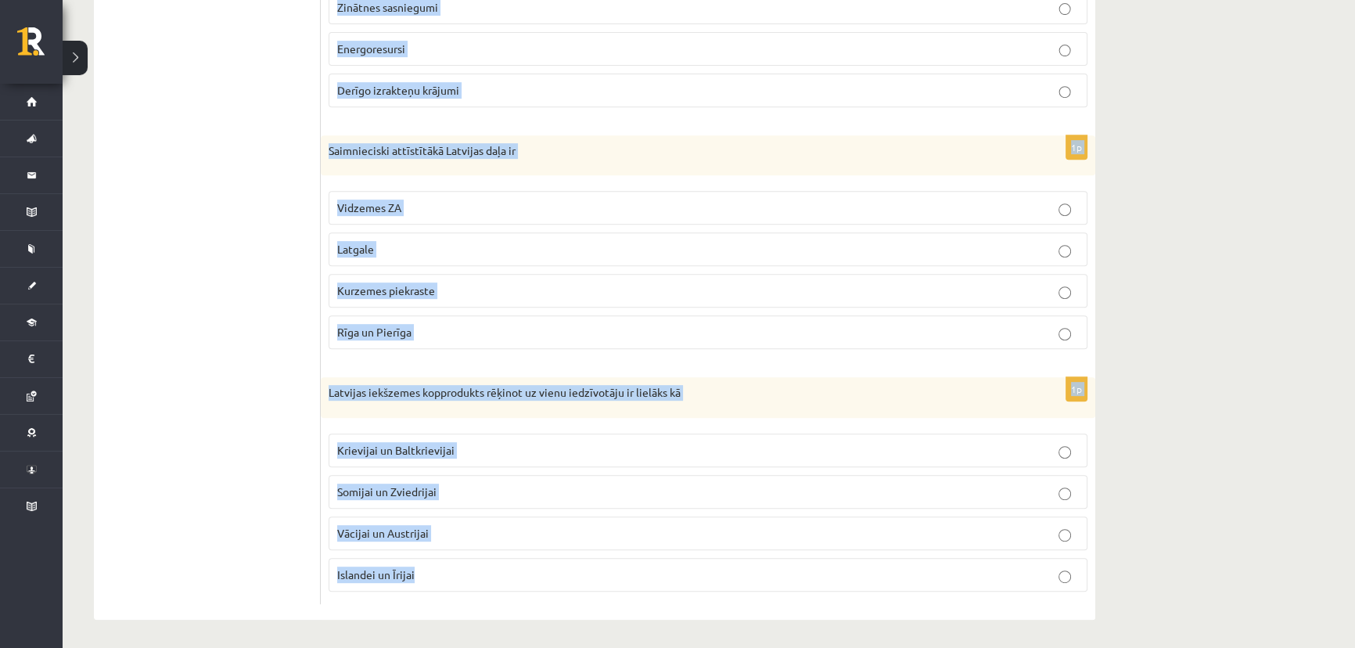
drag, startPoint x: 375, startPoint y: 254, endPoint x: 742, endPoint y: 649, distance: 539.5
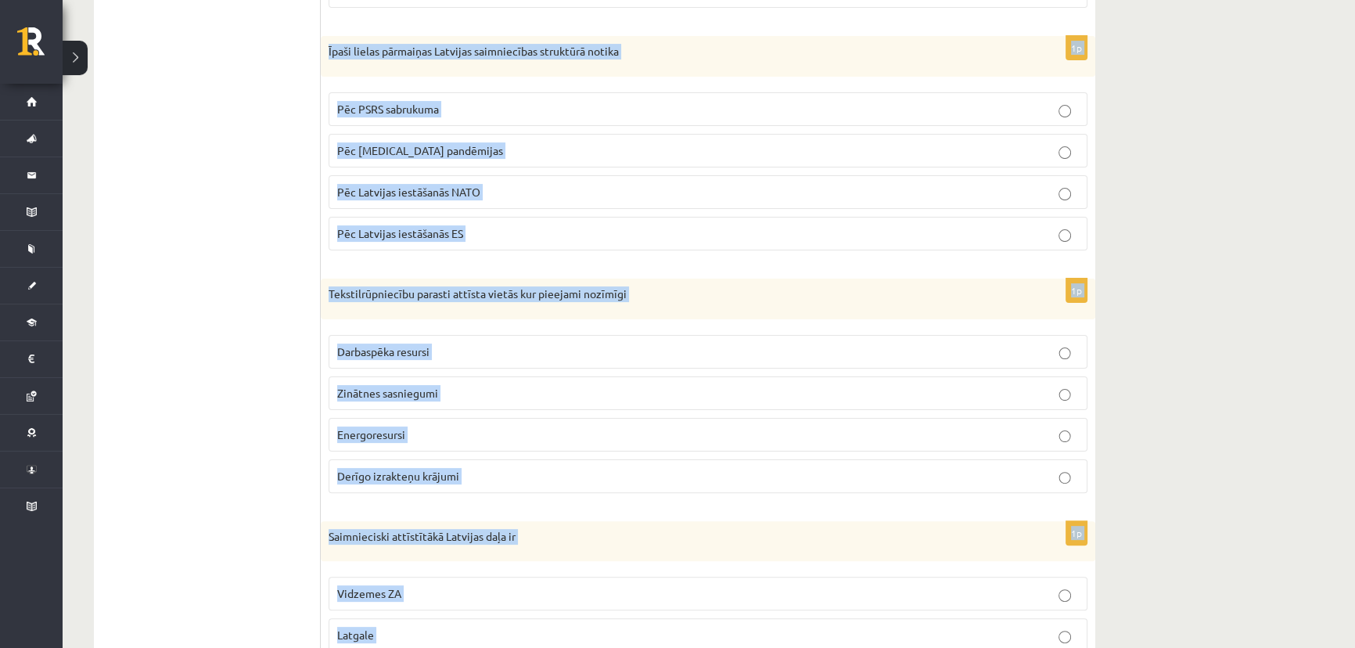
scroll to position [0, 0]
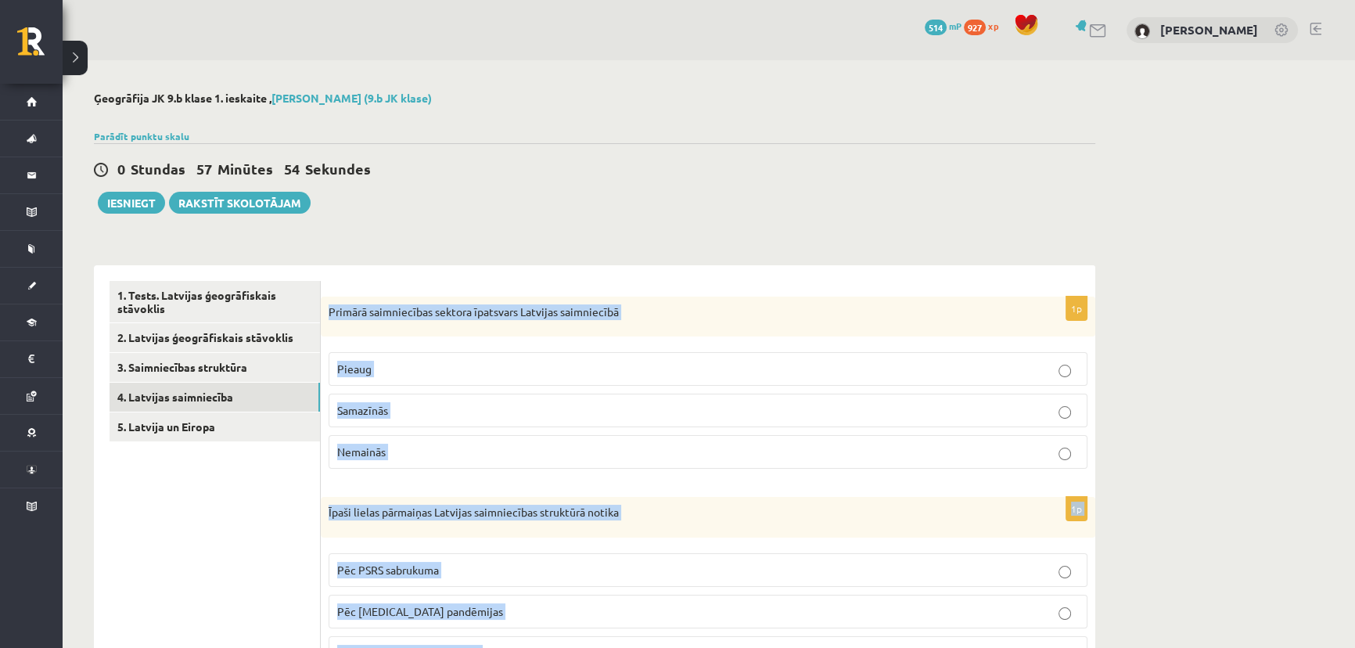
click at [755, 320] on div "Primārā saimniecības sektora īpatsvars Latvijas saimniecībā" at bounding box center [708, 316] width 774 height 41
click at [637, 410] on p "Samazīnās" at bounding box center [707, 410] width 741 height 16
click at [827, 317] on p "Primārā saimniecības sektora īpatsvars Latvijas saimniecībā" at bounding box center [668, 312] width 680 height 16
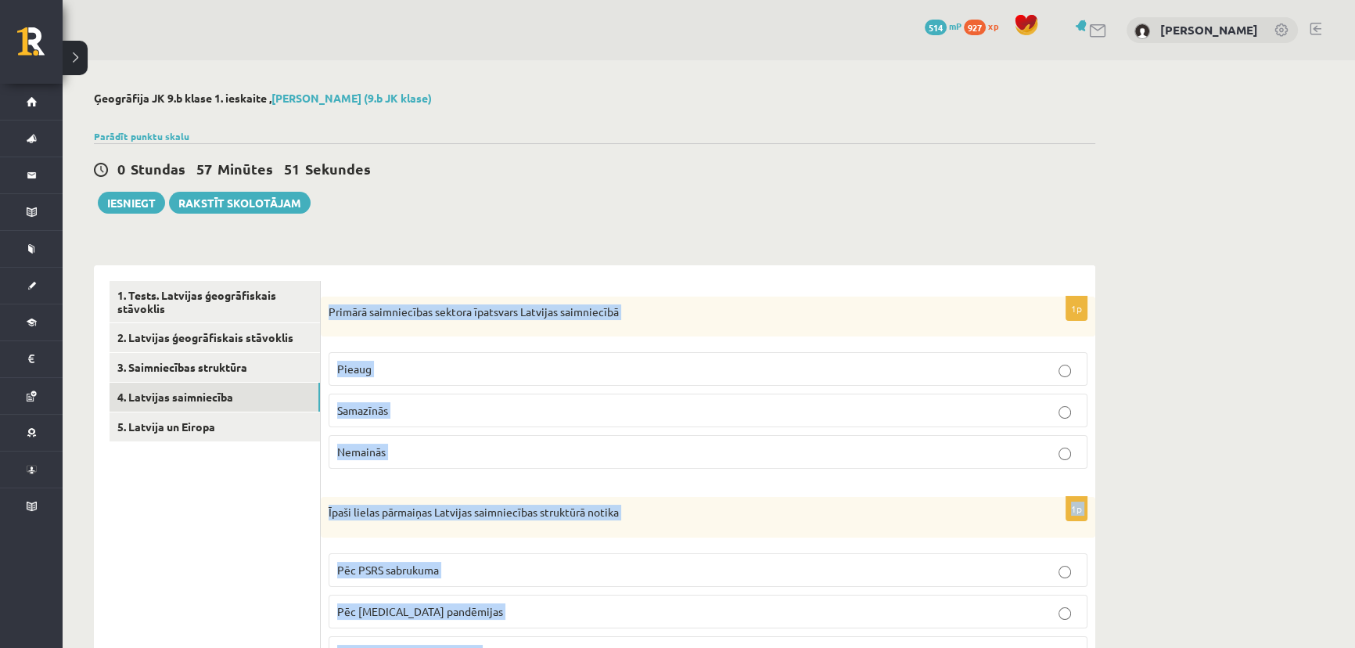
click at [805, 433] on fieldset "Pieaug Samazīnās Nemainās" at bounding box center [707, 408] width 759 height 129
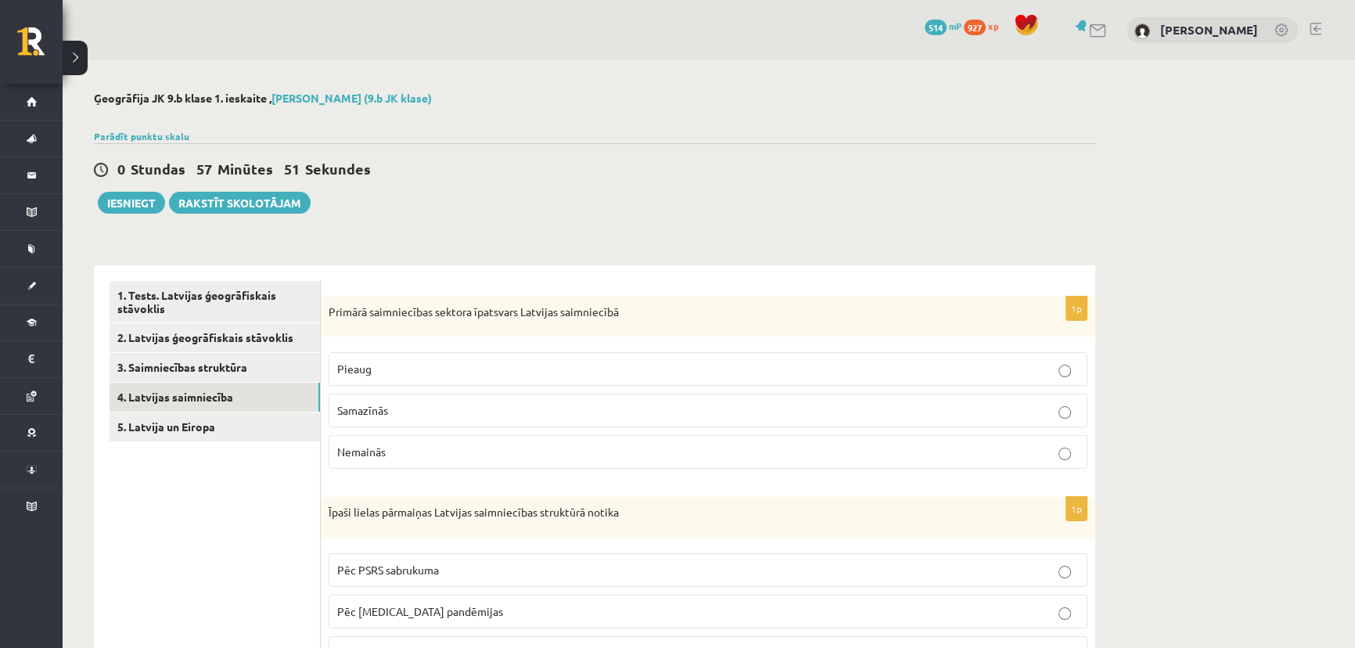
click at [805, 435] on label "Nemainās" at bounding box center [707, 452] width 759 height 34
click at [745, 421] on label "Samazīnās" at bounding box center [707, 410] width 759 height 34
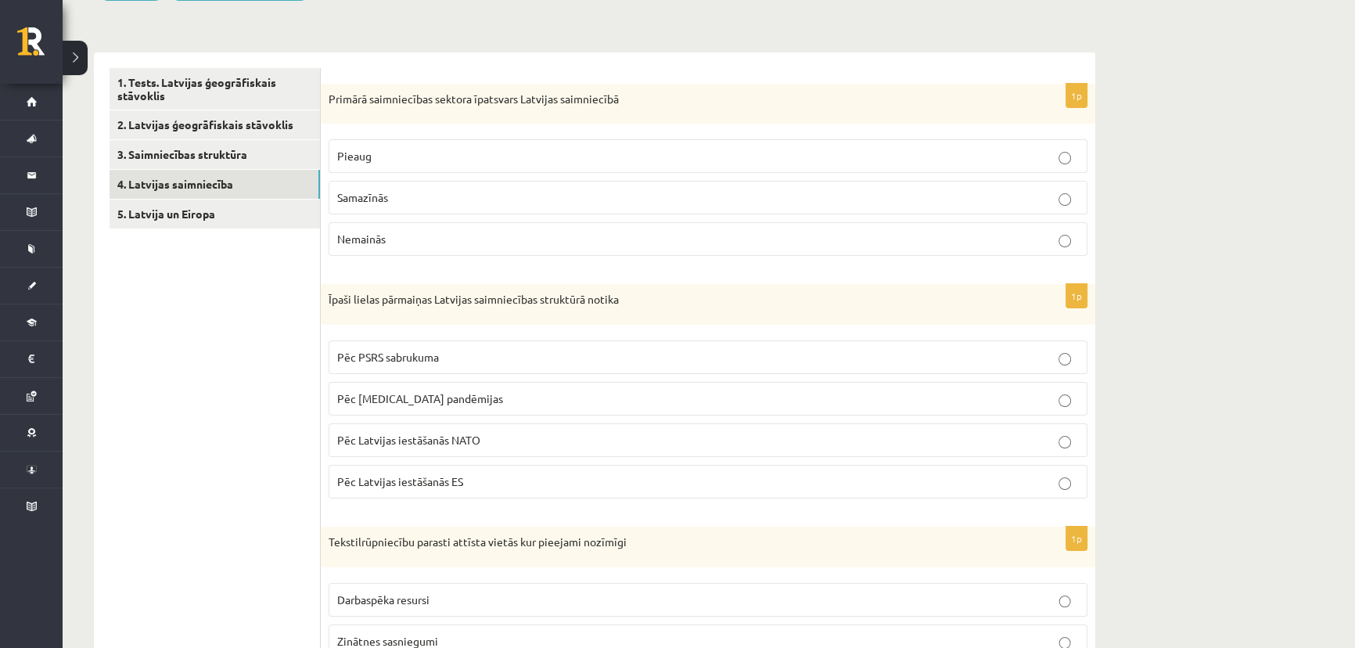
click at [355, 349] on p "Pēc PSRS sabrukuma" at bounding box center [707, 357] width 741 height 16
click at [418, 364] on label "Pēc PSRS sabrukuma" at bounding box center [707, 357] width 759 height 34
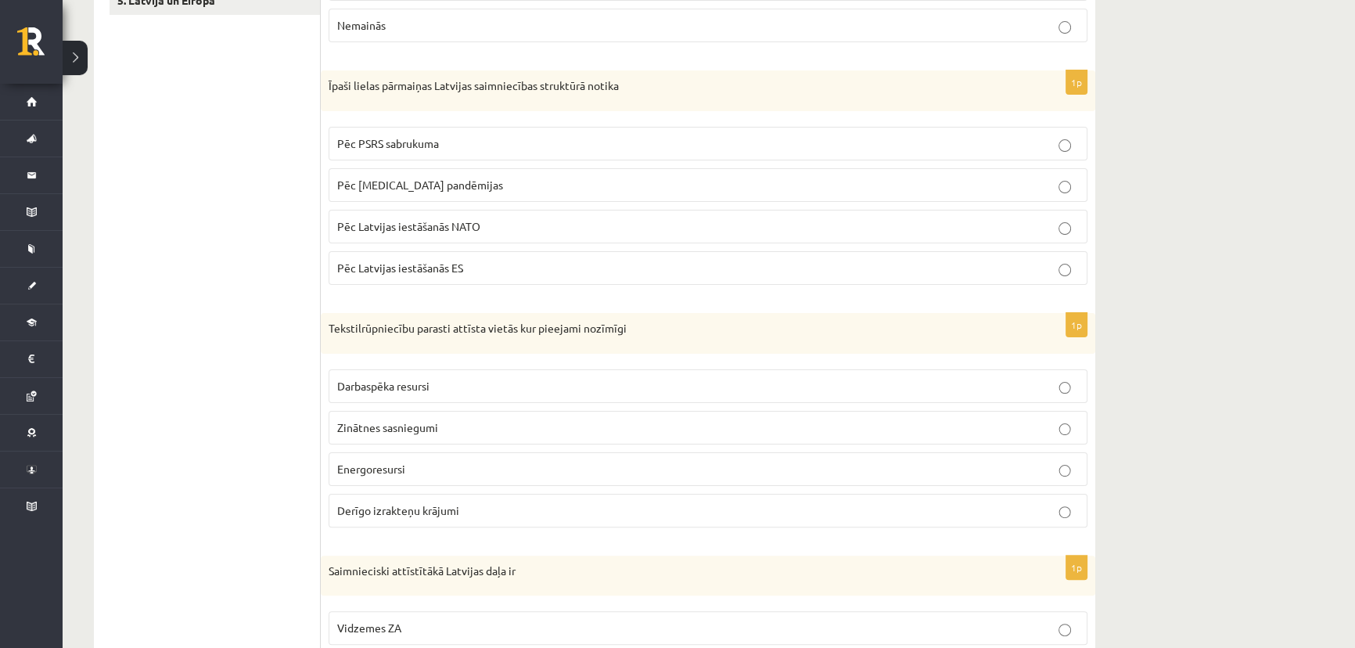
click at [404, 375] on label "Darbaspēka resursi" at bounding box center [707, 386] width 759 height 34
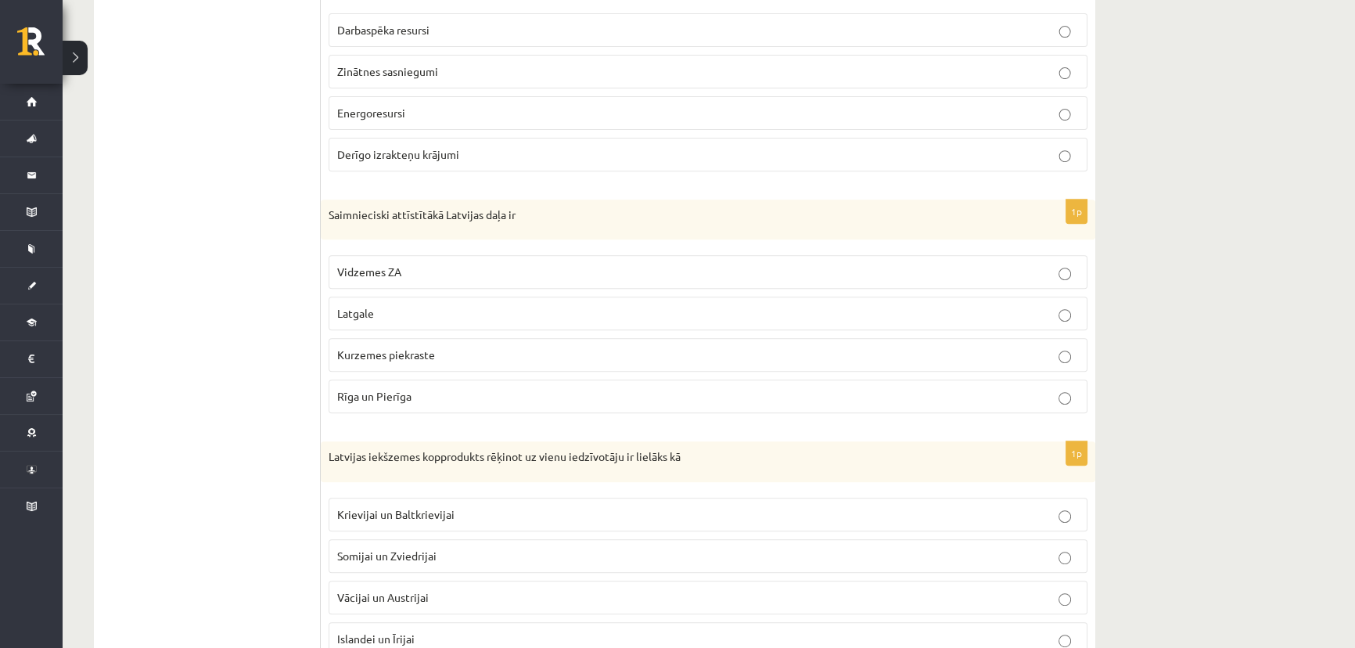
click at [379, 351] on span "Kurzemes piekraste" at bounding box center [386, 354] width 98 height 14
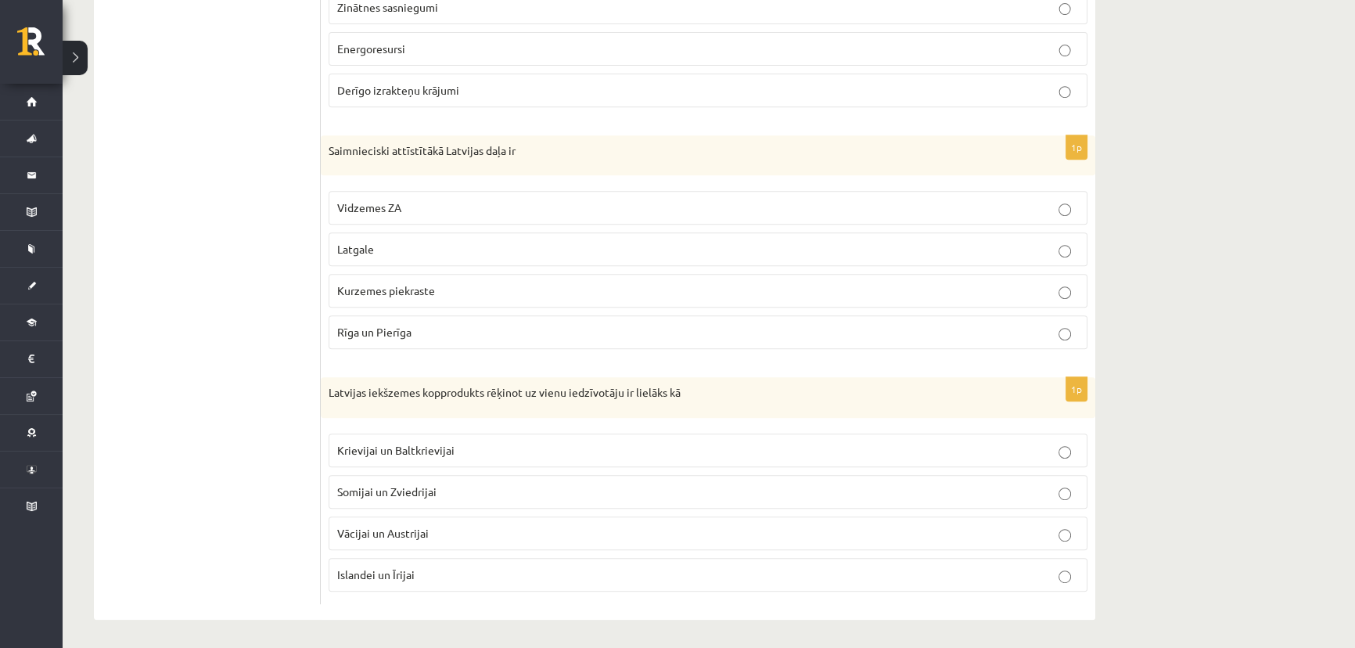
click at [366, 453] on span "Krievijai un Baltkrievijai" at bounding box center [395, 450] width 117 height 14
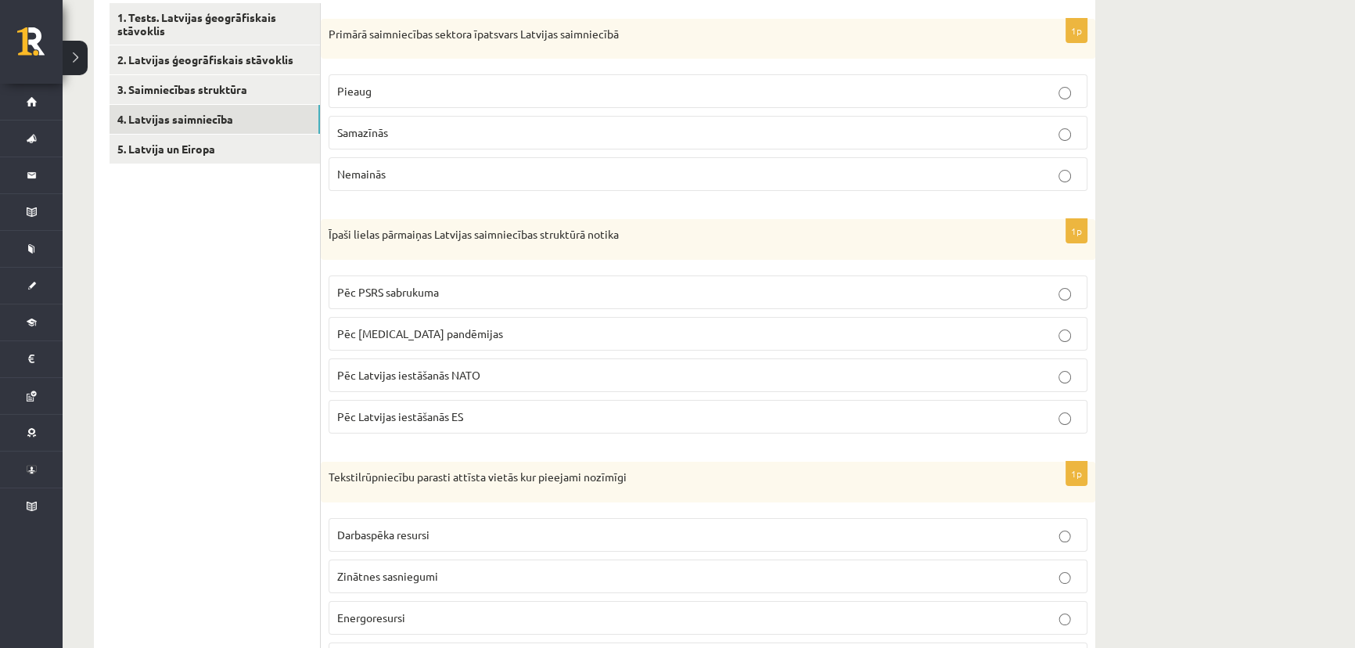
scroll to position [206, 0]
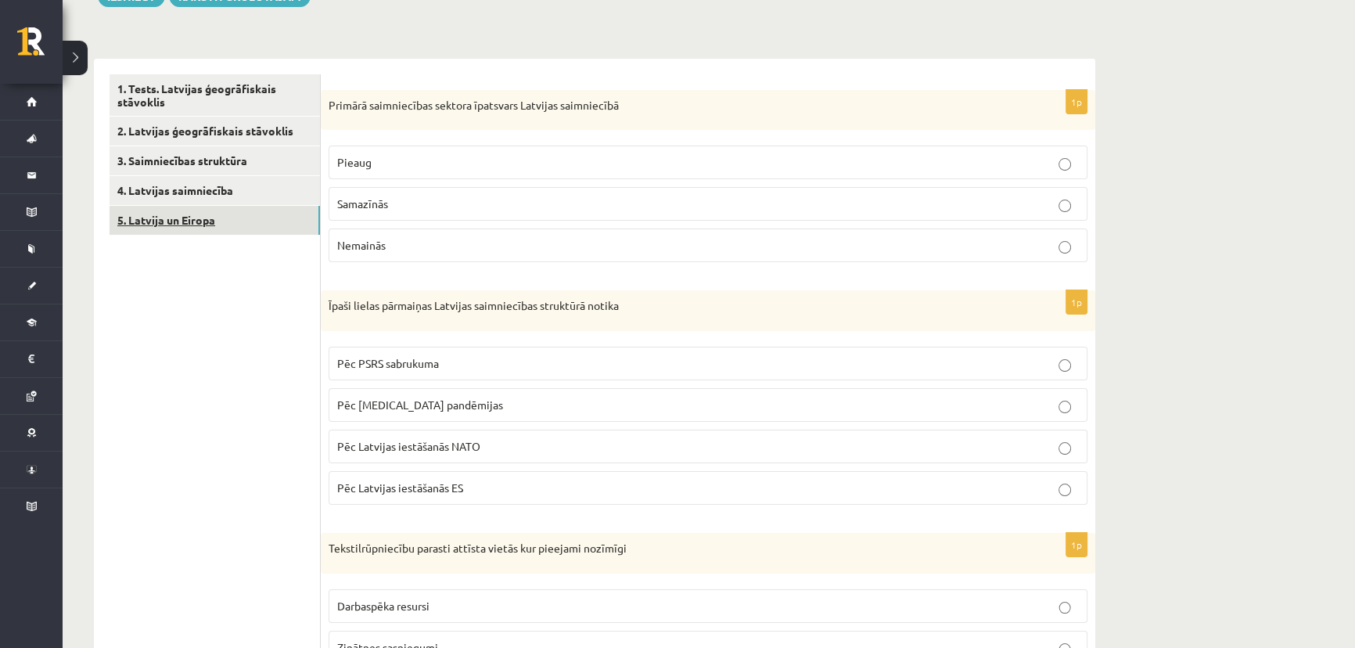
click at [204, 229] on link "5. Latvija un Eiropa" at bounding box center [214, 220] width 210 height 29
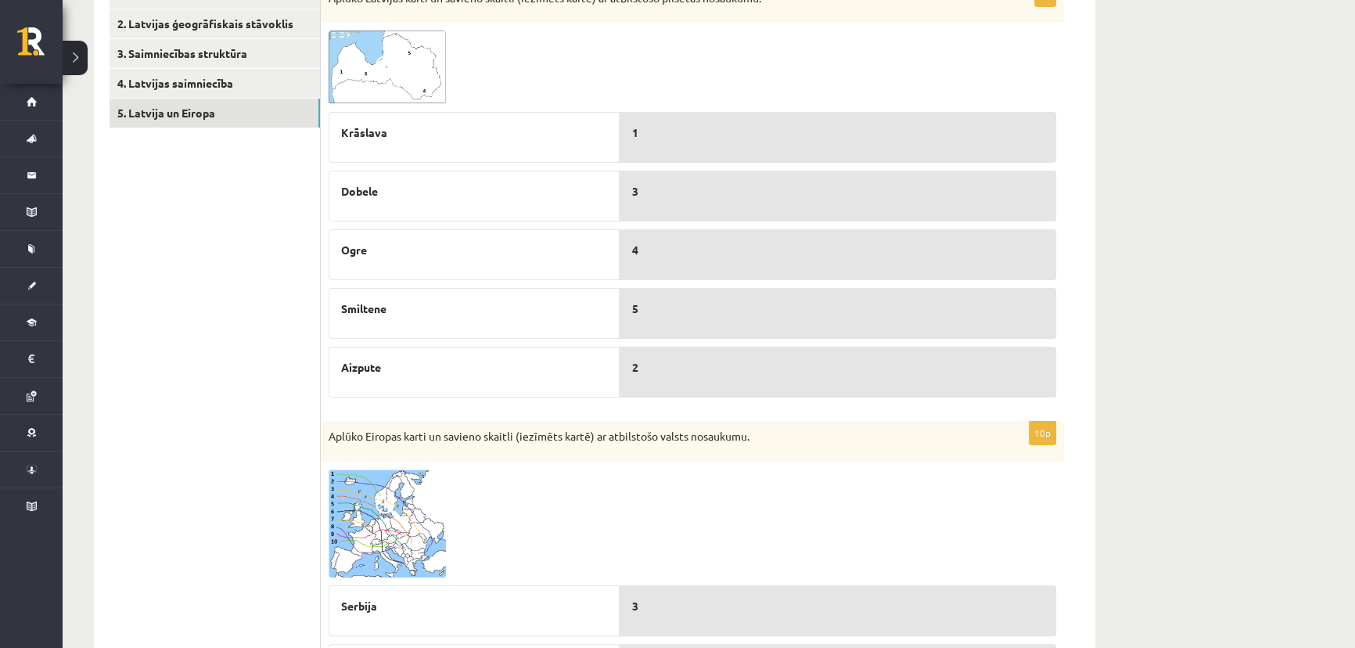
scroll to position [242, 0]
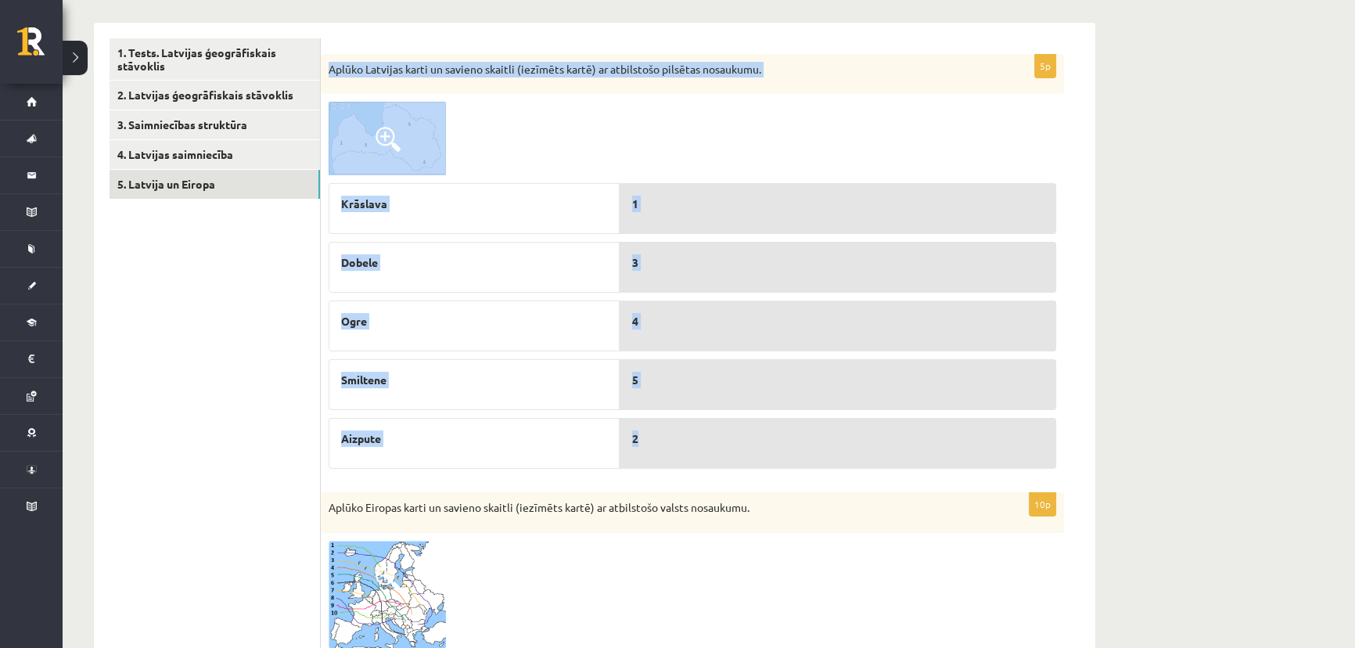
drag, startPoint x: 324, startPoint y: 67, endPoint x: 713, endPoint y: 422, distance: 526.5
click at [713, 422] on div "5p Aplūko Latvijas karti un savieno skaitli (iezīmēts kartē) ar atbilstošo pils…" at bounding box center [692, 265] width 743 height 422
drag, startPoint x: 464, startPoint y: 144, endPoint x: 533, endPoint y: 129, distance: 71.2
click at [533, 129] on div at bounding box center [691, 139] width 727 height 74
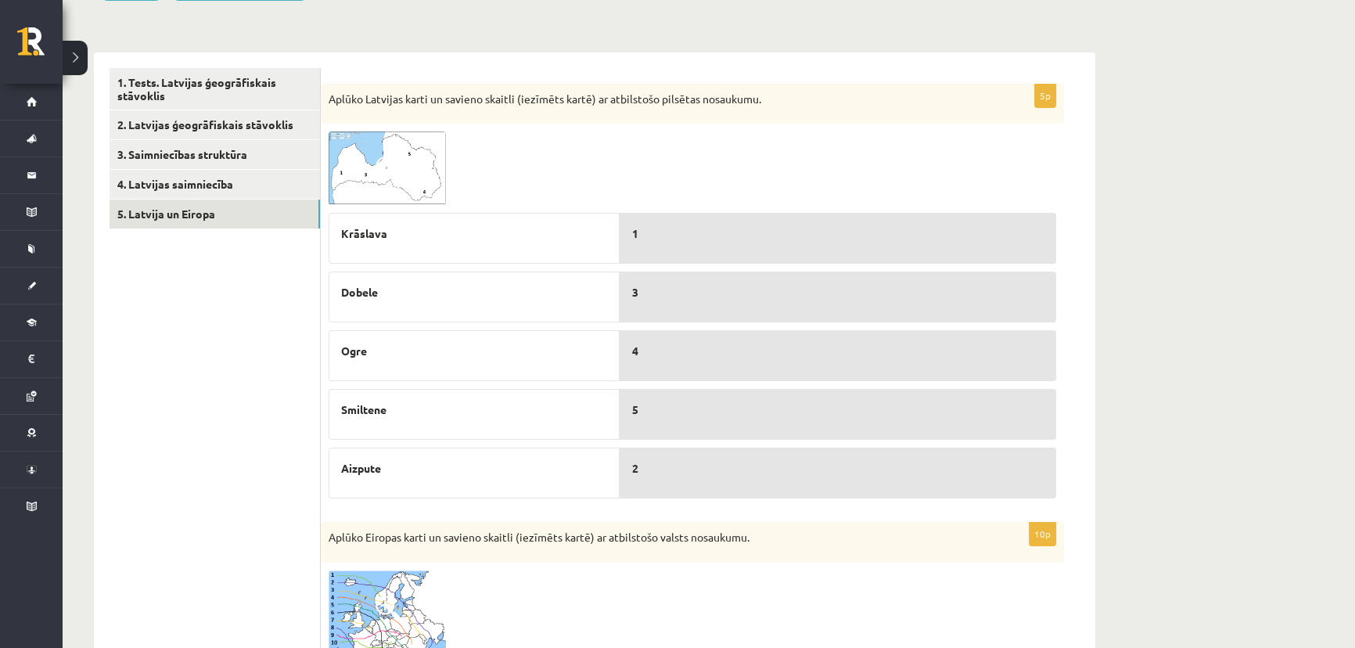
scroll to position [142, 0]
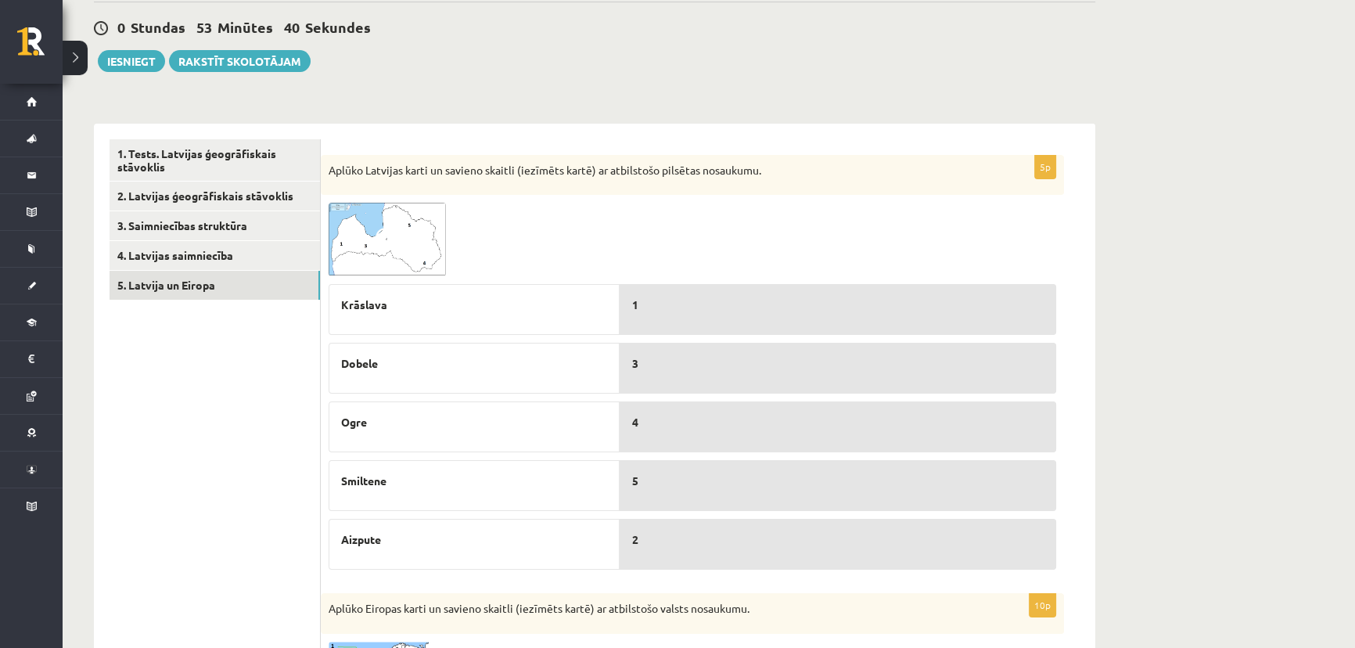
drag, startPoint x: 412, startPoint y: 241, endPoint x: 268, endPoint y: 415, distance: 226.1
click at [367, 243] on img at bounding box center [386, 240] width 117 height 74
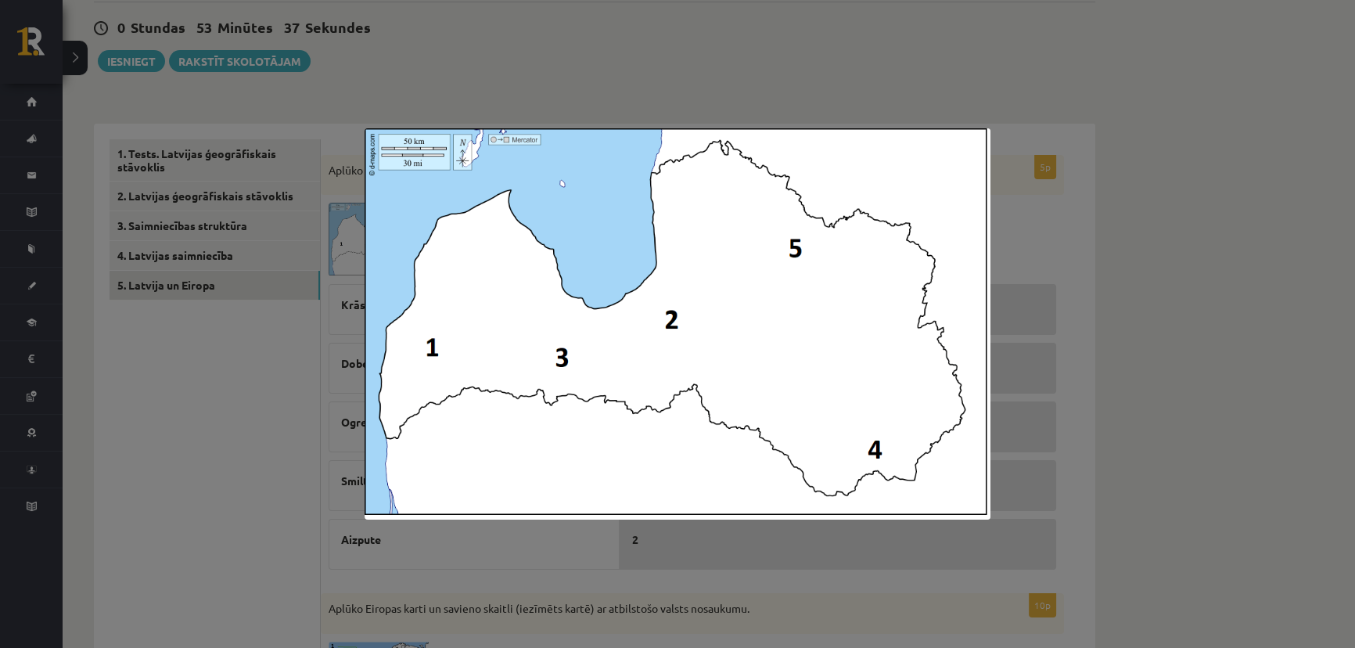
click at [283, 461] on div at bounding box center [677, 324] width 1355 height 648
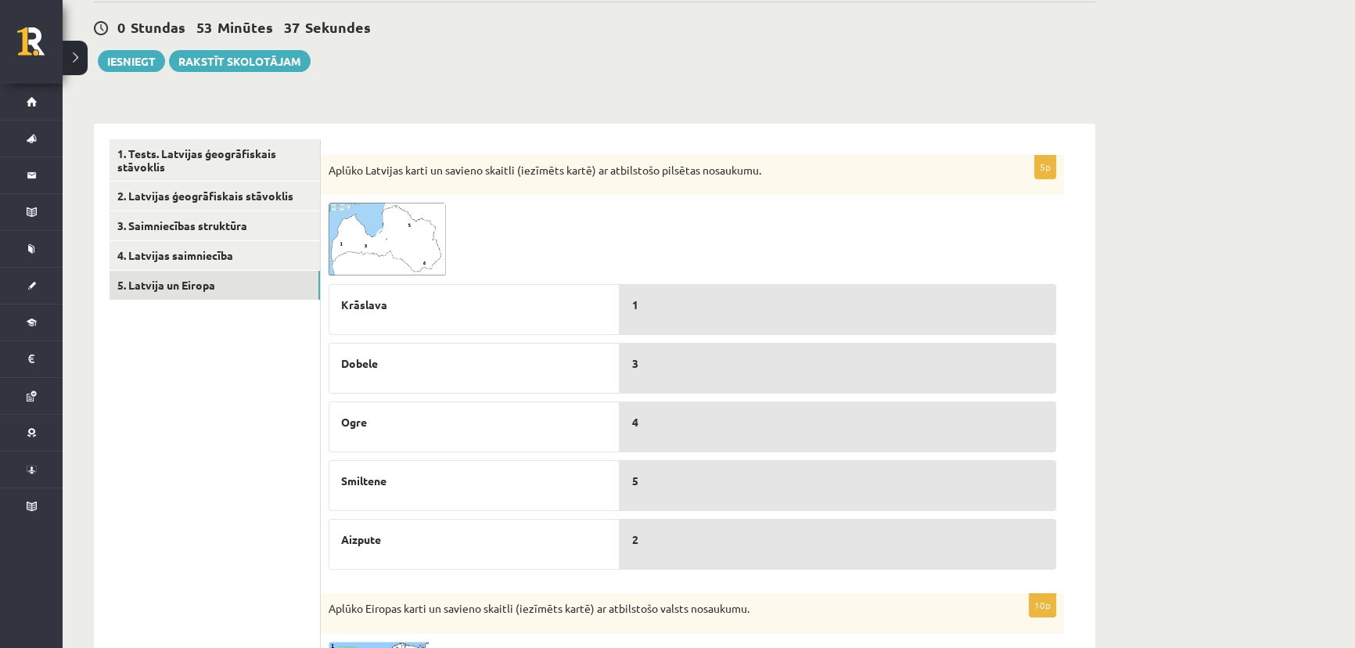
click at [425, 246] on img at bounding box center [386, 240] width 117 height 74
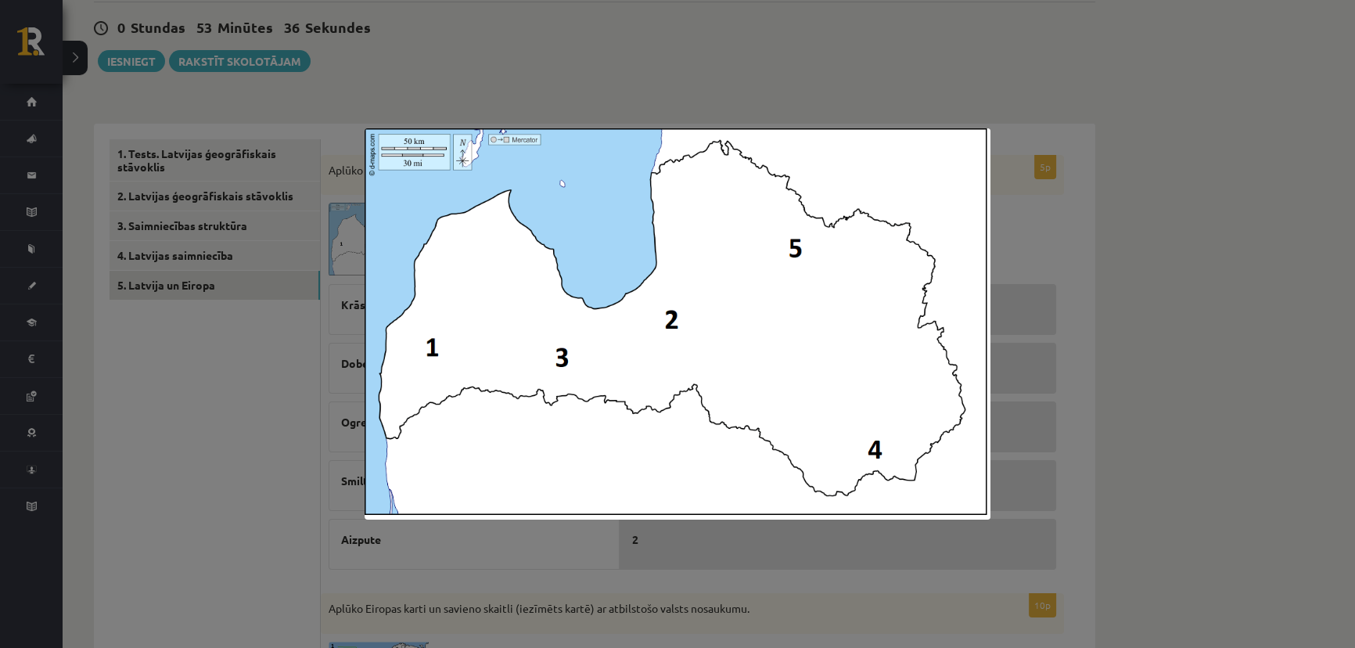
click at [292, 386] on div at bounding box center [677, 324] width 1355 height 648
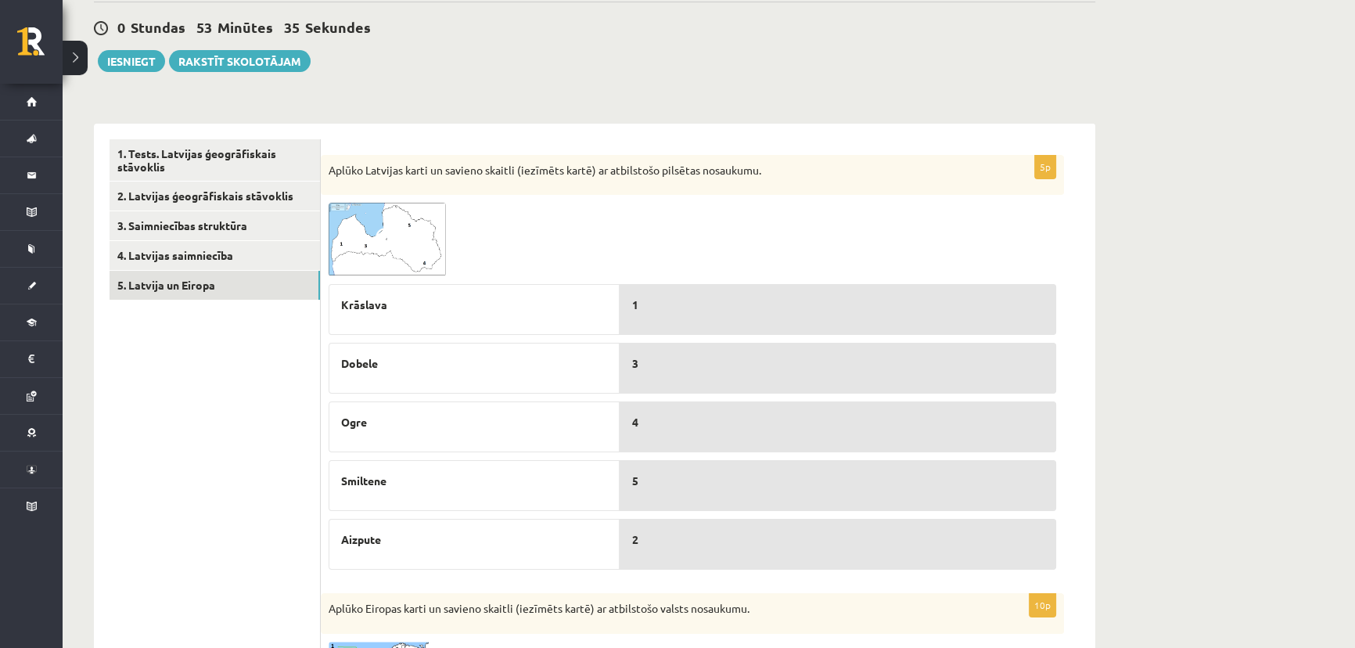
click at [419, 260] on img at bounding box center [386, 240] width 117 height 74
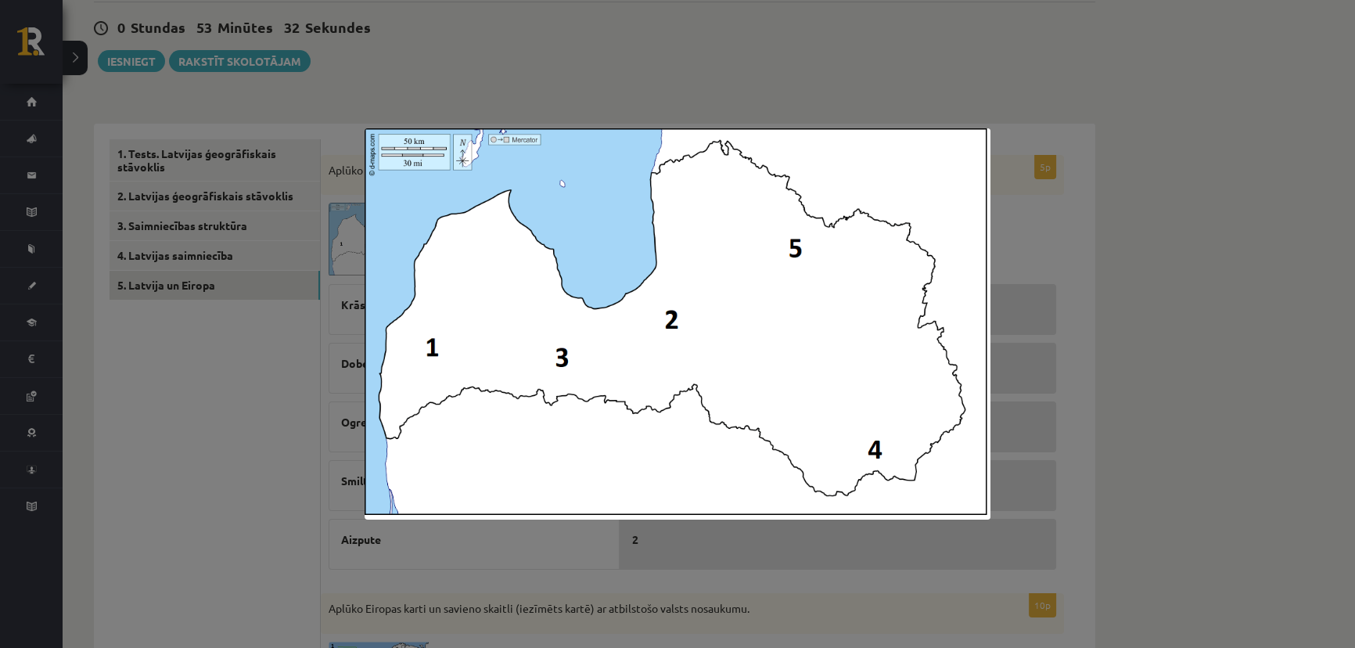
click at [289, 386] on div at bounding box center [677, 324] width 1355 height 648
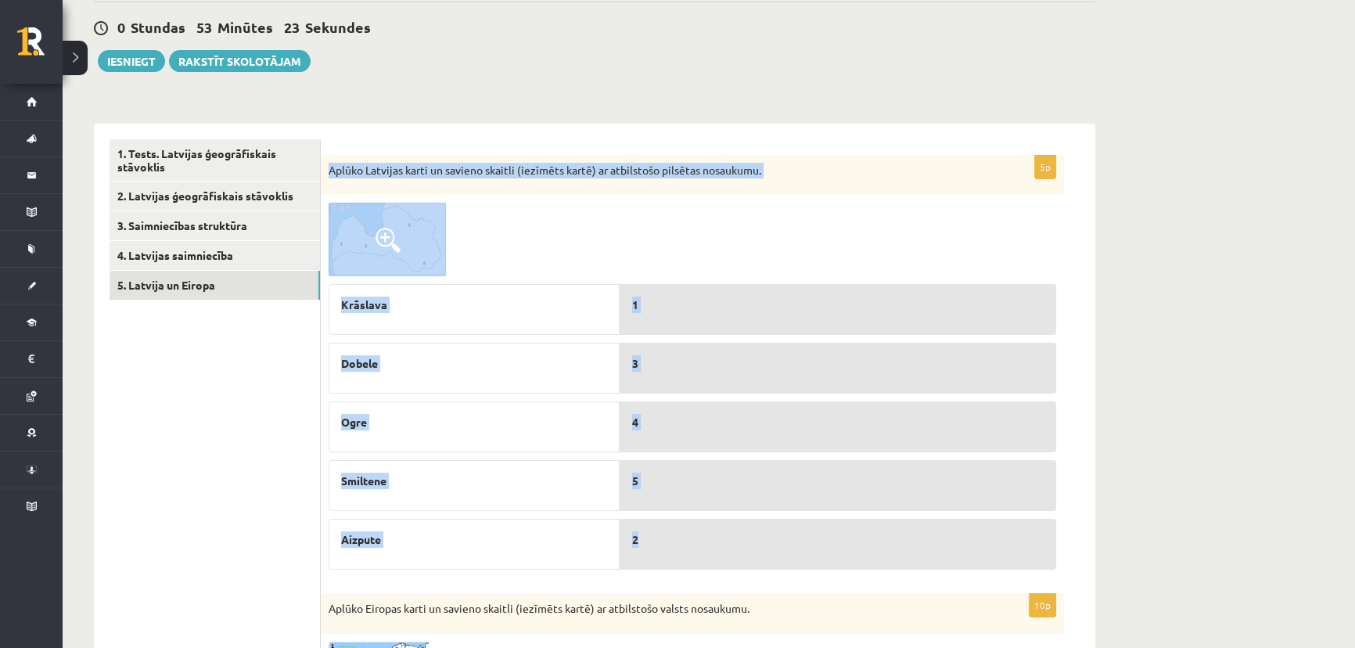
drag, startPoint x: 328, startPoint y: 170, endPoint x: 641, endPoint y: 550, distance: 491.8
click at [639, 551] on div "5p Aplūko Latvijas karti un savieno skaitli (iezīmēts kartē) ar atbilstošo pils…" at bounding box center [692, 366] width 743 height 422
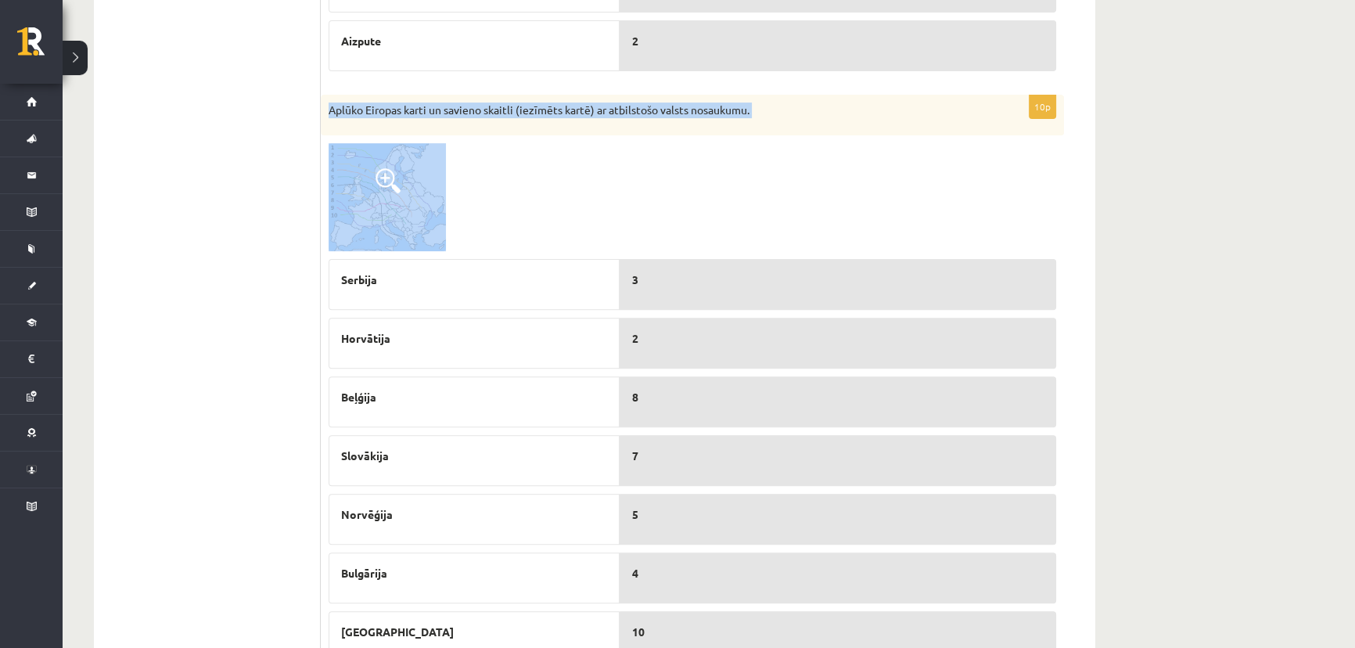
scroll to position [883, 0]
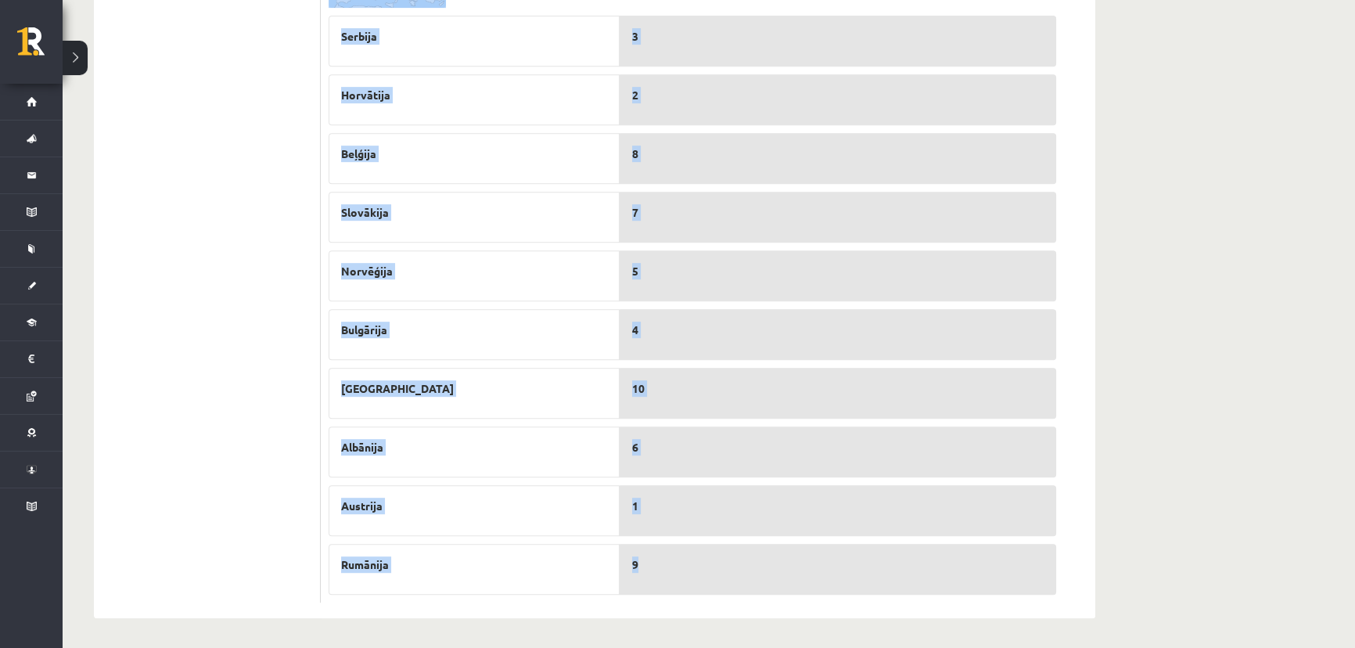
drag, startPoint x: 359, startPoint y: 153, endPoint x: 707, endPoint y: 536, distance: 518.2
click at [707, 536] on div "10p Aplūko Eiropas karti un savieno skaitli (iezīmēts kartē) ar atbilstošo vals…" at bounding box center [692, 226] width 743 height 751
click at [482, 304] on div "Serbija Horvātija Beļģija Slovākija Norvēģija Bulgārija Moldova Albānija Austri…" at bounding box center [473, 301] width 291 height 587
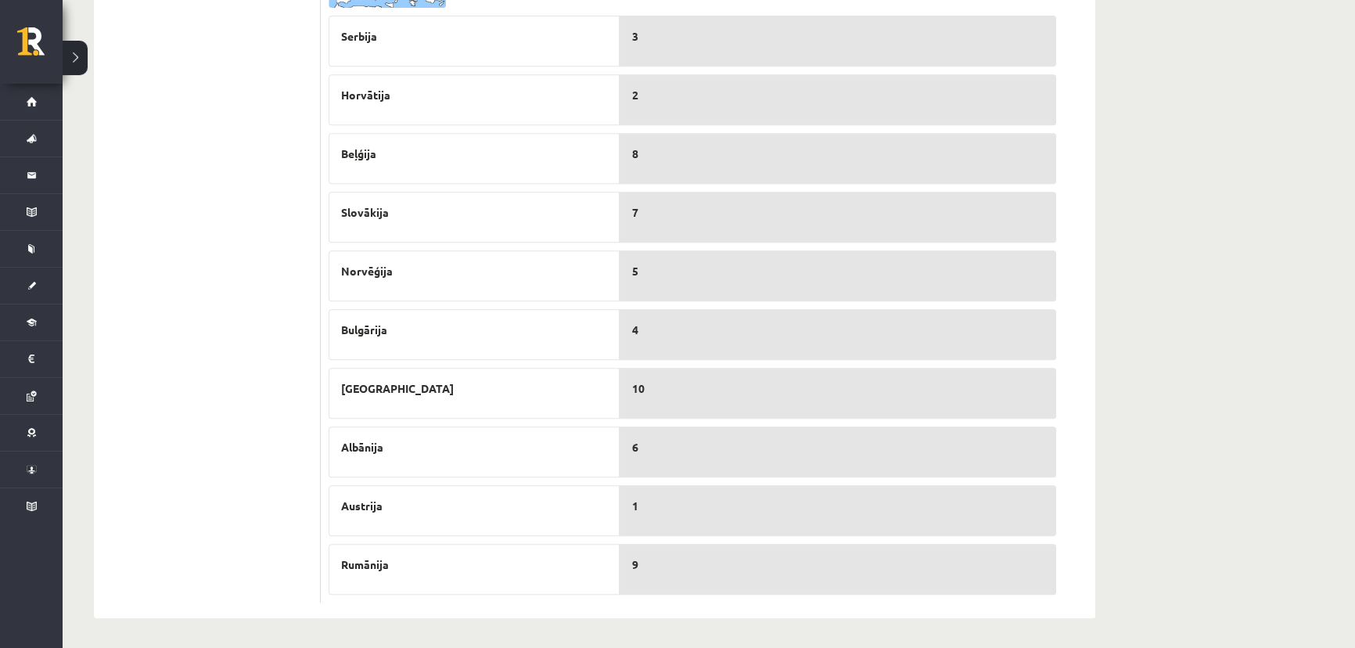
click at [309, 310] on ul "1. Tests. Latvijas ģeogrāfiskais stāvoklis 2. Latvijas ģeogrāfiskais stāvoklis …" at bounding box center [214, 0] width 211 height 1204
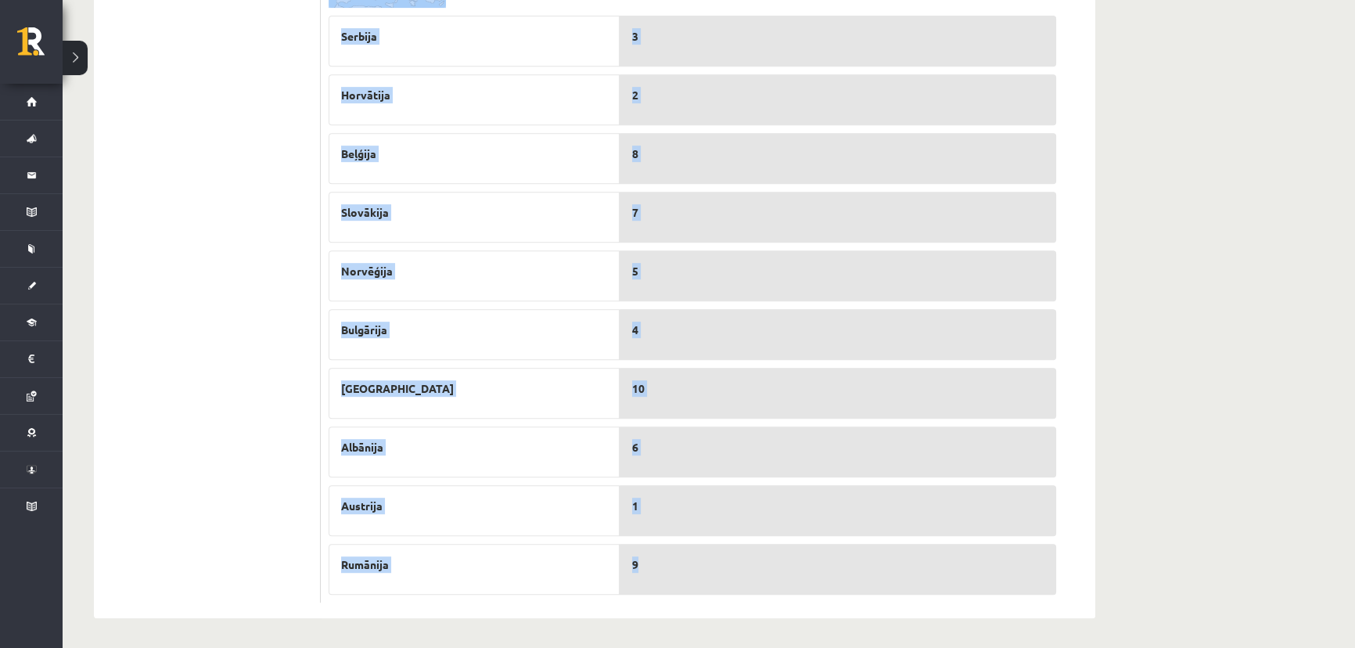
drag, startPoint x: 330, startPoint y: 145, endPoint x: 751, endPoint y: 581, distance: 606.2
click at [751, 581] on div "10p Aplūko Eiropas karti un savieno skaitli (iezīmēts kartē) ar atbilstošo vals…" at bounding box center [692, 226] width 743 height 751
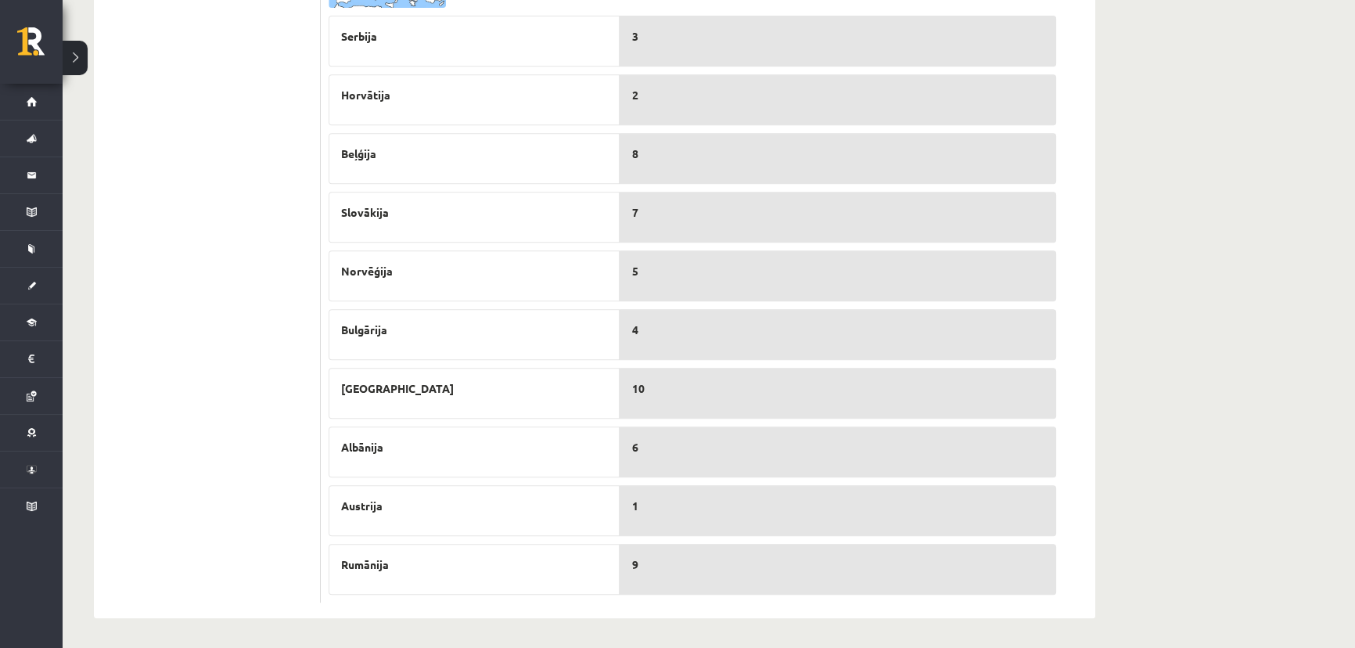
click at [215, 166] on ul "1. Tests. Latvijas ģeogrāfiskais stāvoklis 2. Latvijas ģeogrāfiskais stāvoklis …" at bounding box center [214, 0] width 211 height 1204
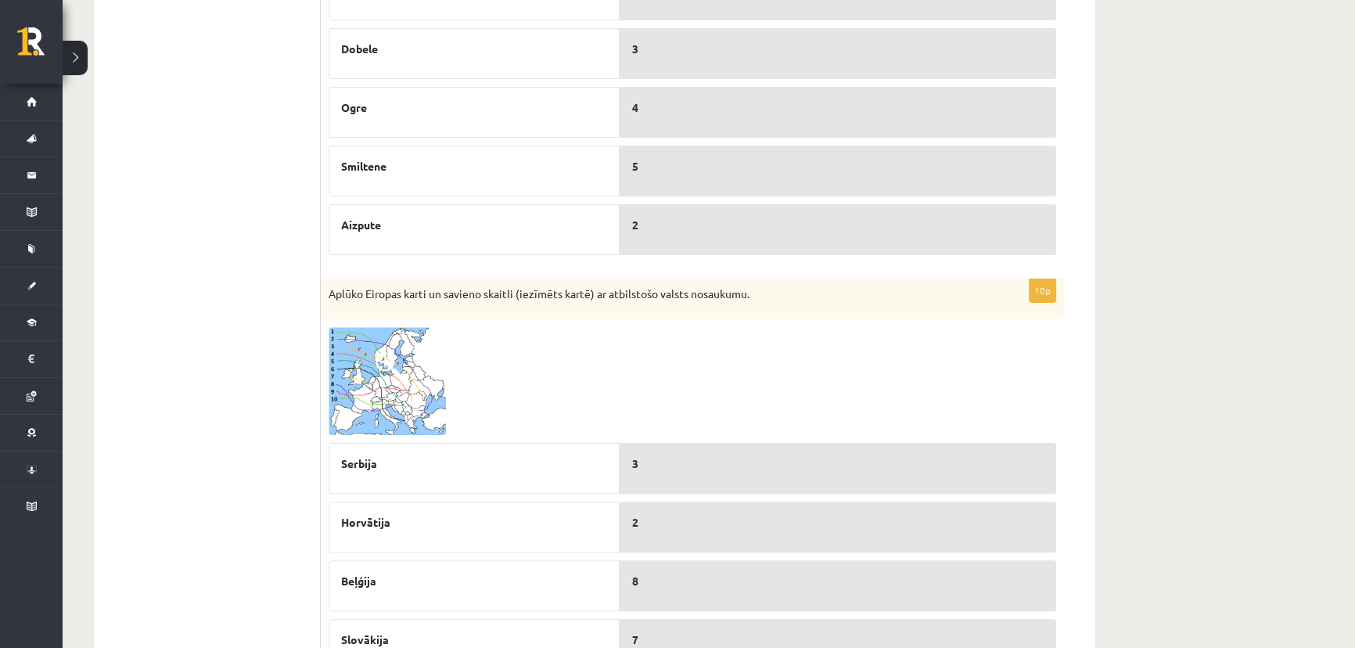
scroll to position [385, 0]
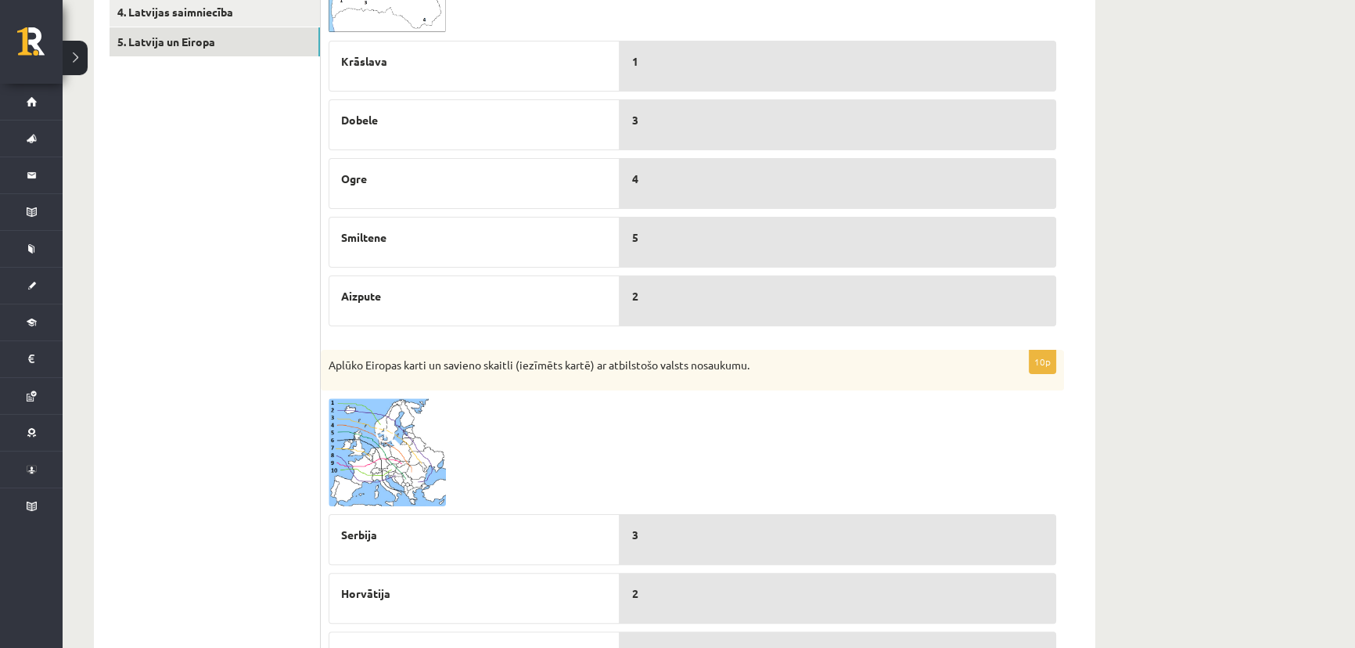
click at [416, 461] on img at bounding box center [386, 452] width 117 height 108
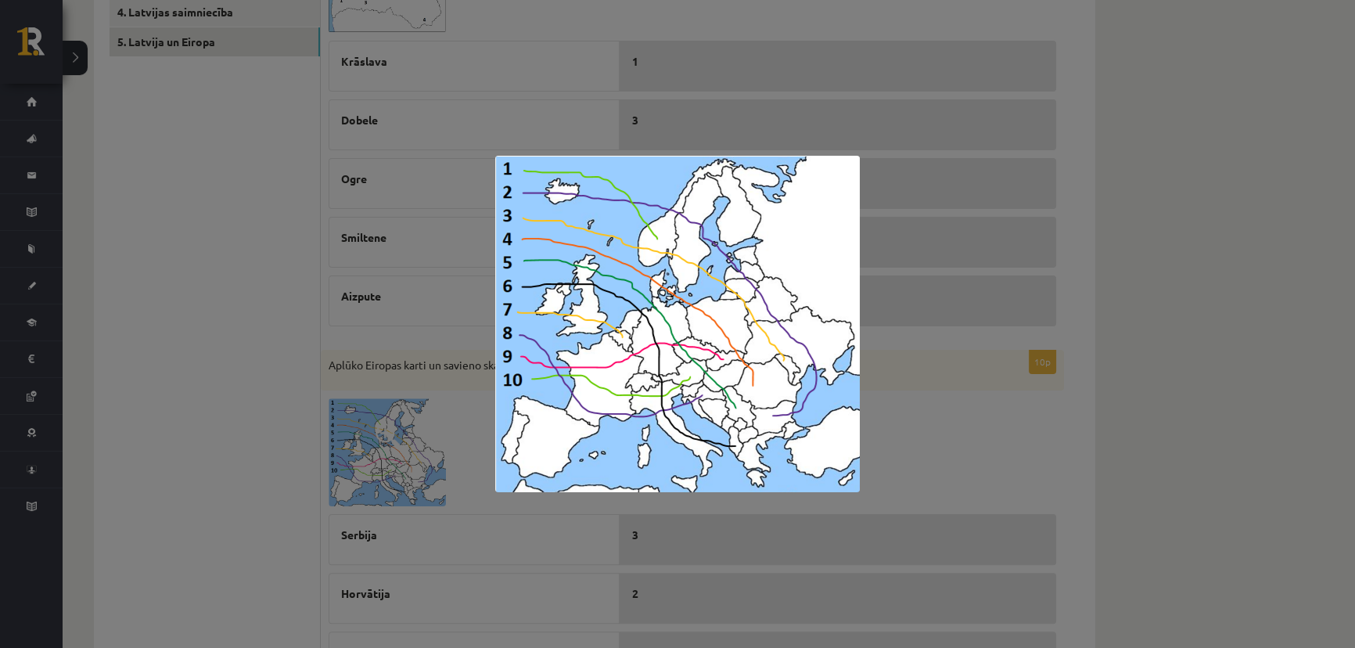
click at [400, 438] on div at bounding box center [677, 324] width 1355 height 648
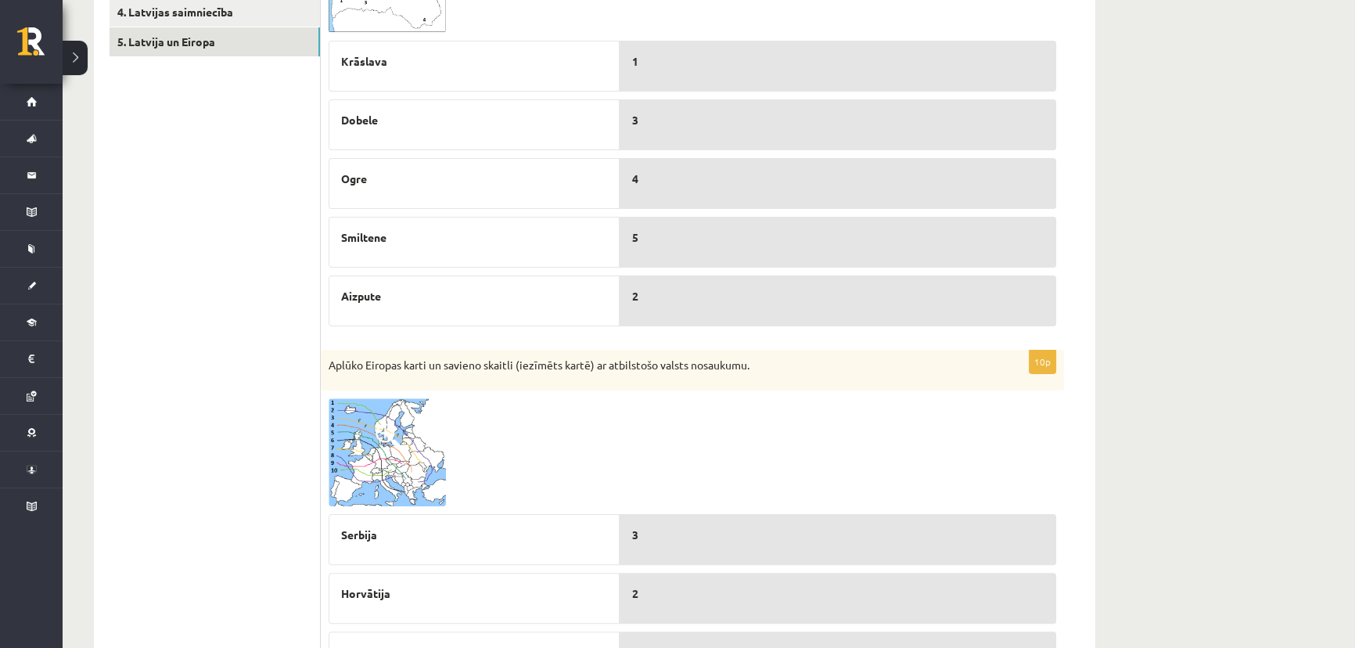
scroll to position [0, 0]
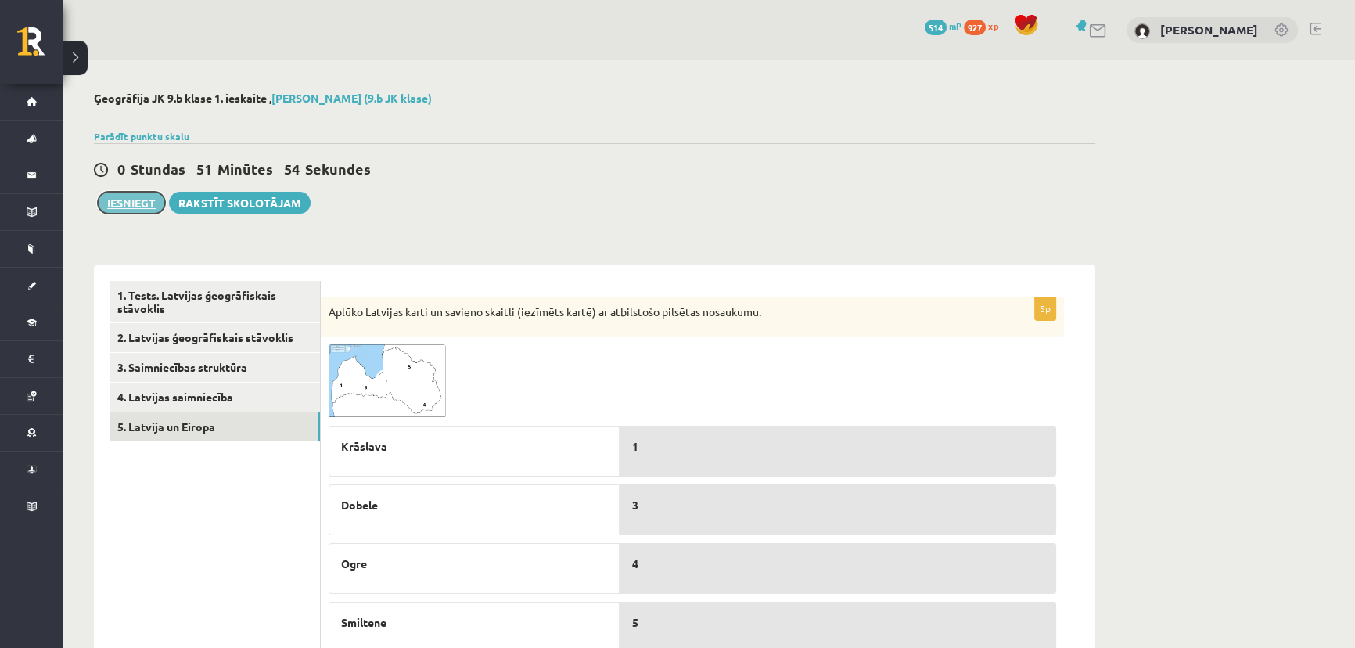
click at [145, 197] on button "Iesniegt" at bounding box center [131, 203] width 67 height 22
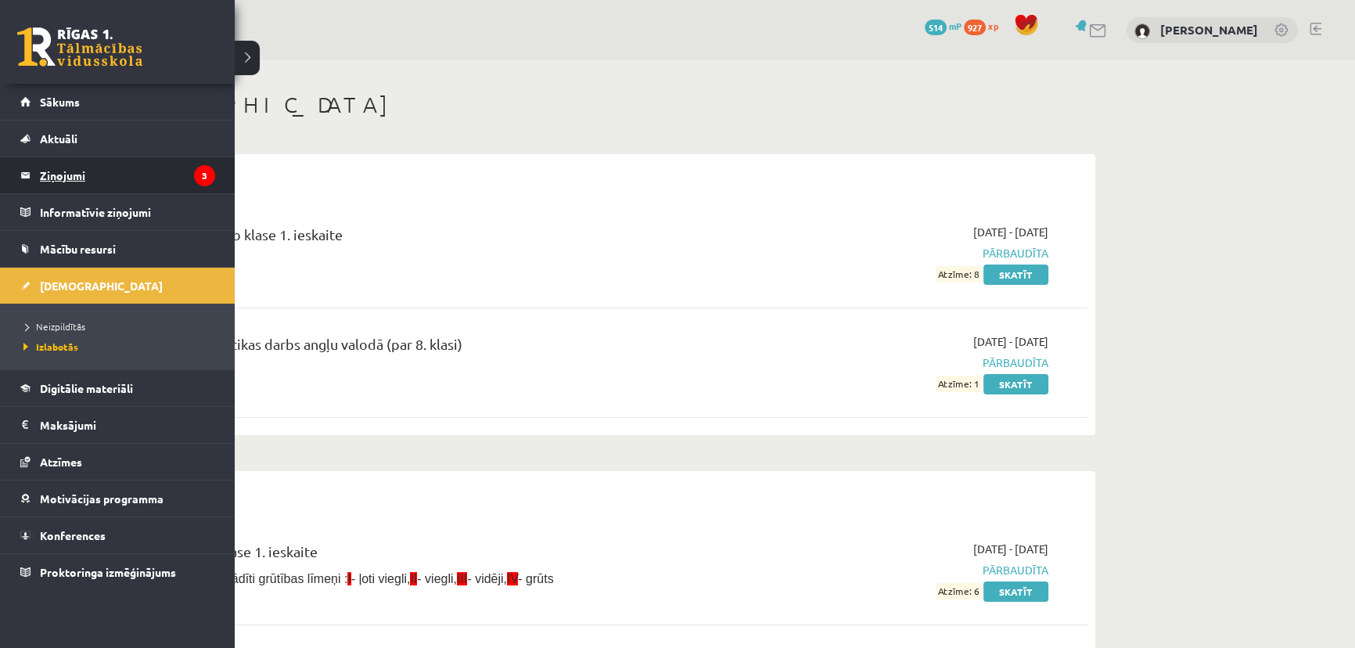
click at [99, 164] on legend "Ziņojumi 3" at bounding box center [127, 175] width 175 height 36
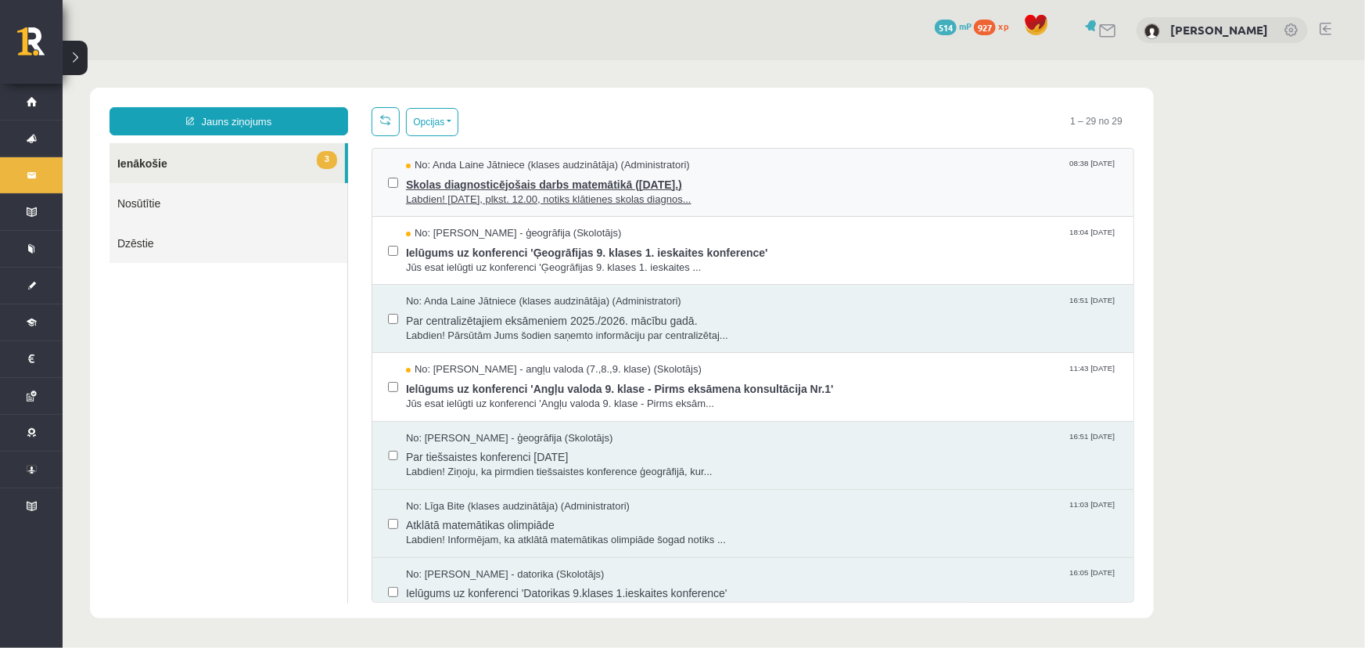
click at [780, 194] on span "Labdien! [DATE], plkst. 12.00, notiks klātienes skolas diagnos..." at bounding box center [761, 199] width 712 height 15
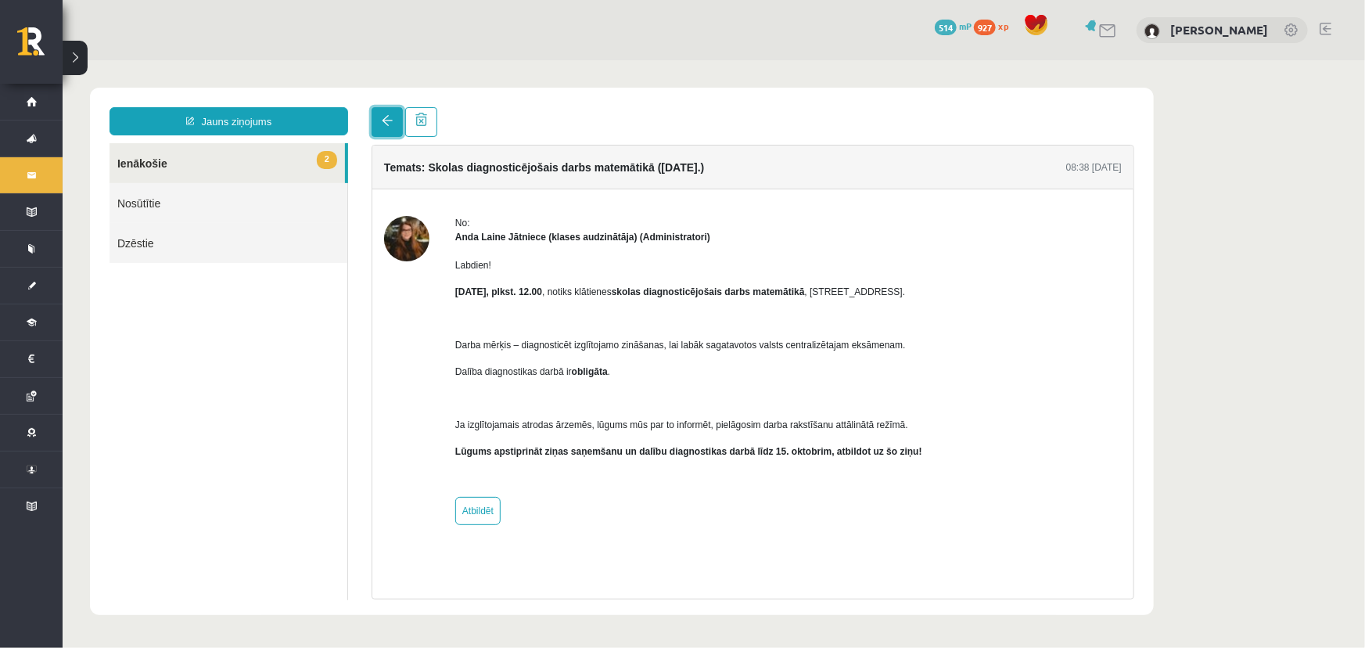
click at [371, 131] on link at bounding box center [386, 121] width 31 height 30
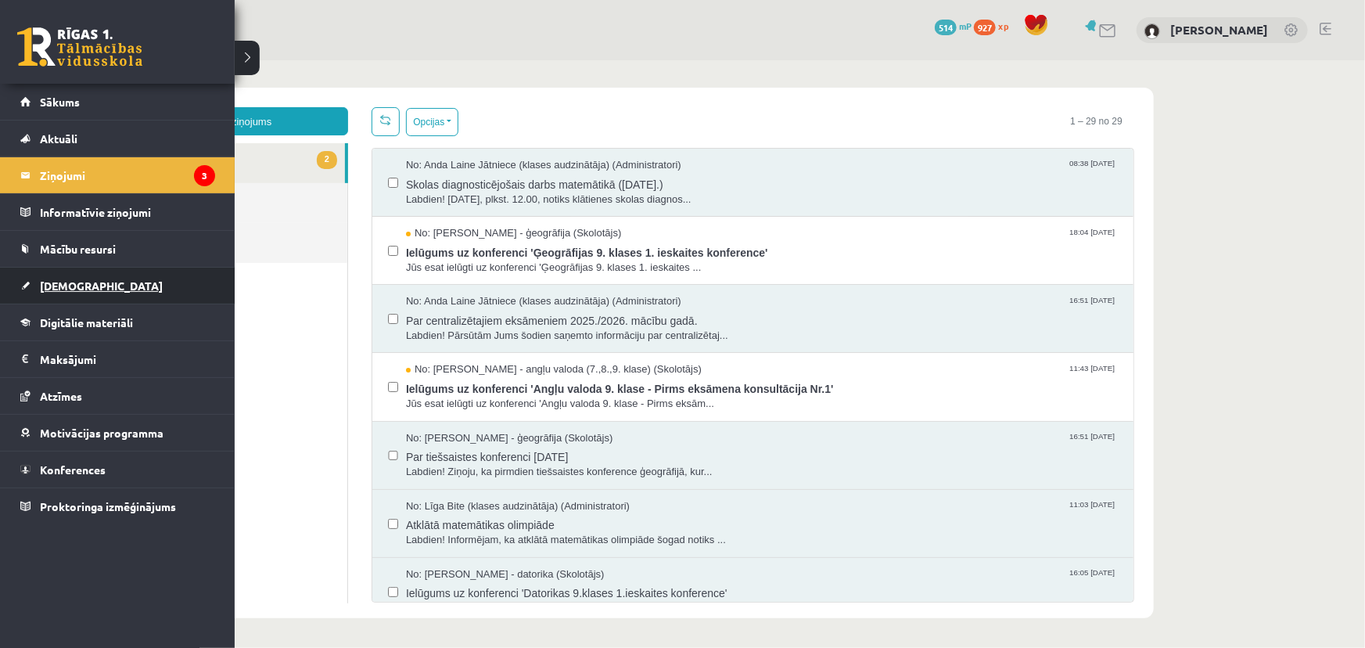
click at [56, 284] on span "[DEMOGRAPHIC_DATA]" at bounding box center [101, 285] width 123 height 14
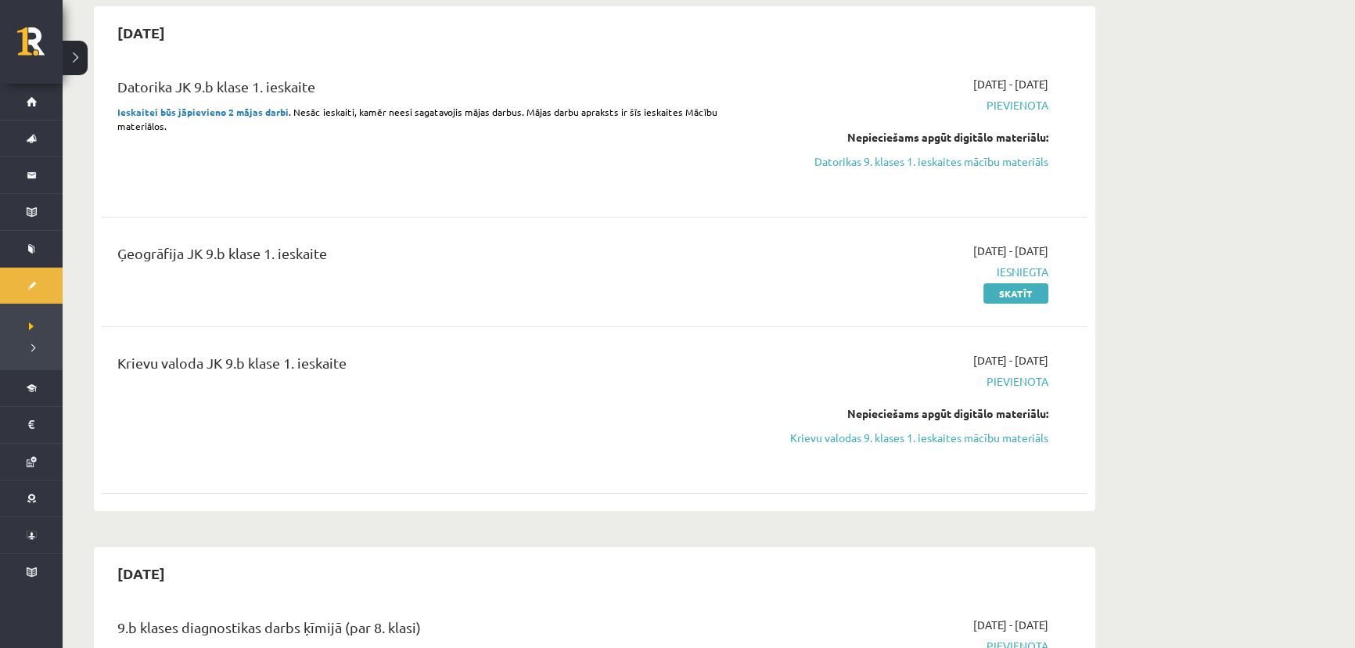
scroll to position [284, 0]
